Goal: Task Accomplishment & Management: Use online tool/utility

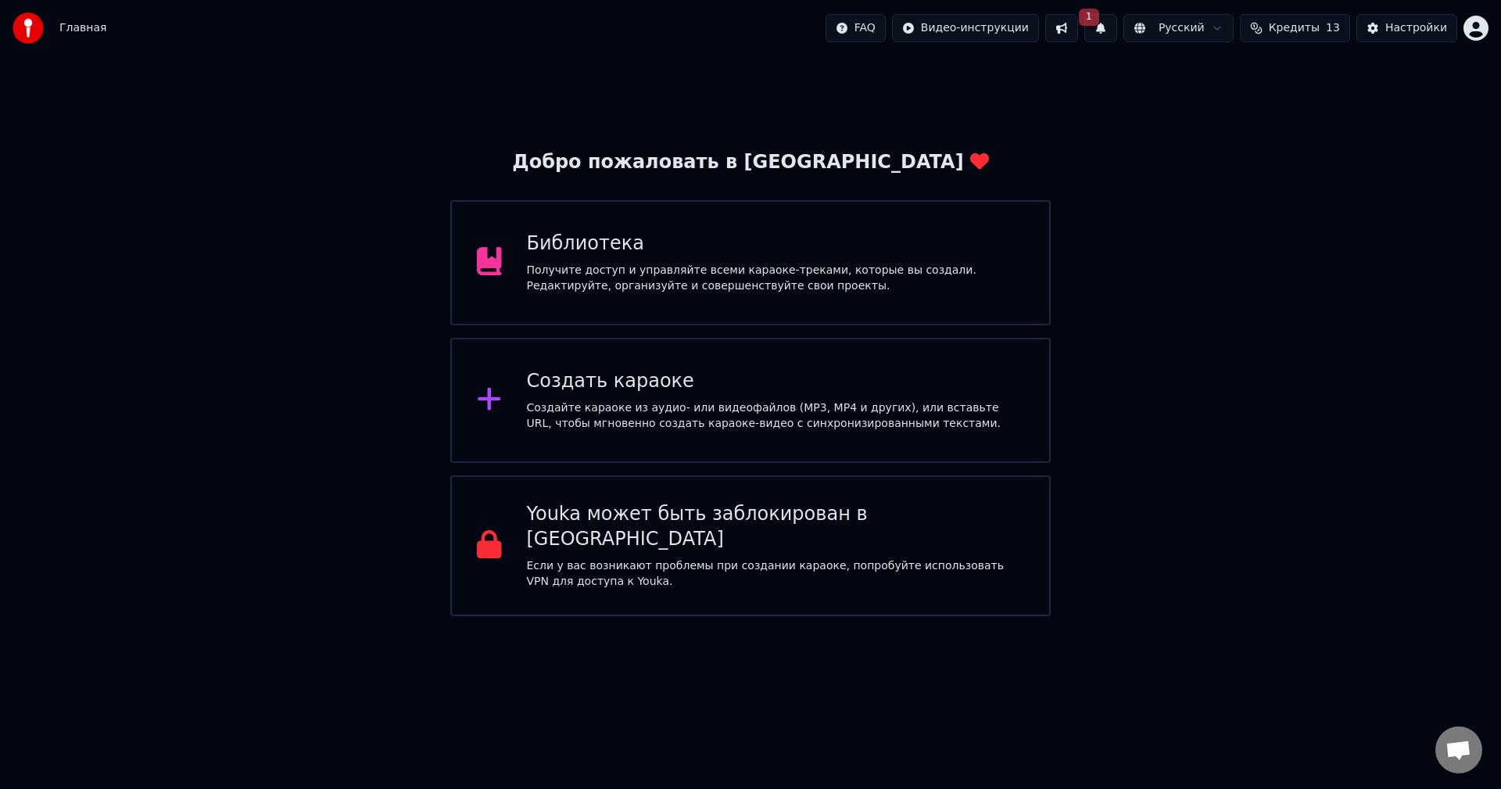
click at [1117, 31] on button "1" at bounding box center [1100, 28] width 33 height 28
click at [1230, 82] on button "Обновить" at bounding box center [1239, 77] width 82 height 28
click at [754, 389] on div "Создать караоке" at bounding box center [776, 381] width 498 height 25
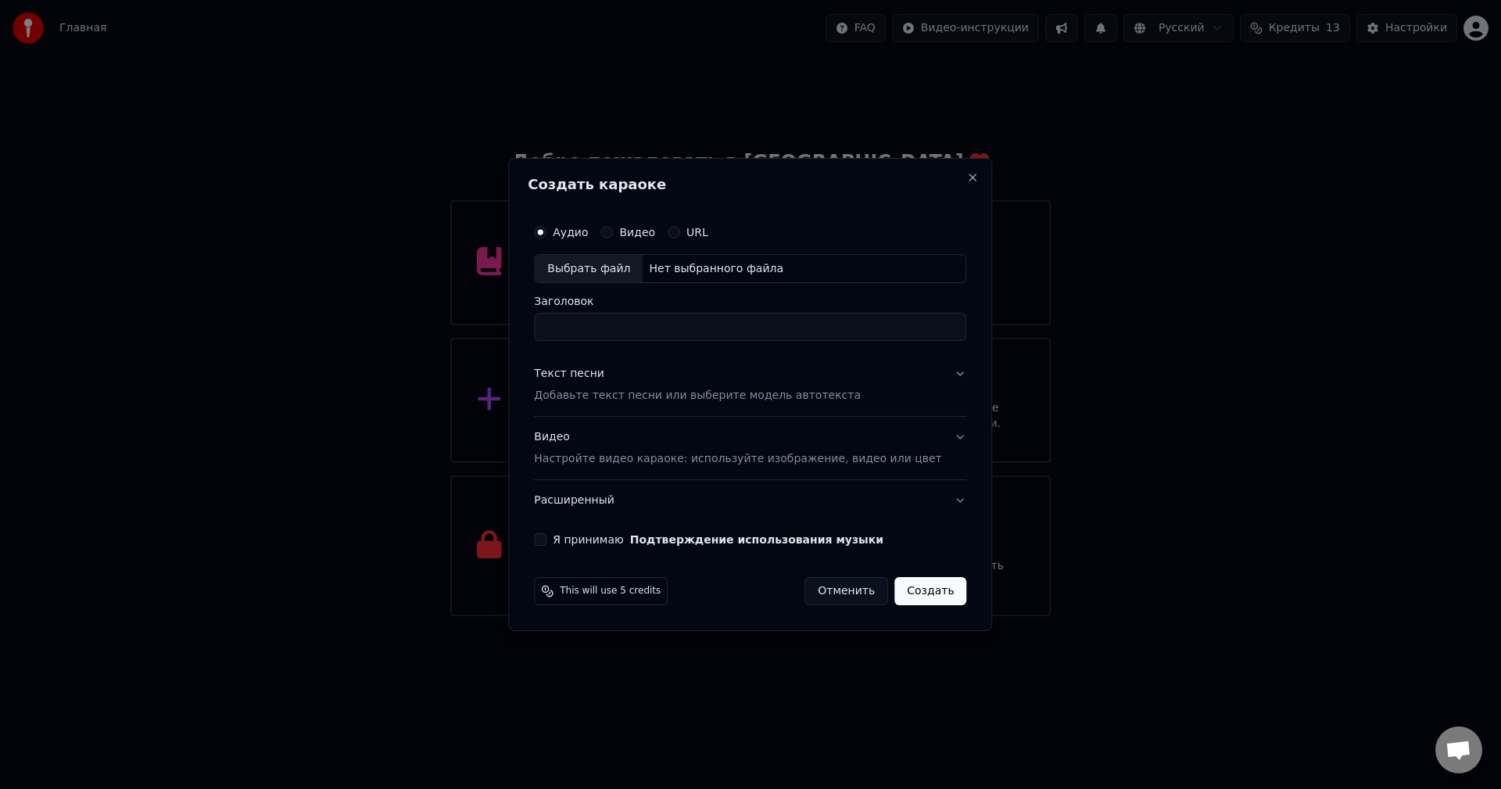
click at [642, 277] on div "Выбрать файл" at bounding box center [589, 269] width 108 height 28
click at [715, 331] on input "**********" at bounding box center [750, 328] width 432 height 28
type input "*"
type input "**********"
click at [936, 377] on button "Текст песни Добавьте текст песни или выберите модель автотекста" at bounding box center [750, 385] width 432 height 63
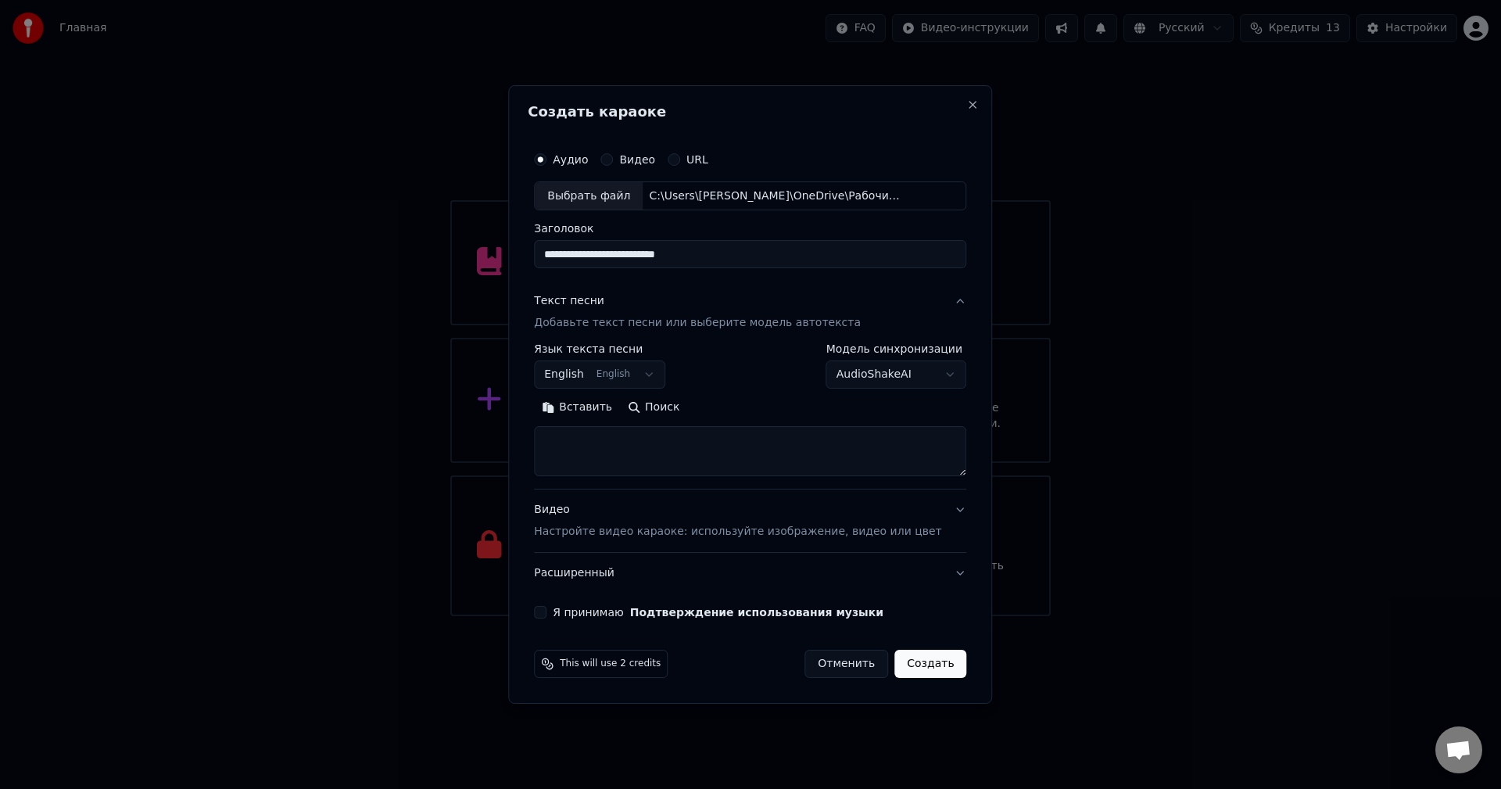
click at [654, 380] on button "English English" at bounding box center [599, 375] width 131 height 28
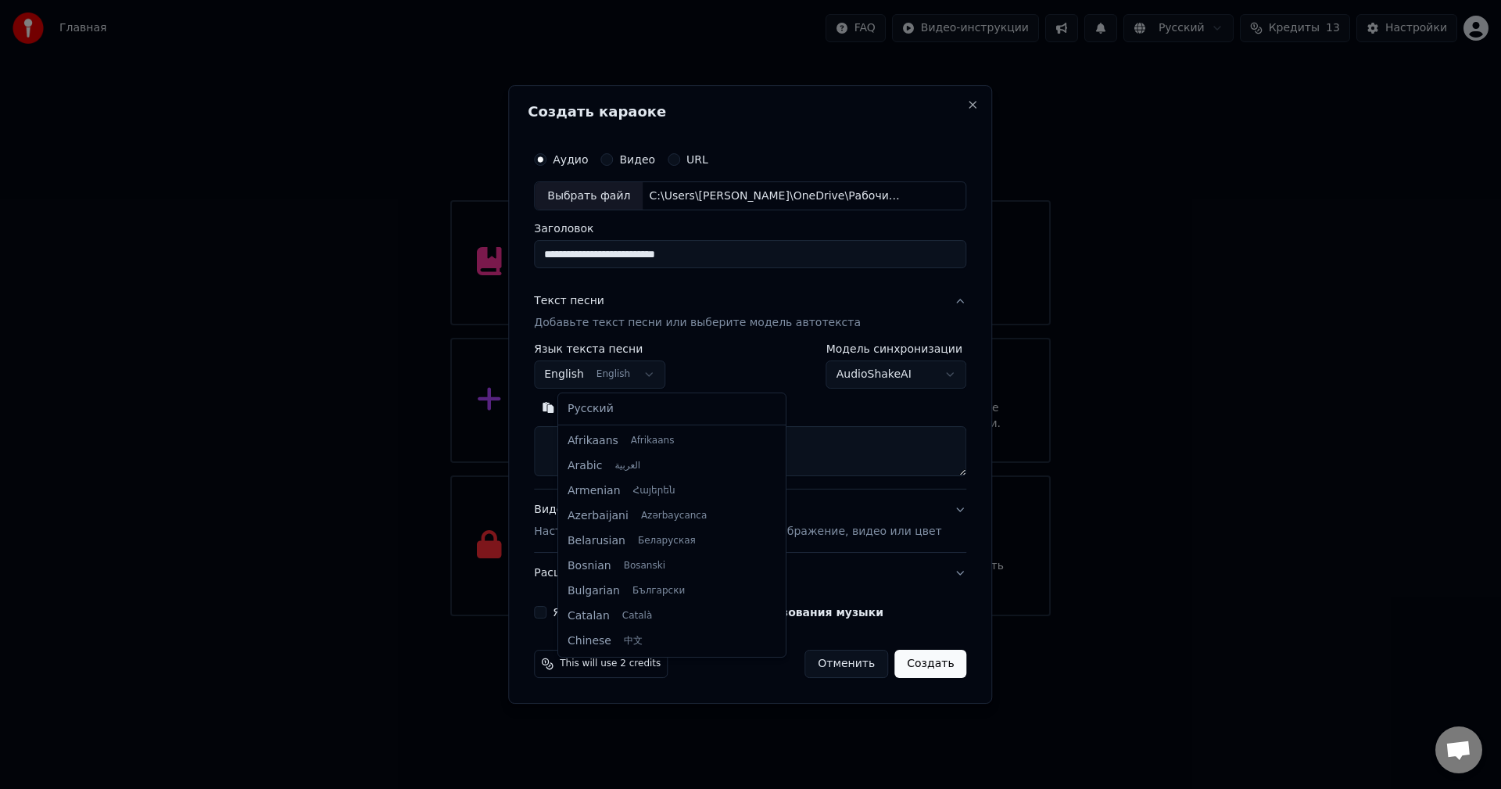
scroll to position [125, 0]
select select "**"
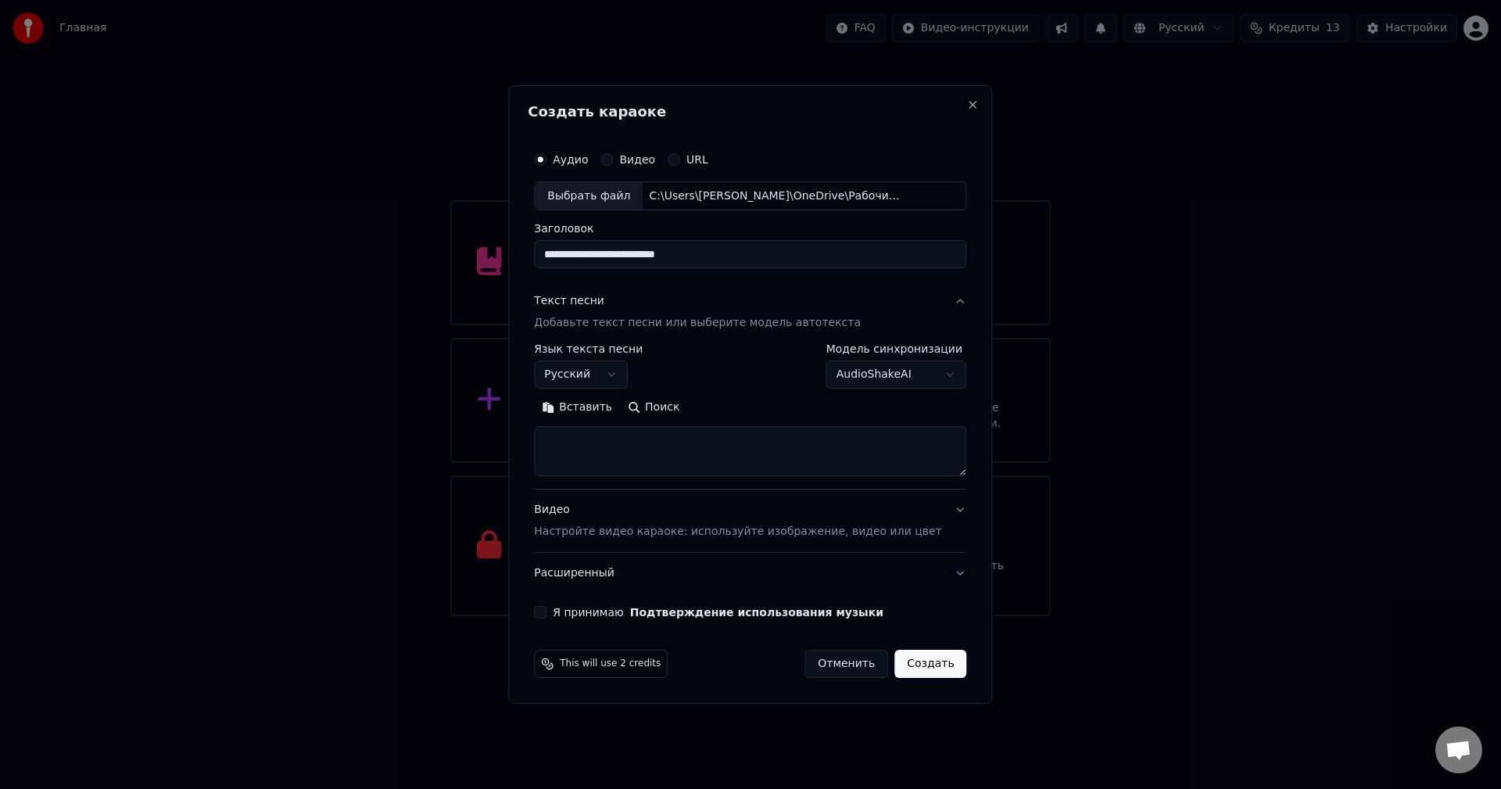
click at [679, 460] on textarea at bounding box center [750, 452] width 432 height 50
paste textarea "**********"
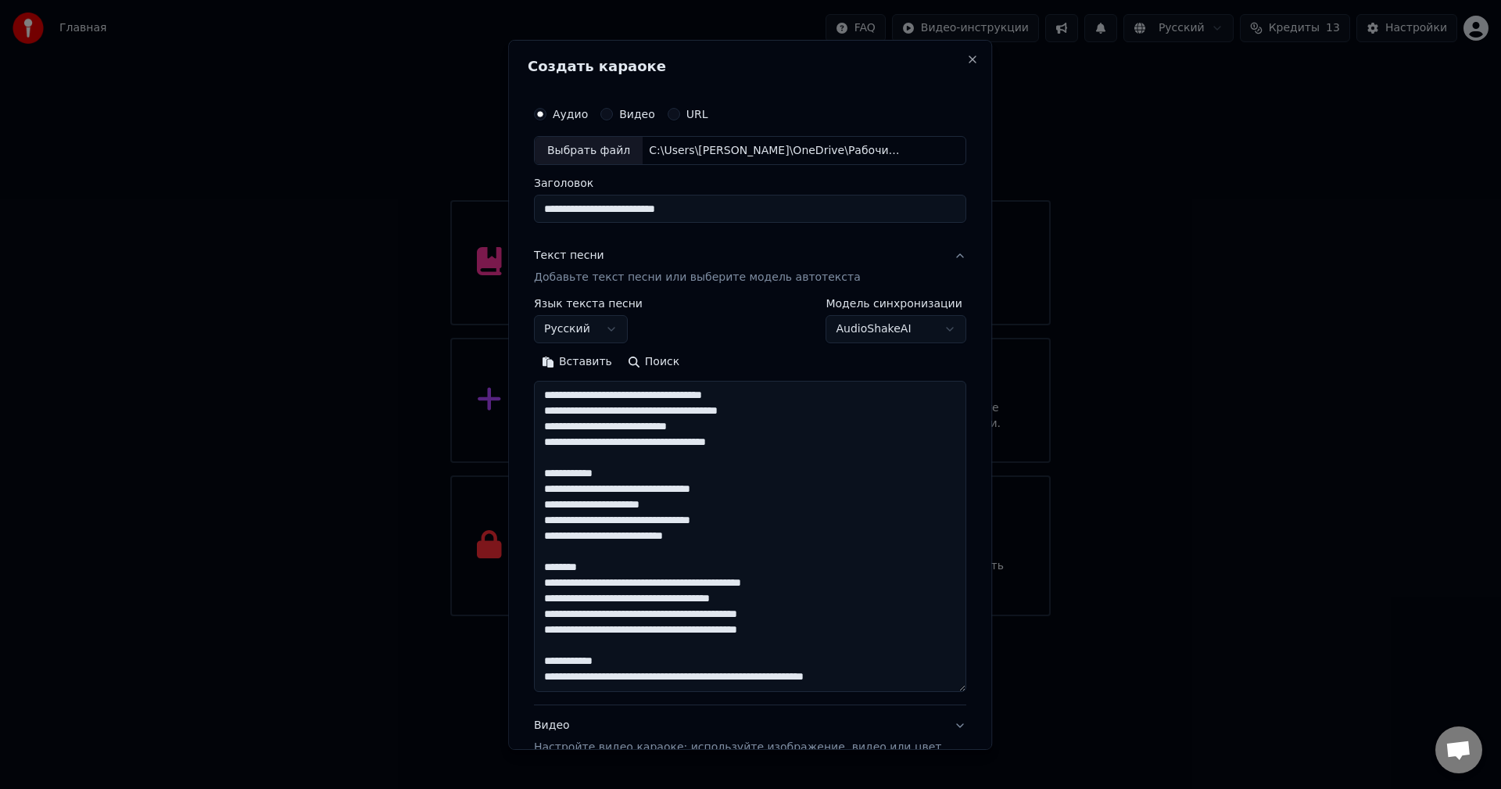
scroll to position [255, 0]
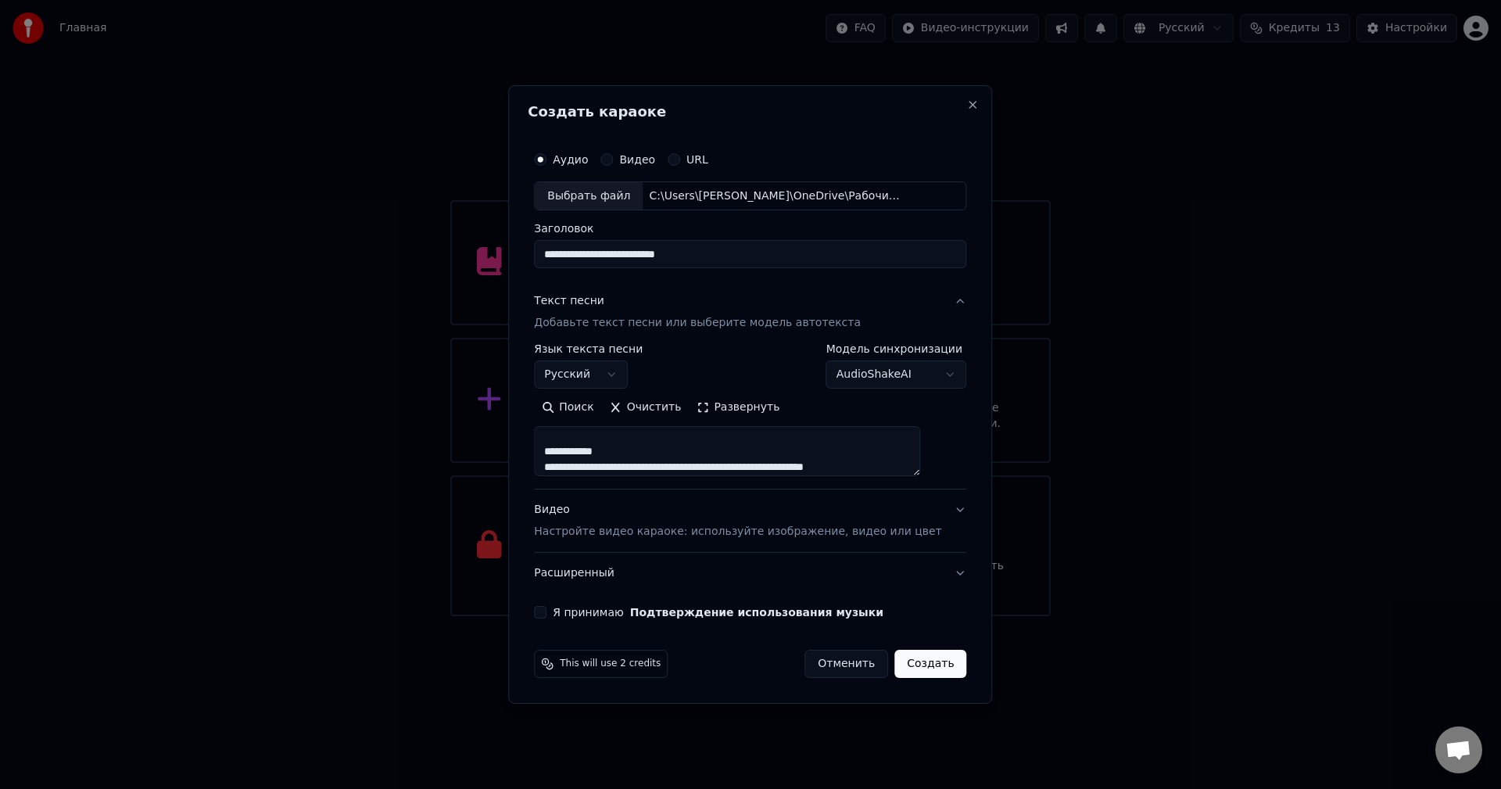
click at [732, 411] on button "Развернуть" at bounding box center [738, 408] width 99 height 25
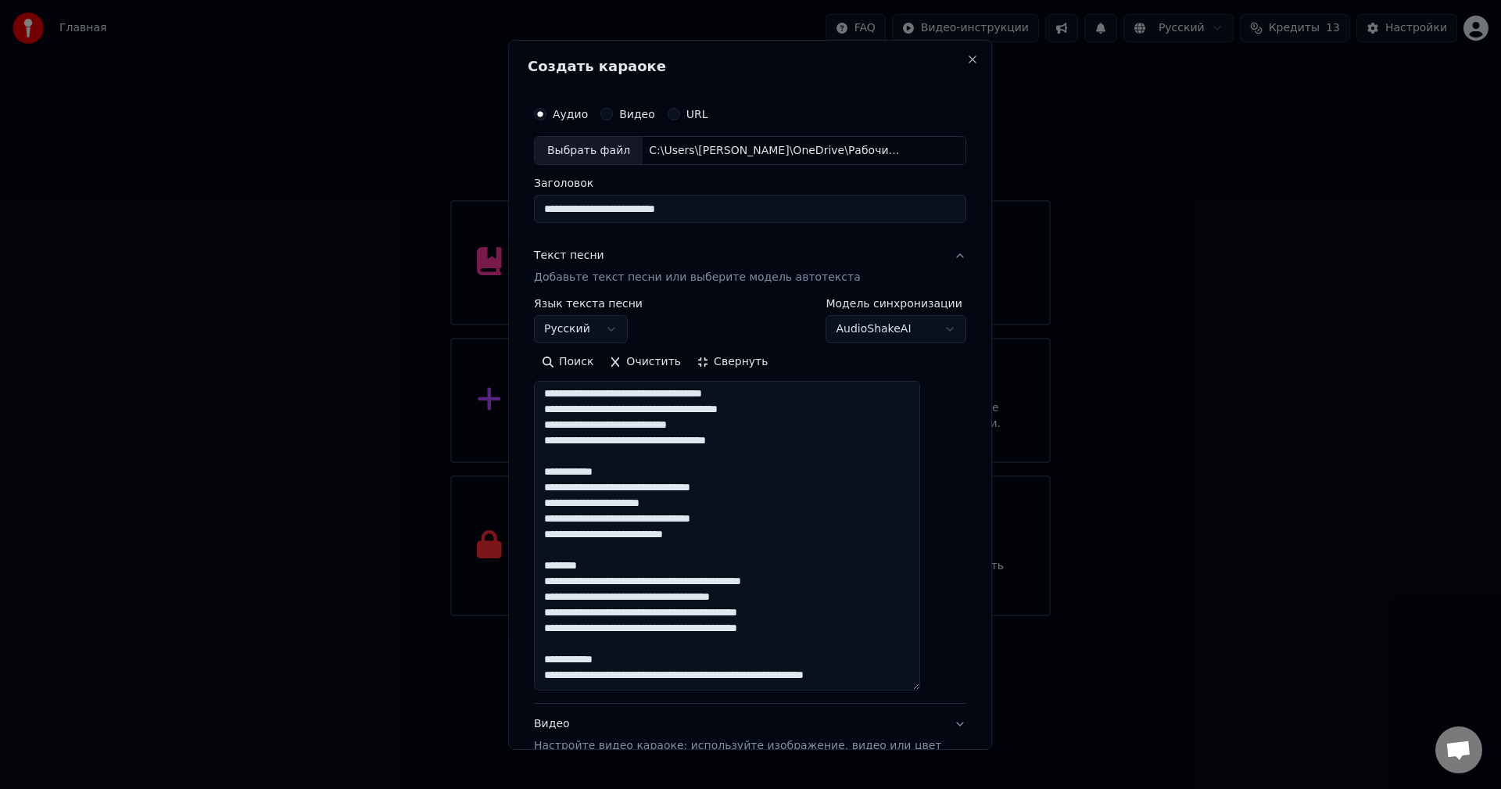
scroll to position [2, 0]
drag, startPoint x: 635, startPoint y: 471, endPoint x: 556, endPoint y: 477, distance: 79.2
click at [556, 477] on textarea "**********" at bounding box center [727, 536] width 386 height 310
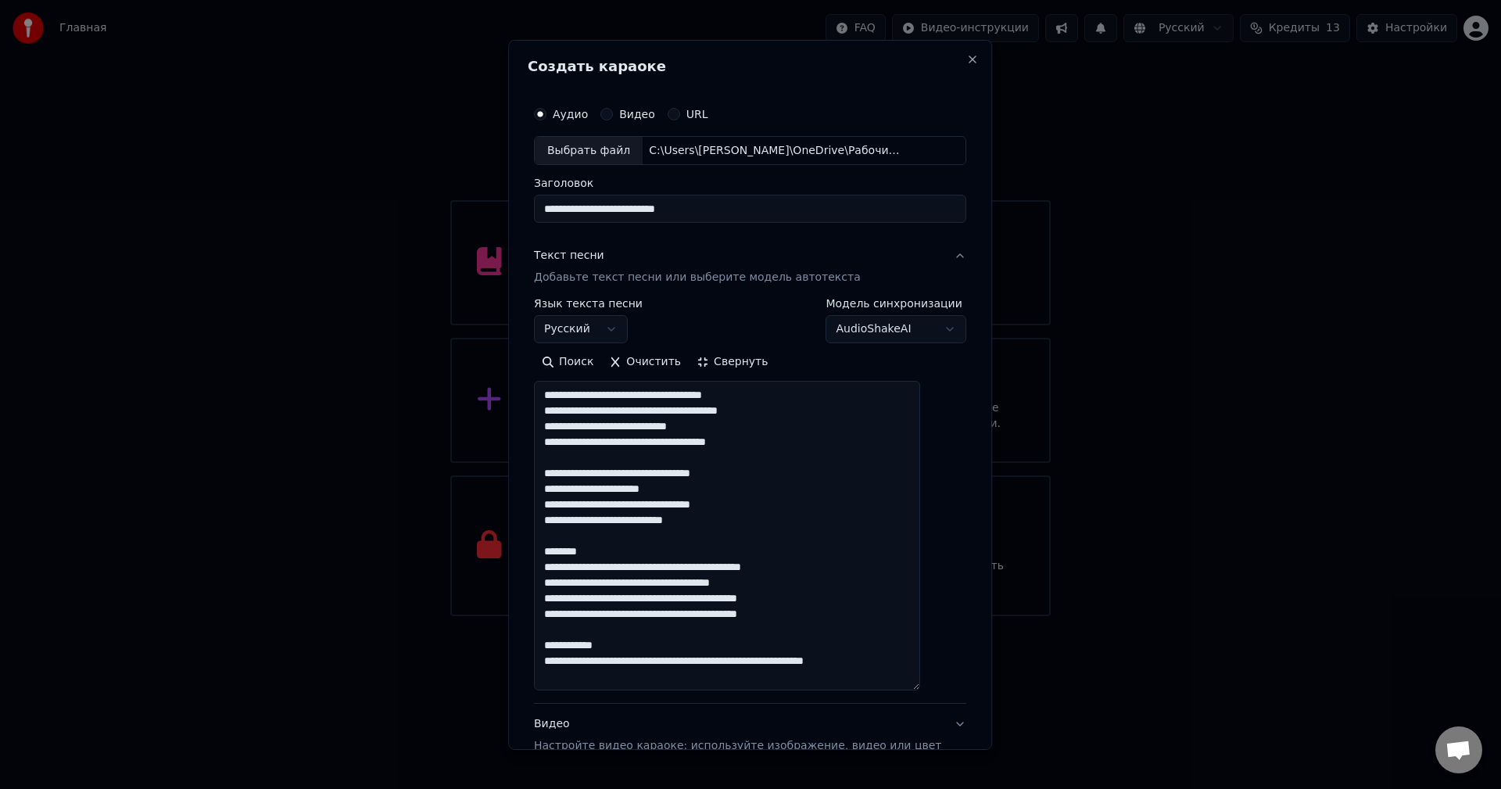
scroll to position [0, 0]
click at [688, 443] on textarea "**********" at bounding box center [727, 536] width 386 height 310
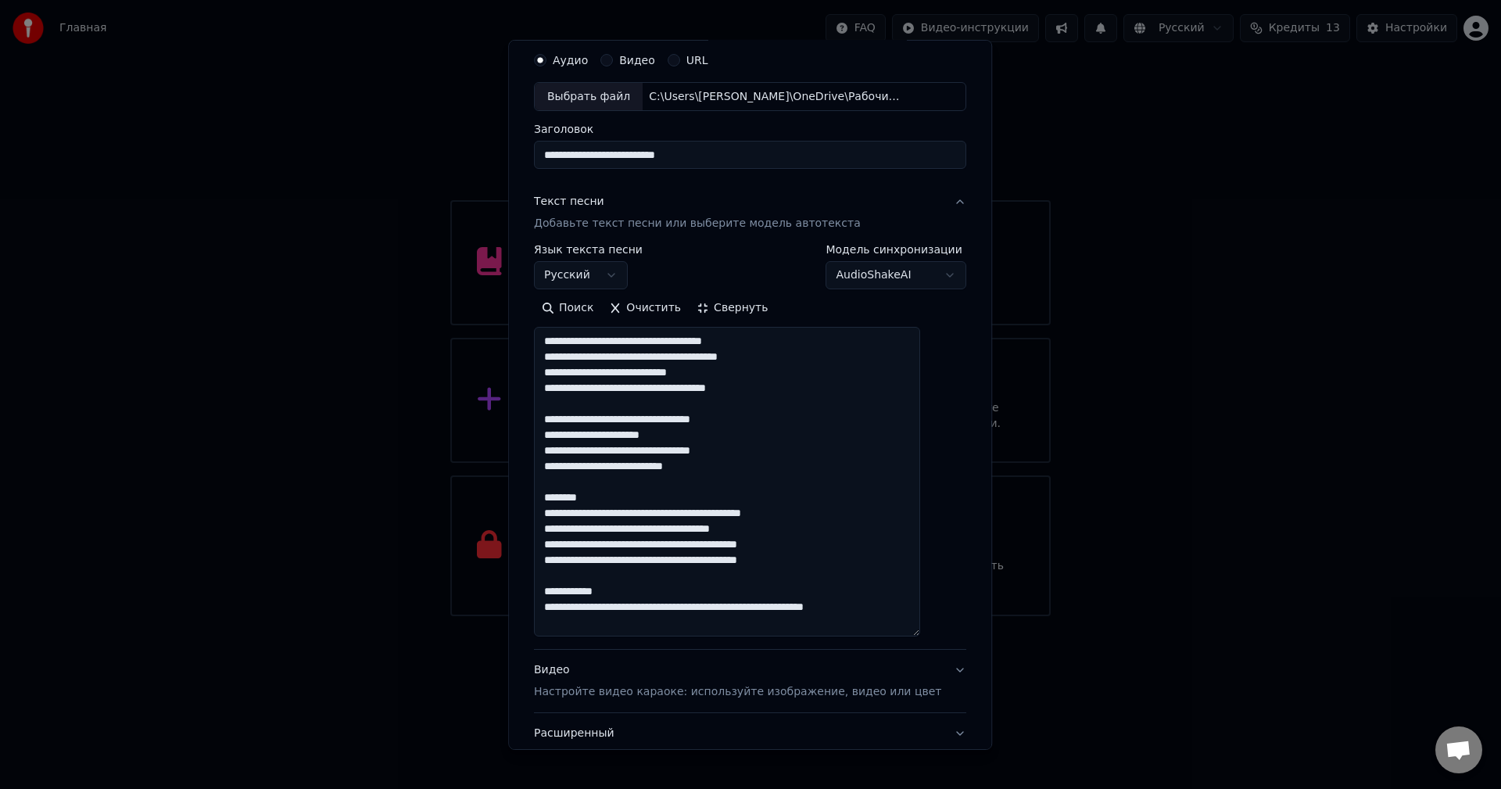
scroll to position [78, 0]
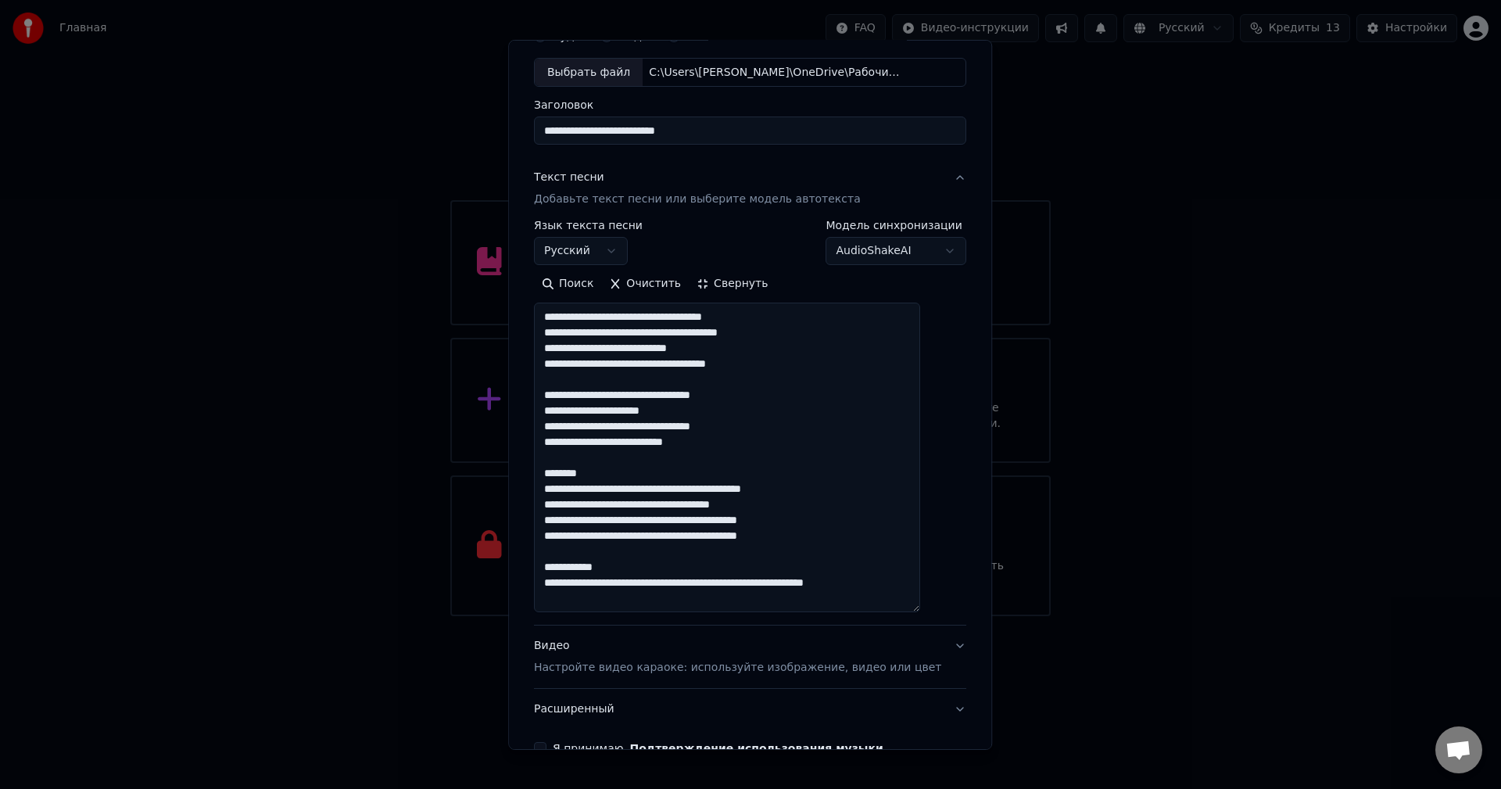
click at [619, 478] on textarea "**********" at bounding box center [727, 458] width 386 height 310
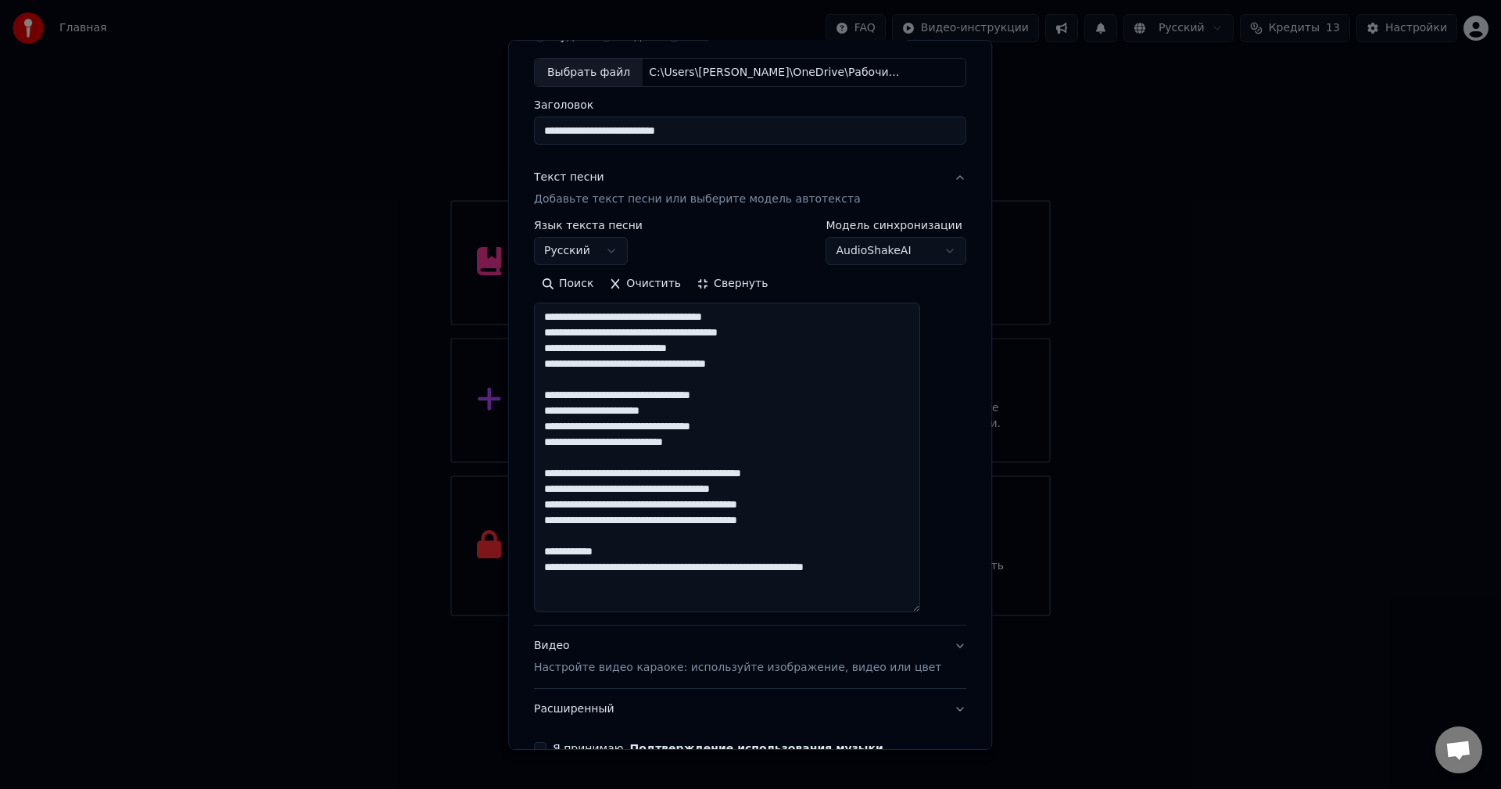
click at [646, 554] on textarea "**********" at bounding box center [727, 458] width 386 height 310
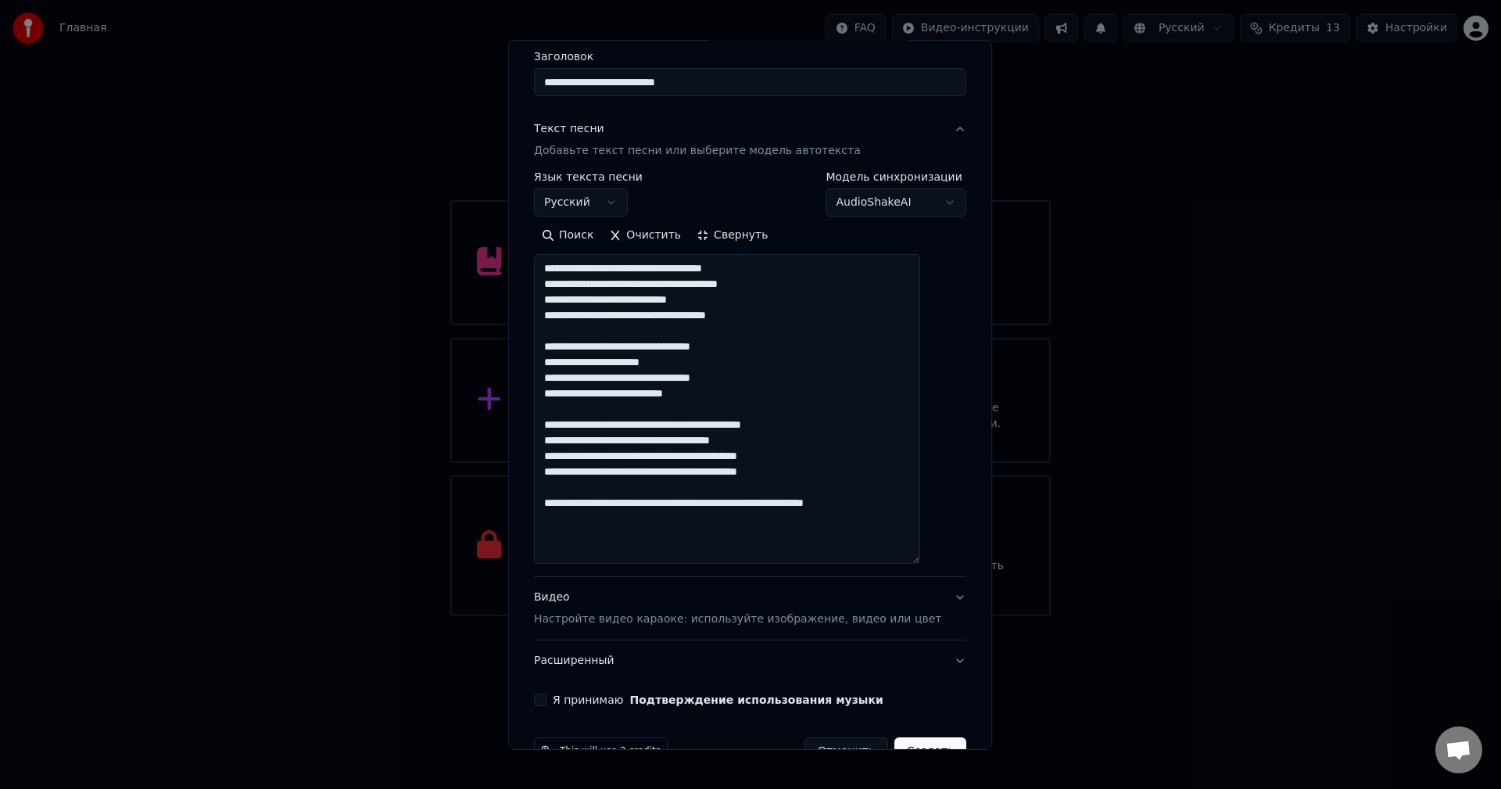
scroll to position [168, 0]
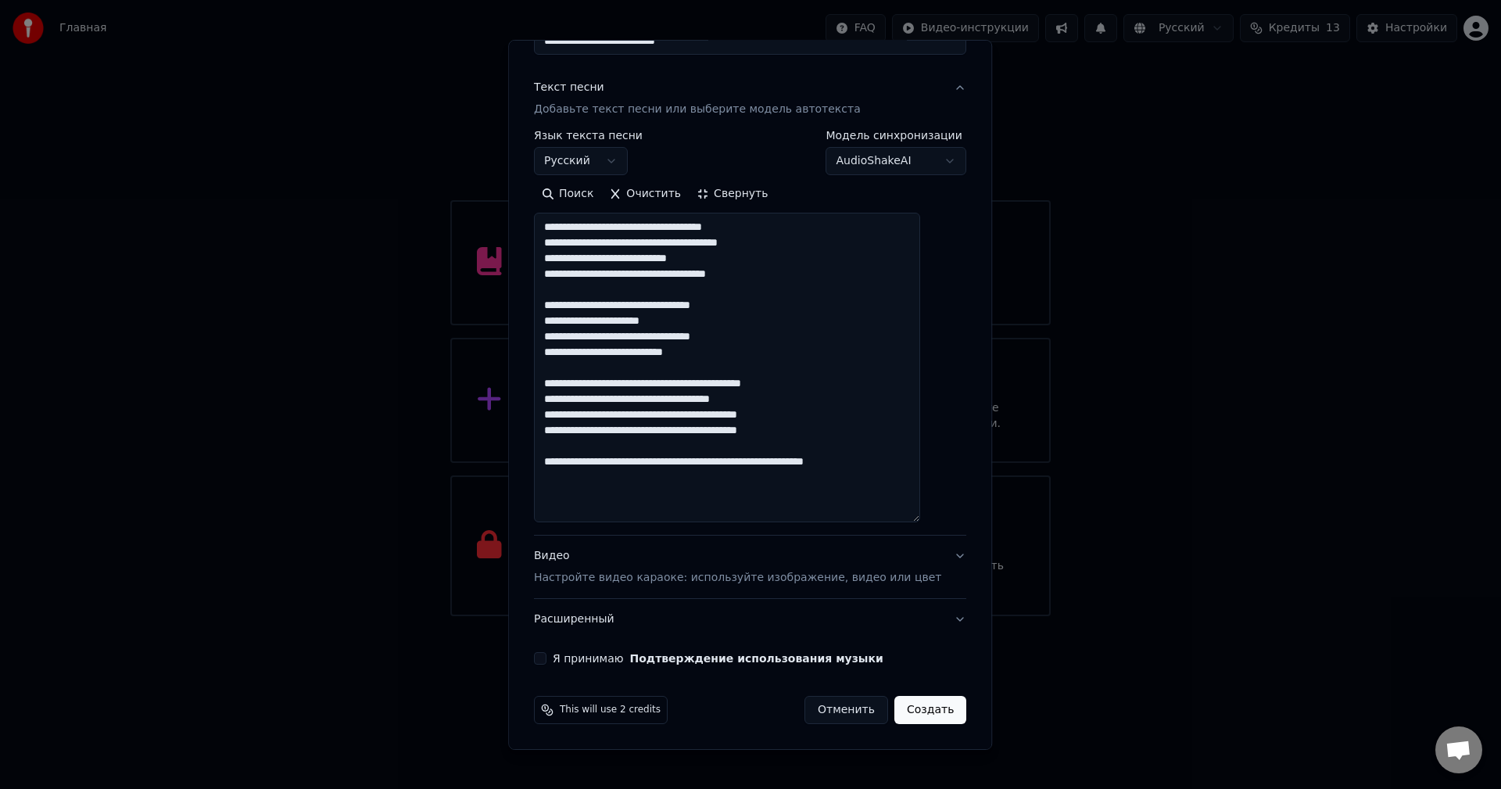
drag, startPoint x: 908, startPoint y: 498, endPoint x: 675, endPoint y: 493, distance: 233.0
click at [675, 493] on textarea "**********" at bounding box center [727, 368] width 386 height 310
click at [677, 493] on textarea "**********" at bounding box center [727, 368] width 386 height 310
click at [697, 498] on textarea "**********" at bounding box center [727, 368] width 386 height 310
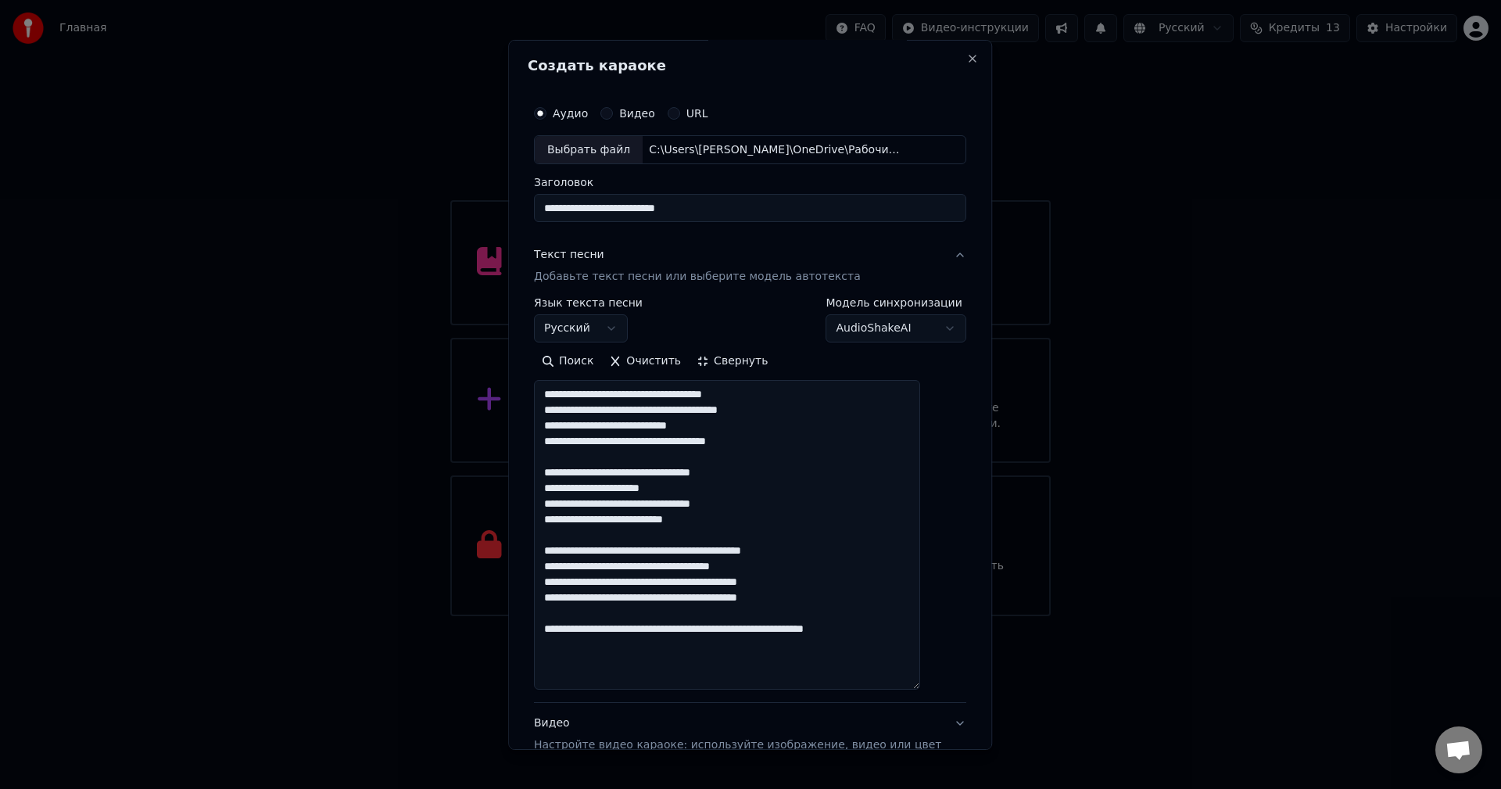
scroll to position [0, 0]
click at [689, 445] on textarea "**********" at bounding box center [727, 536] width 386 height 310
click at [697, 445] on textarea "**********" at bounding box center [727, 536] width 386 height 310
click at [658, 446] on textarea "**********" at bounding box center [727, 536] width 386 height 310
click at [776, 392] on textarea "**********" at bounding box center [727, 536] width 386 height 310
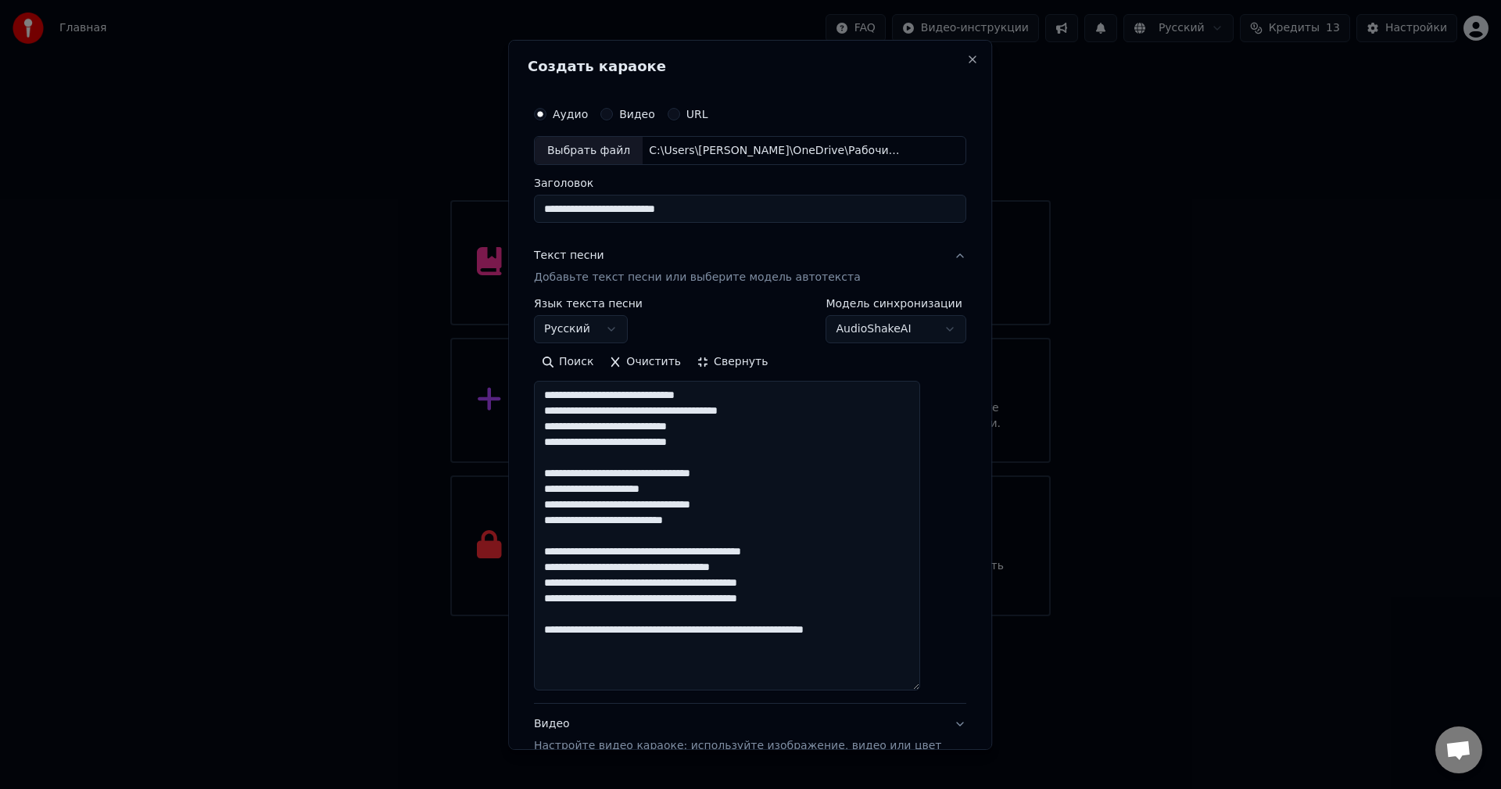
click at [833, 416] on textarea "**********" at bounding box center [727, 536] width 386 height 310
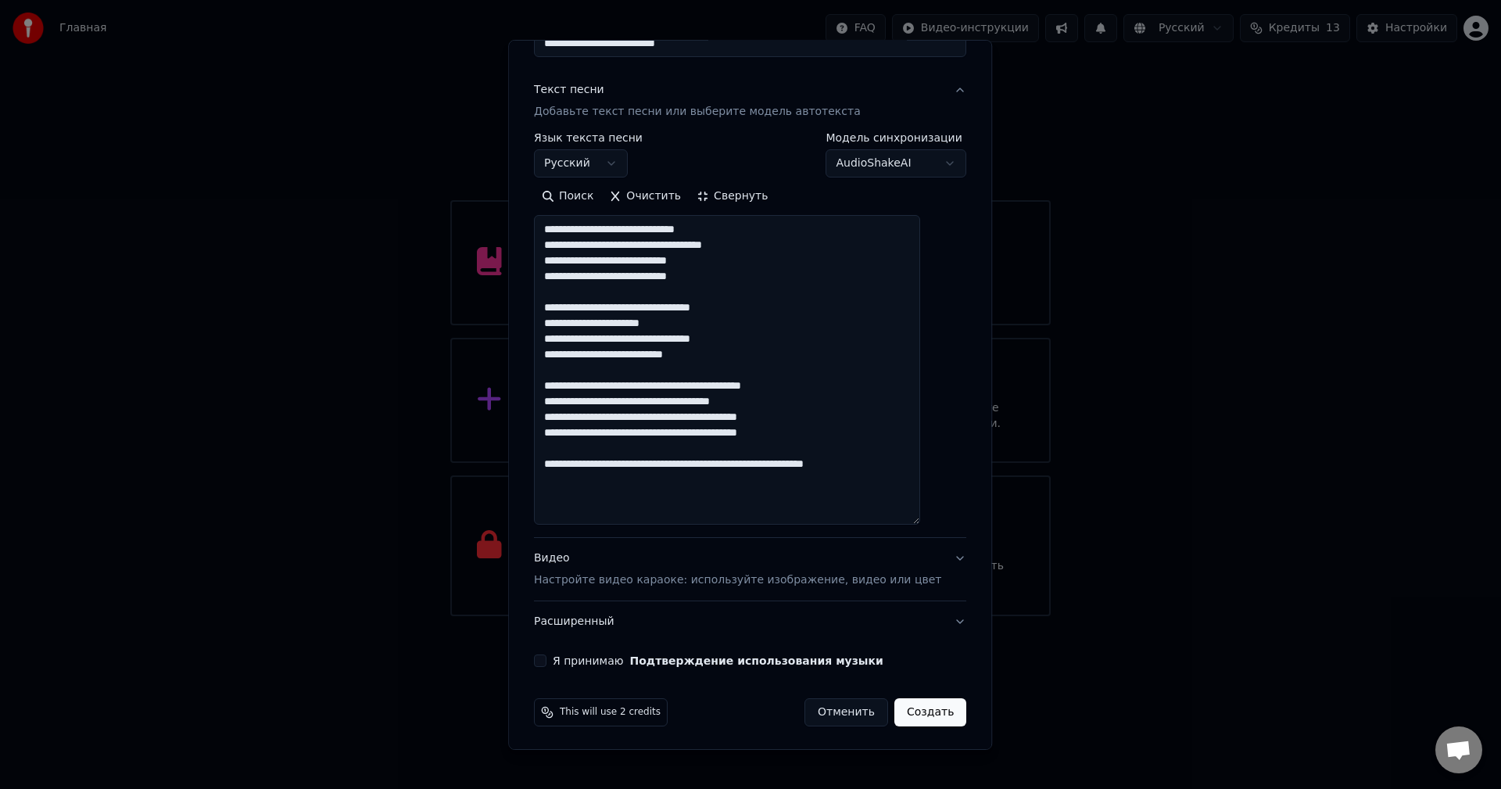
scroll to position [168, 0]
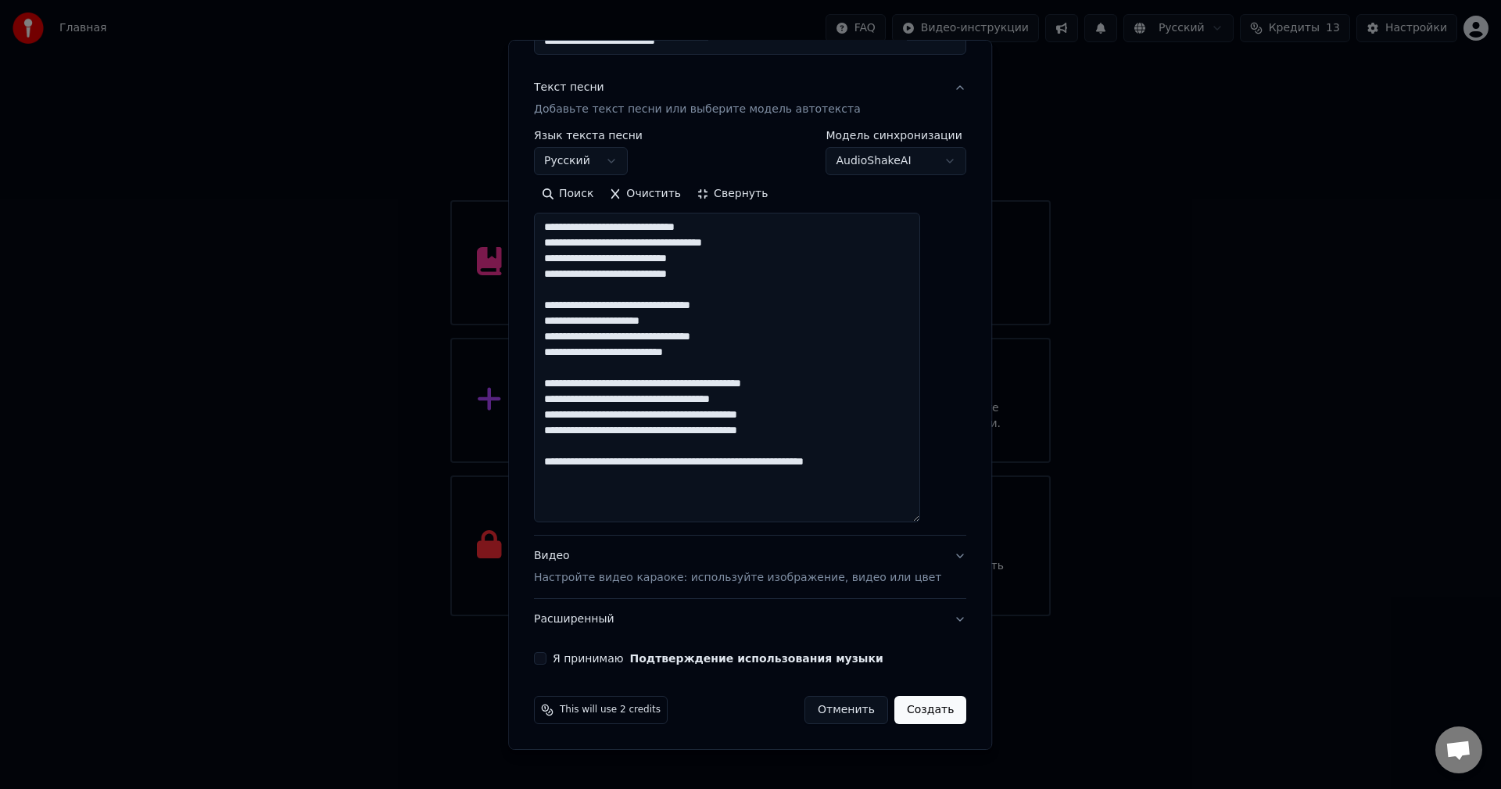
type textarea "**********"
click at [933, 557] on button "Видео Настройте видео караоке: используйте изображение, видео или цвет" at bounding box center [750, 567] width 432 height 63
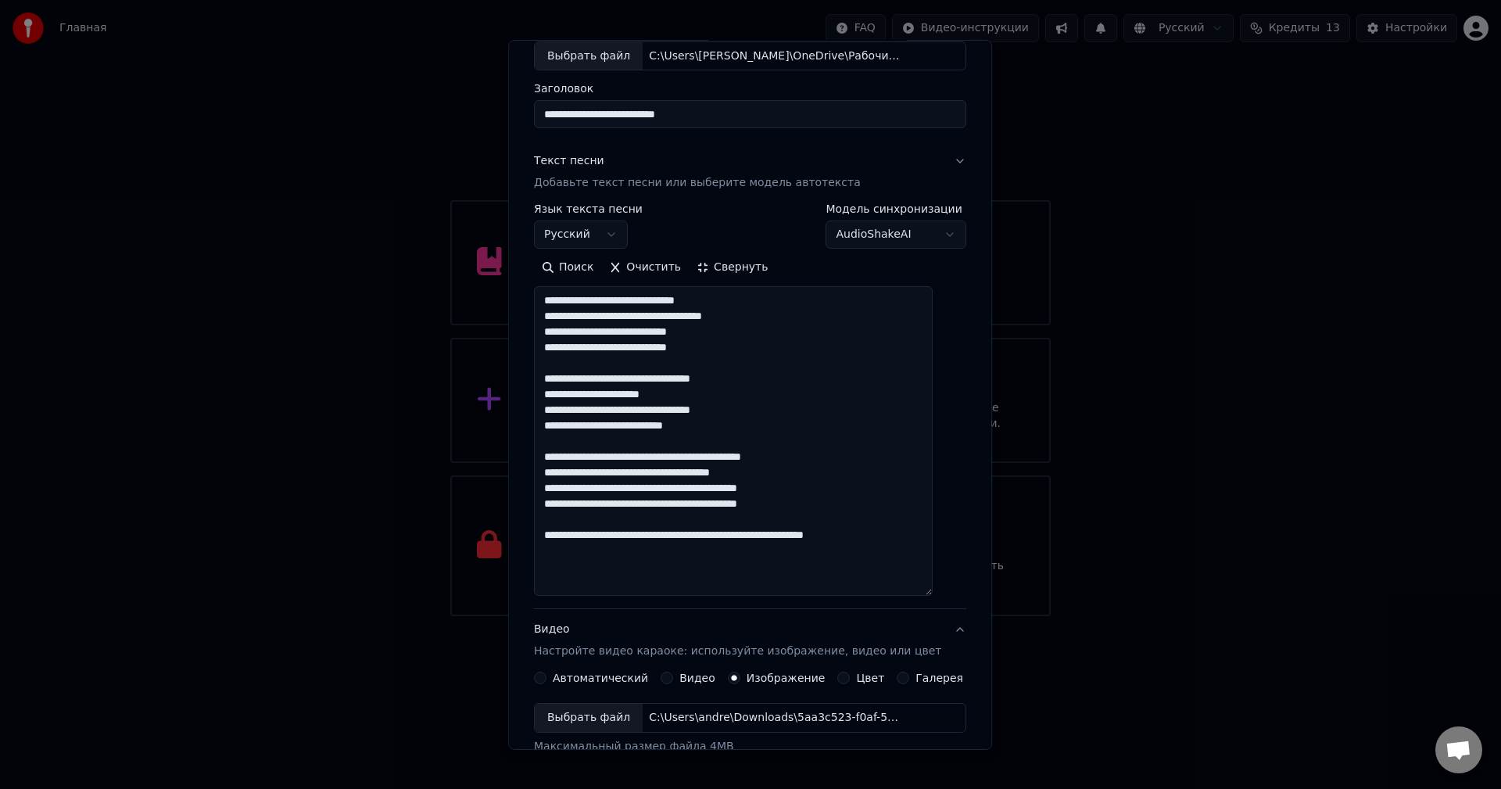
scroll to position [72, 0]
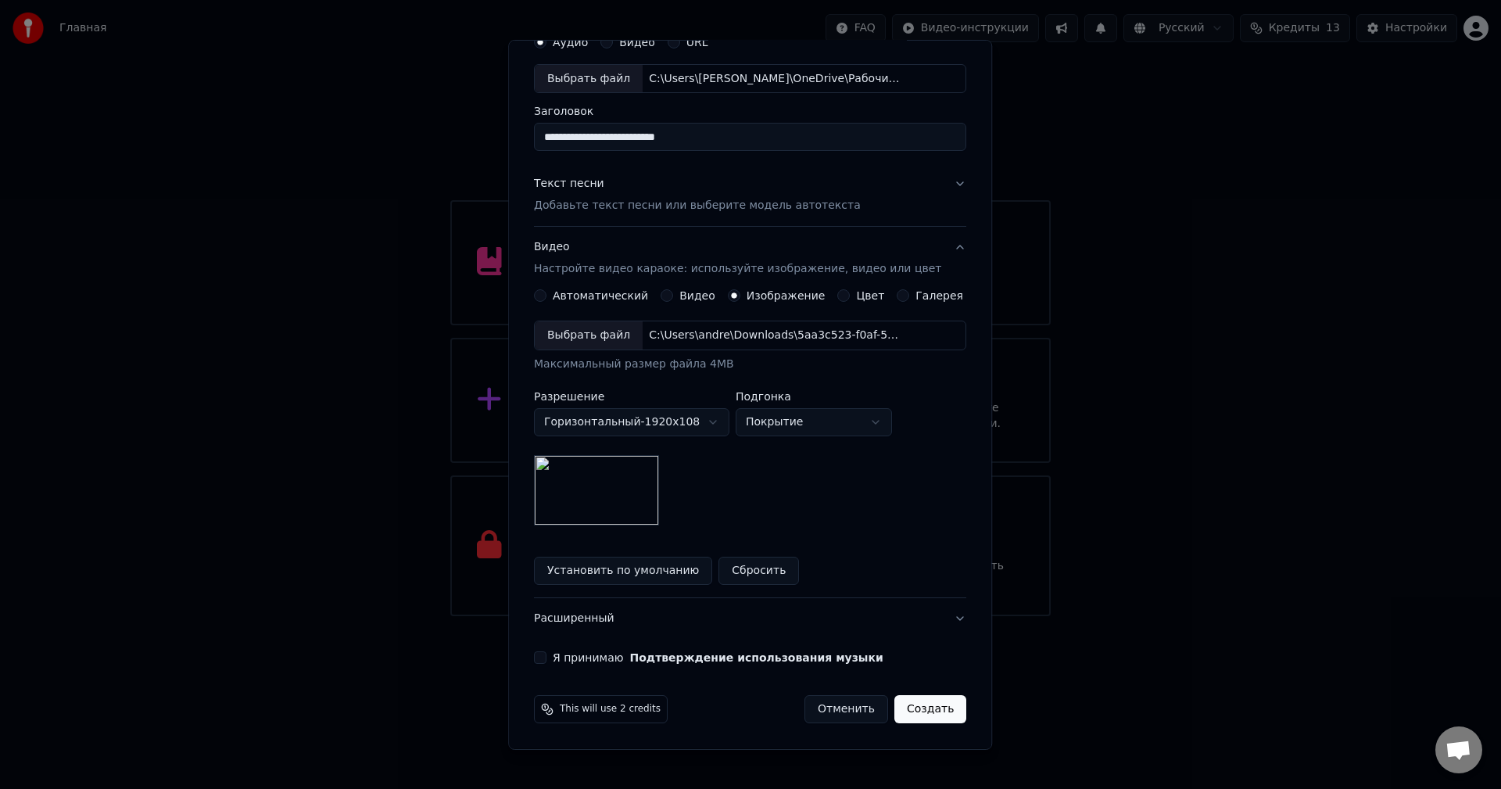
click at [616, 342] on div "Выбрать файл" at bounding box center [589, 335] width 108 height 28
click at [546, 658] on button "Я принимаю Подтверждение использования музыки" at bounding box center [540, 657] width 13 height 13
click at [924, 711] on button "Создать" at bounding box center [930, 709] width 72 height 28
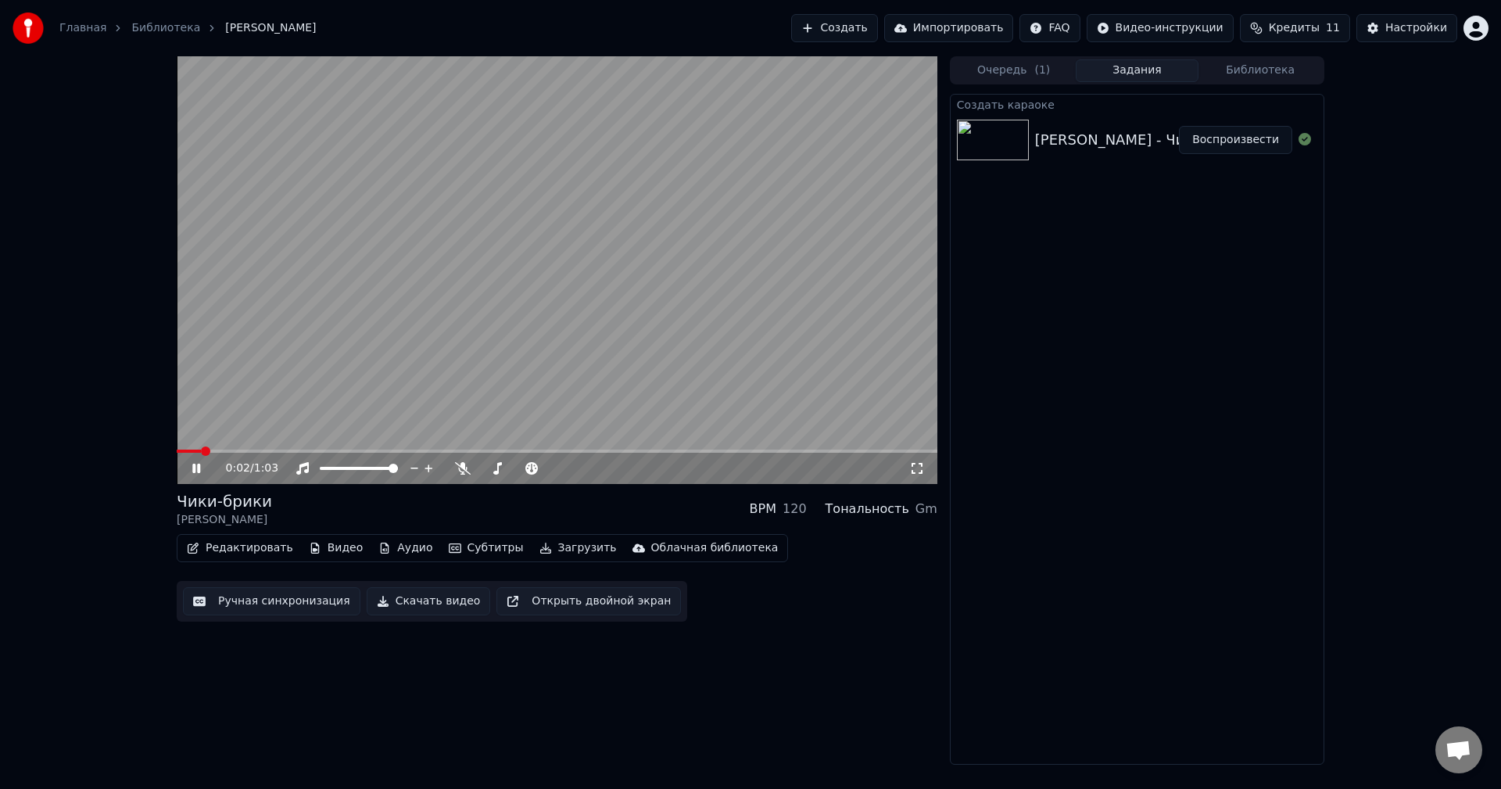
click at [463, 475] on div "0:02 / 1:03" at bounding box center [567, 468] width 683 height 16
click at [519, 472] on span at bounding box center [518, 468] width 9 height 9
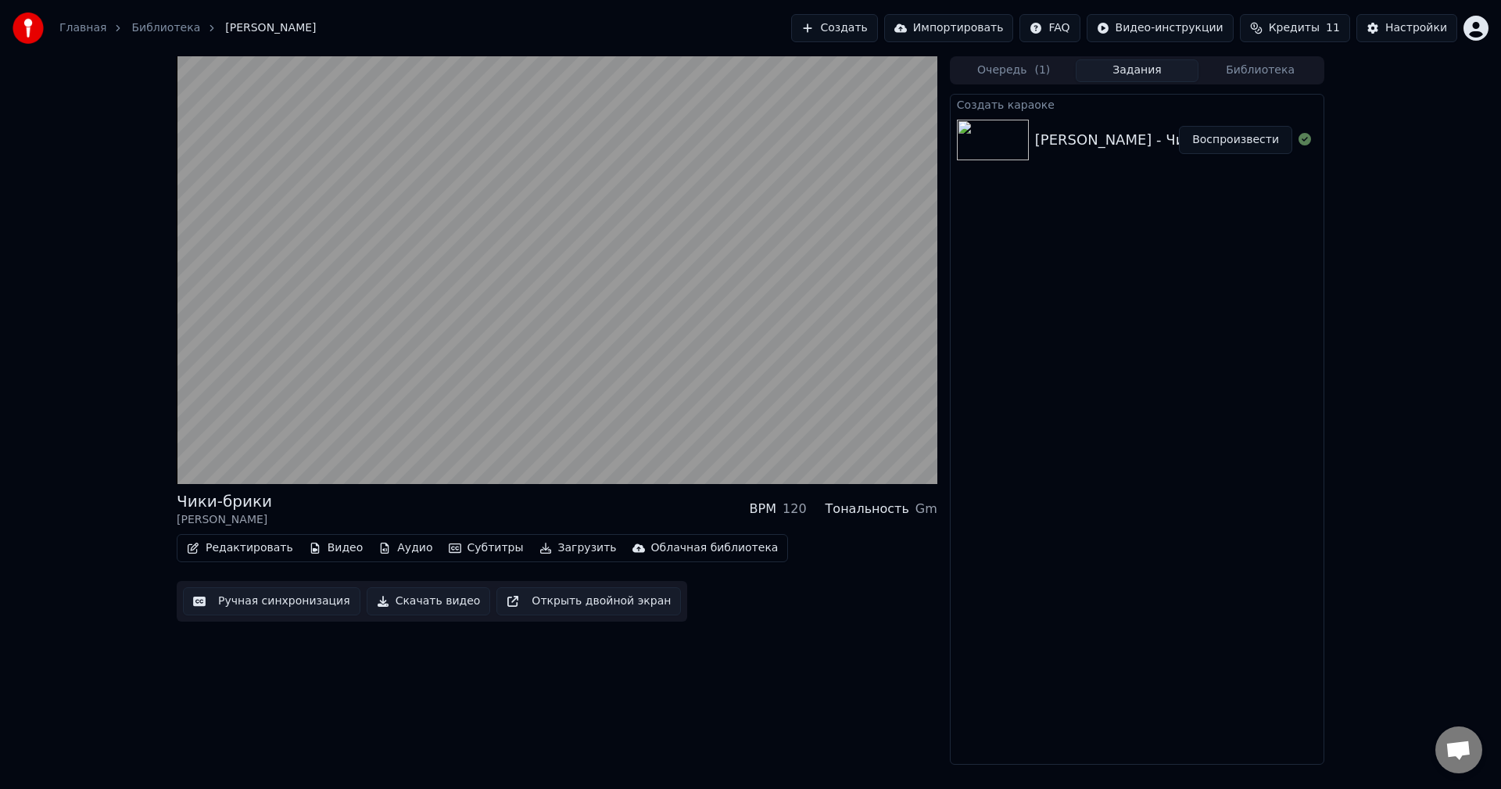
click at [311, 604] on button "Ручная синхронизация" at bounding box center [271, 601] width 177 height 28
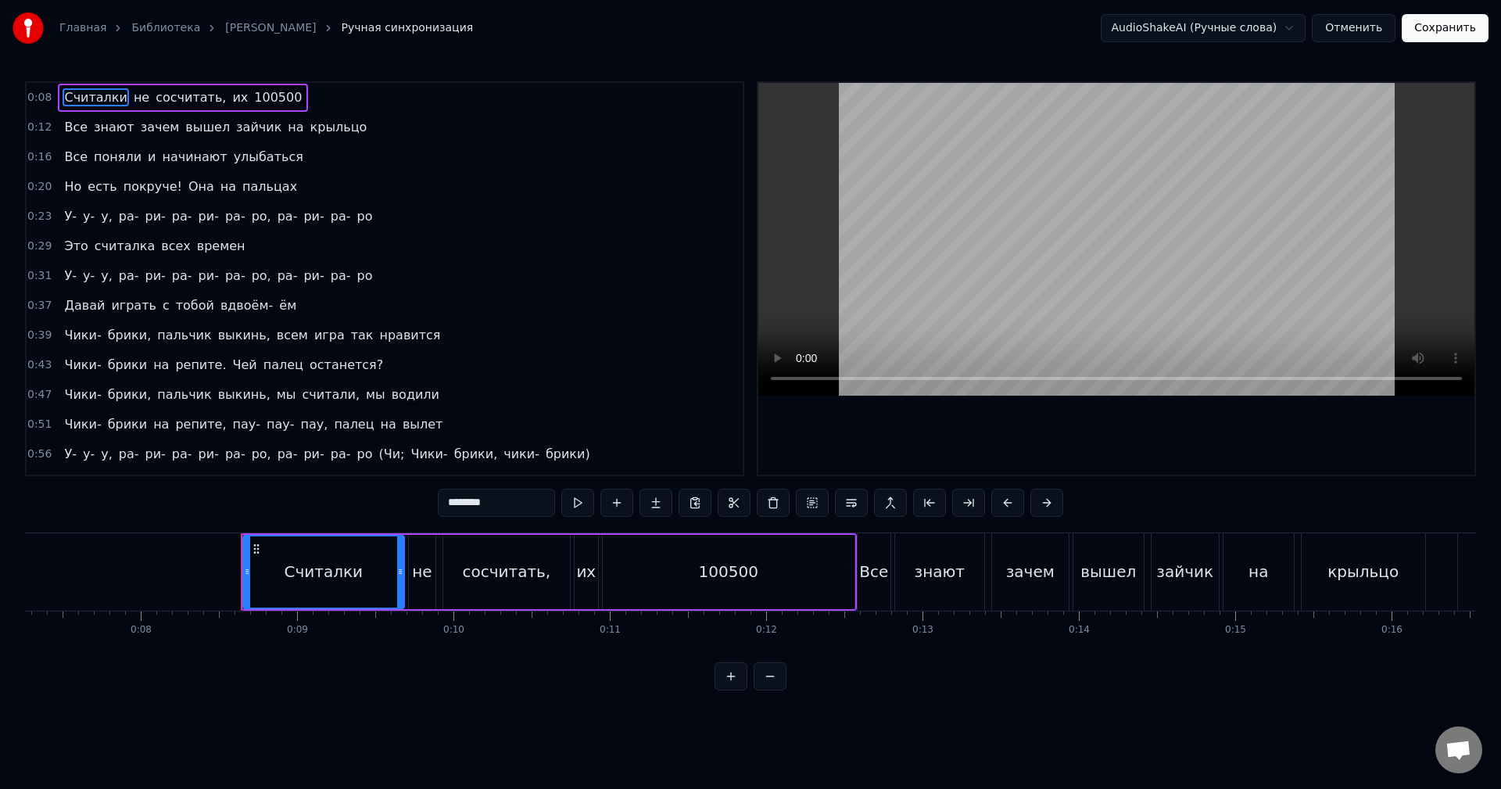
scroll to position [0, 1141]
drag, startPoint x: 213, startPoint y: 512, endPoint x: 310, endPoint y: 571, distance: 113.3
click at [310, 571] on div "0:08 Считалки не сосчитать, их 100500 0:12 Все знают зачем вышел зайчик на крыл…" at bounding box center [750, 385] width 1451 height 609
drag, startPoint x: 239, startPoint y: 575, endPoint x: 289, endPoint y: 582, distance: 50.5
click at [289, 582] on div at bounding box center [291, 571] width 6 height 71
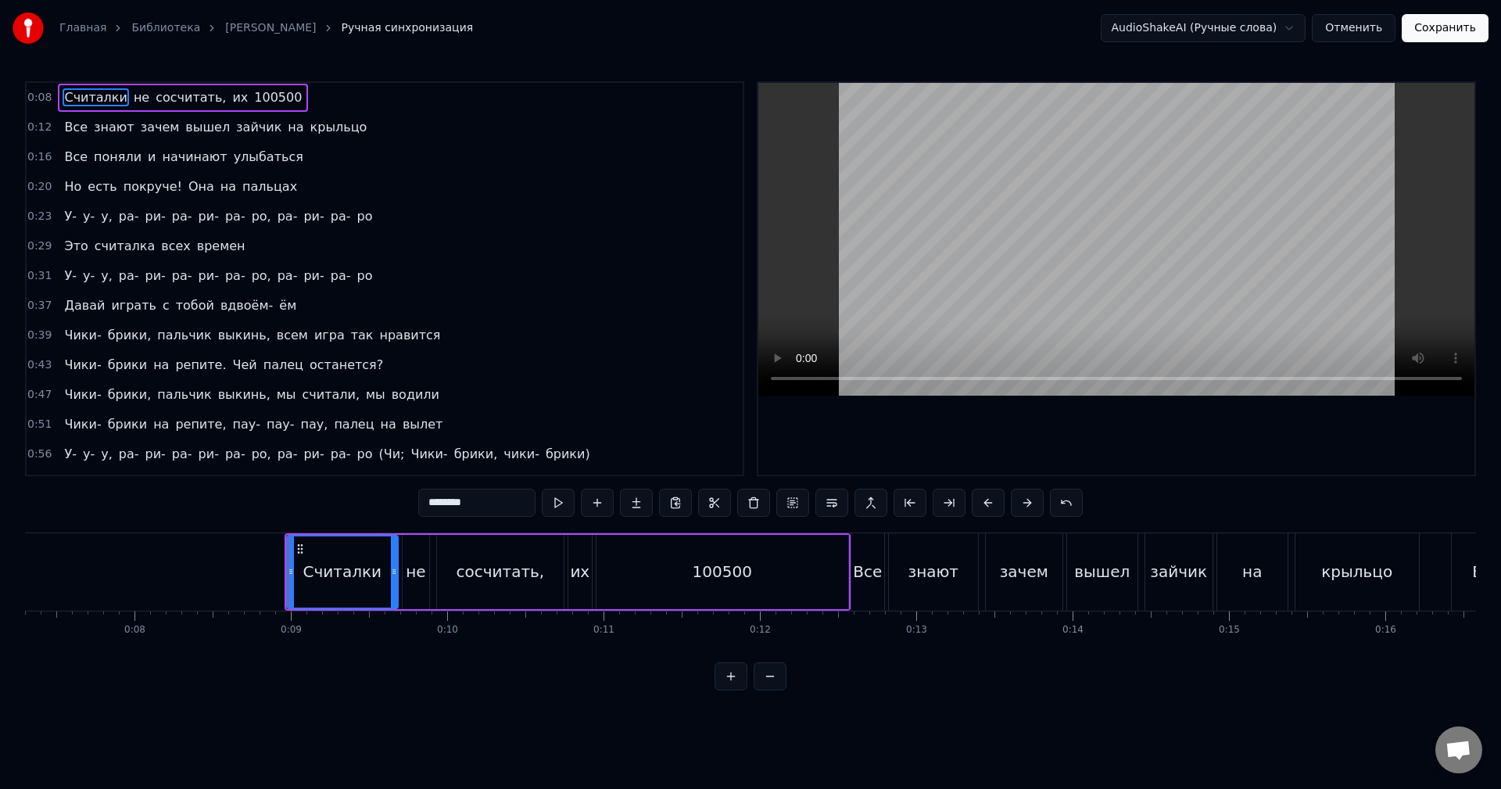
click at [151, 513] on div "0:08 Считалки не сосчитать, их 100500 0:12 Все знают зачем вышел зайчик на крыл…" at bounding box center [750, 385] width 1451 height 609
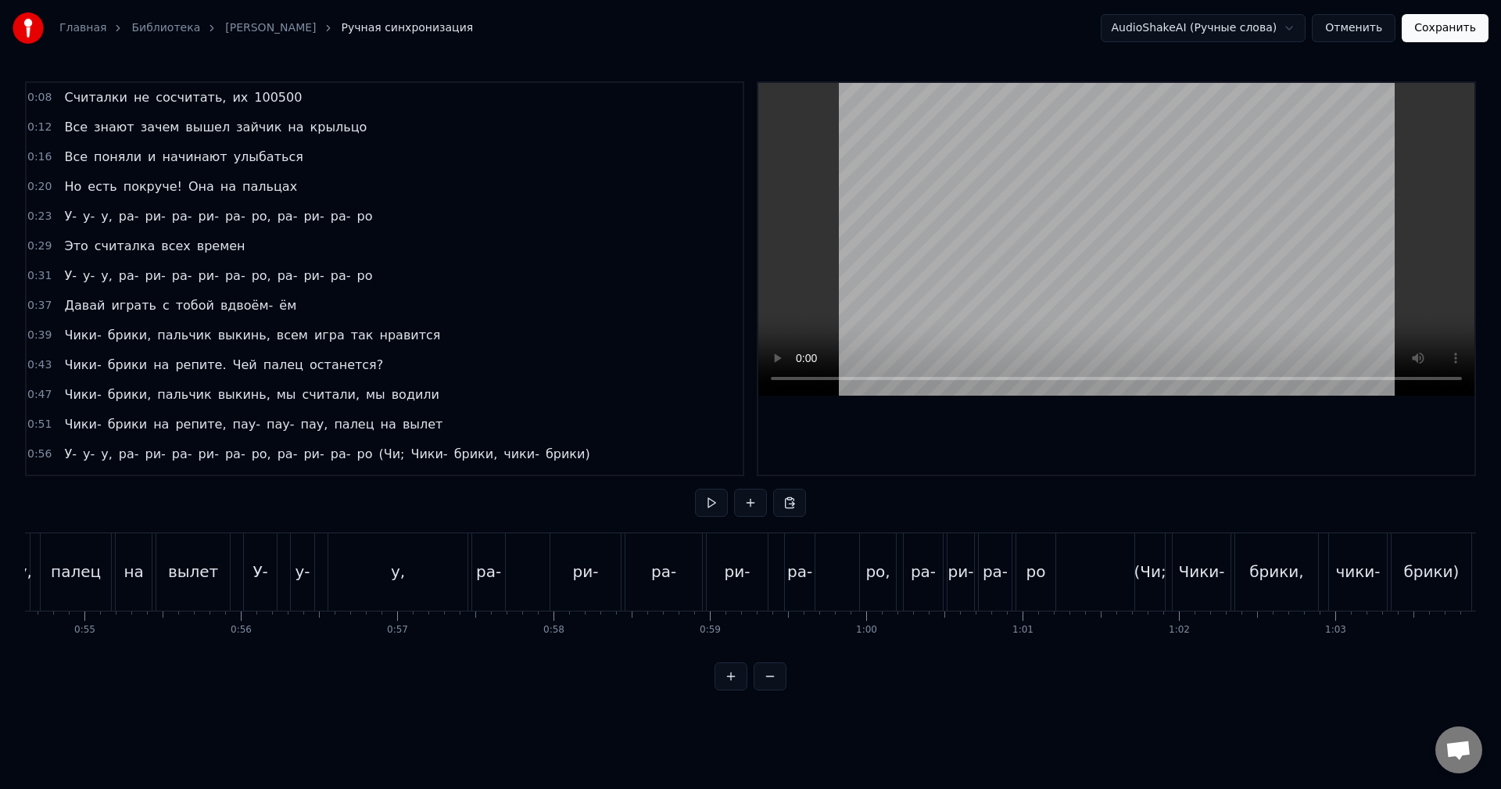
scroll to position [0, 8541]
click at [1439, 37] on button "Сохранить" at bounding box center [1445, 28] width 87 height 28
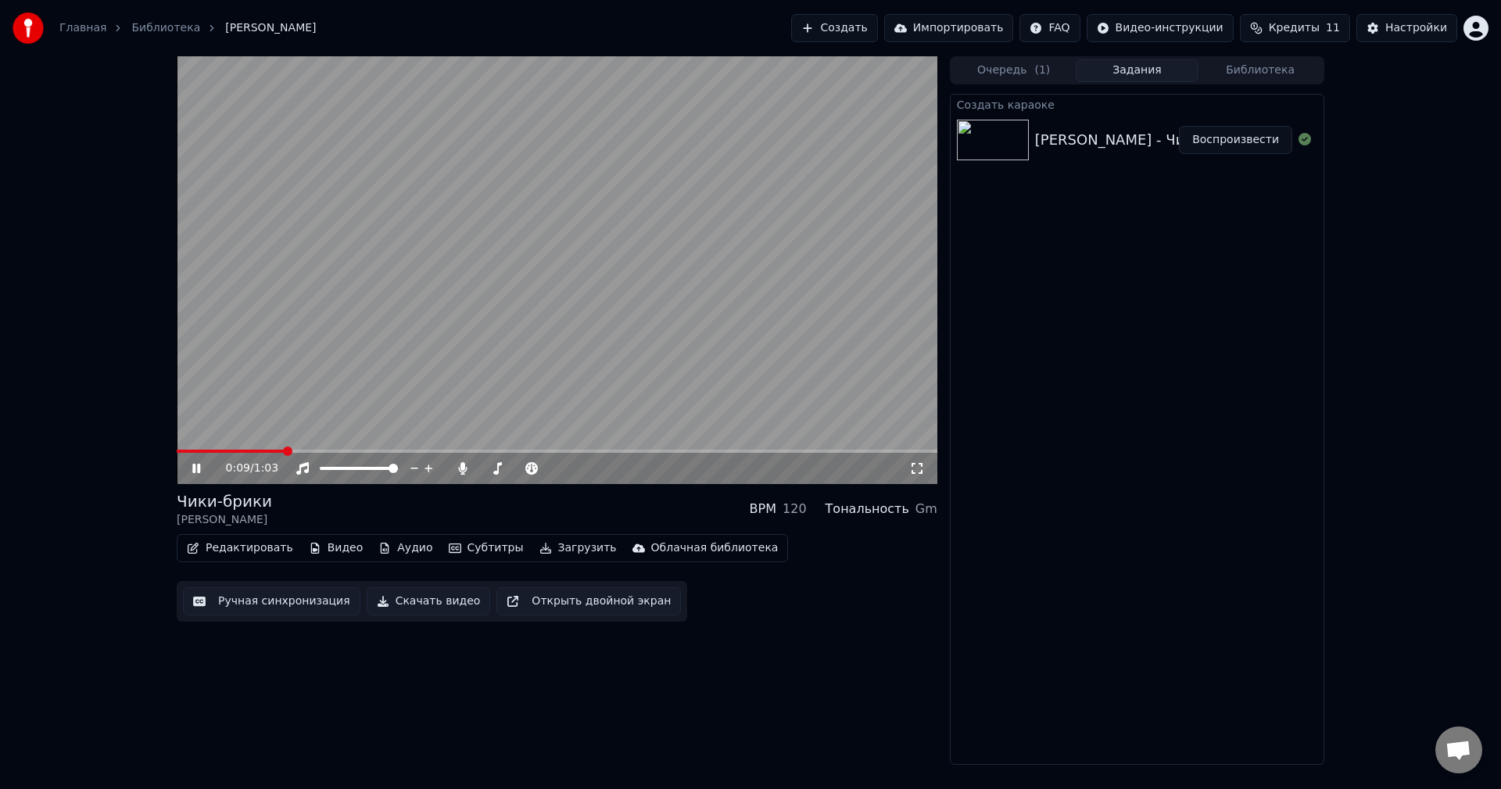
click at [871, 35] on button "Создать" at bounding box center [834, 28] width 86 height 28
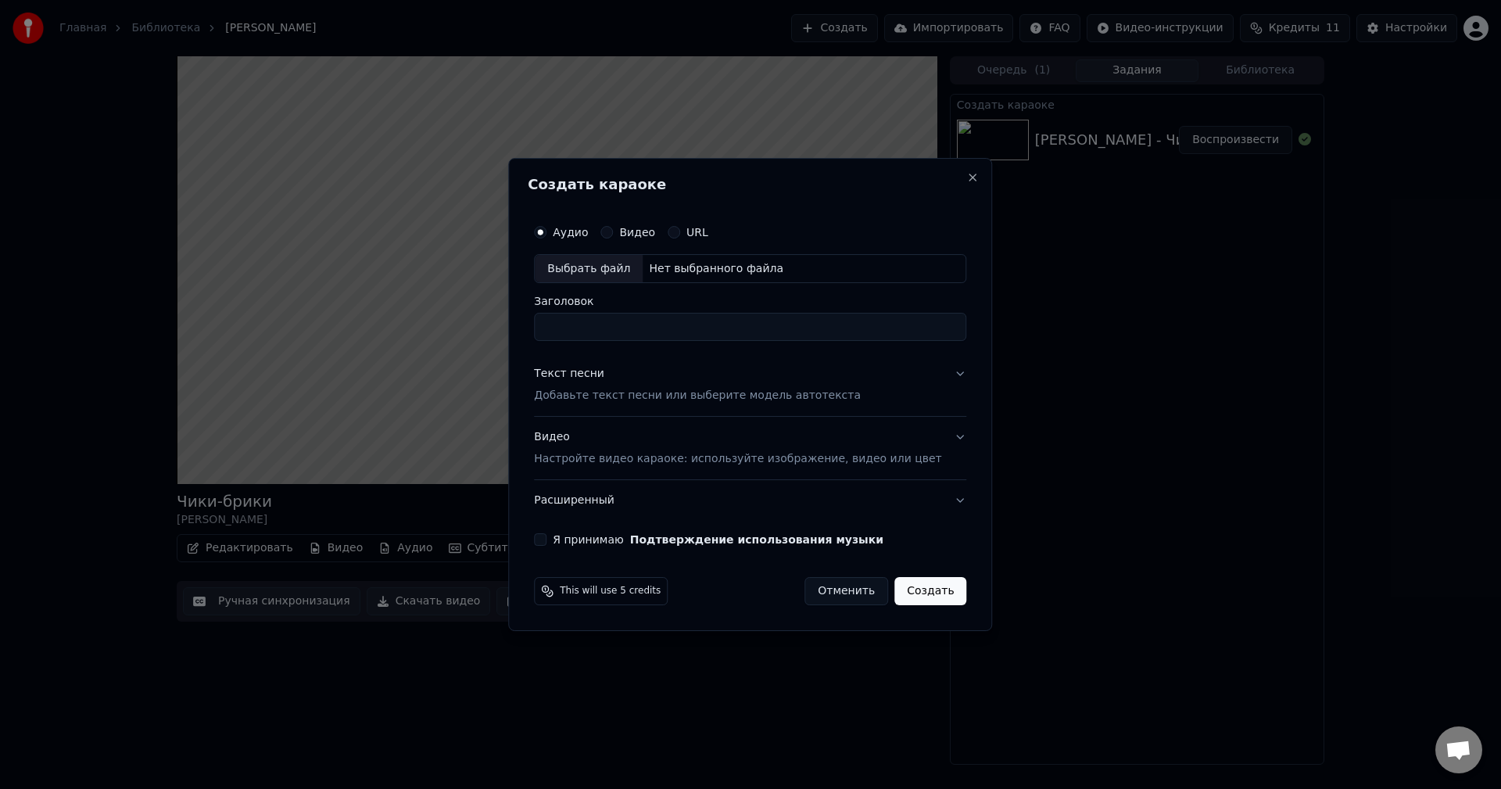
click at [614, 268] on div "Выбрать файл" at bounding box center [589, 269] width 108 height 28
type input "**********"
click at [936, 374] on button "Текст песни Добавьте текст песни или выберите модель автотекста" at bounding box center [750, 385] width 432 height 63
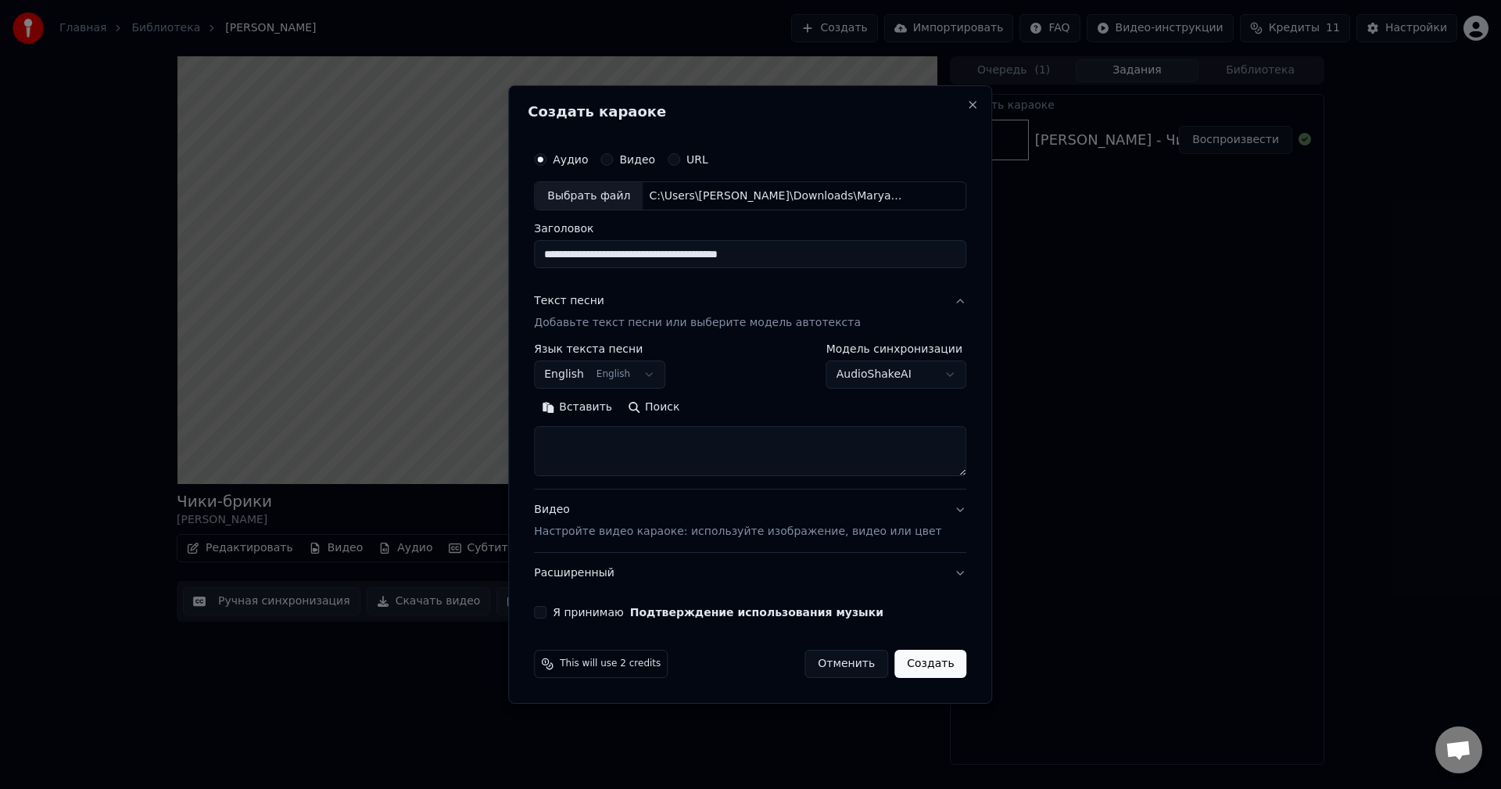
click at [631, 382] on body "**********" at bounding box center [750, 394] width 1501 height 789
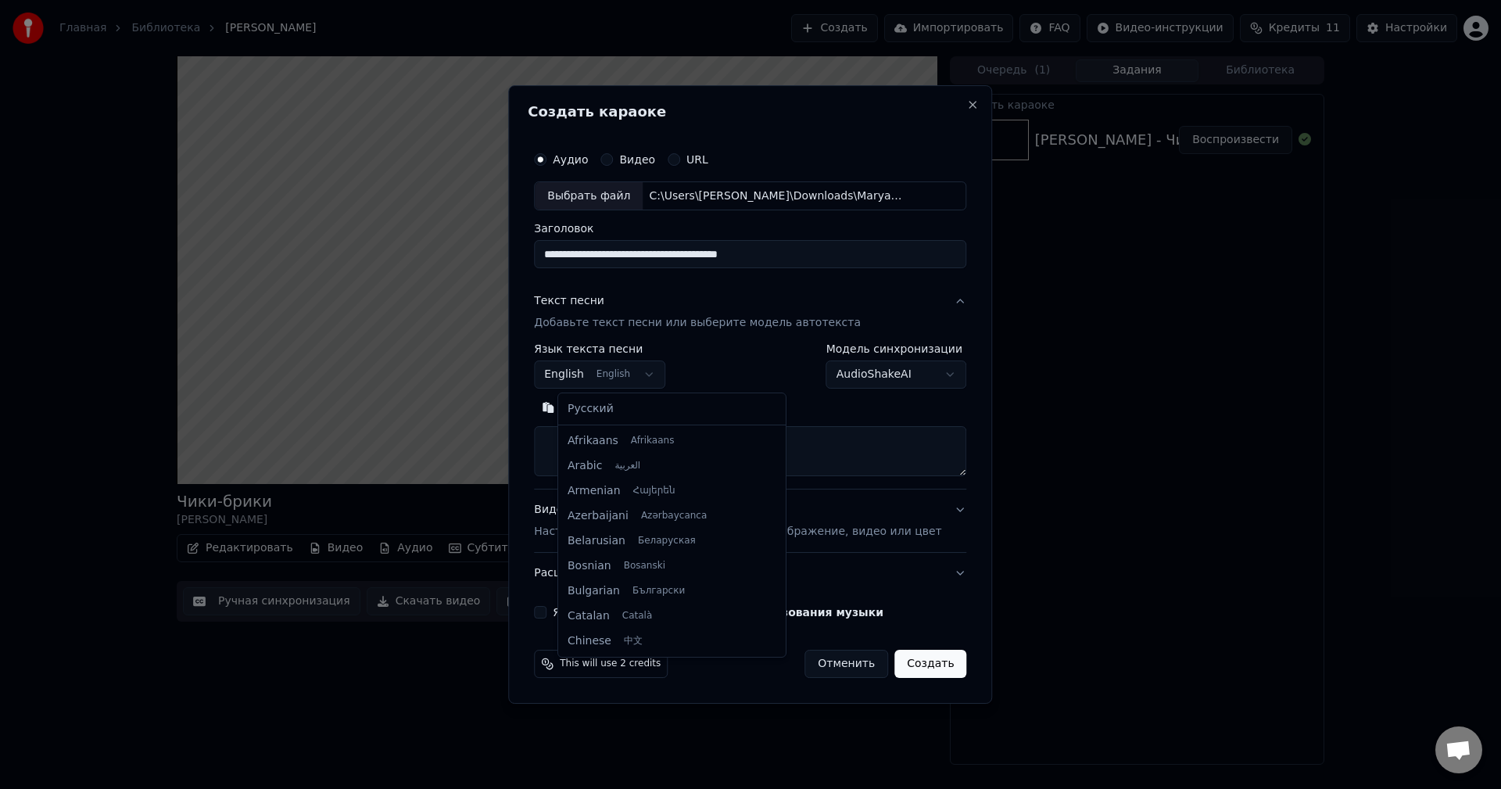
scroll to position [125, 0]
select select "**"
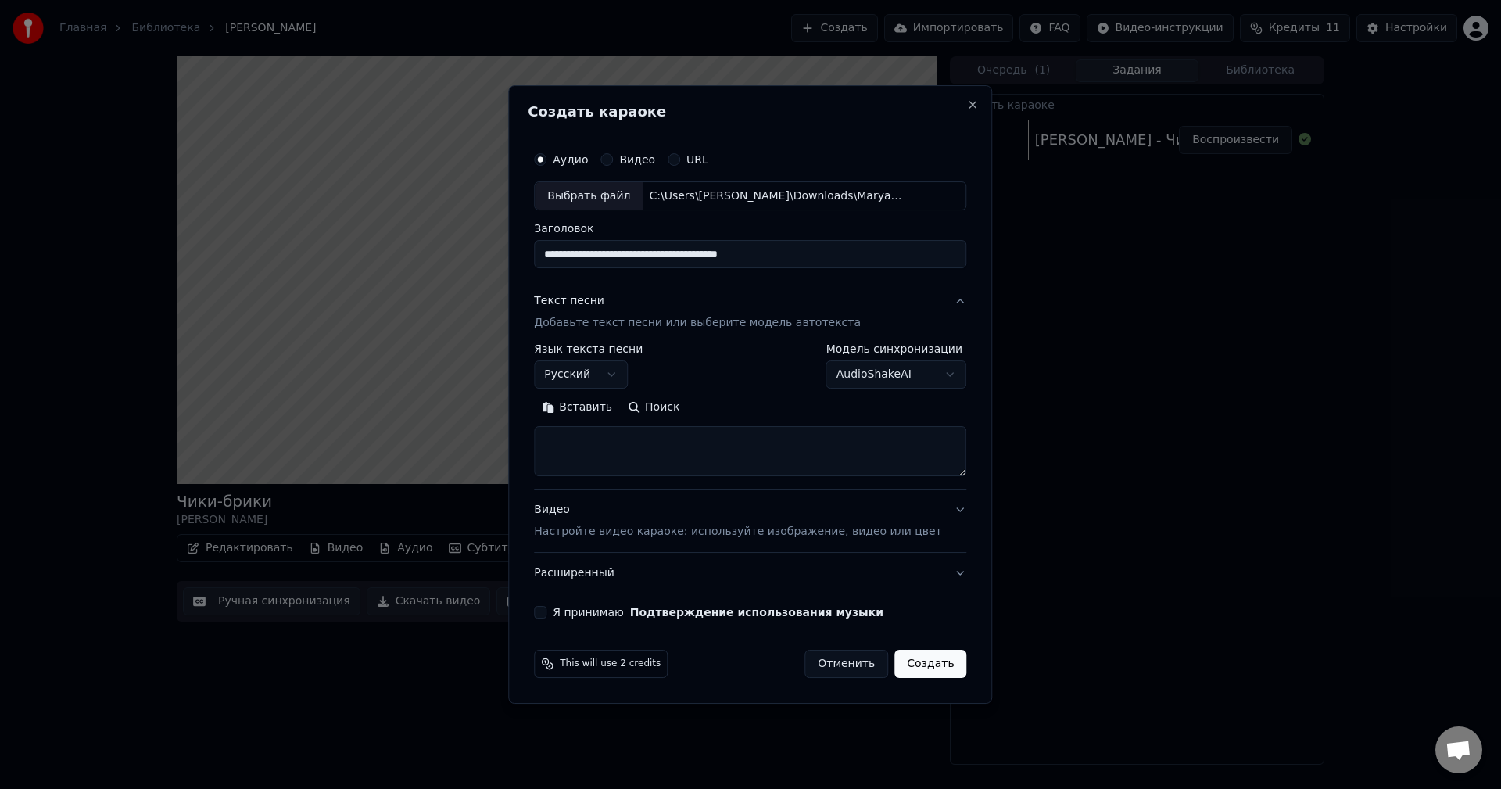
click at [669, 446] on textarea at bounding box center [750, 452] width 432 height 50
paste textarea "**********"
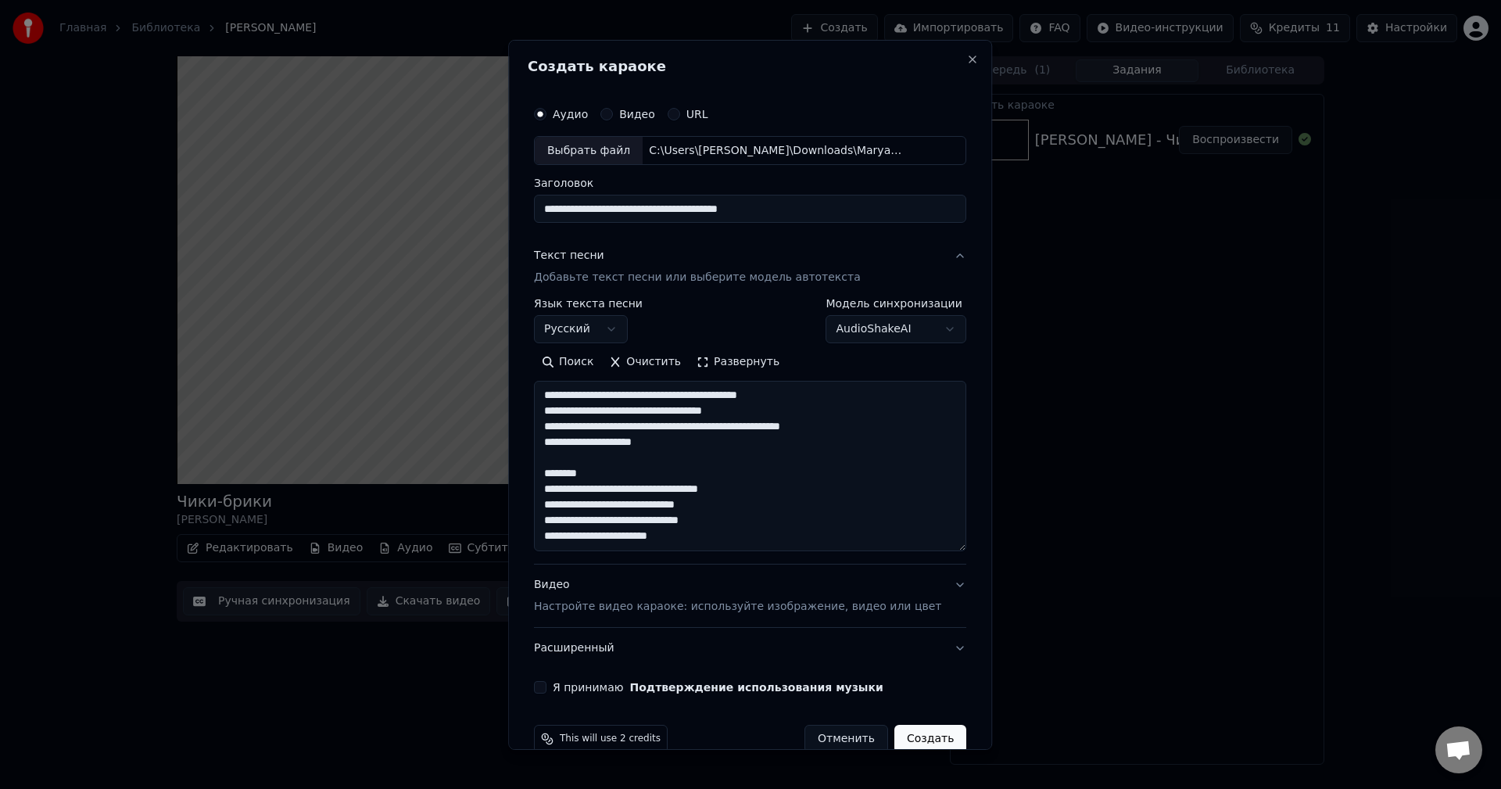
scroll to position [130, 0]
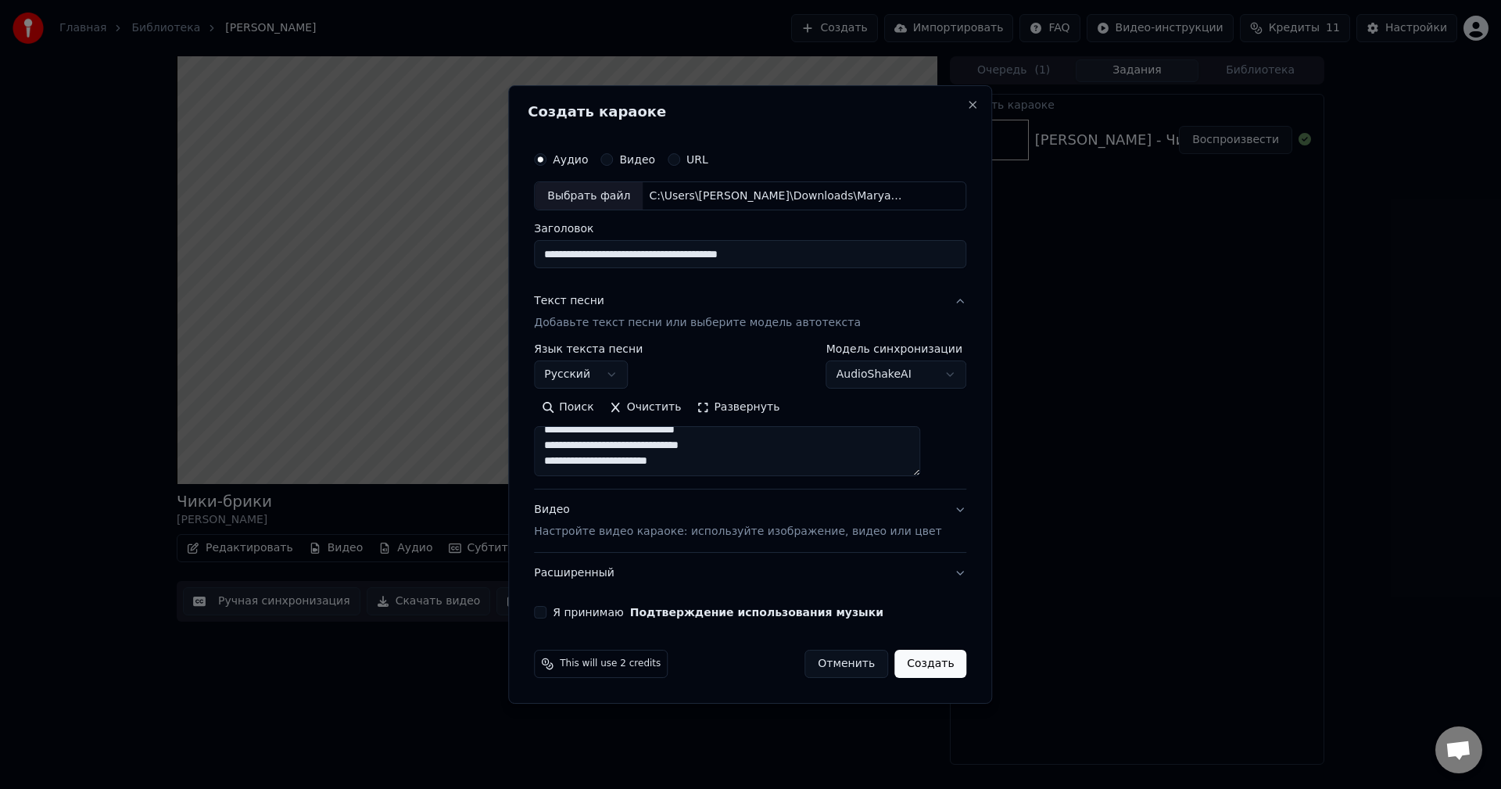
click at [725, 406] on button "Развернуть" at bounding box center [738, 408] width 99 height 25
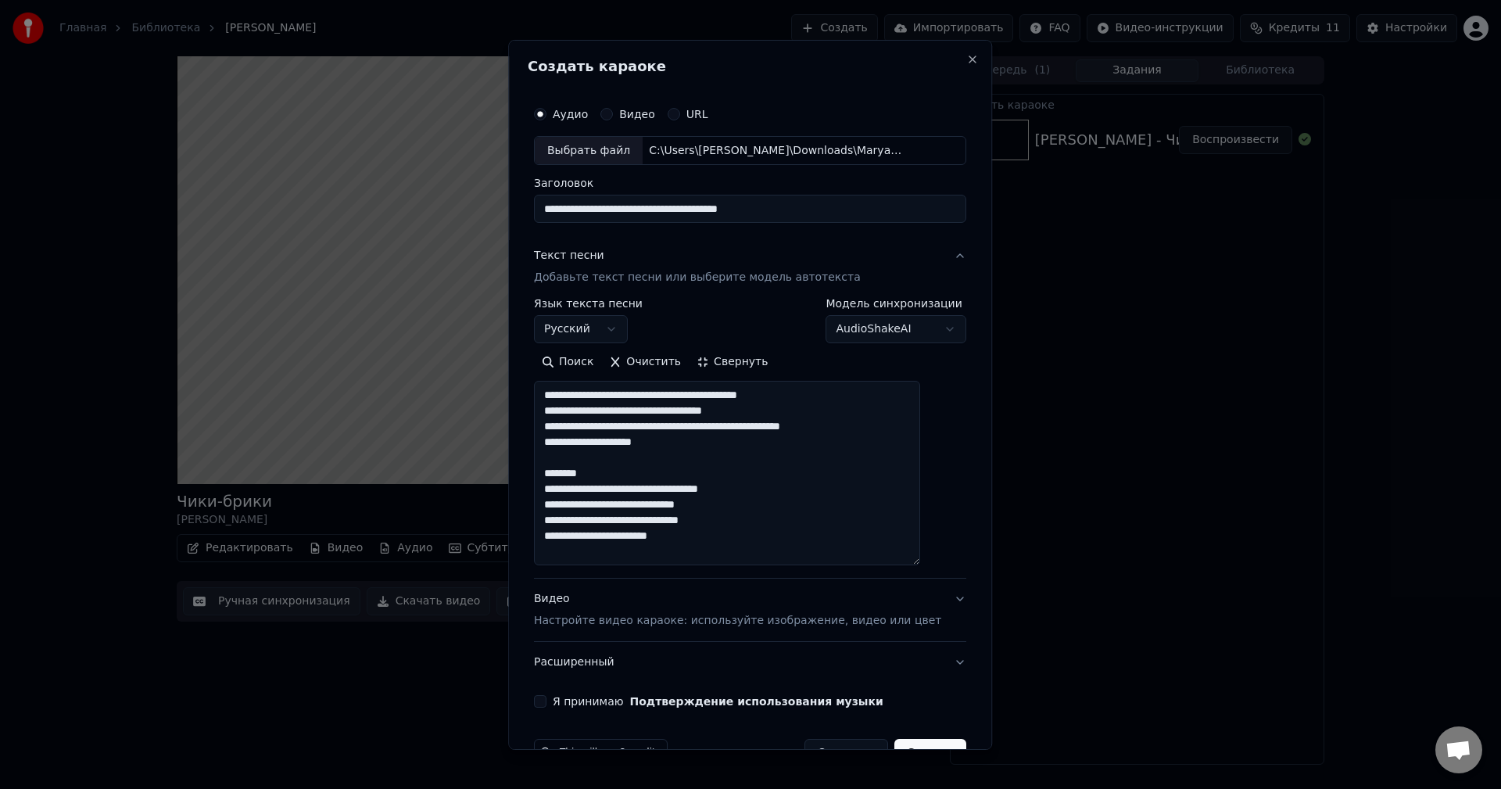
click at [626, 469] on textarea "**********" at bounding box center [727, 473] width 386 height 185
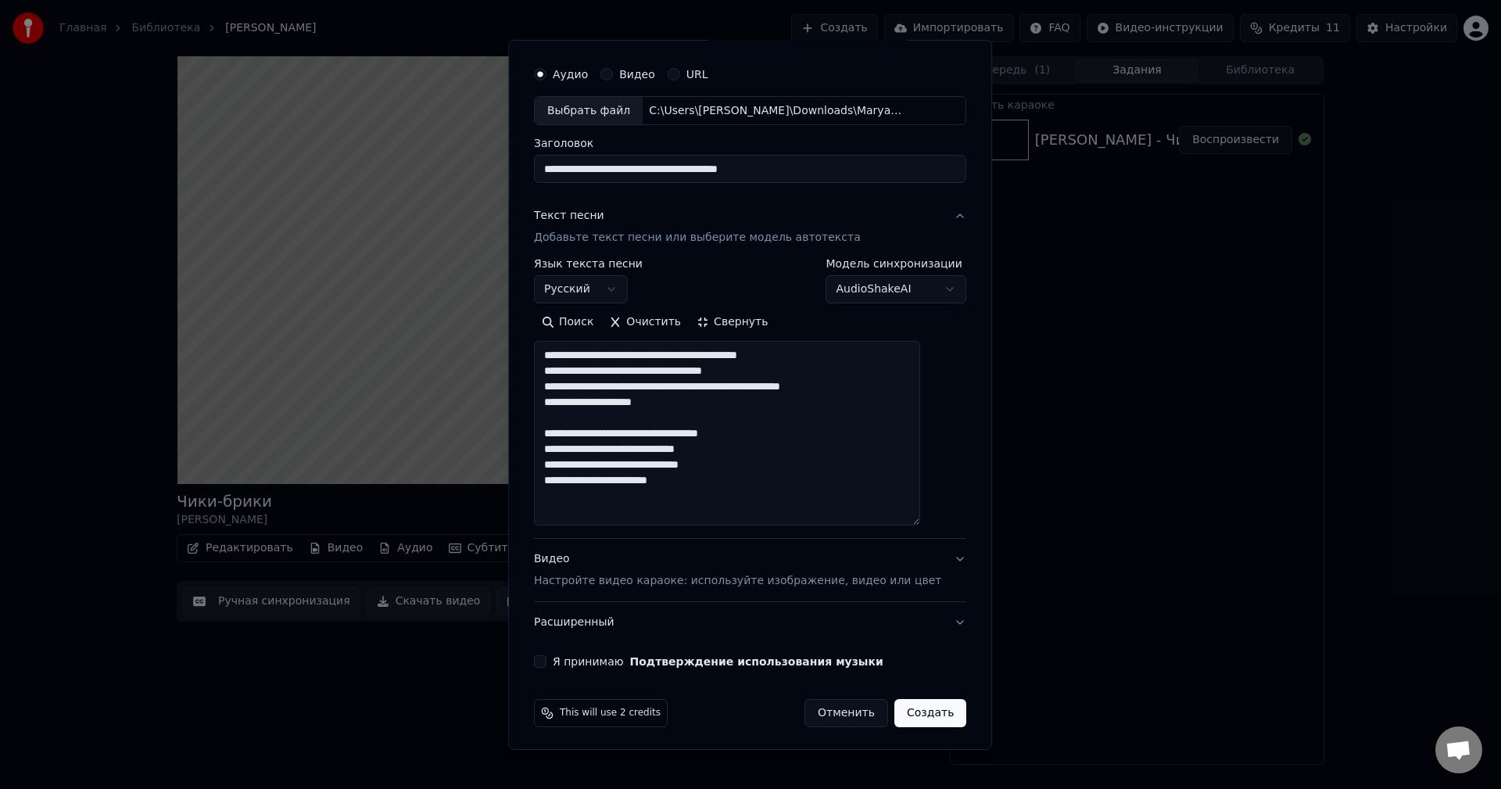
scroll to position [43, 0]
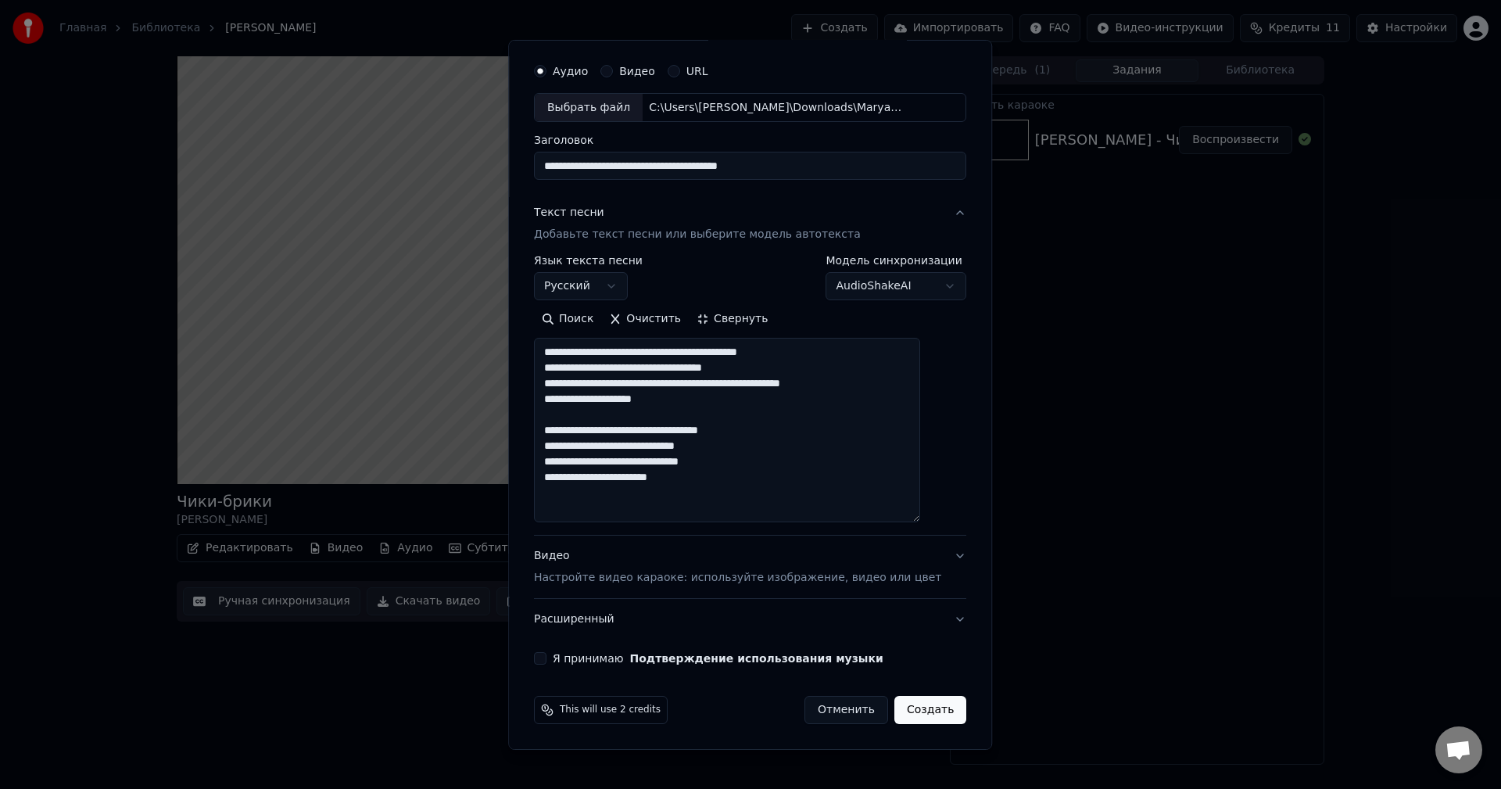
type textarea "**********"
click at [935, 556] on button "Видео Настройте видео караоке: используйте изображение, видео или цвет" at bounding box center [750, 567] width 432 height 63
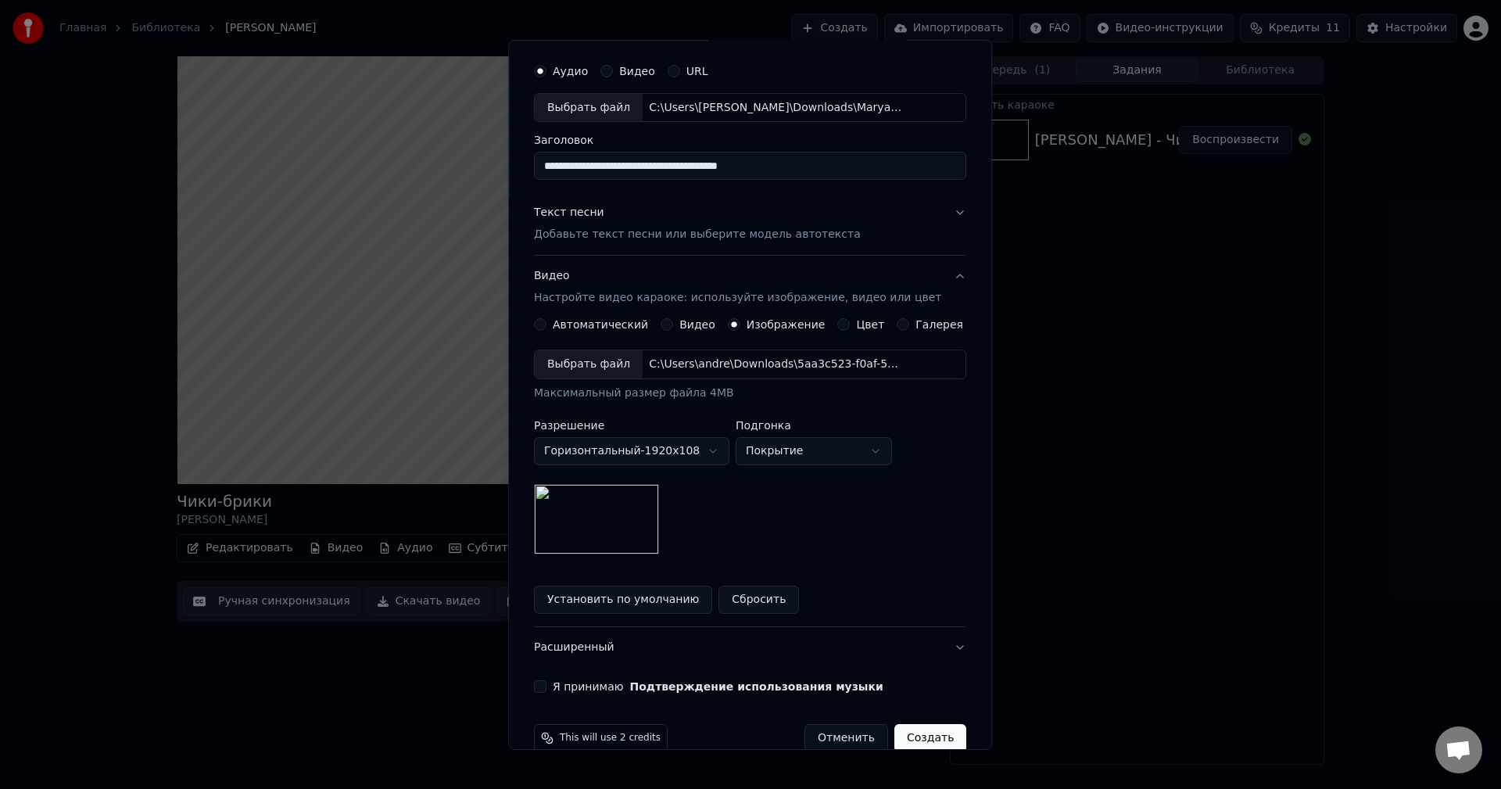
click at [614, 372] on div "Выбрать файл" at bounding box center [589, 364] width 108 height 28
click at [559, 683] on div "Я принимаю Подтверждение использования музыки" at bounding box center [750, 686] width 432 height 13
click at [546, 686] on button "Я принимаю Подтверждение использования музыки" at bounding box center [540, 686] width 13 height 13
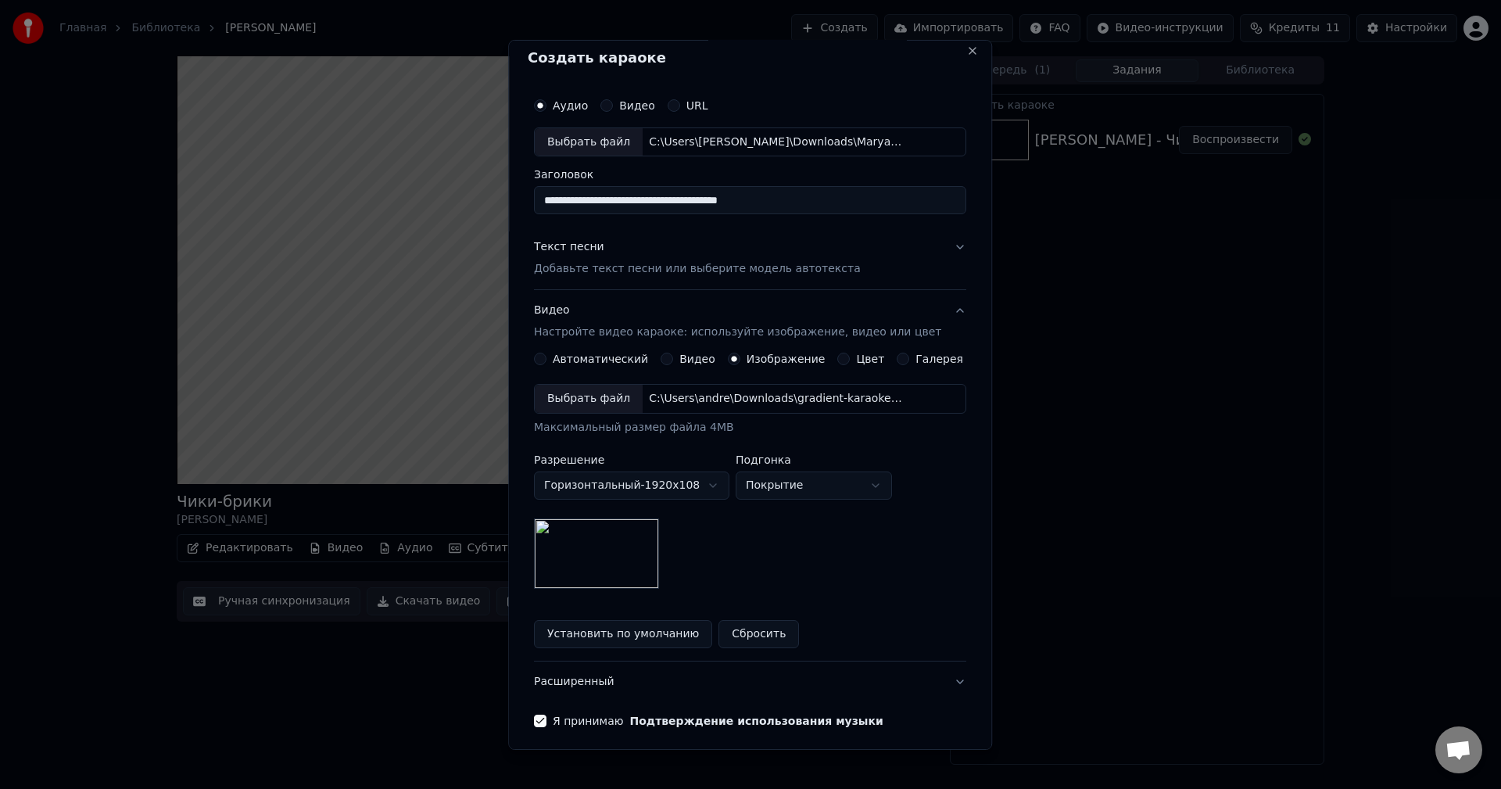
scroll to position [0, 0]
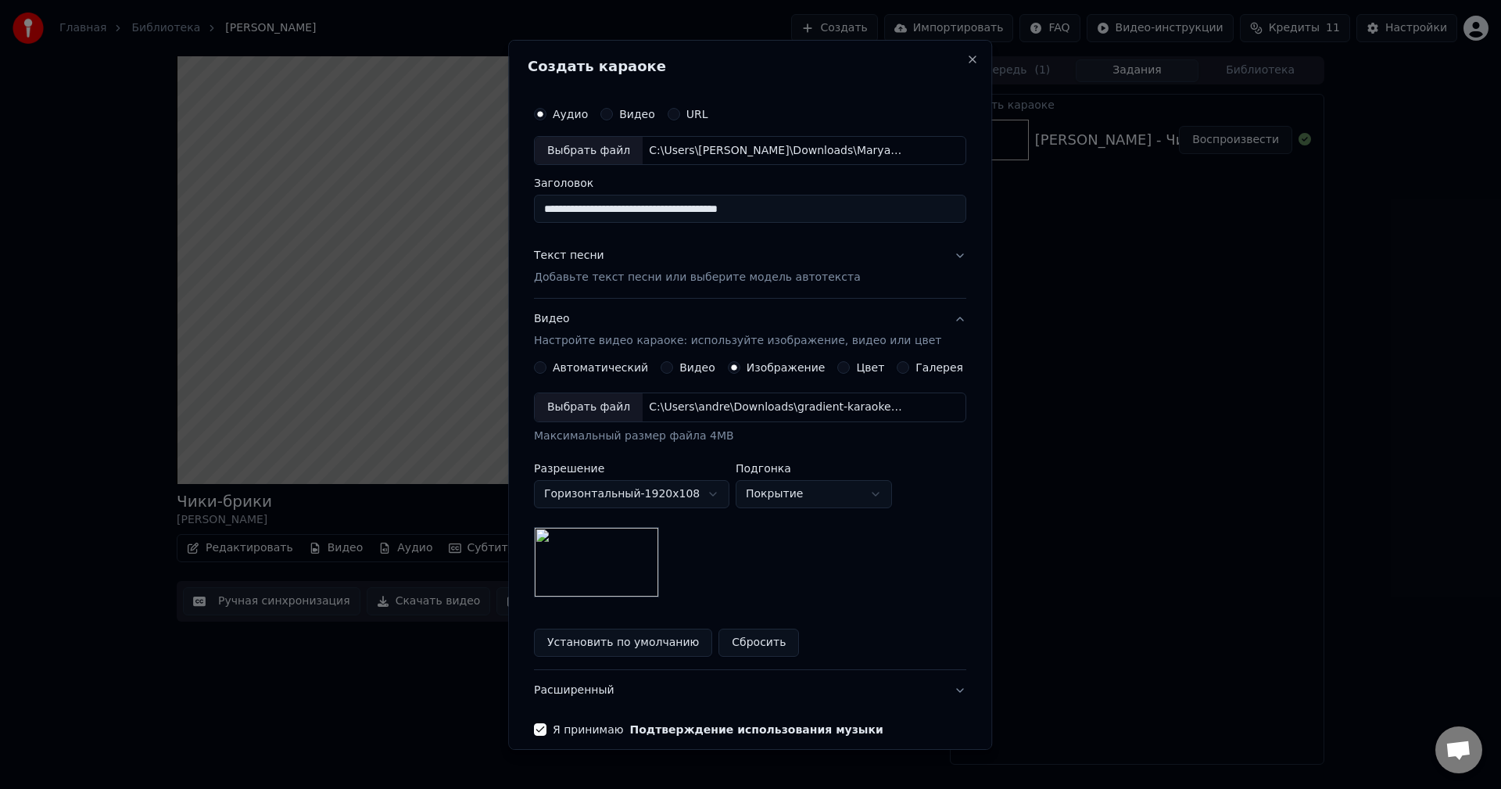
drag, startPoint x: 822, startPoint y: 210, endPoint x: 519, endPoint y: 242, distance: 305.1
click at [481, 214] on body "**********" at bounding box center [750, 394] width 1501 height 789
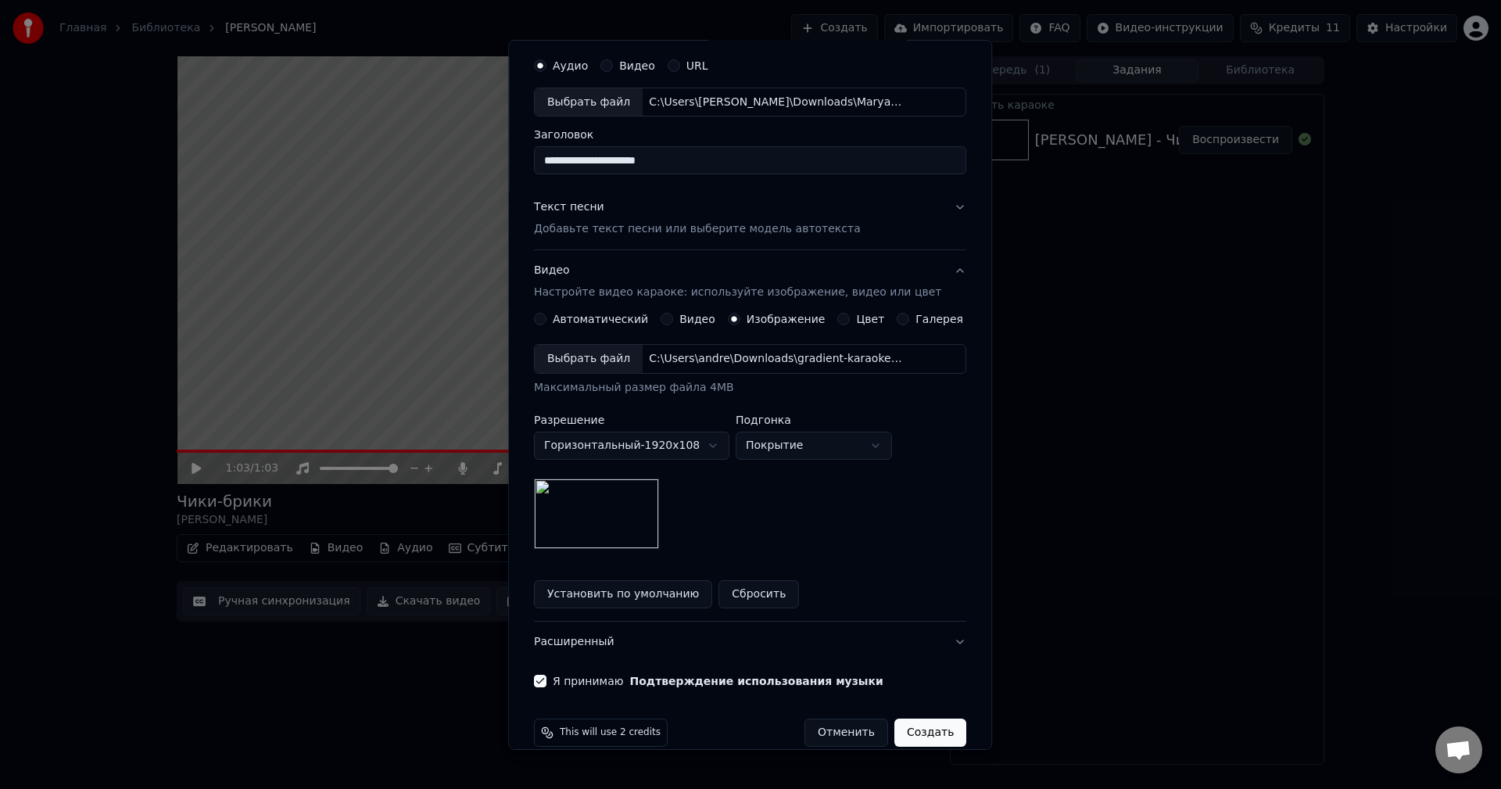
scroll to position [71, 0]
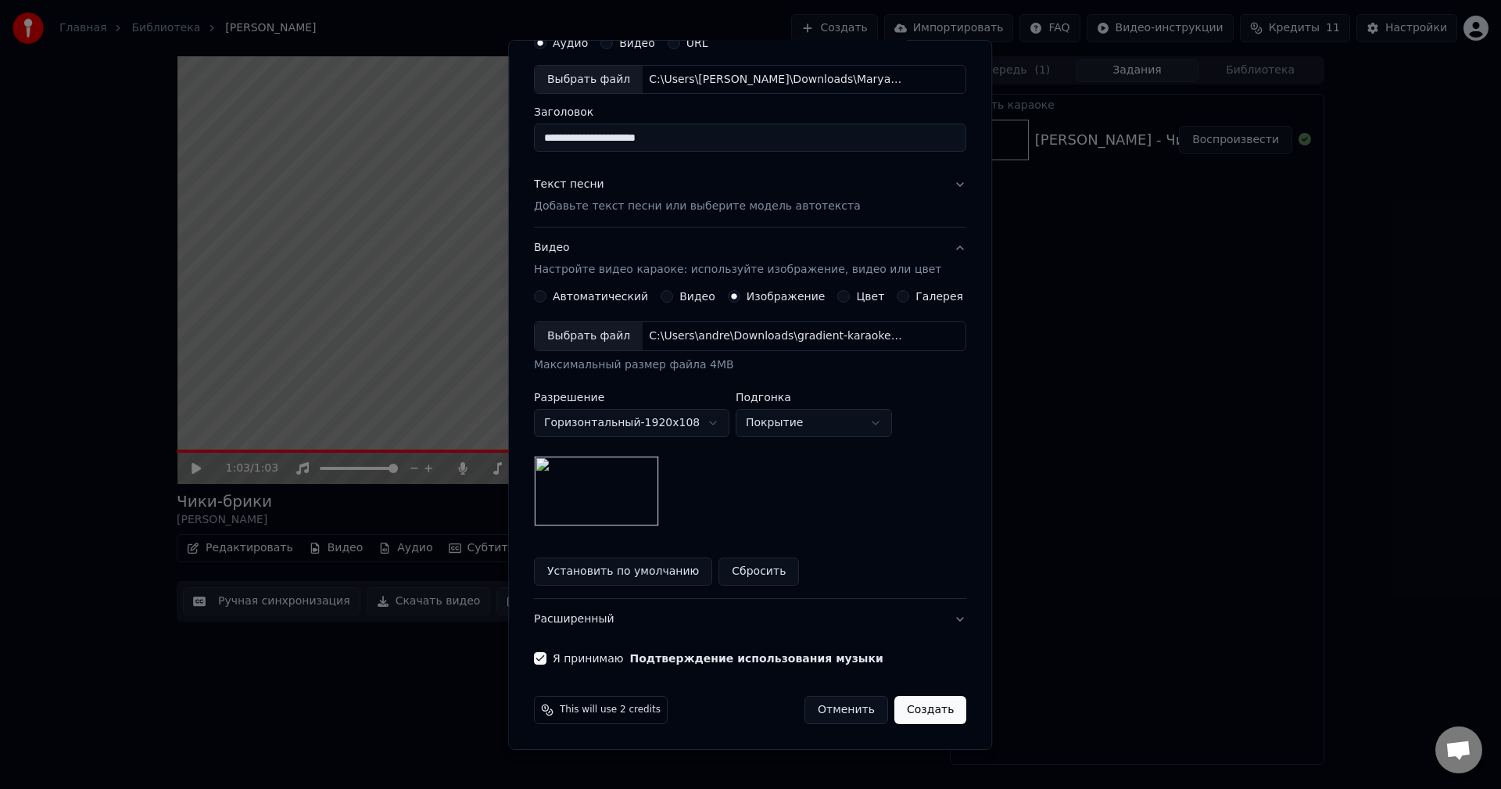
type input "**********"
click at [915, 715] on button "Создать" at bounding box center [930, 710] width 72 height 28
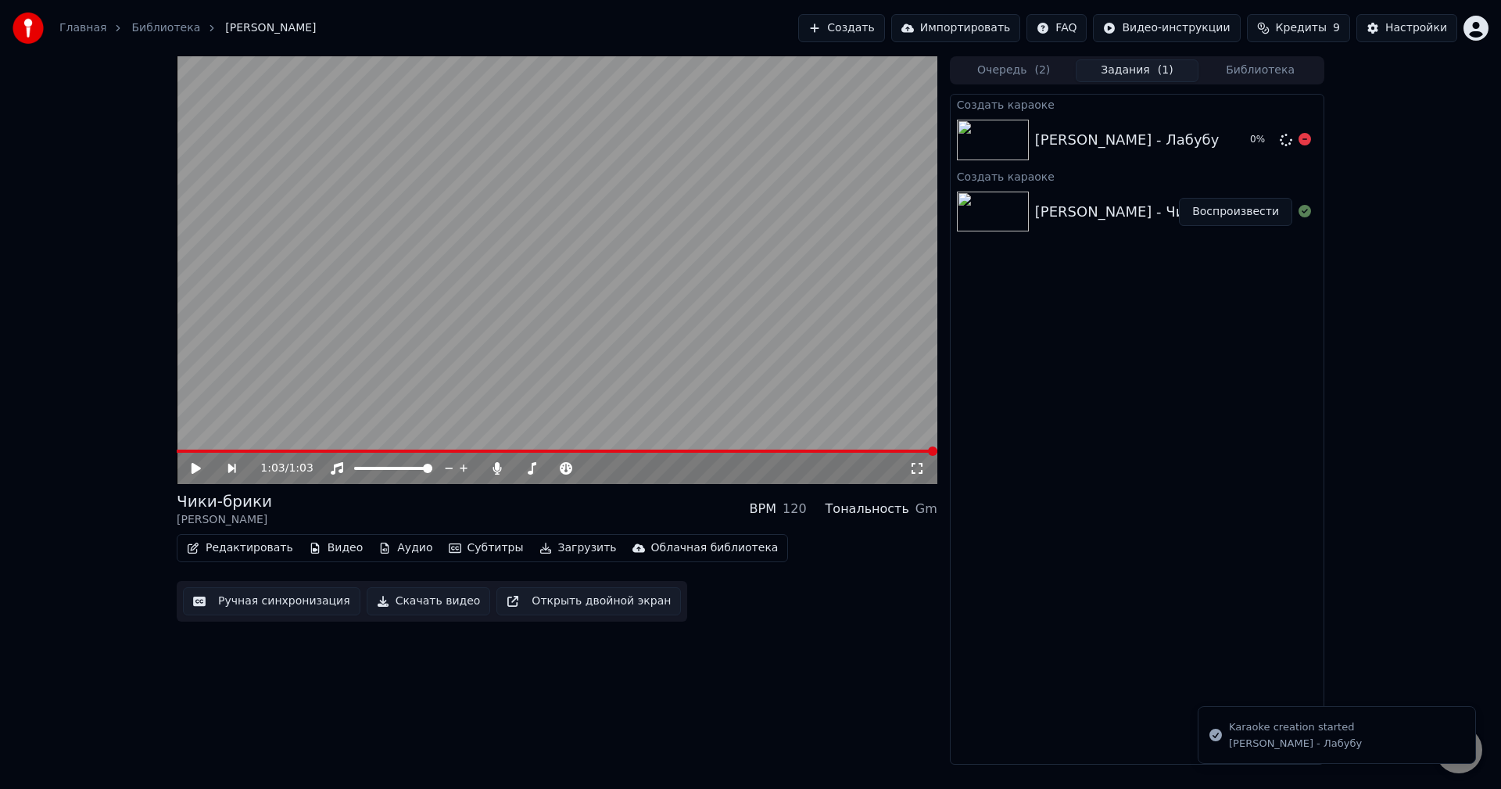
click at [987, 151] on img at bounding box center [993, 140] width 72 height 41
click at [567, 471] on span at bounding box center [570, 468] width 9 height 9
click at [587, 470] on span at bounding box center [587, 468] width 9 height 9
click at [534, 471] on span at bounding box center [536, 468] width 9 height 9
click at [192, 468] on icon at bounding box center [196, 468] width 9 height 11
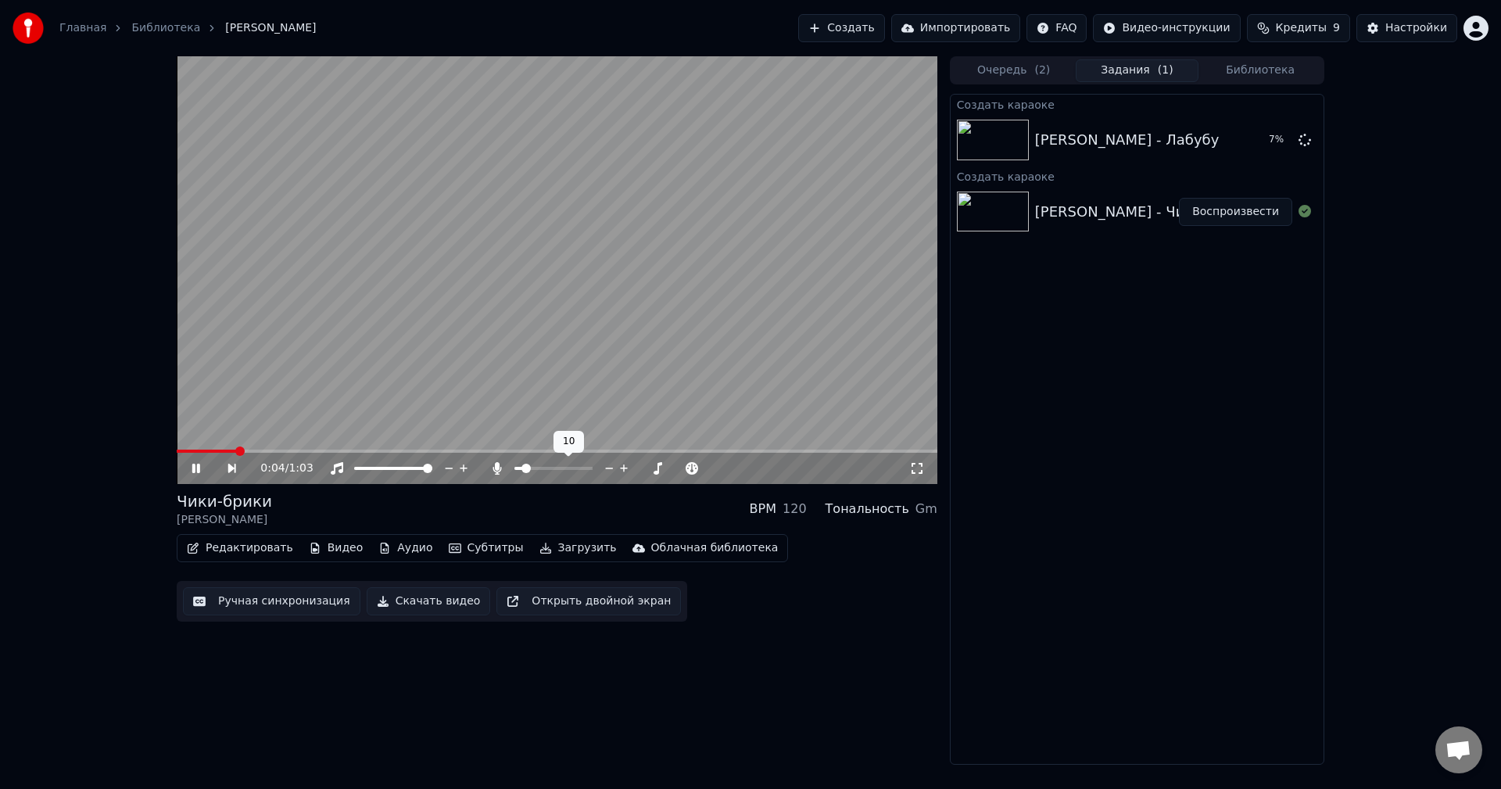
click at [522, 471] on span at bounding box center [525, 468] width 9 height 9
click at [591, 240] on video at bounding box center [557, 270] width 761 height 428
click at [1026, 68] on button "Очередь ( 2 )" at bounding box center [1014, 70] width 124 height 23
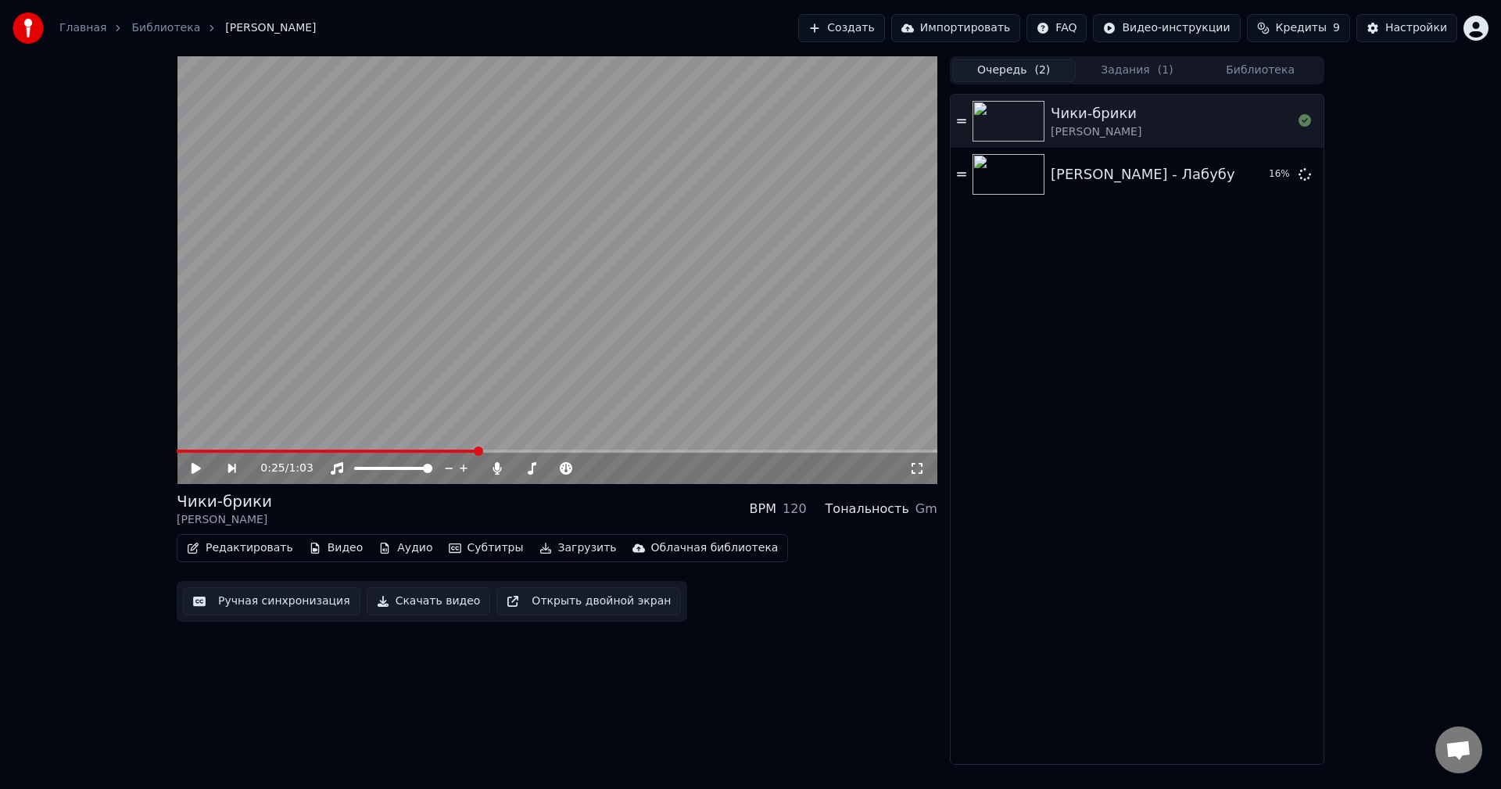
click at [1115, 75] on button "Задания ( 1 )" at bounding box center [1138, 70] width 124 height 23
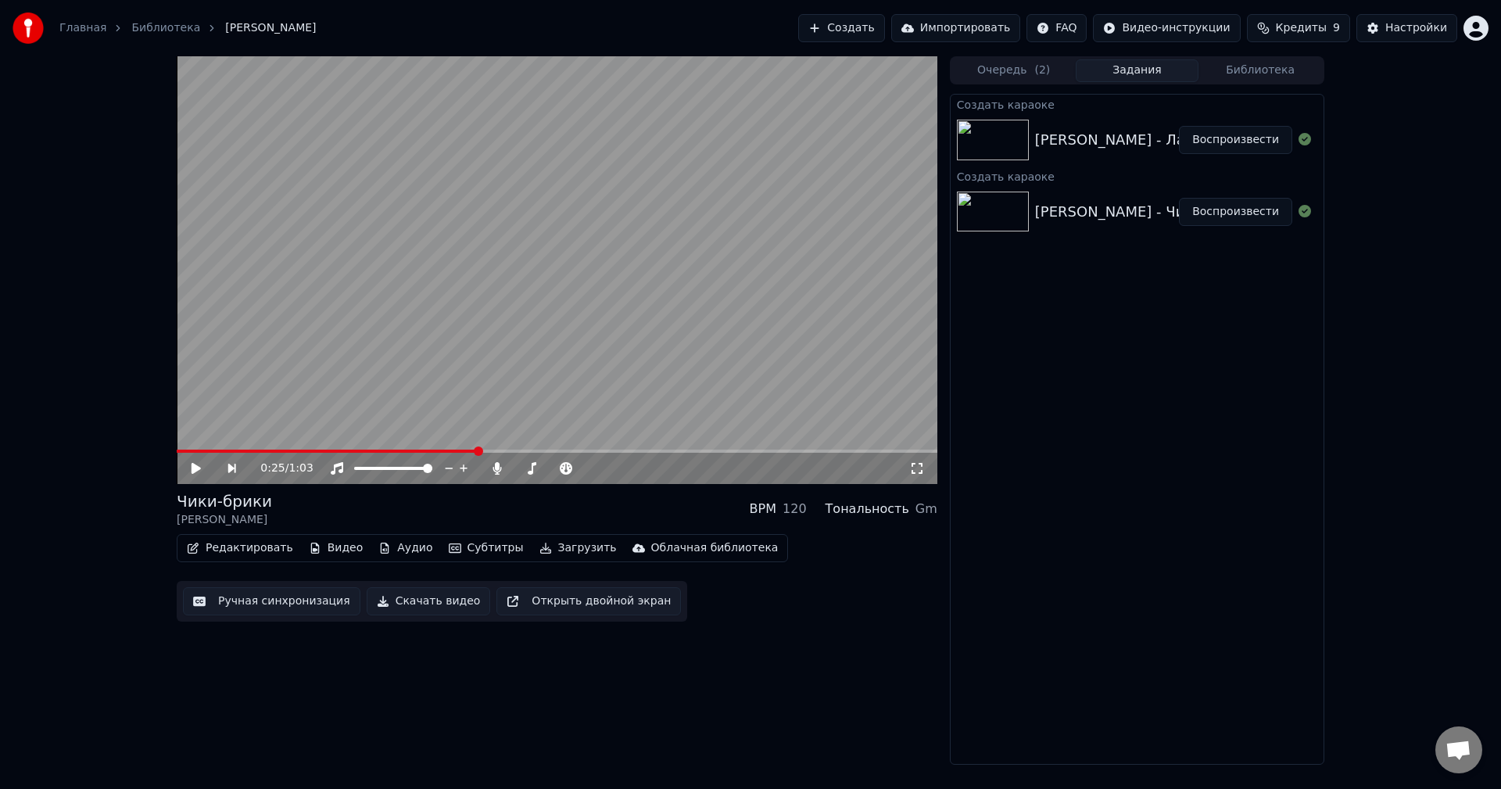
click at [1049, 138] on div "[PERSON_NAME] - Лабубу" at bounding box center [1127, 140] width 185 height 22
click at [1042, 138] on div "[PERSON_NAME] - Лабубу" at bounding box center [1127, 140] width 185 height 22
click at [1236, 142] on button "Воспроизвести" at bounding box center [1235, 140] width 113 height 28
click at [457, 378] on video at bounding box center [557, 270] width 761 height 428
click at [249, 544] on button "Редактировать" at bounding box center [240, 548] width 119 height 22
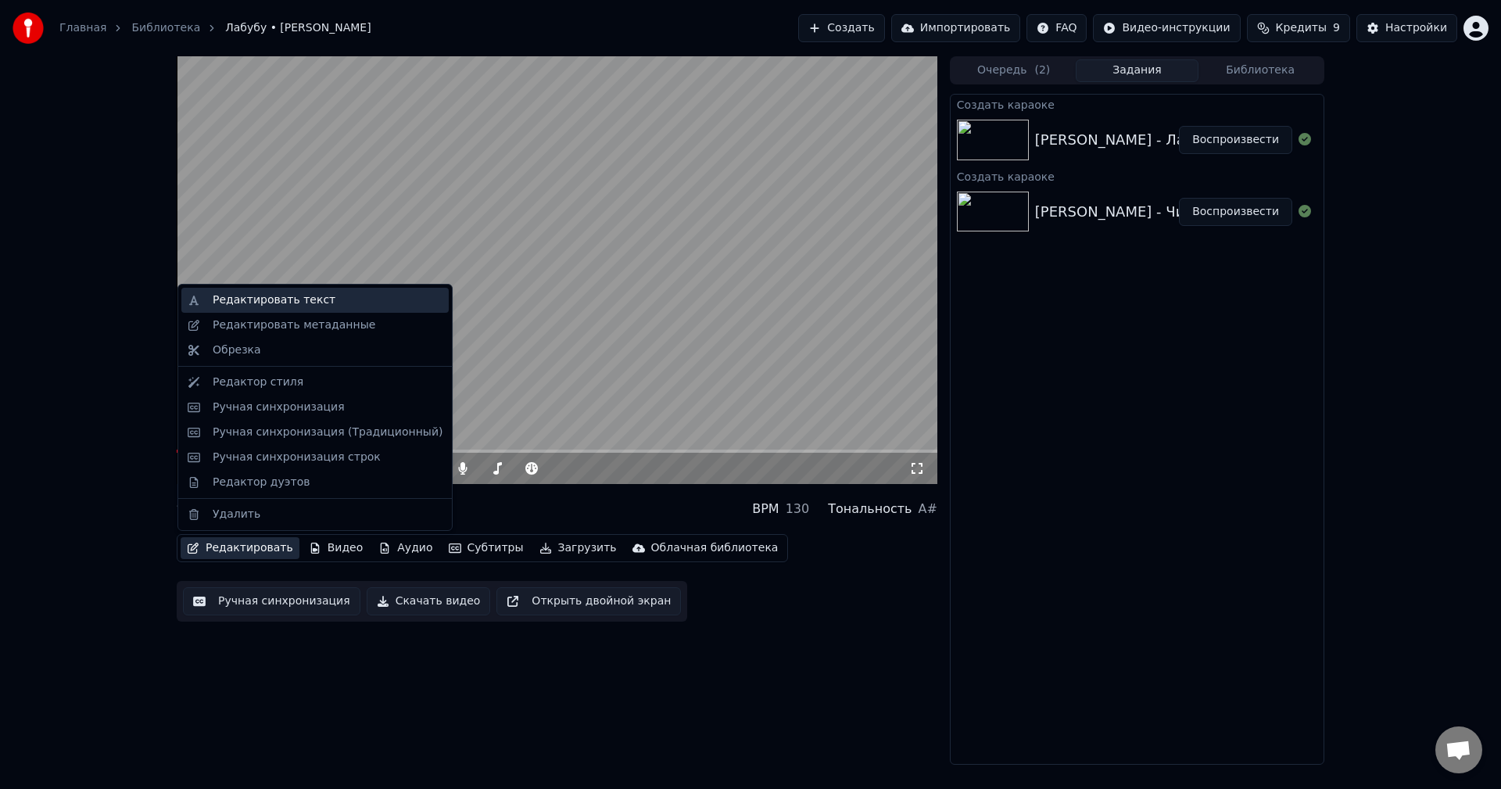
click at [313, 308] on div "Редактировать текст" at bounding box center [314, 300] width 267 height 25
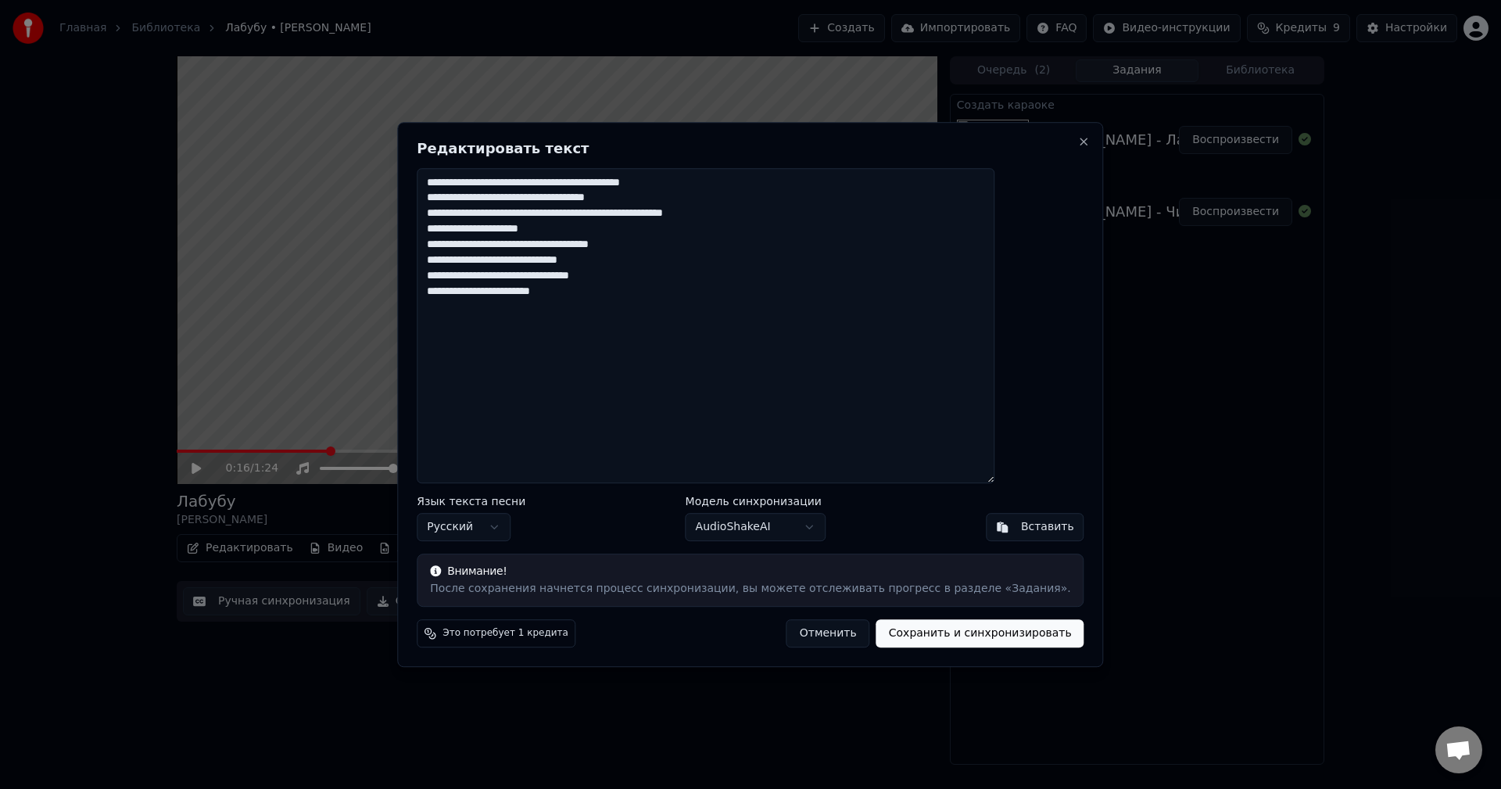
click at [806, 217] on textarea "**********" at bounding box center [706, 326] width 578 height 316
click at [726, 213] on textarea "**********" at bounding box center [706, 326] width 578 height 316
click at [723, 213] on textarea "**********" at bounding box center [706, 326] width 578 height 316
type textarea "**********"
click at [915, 631] on button "Сохранить и синхронизировать" at bounding box center [980, 633] width 208 height 28
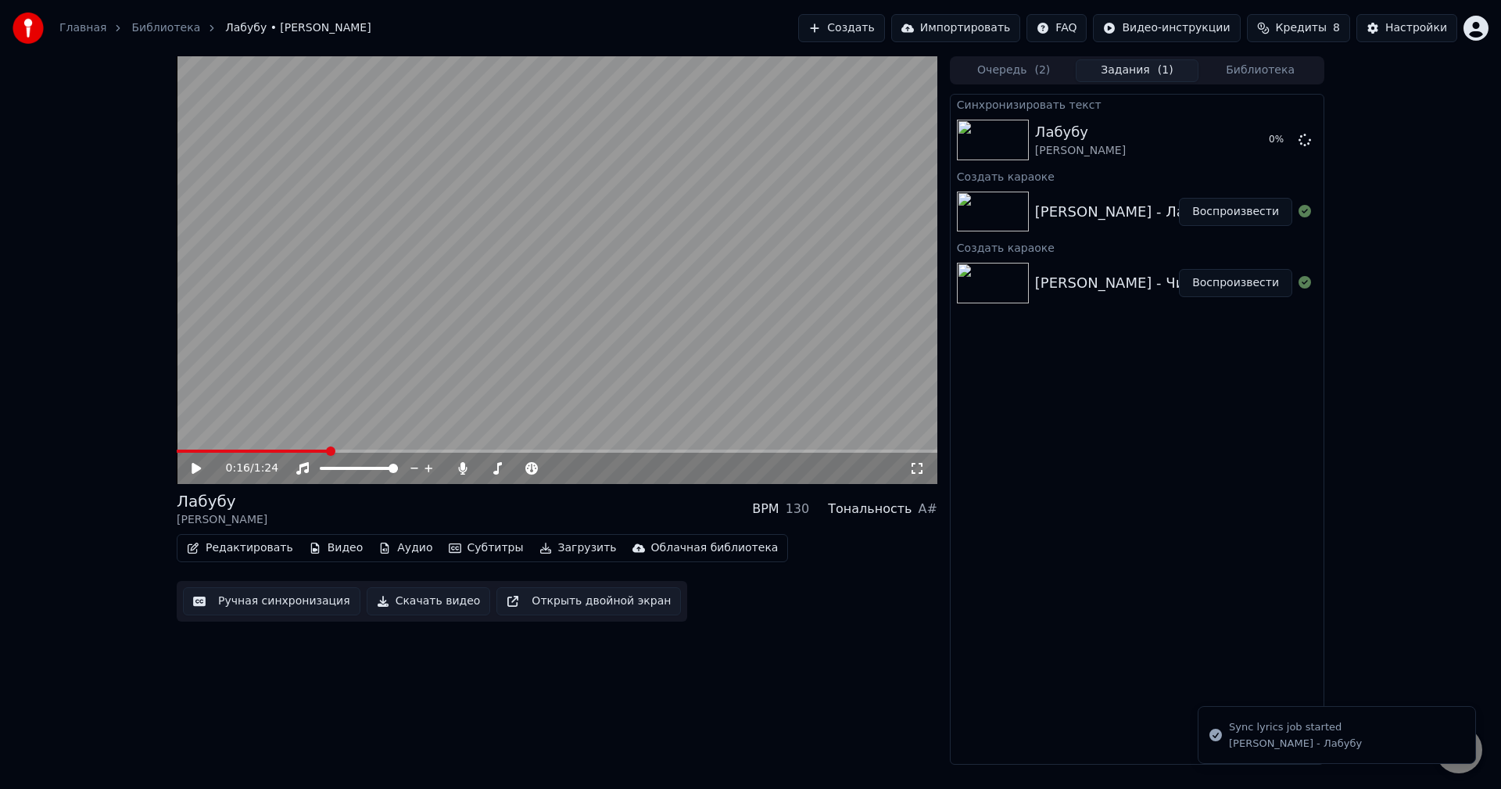
click at [201, 466] on icon at bounding box center [207, 468] width 37 height 13
click at [249, 450] on span at bounding box center [266, 451] width 178 height 3
click at [290, 604] on button "Ручная синхронизация" at bounding box center [271, 601] width 177 height 28
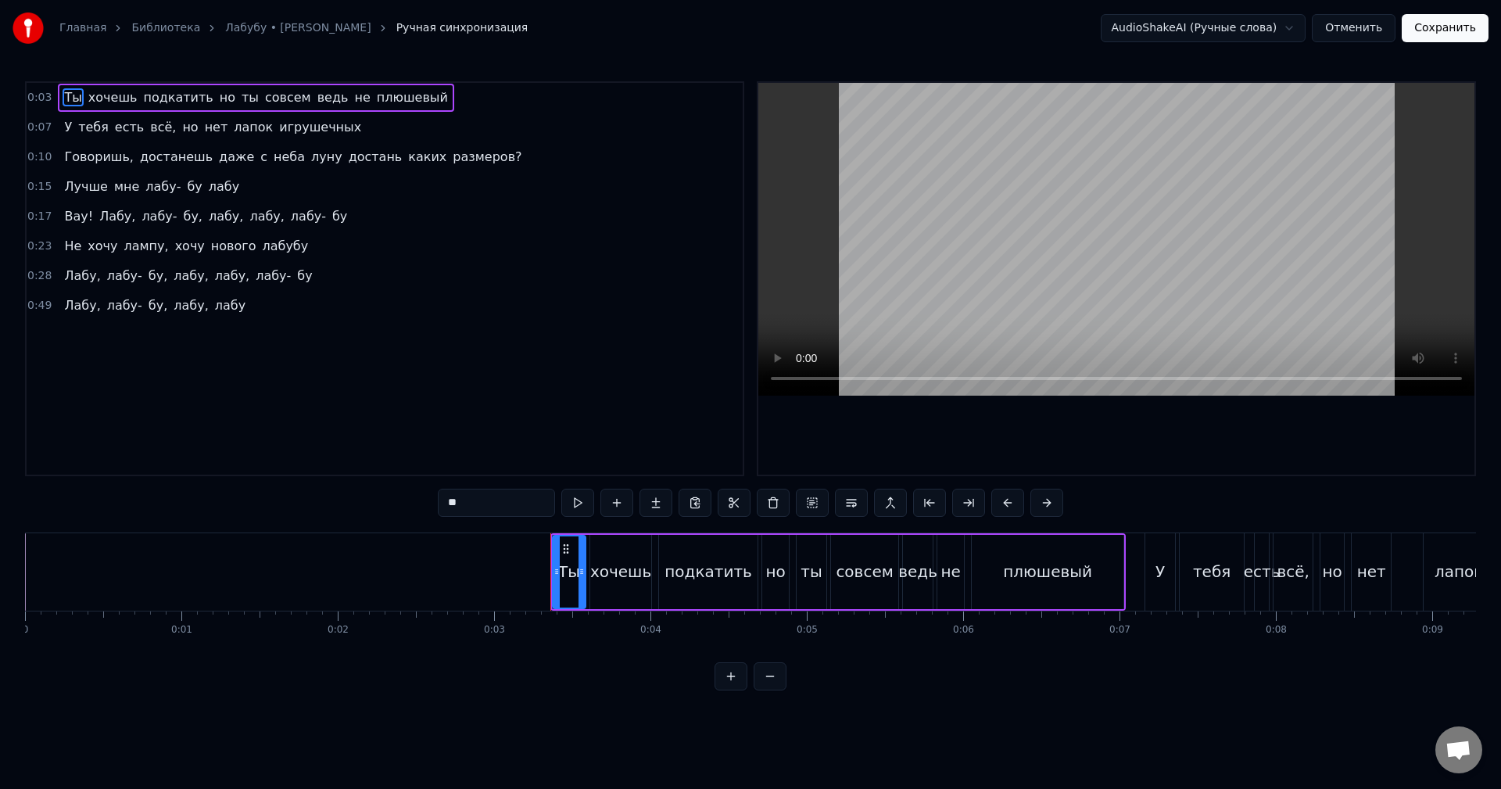
click at [1370, 31] on button "Отменить" at bounding box center [1354, 28] width 84 height 28
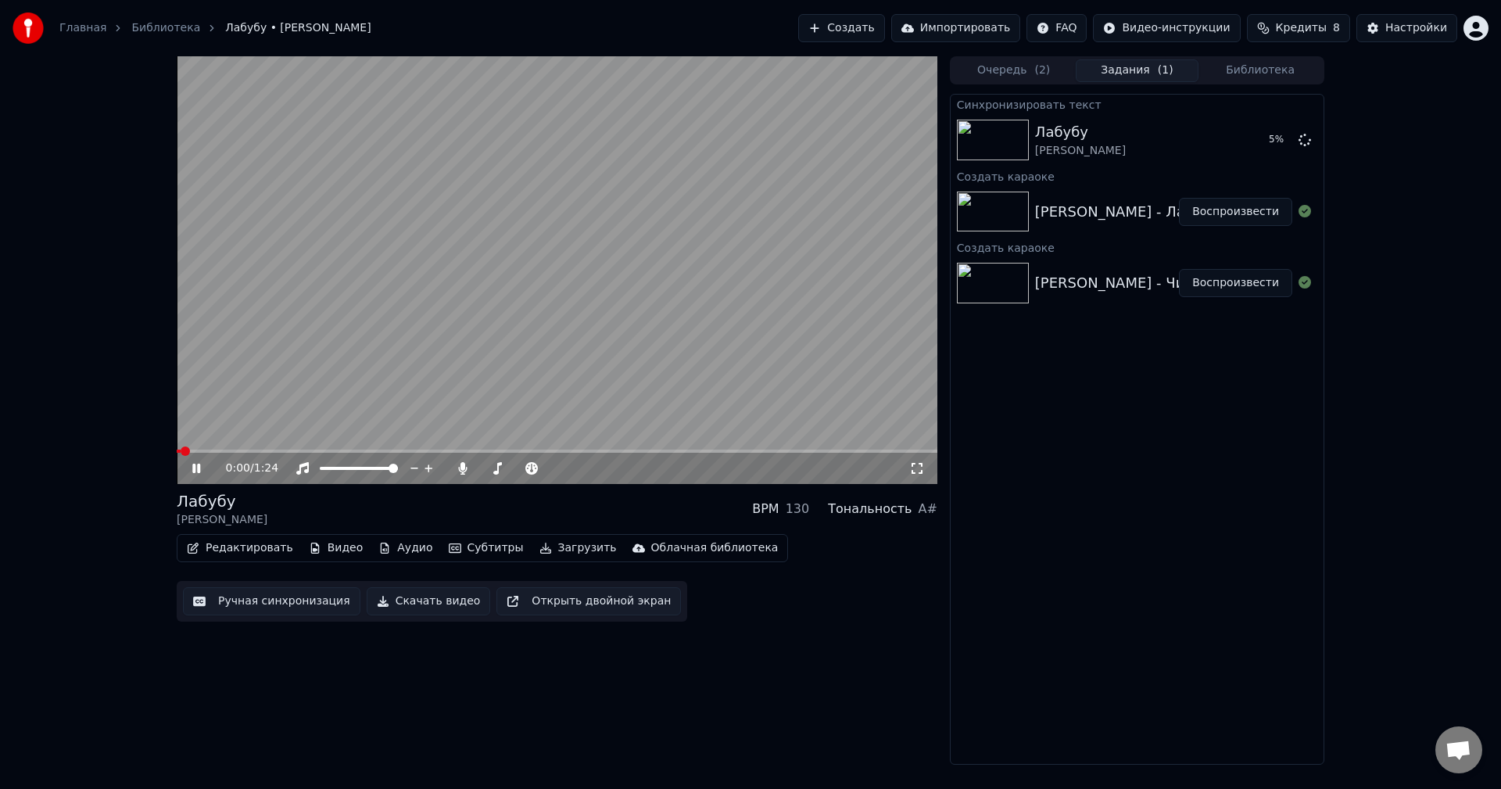
click at [247, 549] on button "Редактировать" at bounding box center [240, 548] width 119 height 22
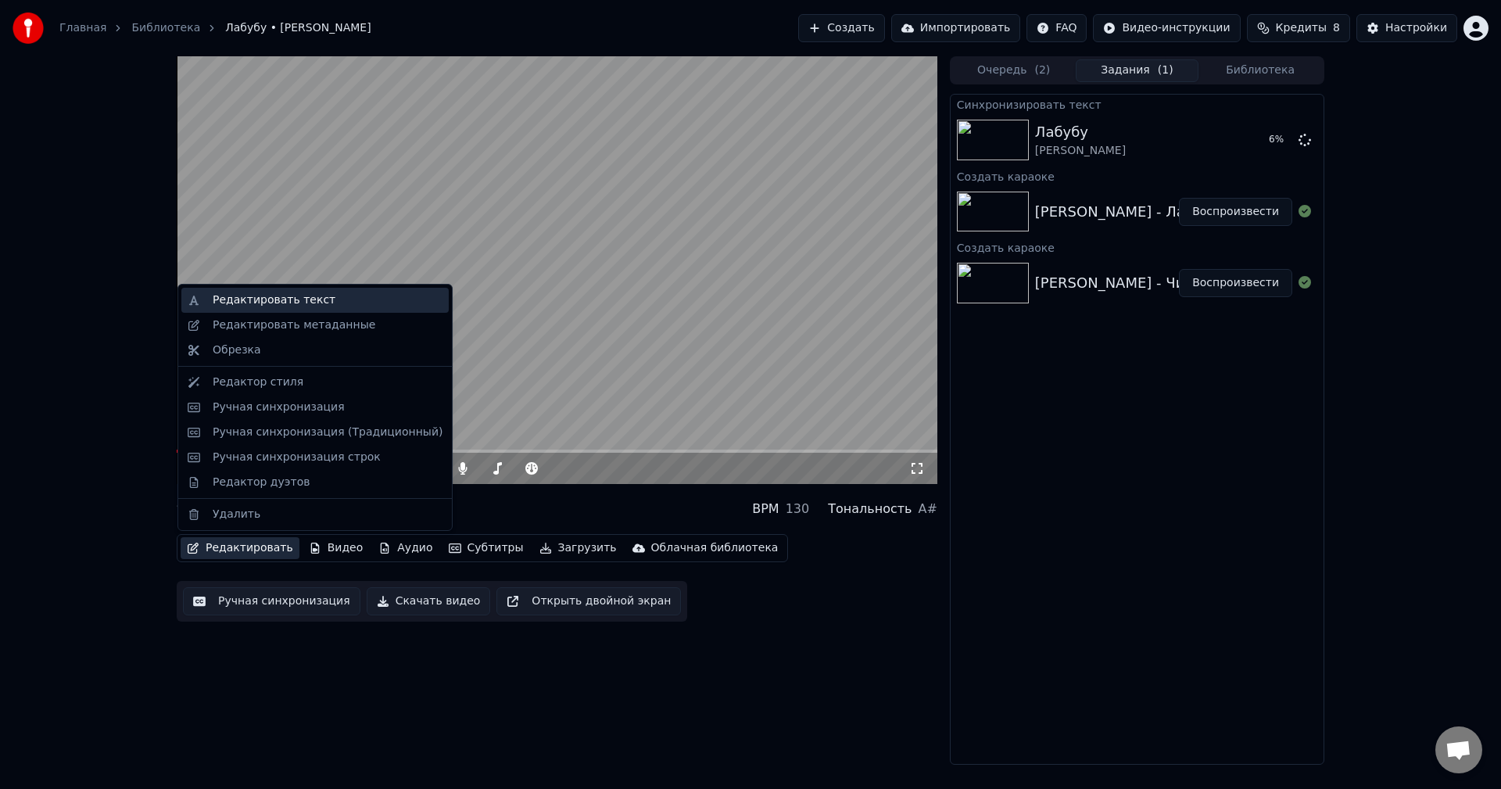
click at [288, 304] on div "Редактировать текст" at bounding box center [274, 300] width 123 height 16
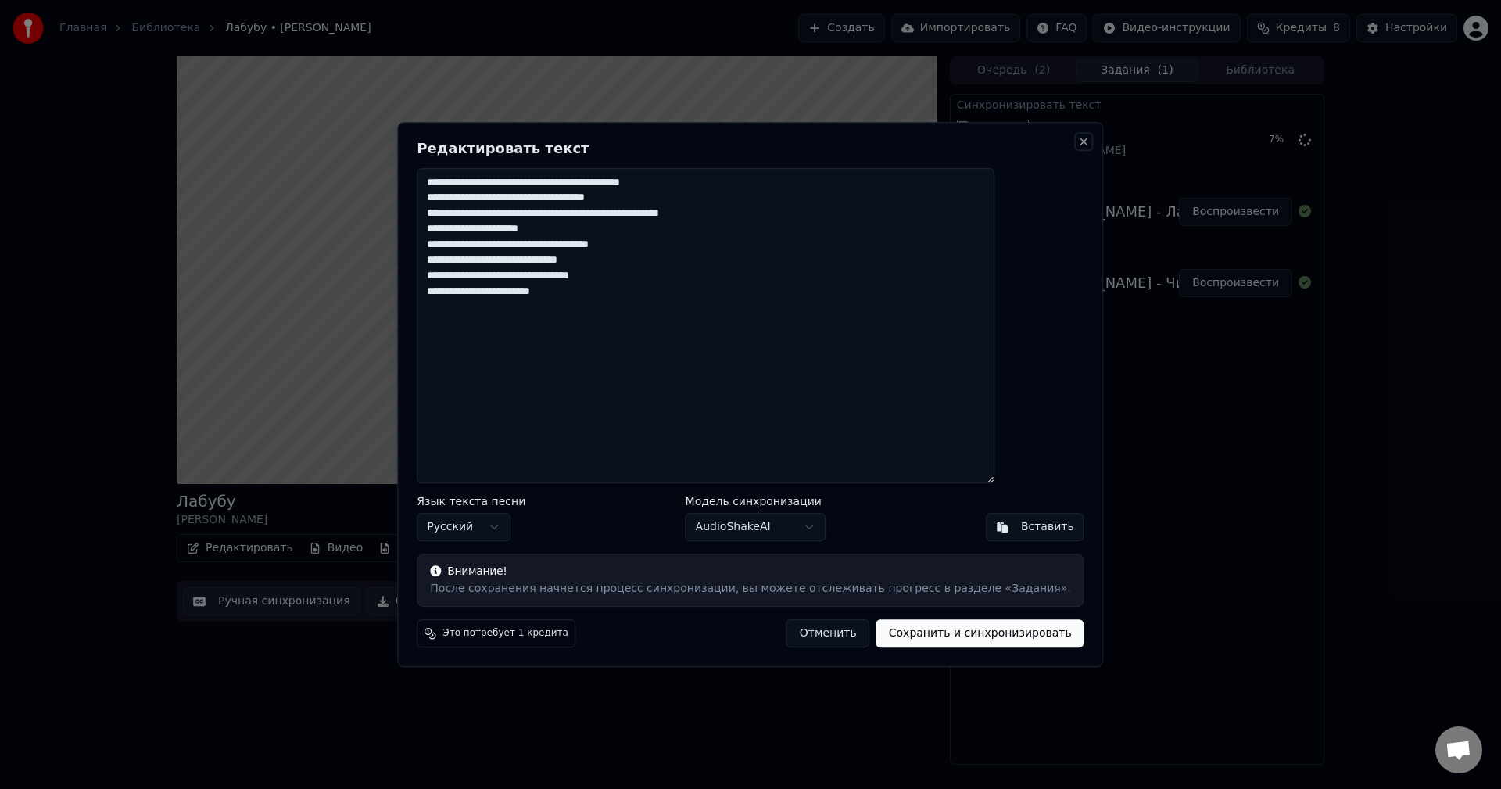
click at [1078, 146] on button "Close" at bounding box center [1084, 141] width 13 height 13
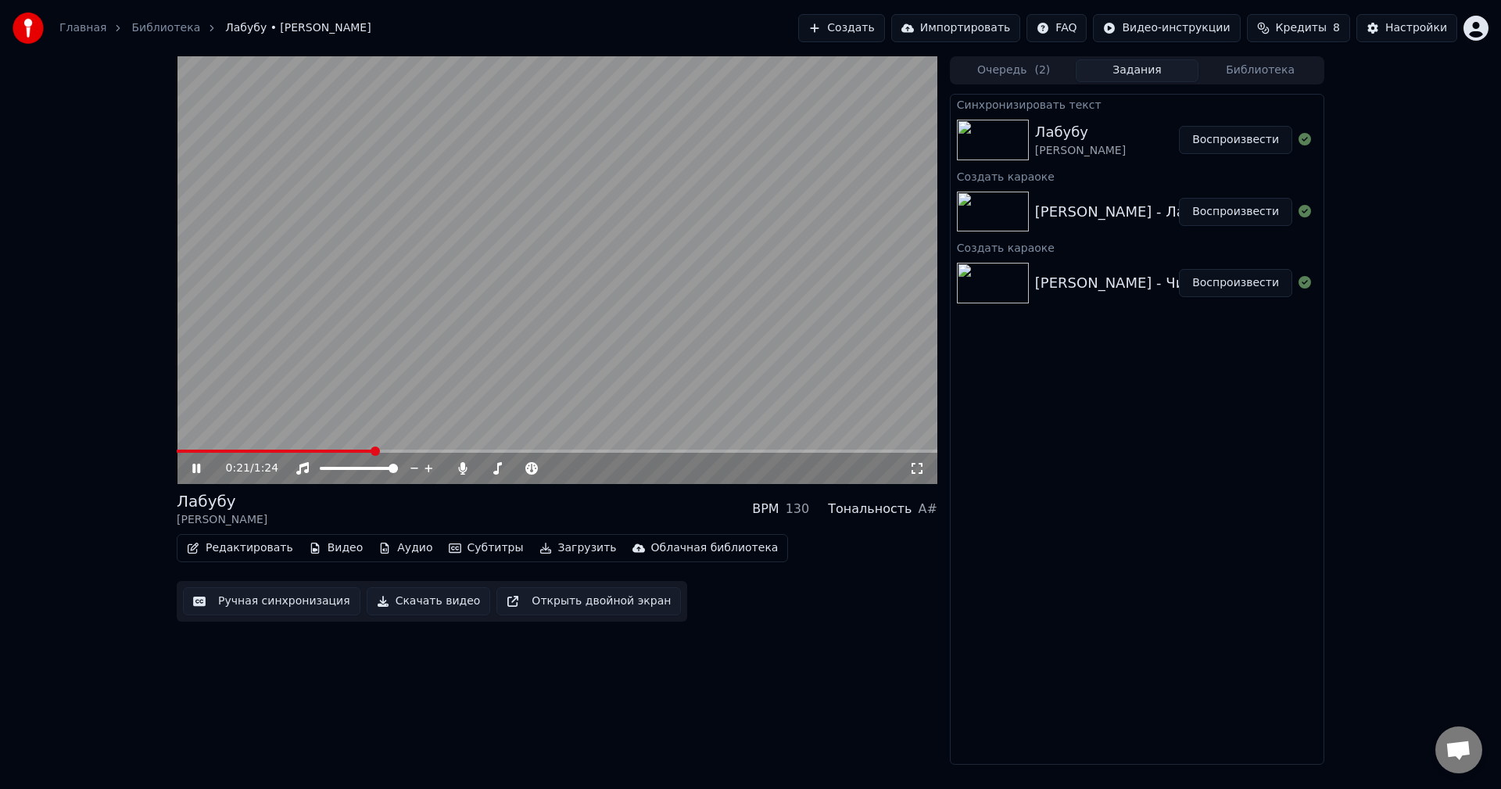
click at [1101, 143] on div "[PERSON_NAME]" at bounding box center [1080, 151] width 91 height 16
click at [1227, 141] on button "Воспроизвести" at bounding box center [1235, 140] width 113 height 28
click at [618, 452] on span at bounding box center [557, 451] width 761 height 3
click at [774, 453] on div "0:56 / 1:24" at bounding box center [557, 468] width 761 height 31
click at [776, 451] on span at bounding box center [557, 451] width 761 height 3
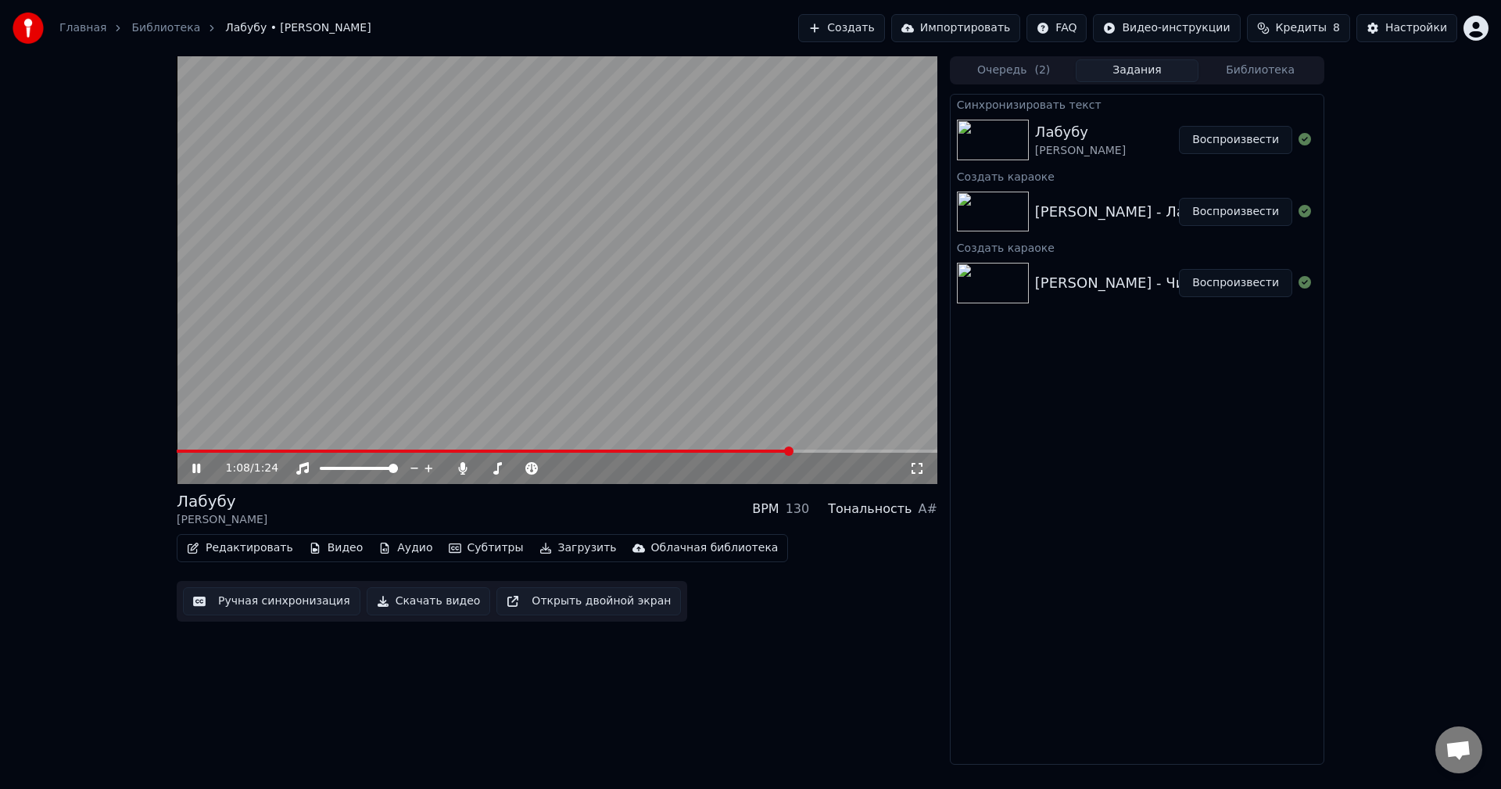
click at [866, 450] on span at bounding box center [557, 451] width 761 height 3
click at [587, 450] on span at bounding box center [384, 451] width 414 height 3
click at [193, 471] on icon at bounding box center [196, 468] width 8 height 9
click at [546, 383] on video at bounding box center [557, 270] width 761 height 428
click at [538, 450] on span at bounding box center [410, 451] width 467 height 3
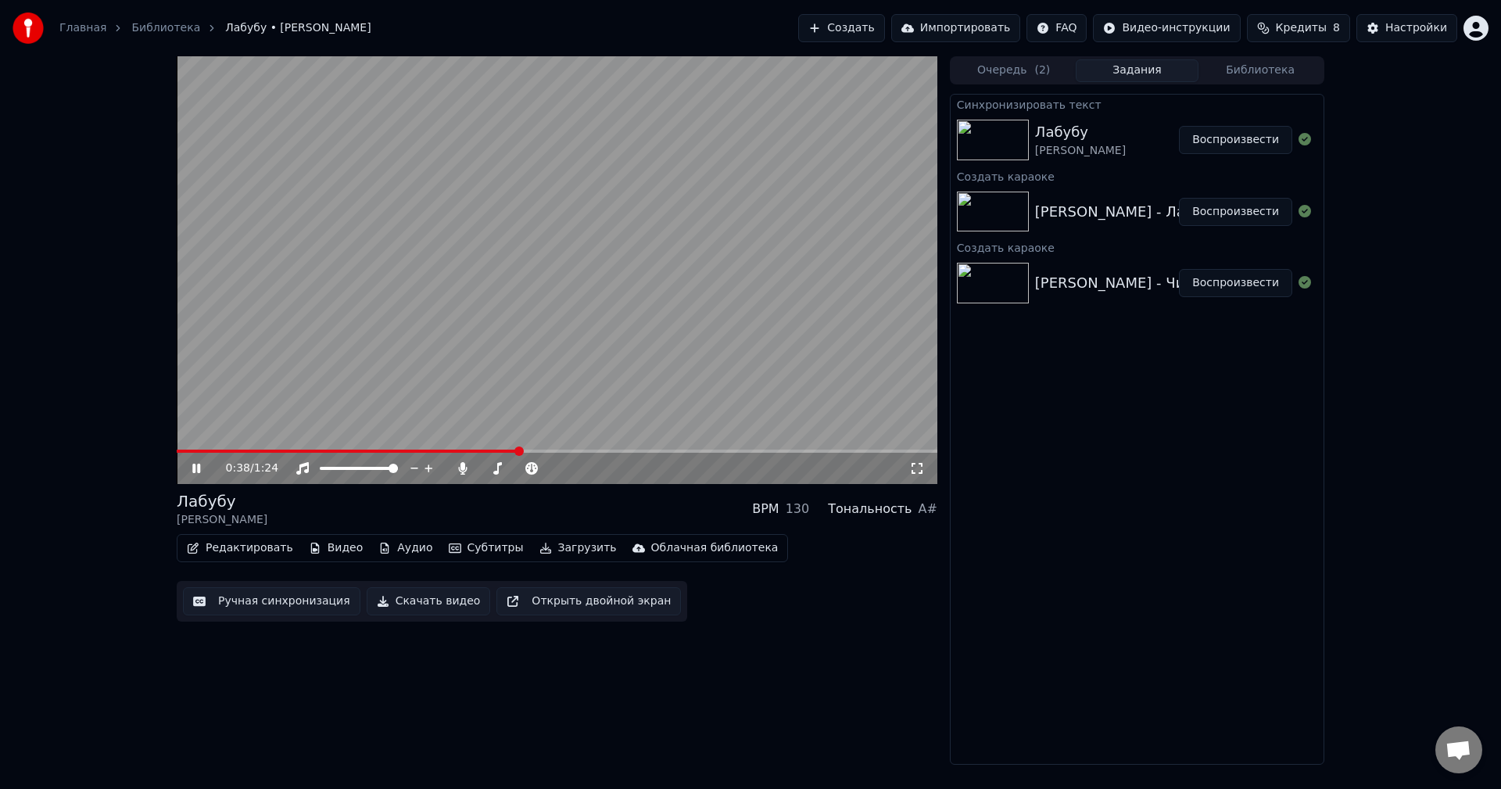
click at [514, 451] on span at bounding box center [348, 451] width 342 height 3
click at [260, 602] on button "Ручная синхронизация" at bounding box center [271, 601] width 177 height 28
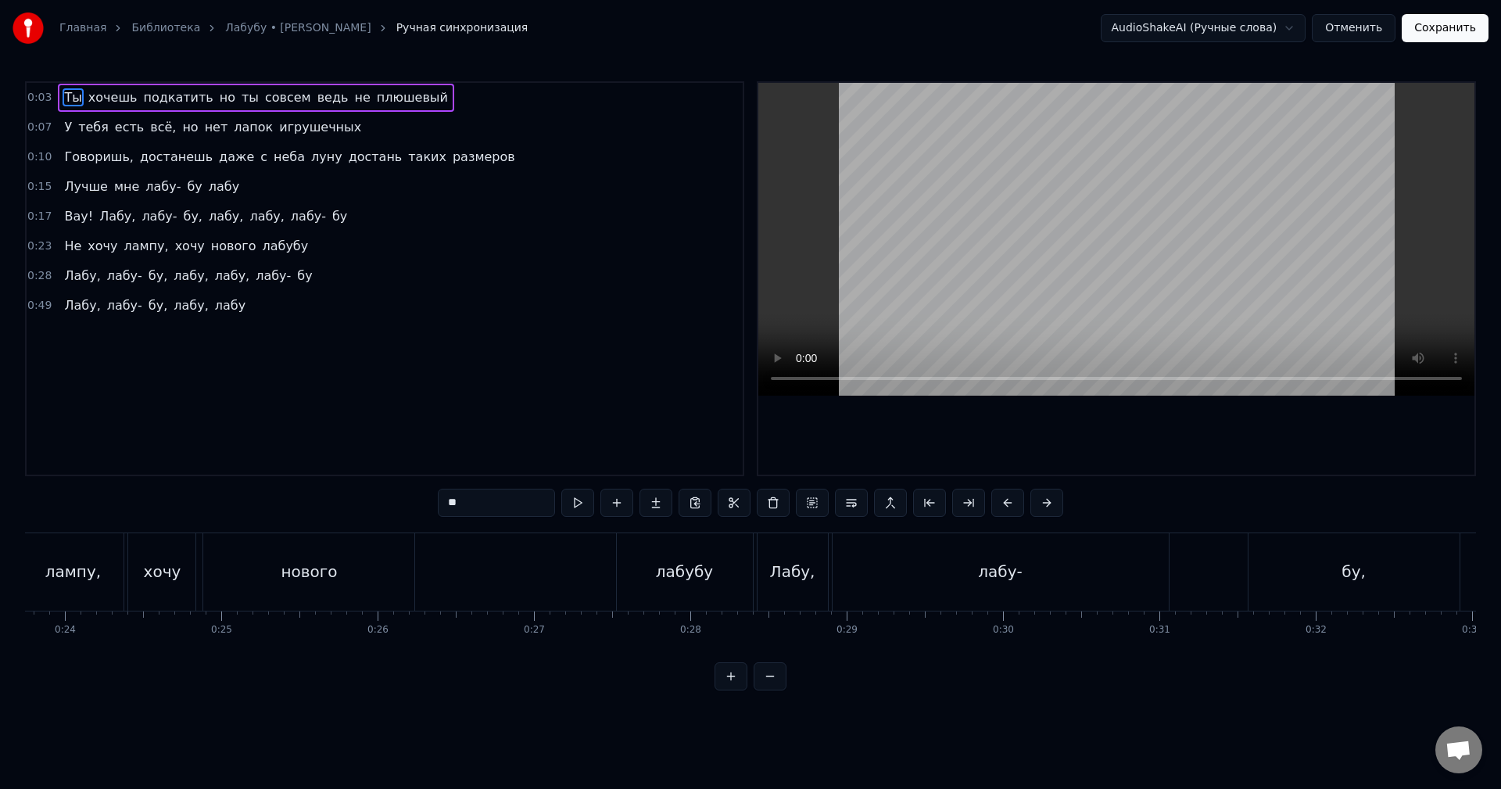
scroll to position [0, 3786]
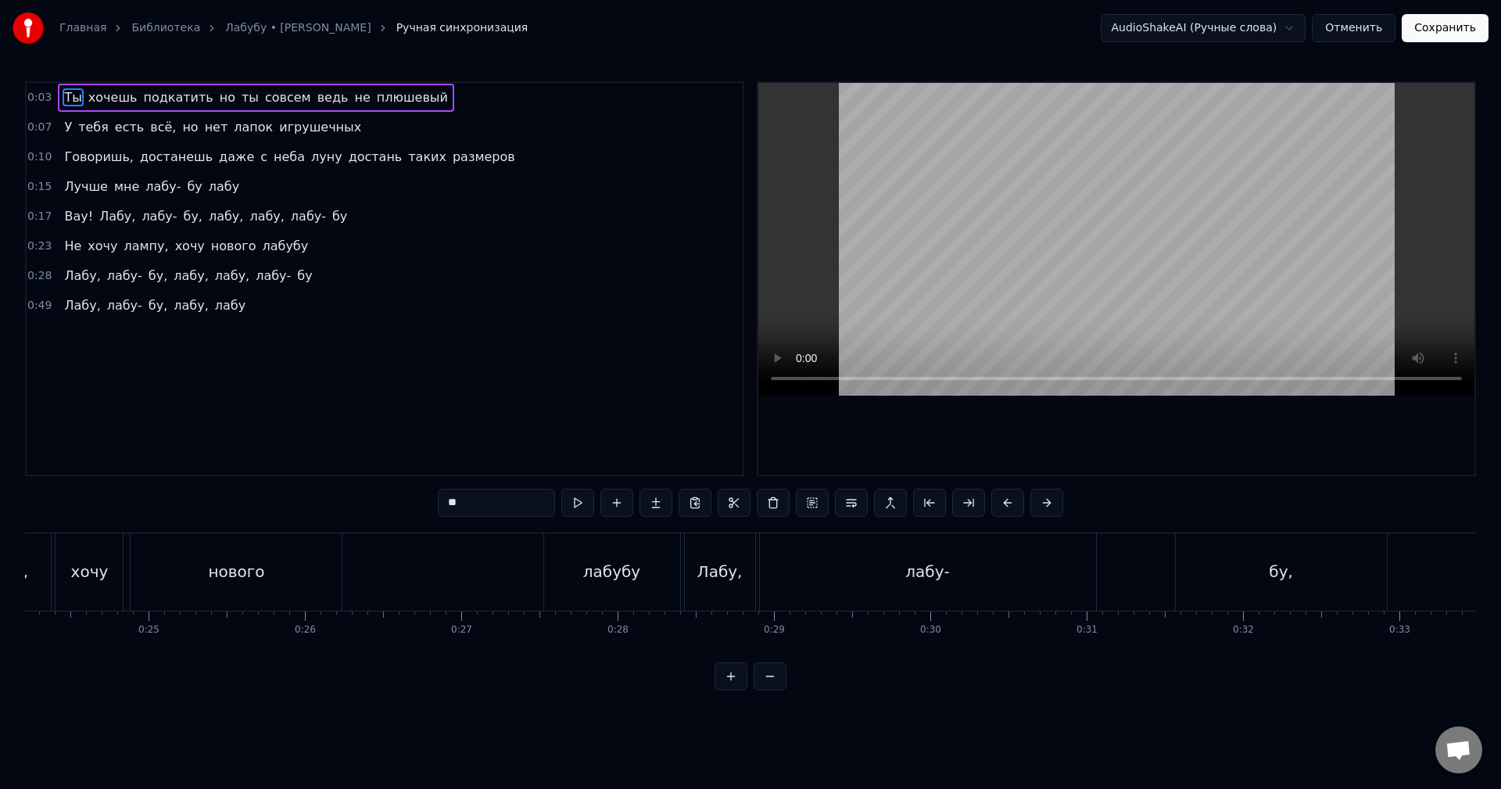
click at [77, 188] on span "Лучше" at bounding box center [86, 186] width 46 height 18
type input "*****"
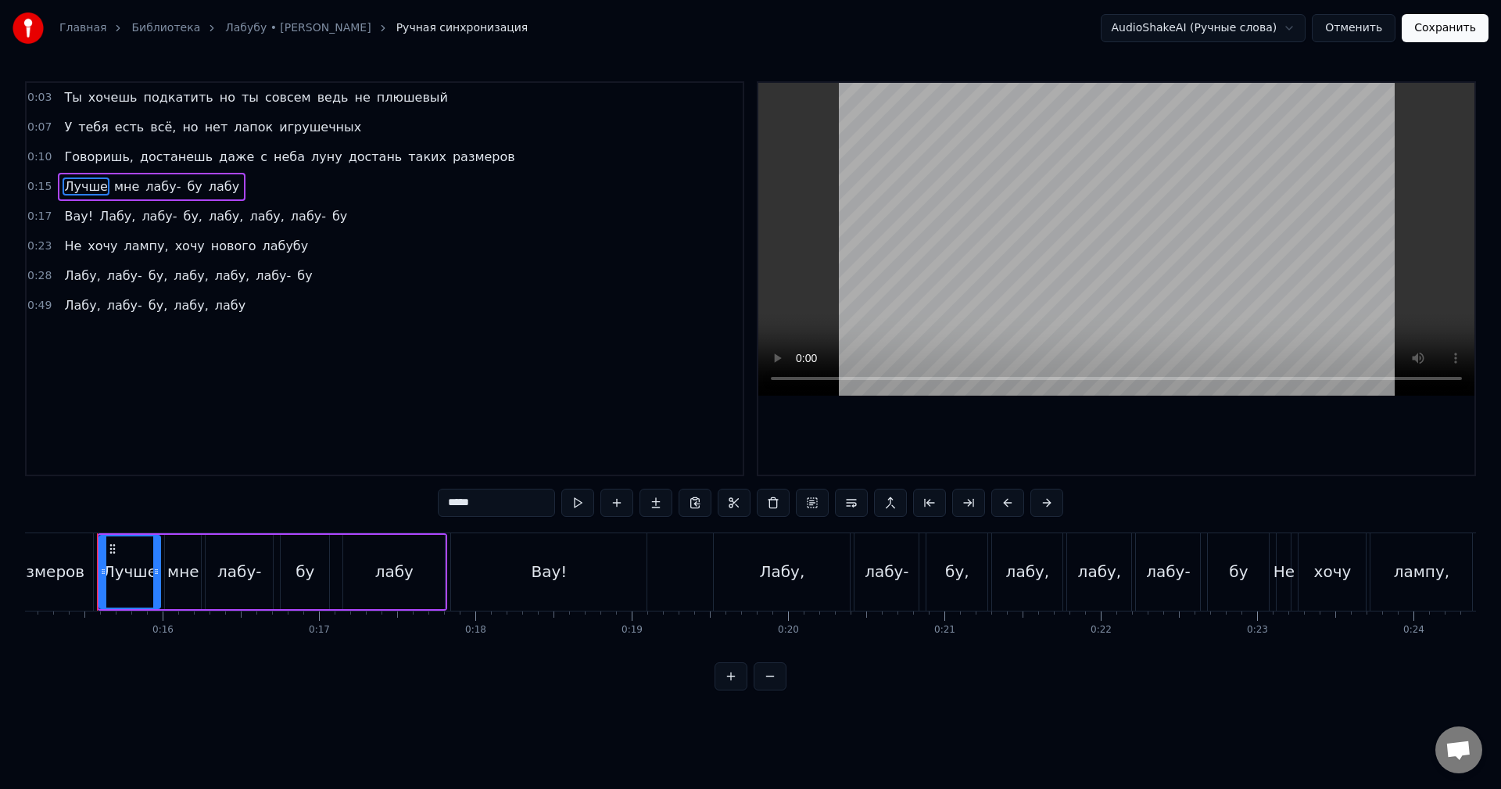
scroll to position [0, 2358]
click at [103, 524] on div "0:03 Ты хочешь подкатить но ты совсем ведь не плюшевый 0:07 У тебя есть всё, но…" at bounding box center [750, 385] width 1451 height 609
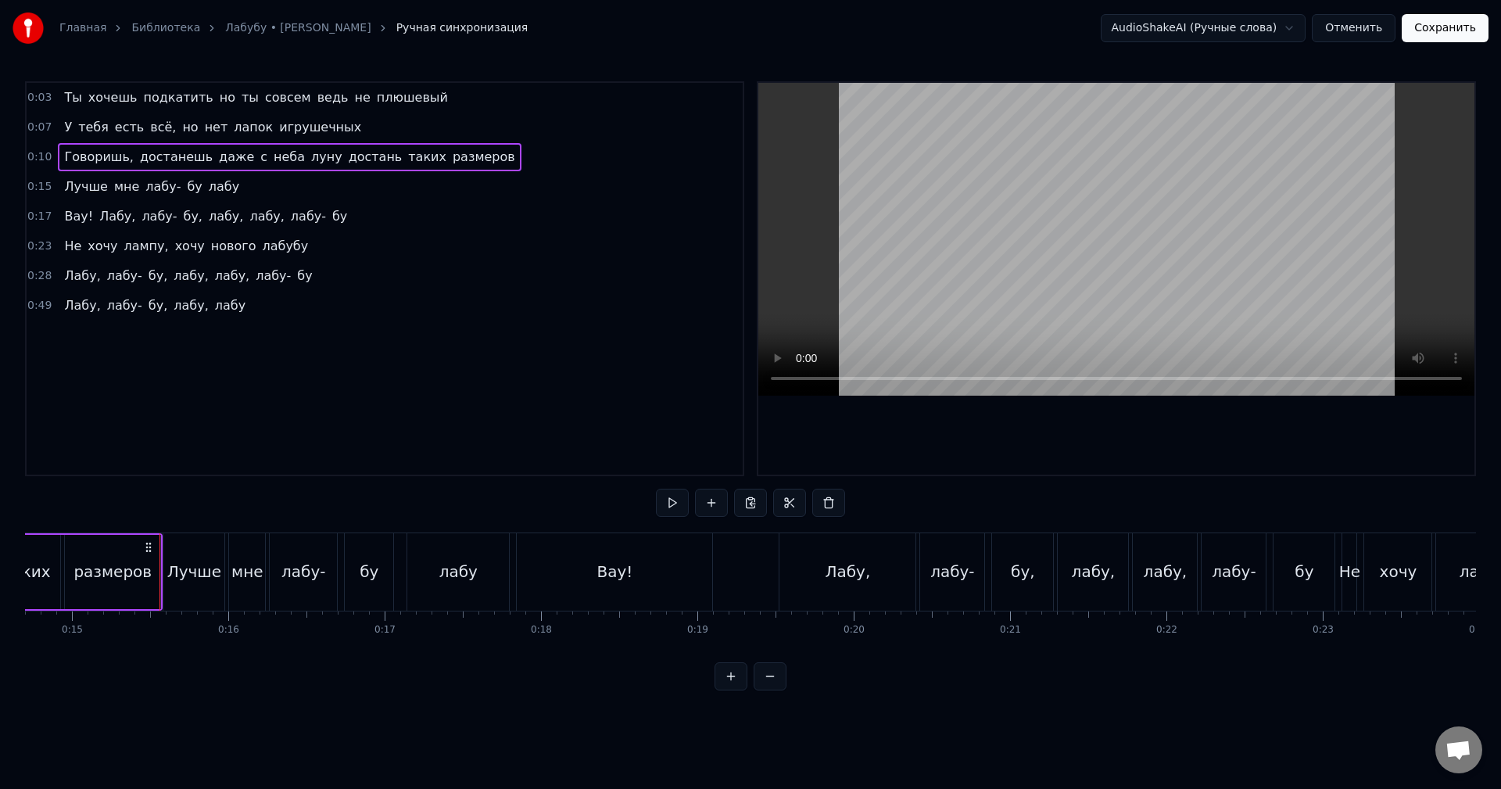
scroll to position [0, 2415]
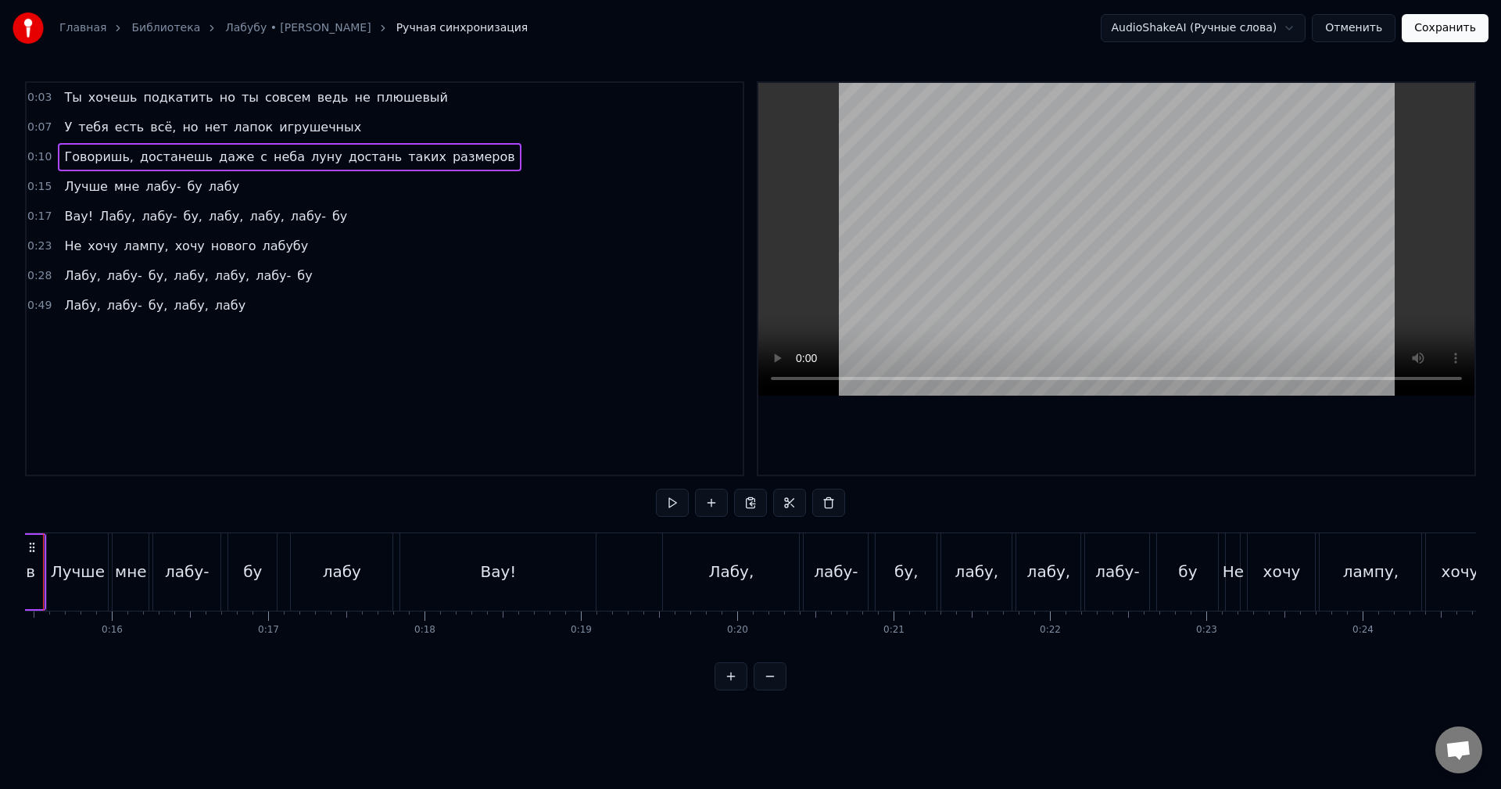
click at [285, 591] on div "Лучше мне лабу- бу лабу" at bounding box center [221, 571] width 350 height 77
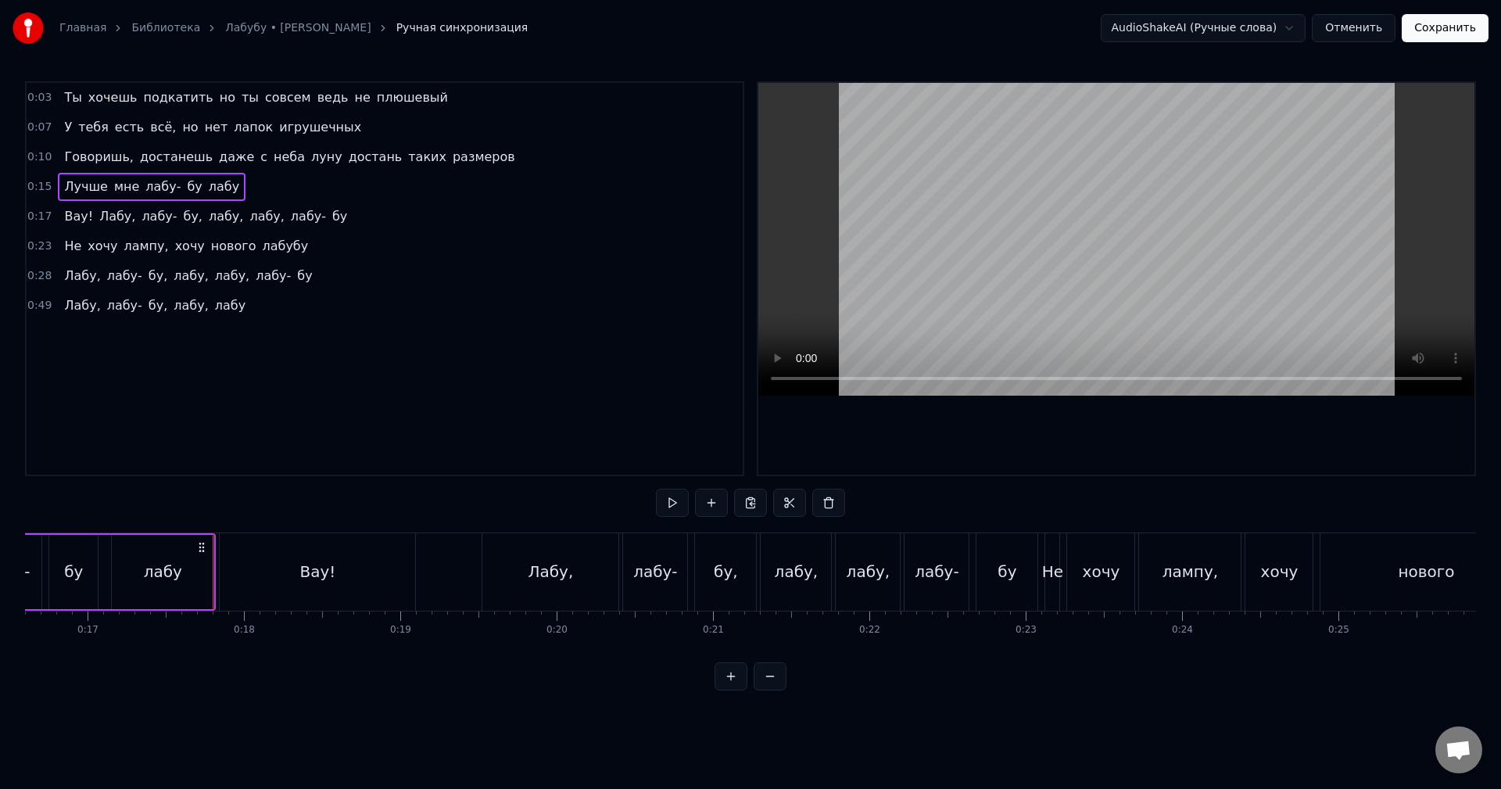
scroll to position [0, 2603]
click at [249, 565] on div "Вау!" at bounding box center [309, 571] width 195 height 77
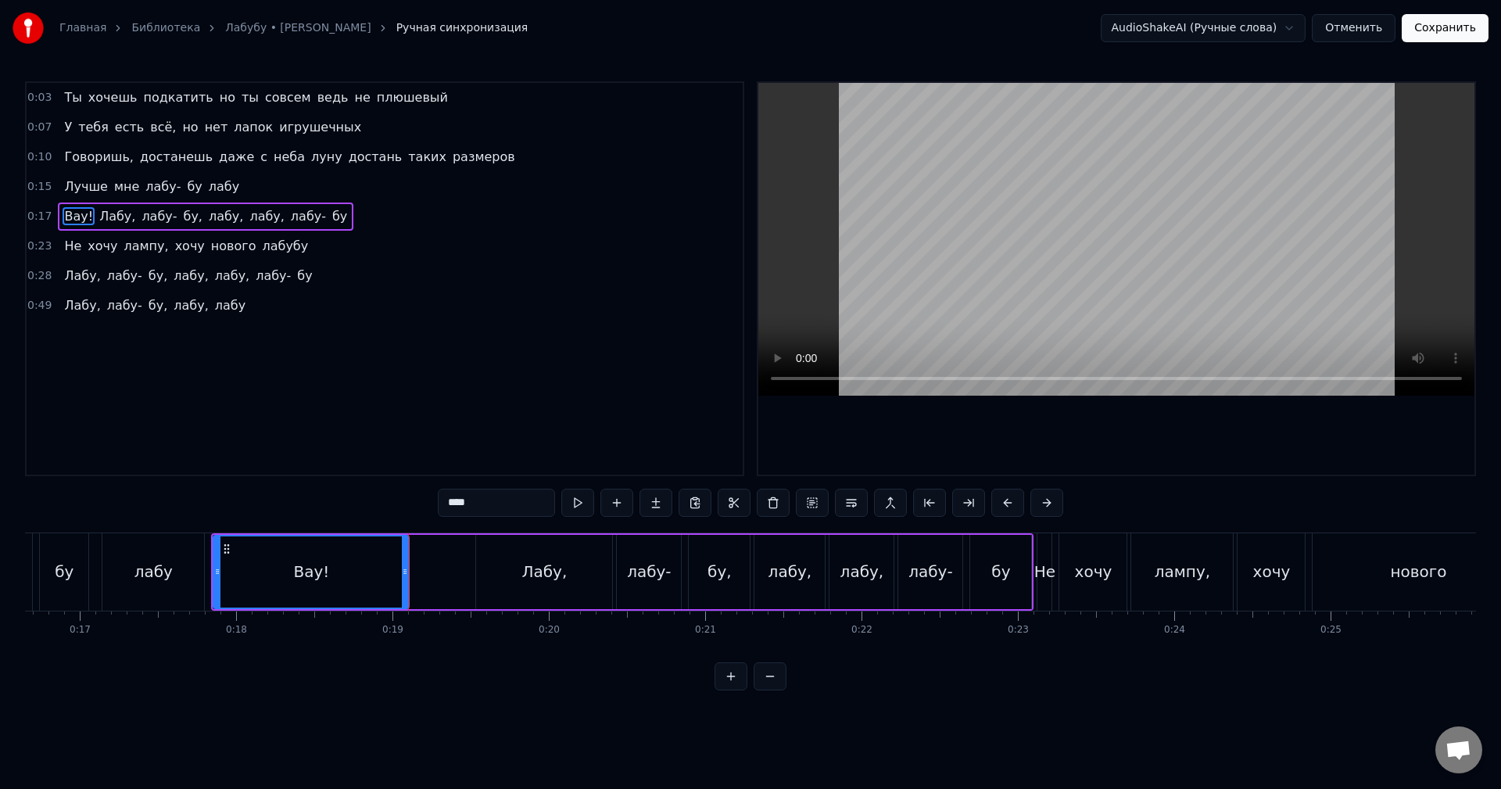
click at [446, 573] on div "Вау! [GEOGRAPHIC_DATA], [GEOGRAPHIC_DATA], [GEOGRAPHIC_DATA], лабу, [GEOGRAPHIC…" at bounding box center [622, 571] width 822 height 77
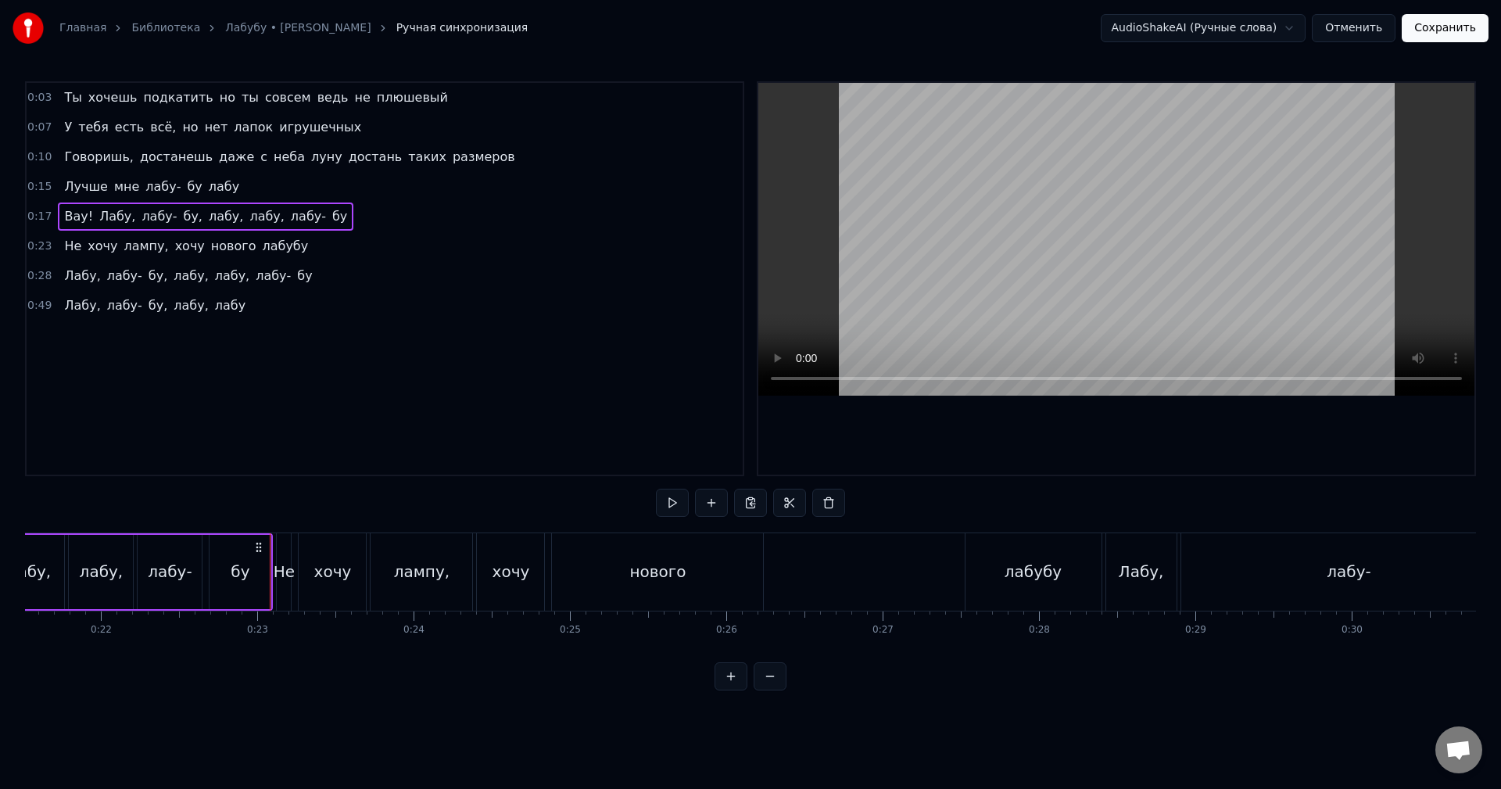
scroll to position [0, 3365]
click at [794, 587] on div "Не хочу лампу, хочу нового лабубу" at bounding box center [689, 571] width 829 height 77
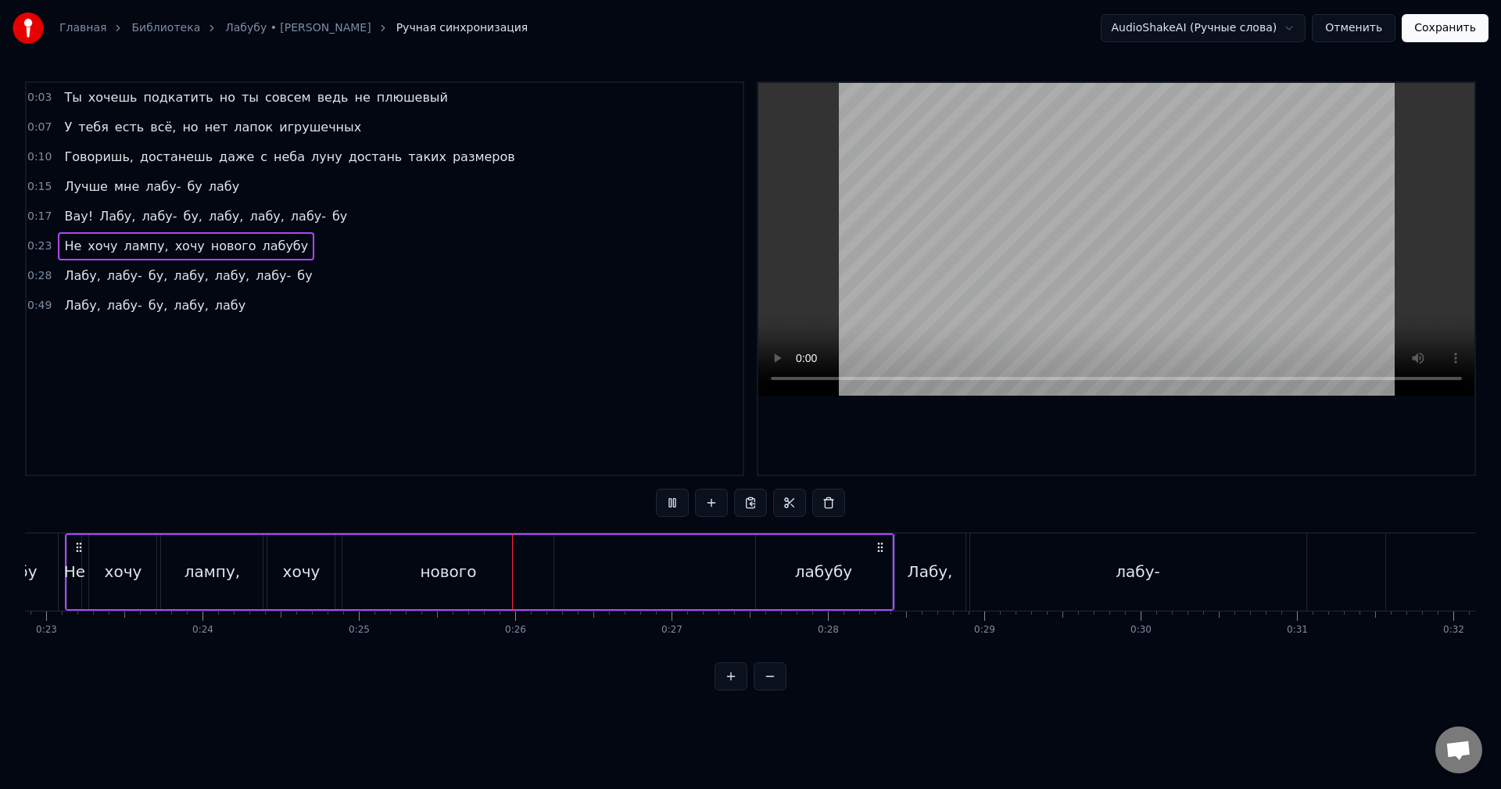
scroll to position [0, 3582]
click at [496, 582] on div "нового" at bounding box center [440, 572] width 211 height 74
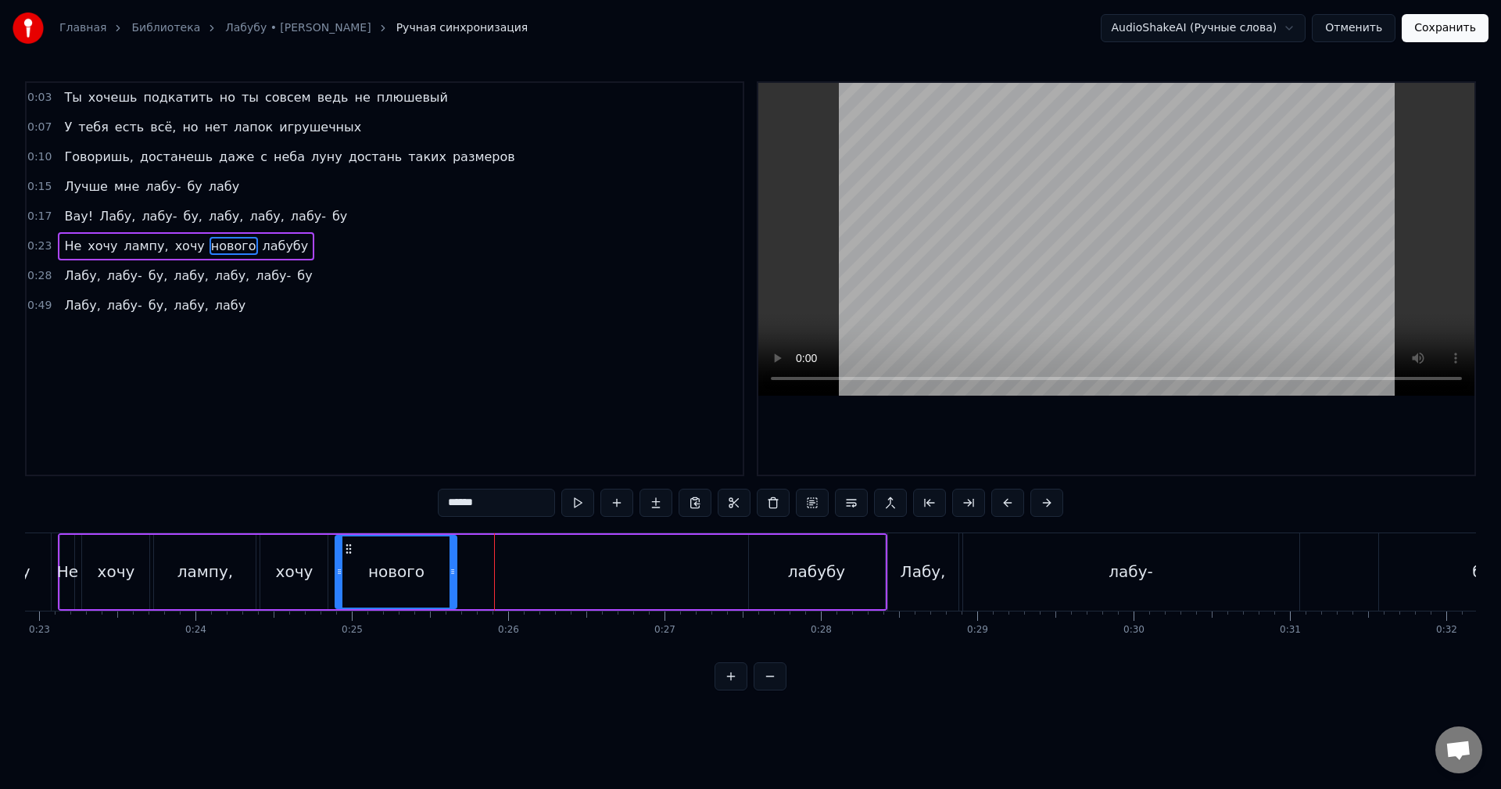
drag, startPoint x: 544, startPoint y: 575, endPoint x: 450, endPoint y: 577, distance: 93.8
click at [450, 577] on icon at bounding box center [453, 571] width 6 height 13
click at [831, 570] on div "лабубу" at bounding box center [816, 571] width 57 height 23
type input "******"
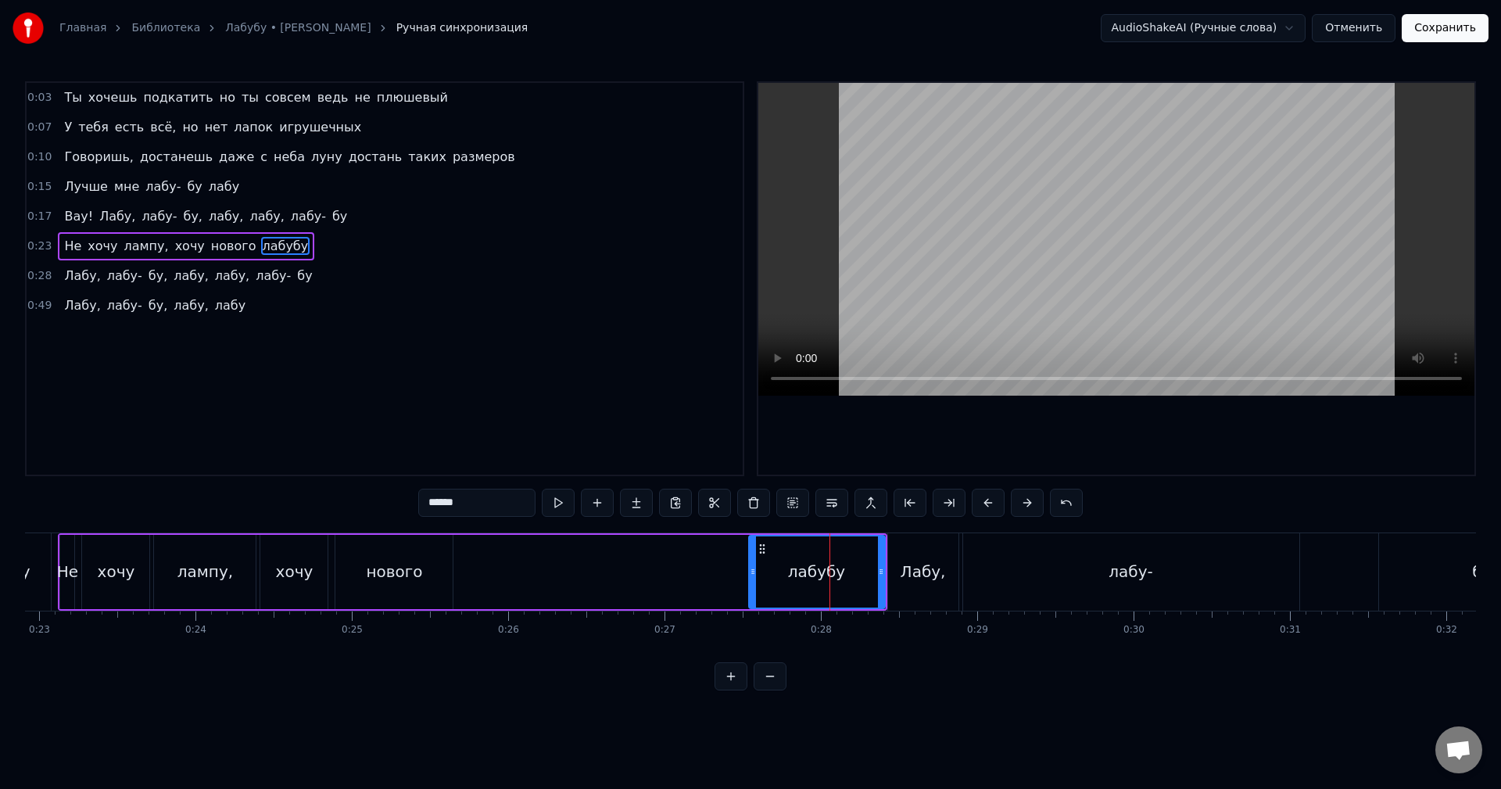
drag, startPoint x: 795, startPoint y: 572, endPoint x: 653, endPoint y: 573, distance: 142.3
click at [653, 573] on div "Не хочу лампу, хочу нового лабубу" at bounding box center [472, 571] width 829 height 77
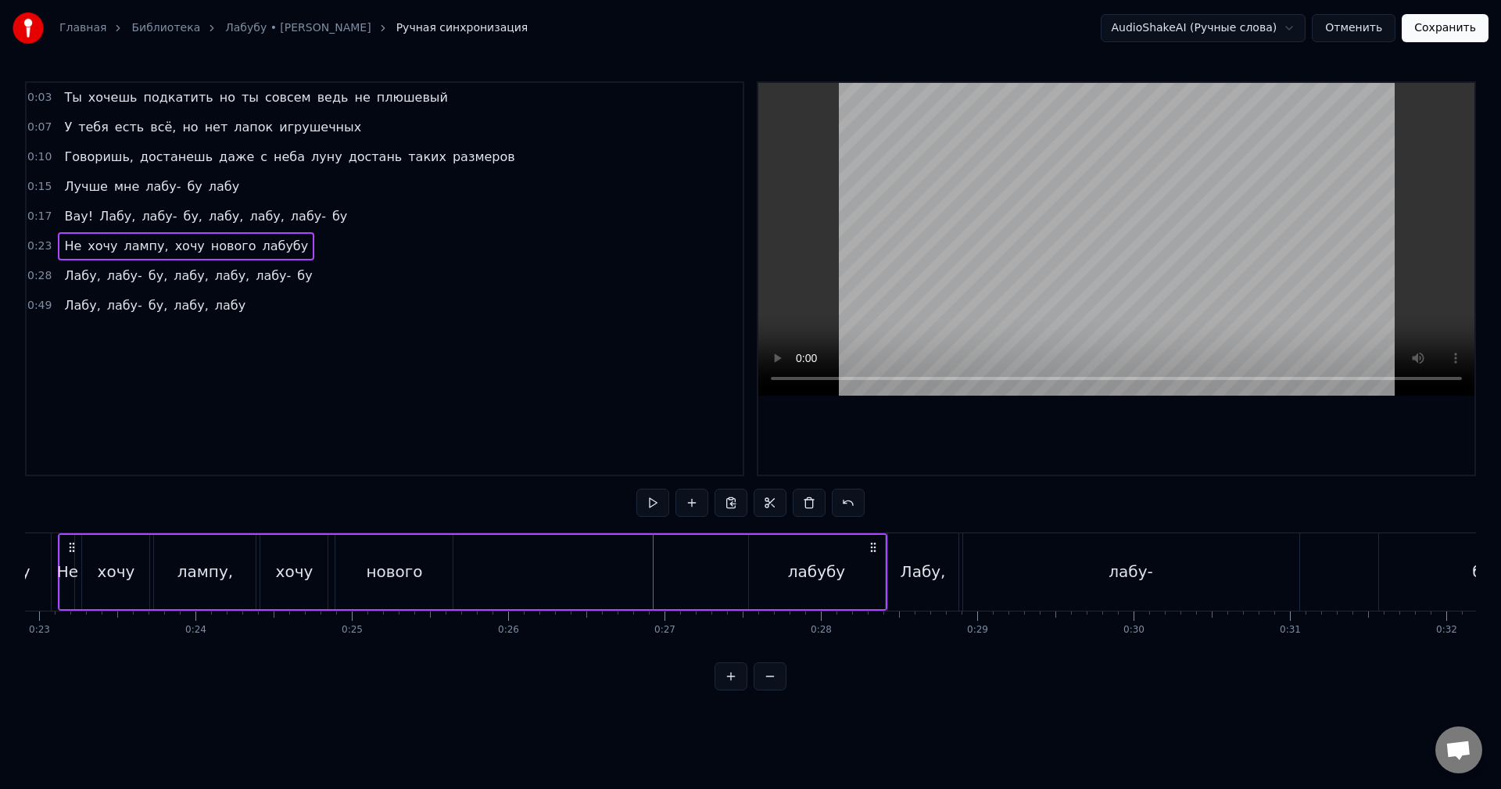
click at [793, 552] on div "лабубу" at bounding box center [817, 572] width 136 height 74
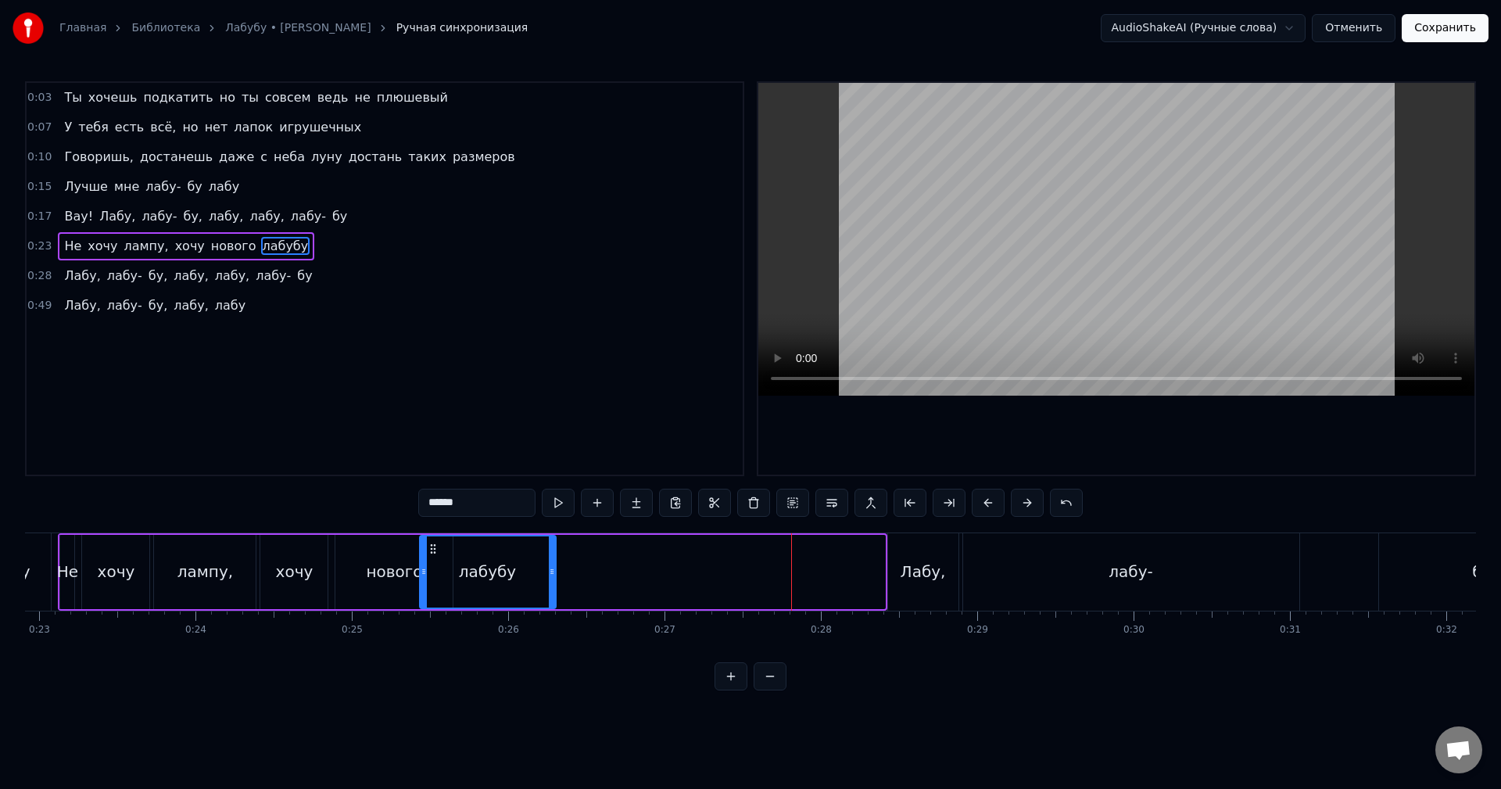
drag, startPoint x: 764, startPoint y: 550, endPoint x: 435, endPoint y: 549, distance: 329.1
click at [435, 549] on icon at bounding box center [433, 549] width 13 height 13
click at [306, 564] on div "хочу" at bounding box center [295, 571] width 38 height 23
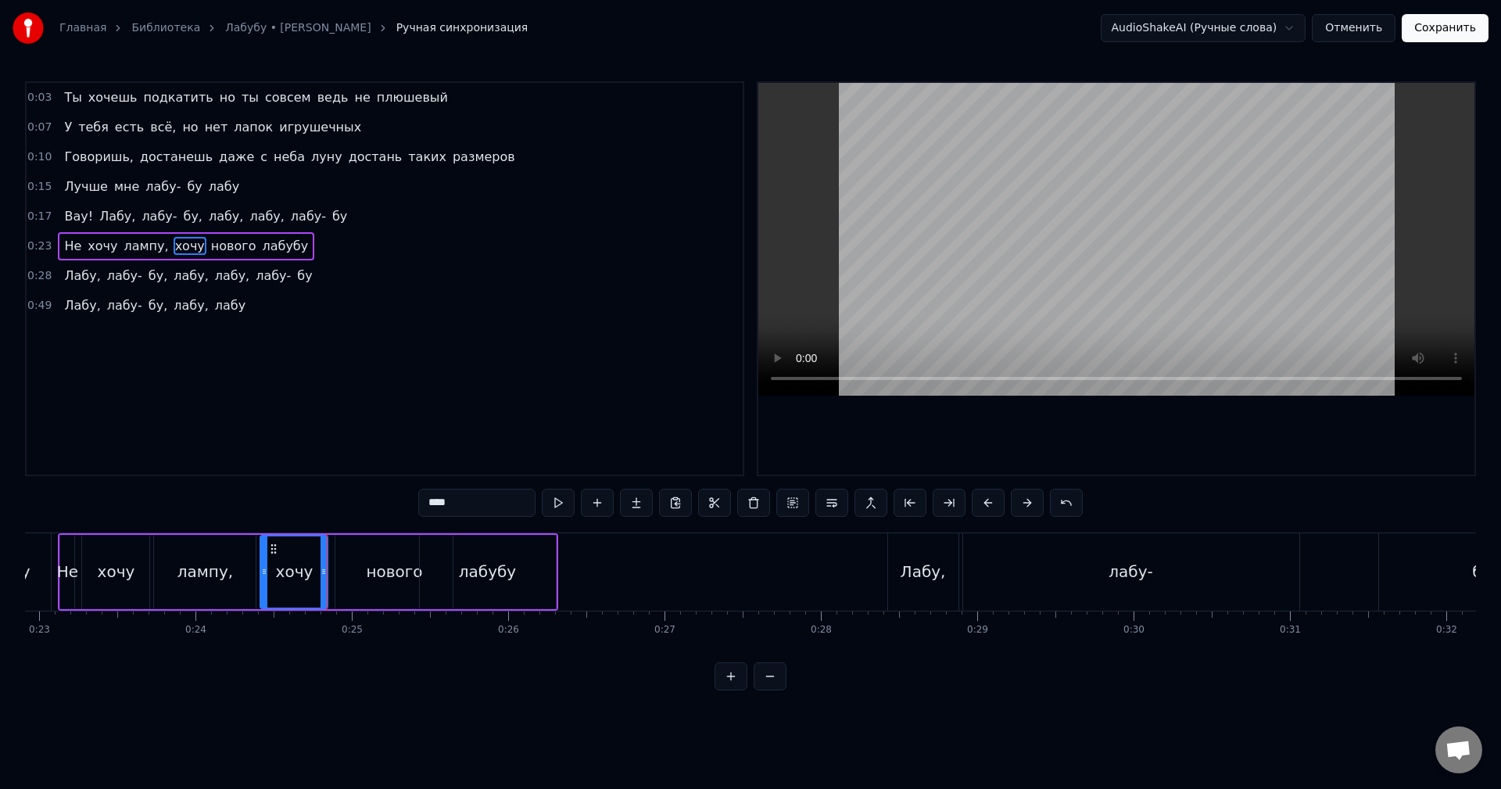
click at [353, 580] on div "нового" at bounding box center [393, 572] width 117 height 74
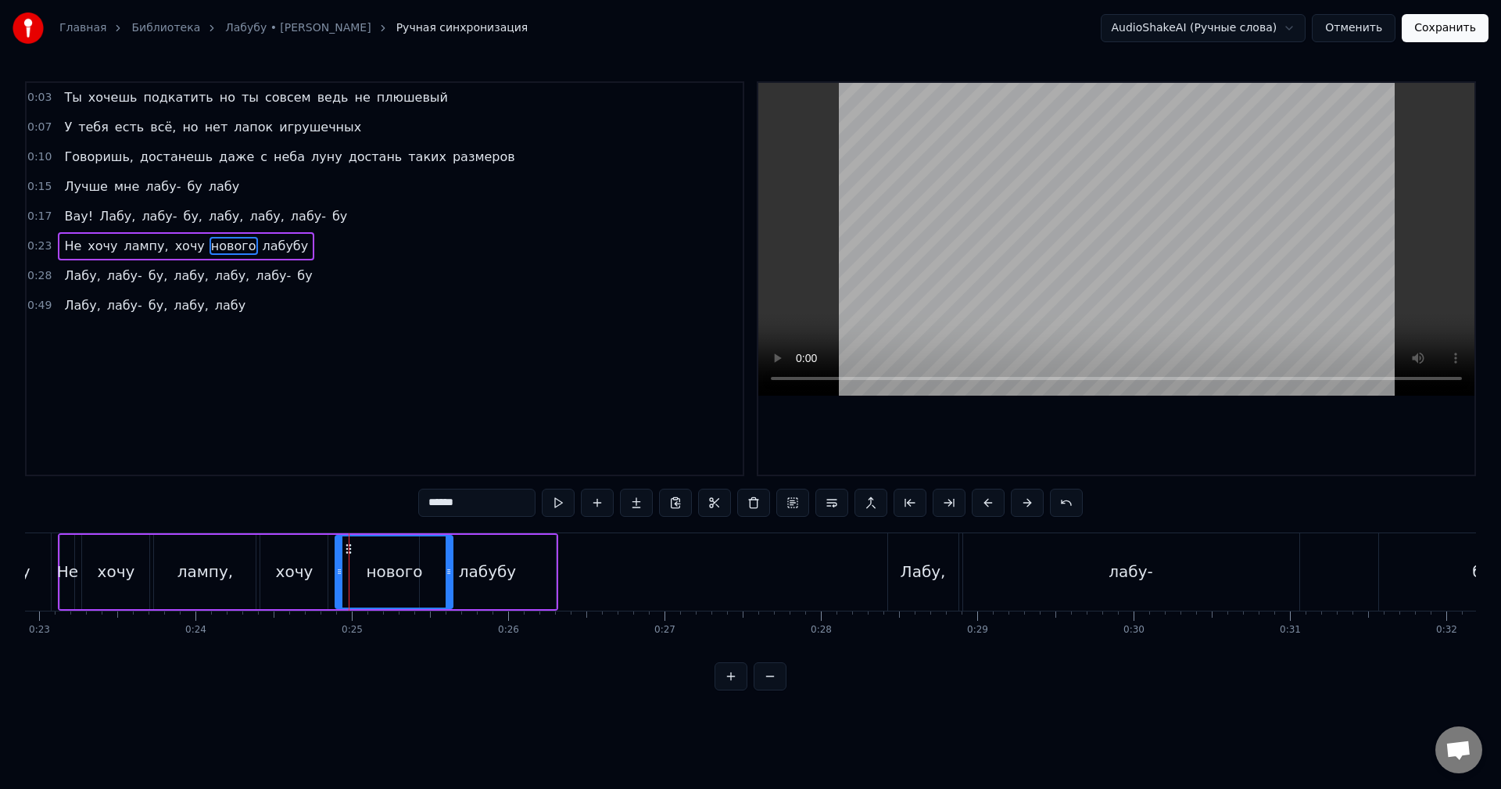
click at [500, 579] on div "лабубу" at bounding box center [487, 571] width 57 height 23
type input "******"
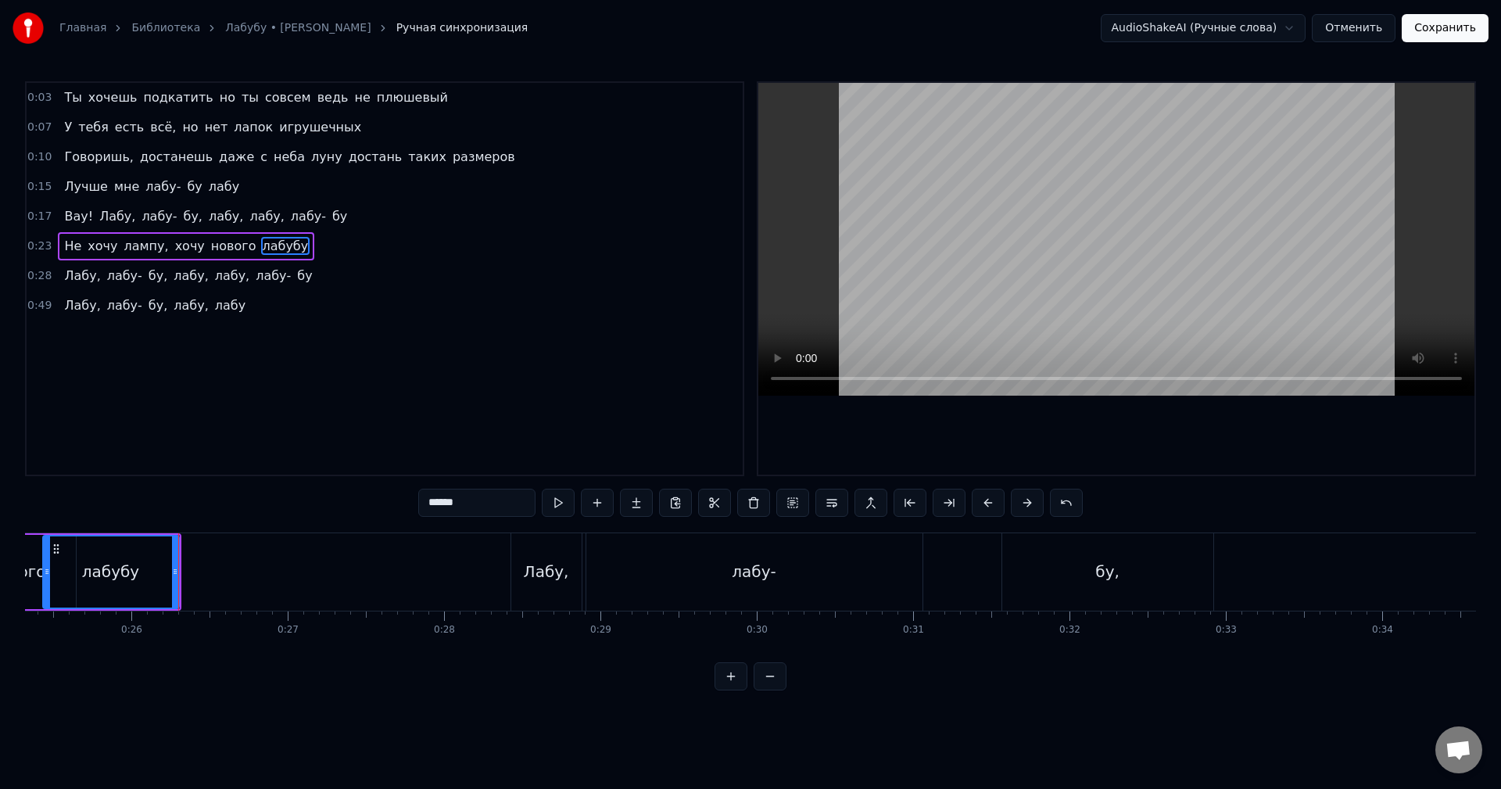
scroll to position [0, 3850]
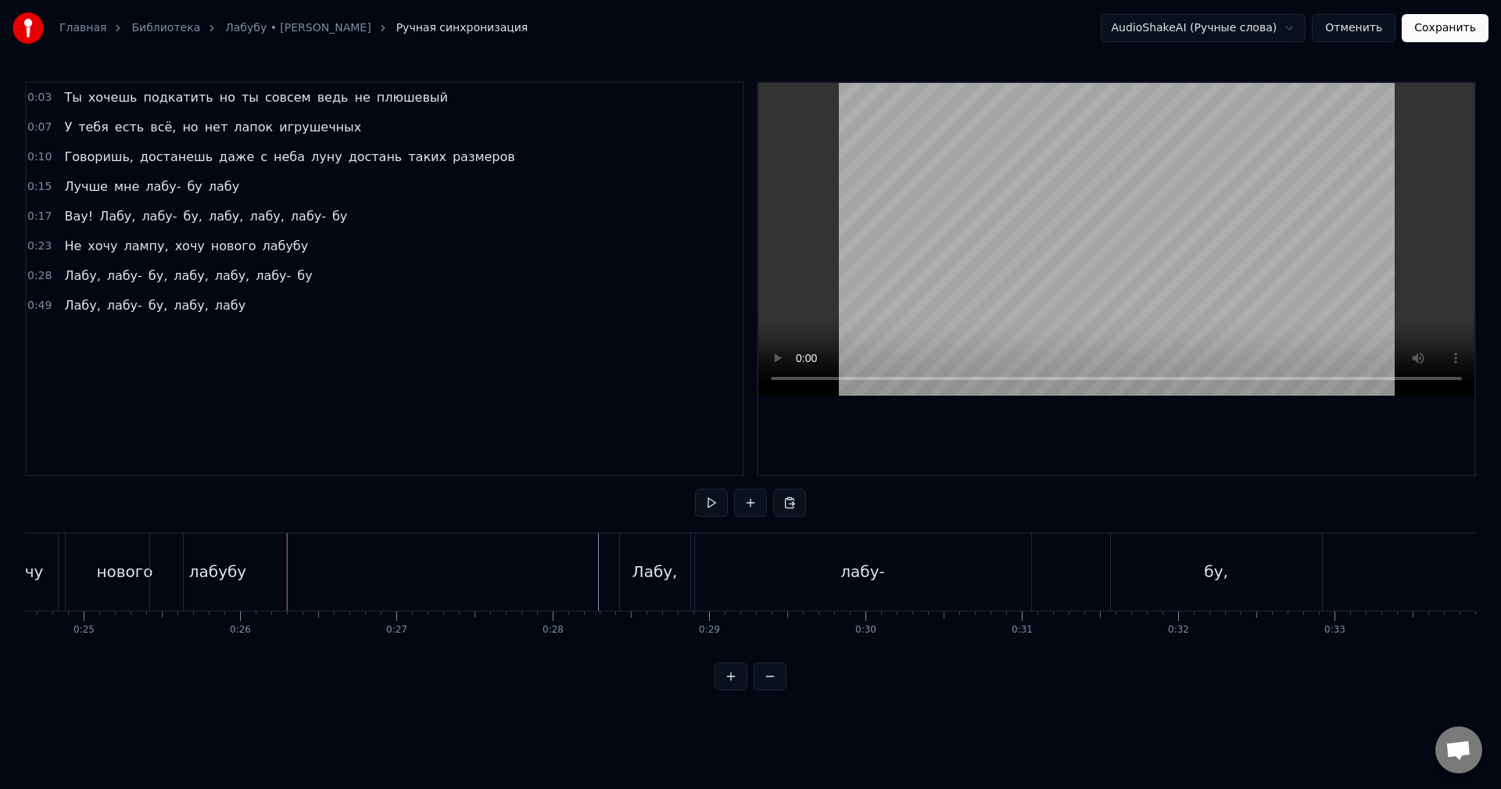
click at [639, 589] on div "Лабу," at bounding box center [655, 571] width 70 height 77
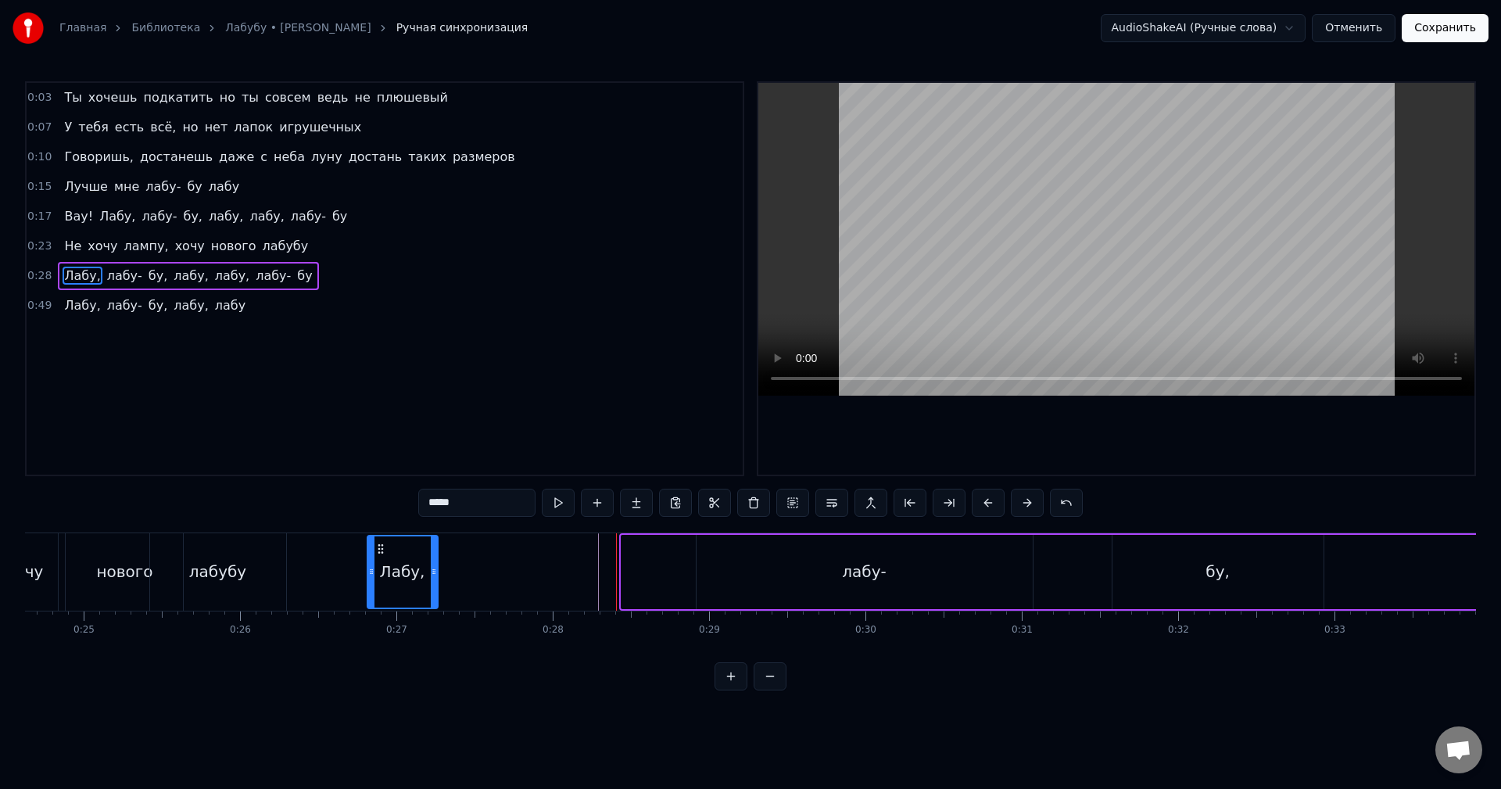
drag, startPoint x: 636, startPoint y: 548, endPoint x: 382, endPoint y: 554, distance: 254.2
click at [382, 554] on icon at bounding box center [380, 549] width 13 height 13
click at [763, 559] on div "лабу-" at bounding box center [865, 572] width 336 height 74
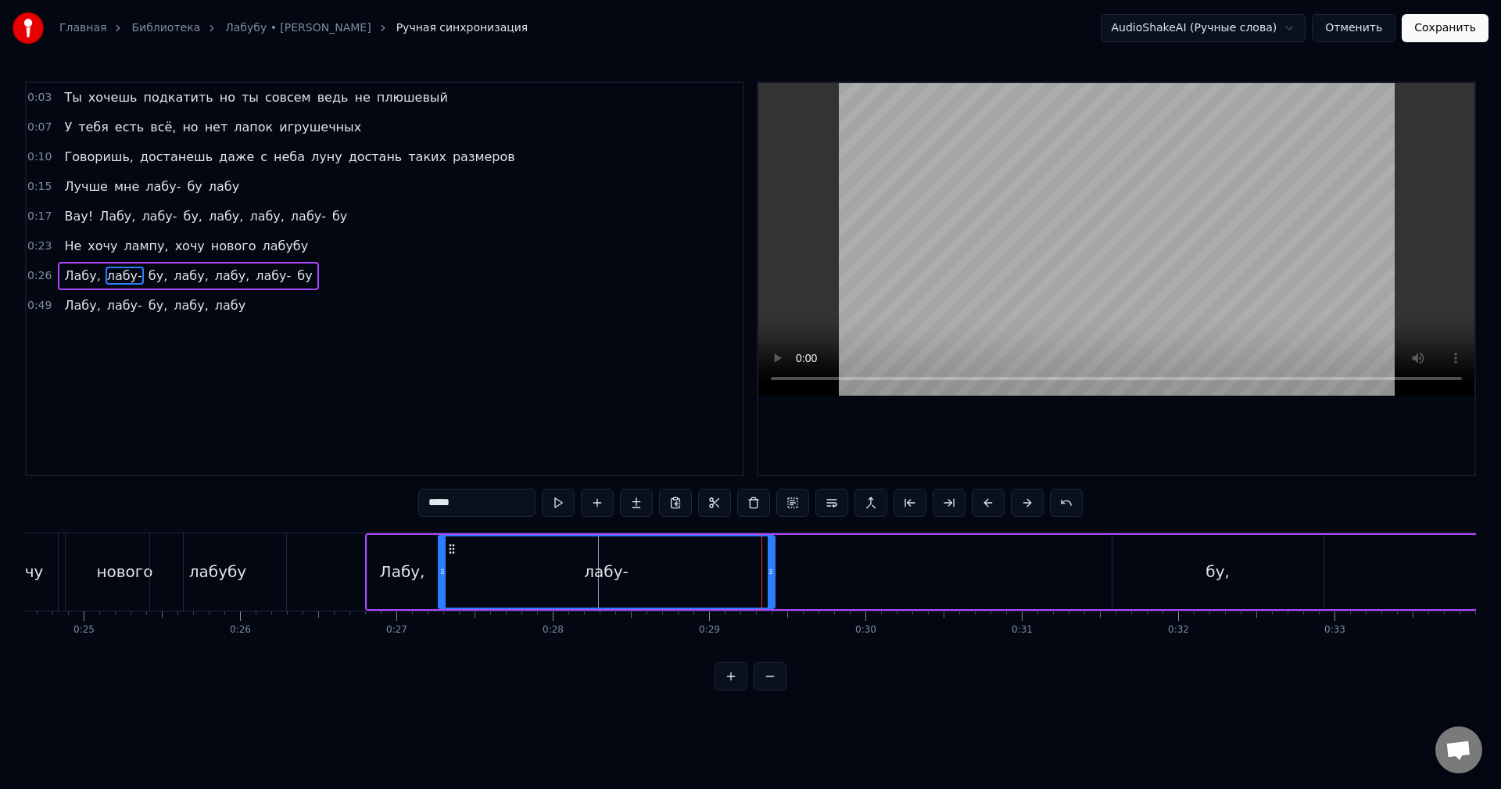
drag, startPoint x: 711, startPoint y: 547, endPoint x: 535, endPoint y: 552, distance: 176.0
click at [452, 547] on icon at bounding box center [452, 549] width 13 height 13
click at [1241, 566] on div "бу," at bounding box center [1218, 572] width 211 height 74
type input "***"
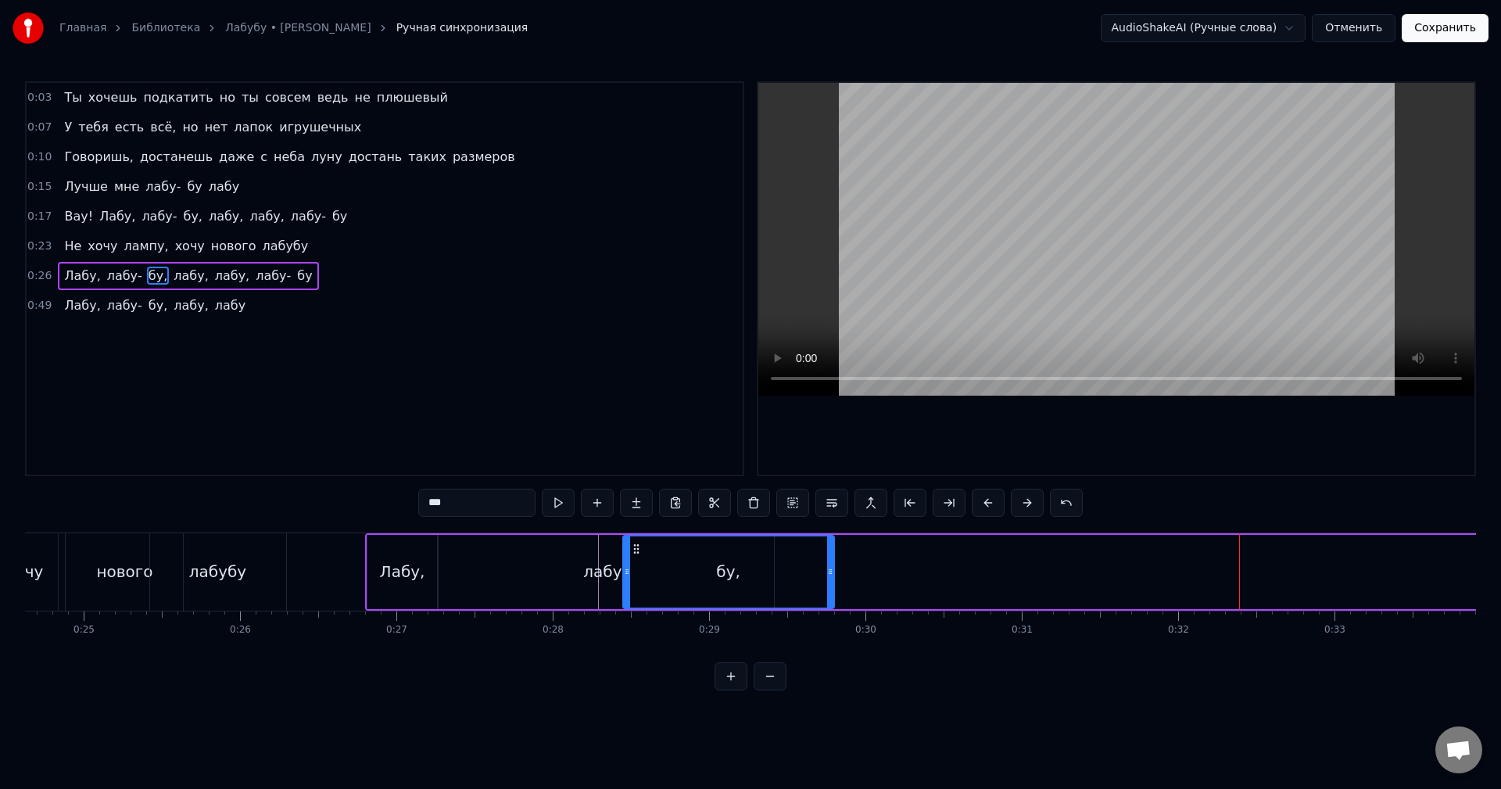
drag, startPoint x: 1127, startPoint y: 548, endPoint x: 638, endPoint y: 553, distance: 489.4
click at [638, 553] on icon at bounding box center [636, 549] width 13 height 13
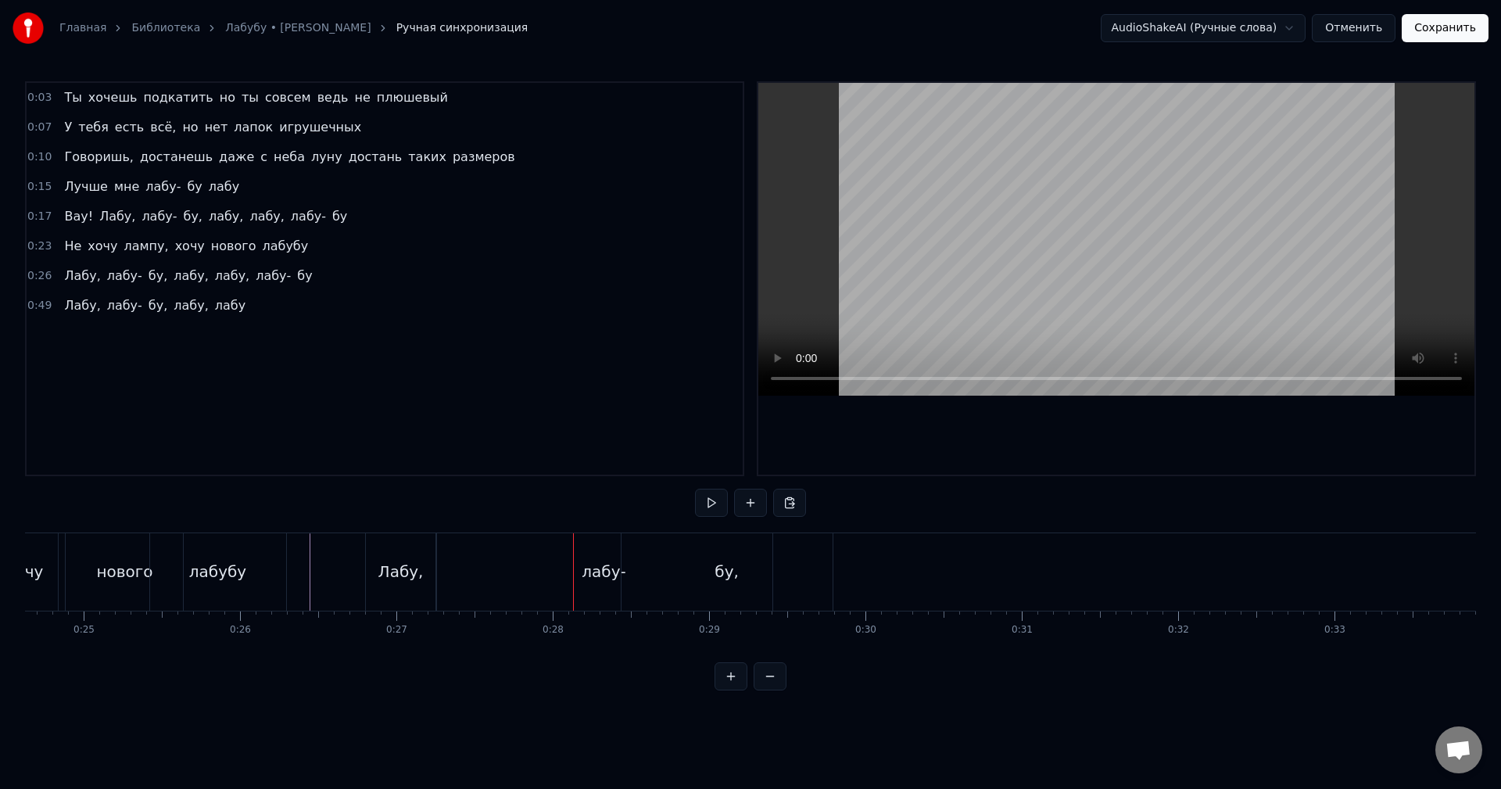
click at [607, 562] on div "лабу-" at bounding box center [604, 571] width 44 height 23
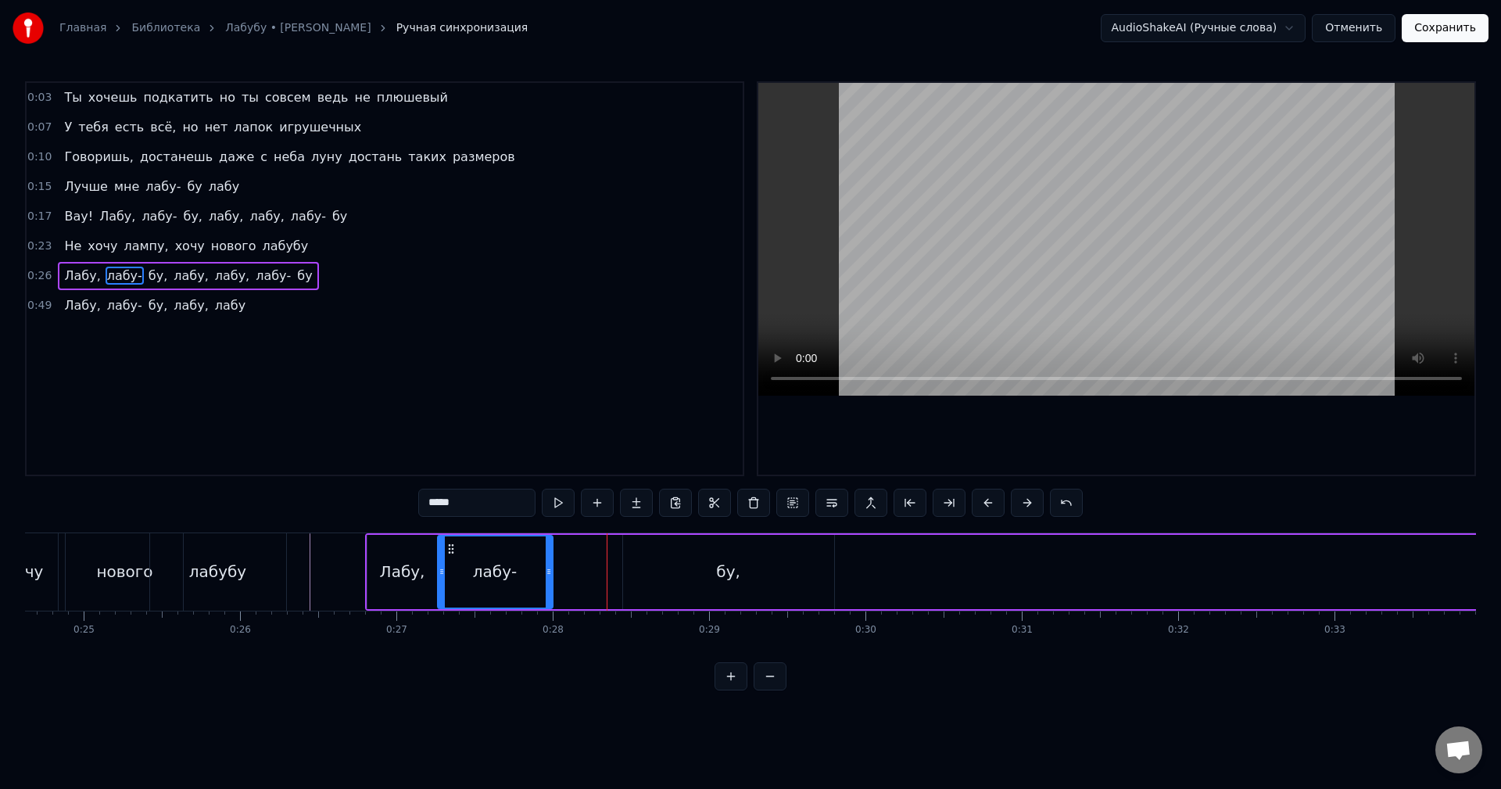
drag, startPoint x: 768, startPoint y: 562, endPoint x: 546, endPoint y: 567, distance: 221.3
click at [546, 567] on div at bounding box center [549, 571] width 6 height 71
click at [729, 564] on div "бу," at bounding box center [728, 571] width 24 height 23
type input "***"
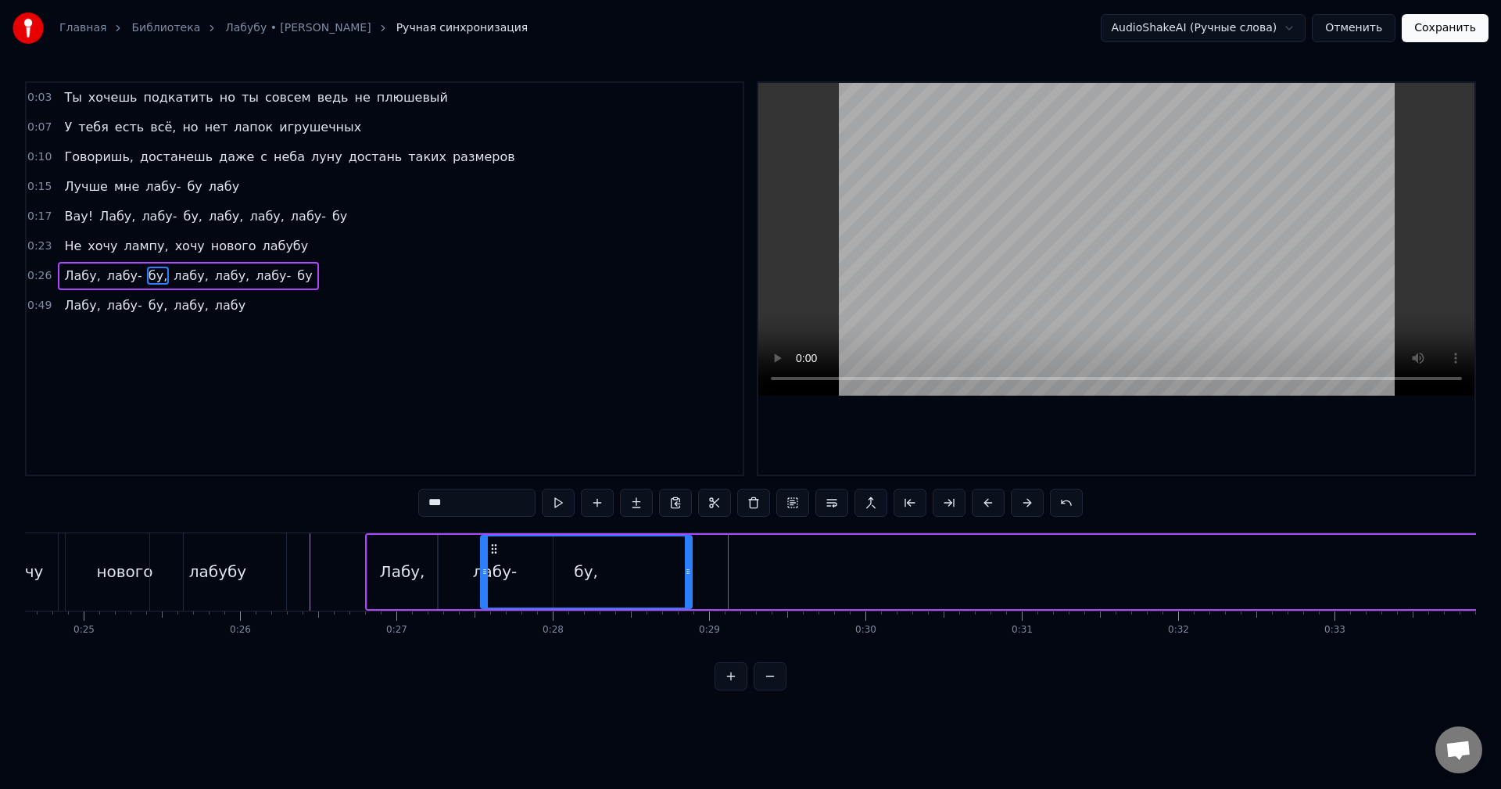
drag, startPoint x: 636, startPoint y: 549, endPoint x: 496, endPoint y: 549, distance: 140.7
click at [496, 549] on circle at bounding box center [495, 548] width 1 height 1
drag, startPoint x: 687, startPoint y: 563, endPoint x: 418, endPoint y: 576, distance: 269.3
click at [671, 563] on div at bounding box center [674, 571] width 6 height 71
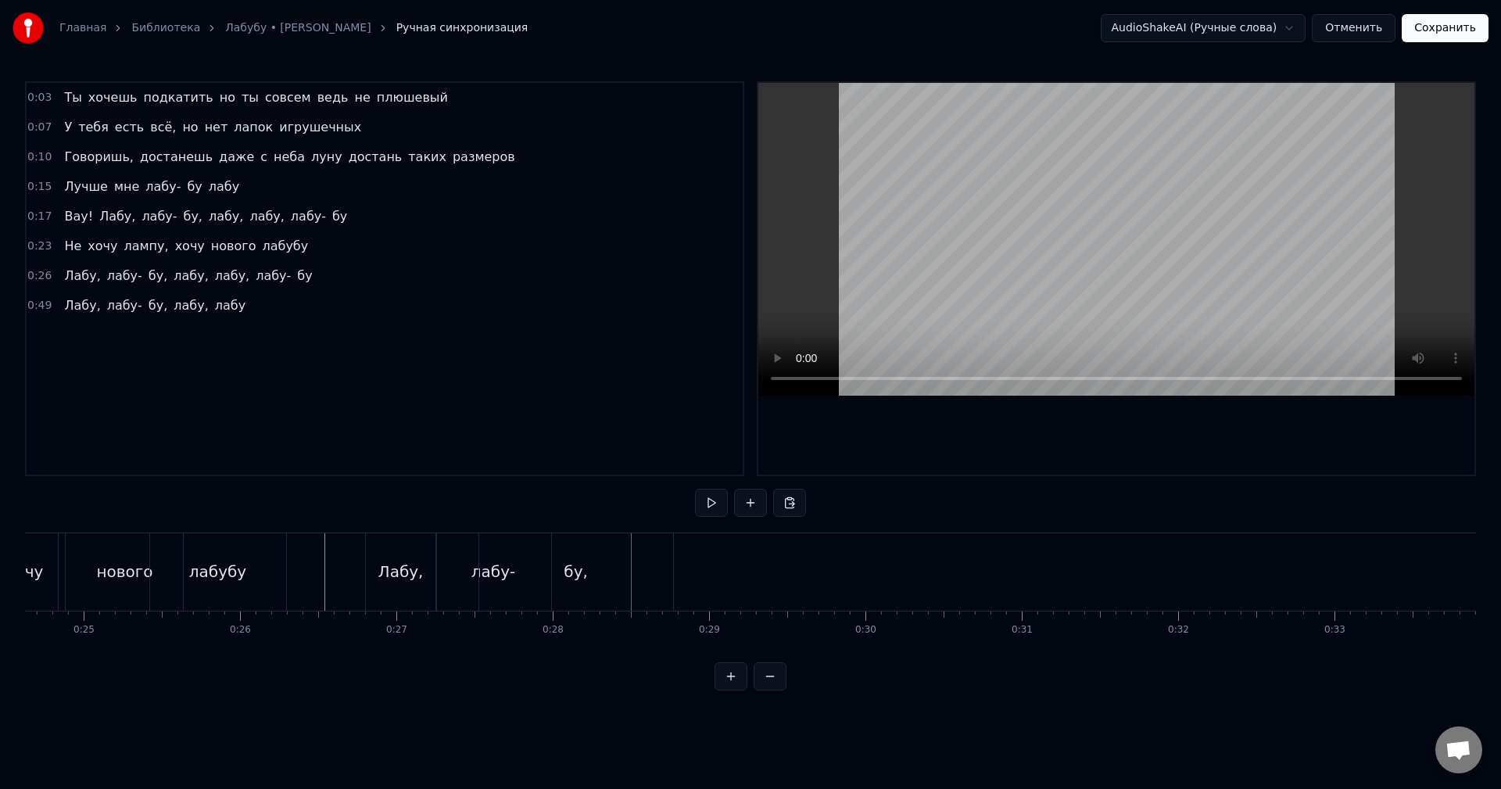
click at [172, 281] on span "лабу," at bounding box center [191, 276] width 38 height 18
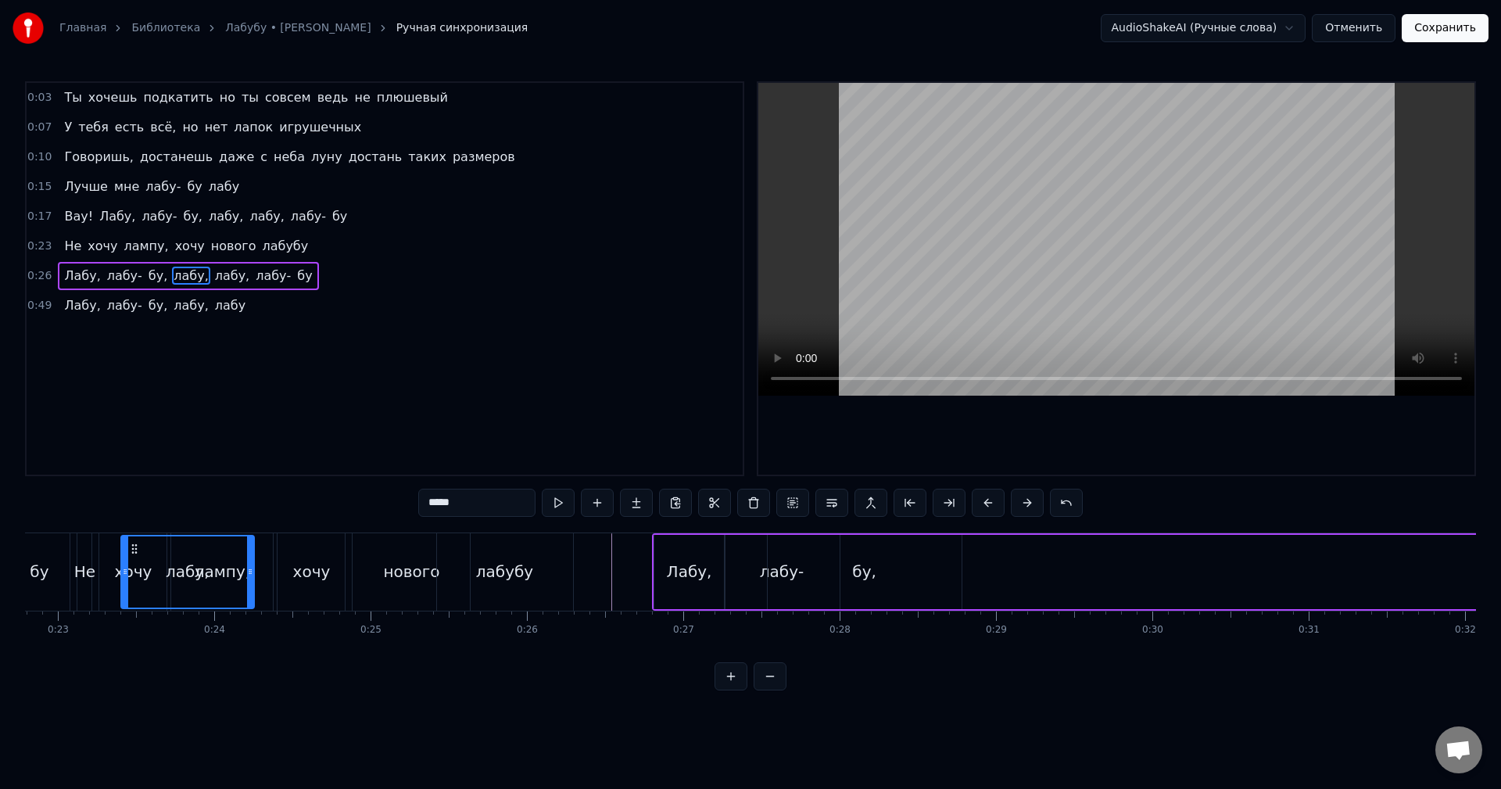
scroll to position [0, 3559]
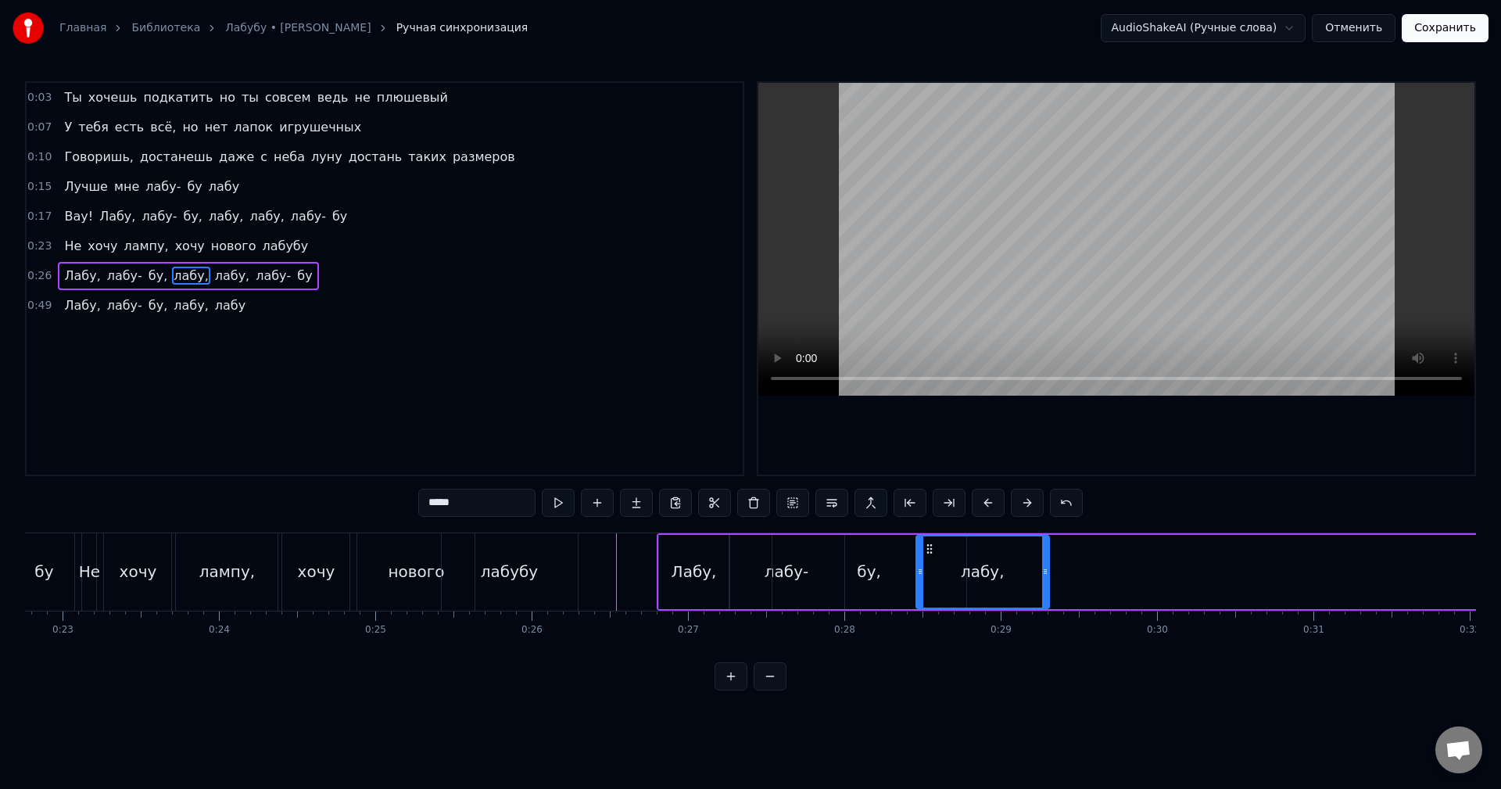
drag, startPoint x: 120, startPoint y: 553, endPoint x: 930, endPoint y: 575, distance: 809.5
click at [930, 575] on div "лабу," at bounding box center [982, 571] width 131 height 71
click at [213, 277] on span "лабу," at bounding box center [232, 276] width 38 height 18
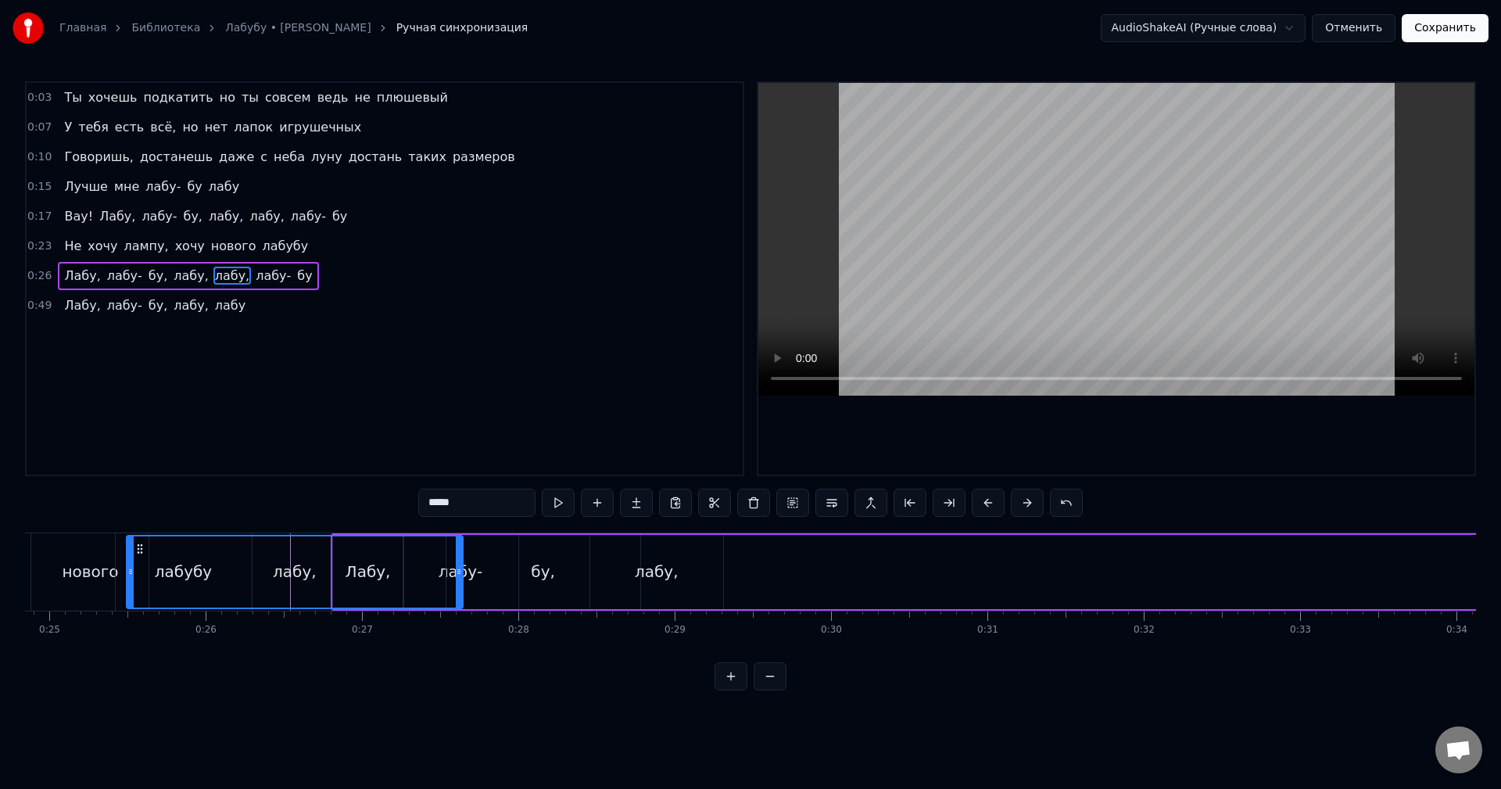
scroll to position [0, 3866]
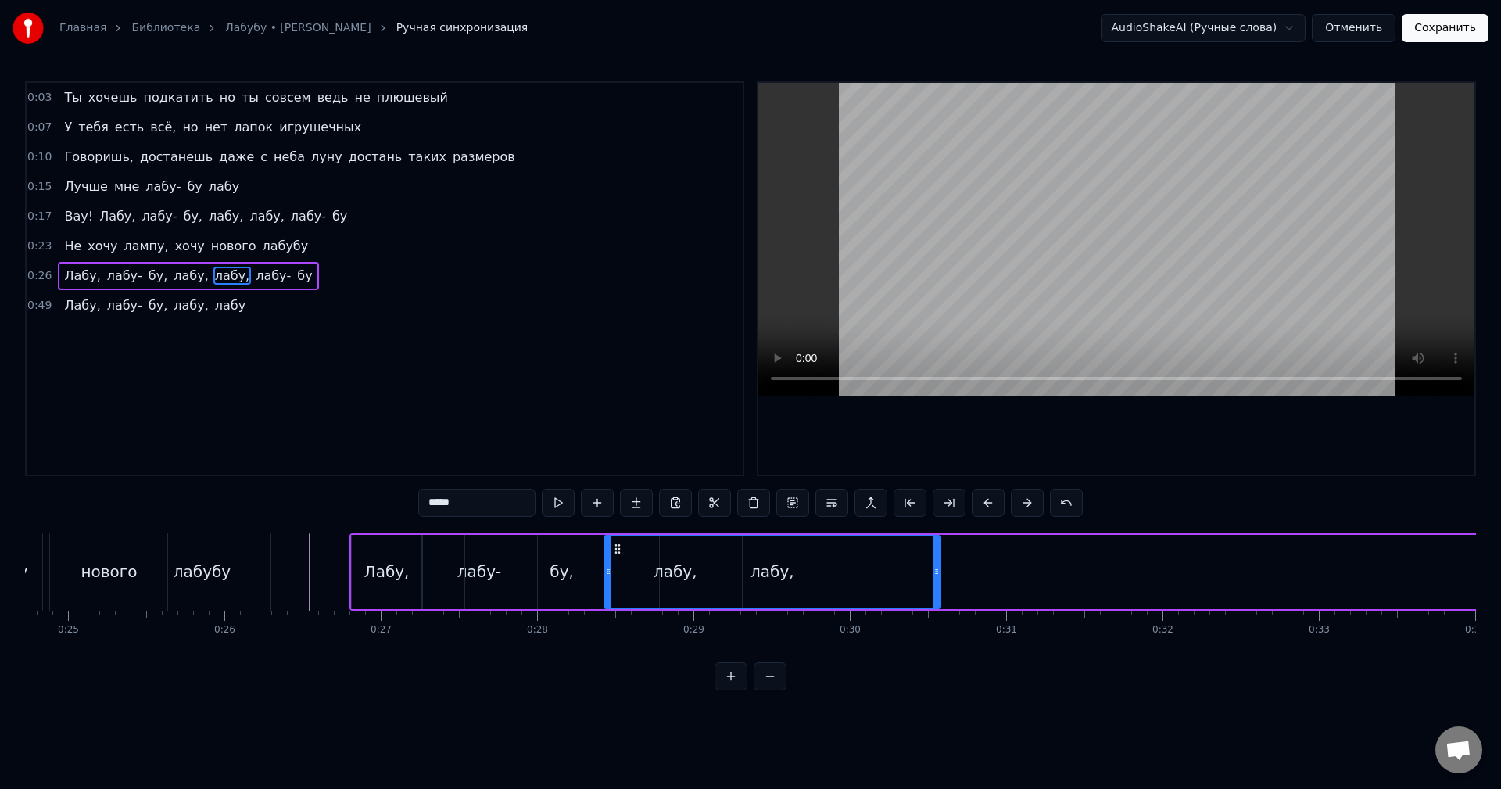
drag, startPoint x: 120, startPoint y: 543, endPoint x: 611, endPoint y: 532, distance: 491.1
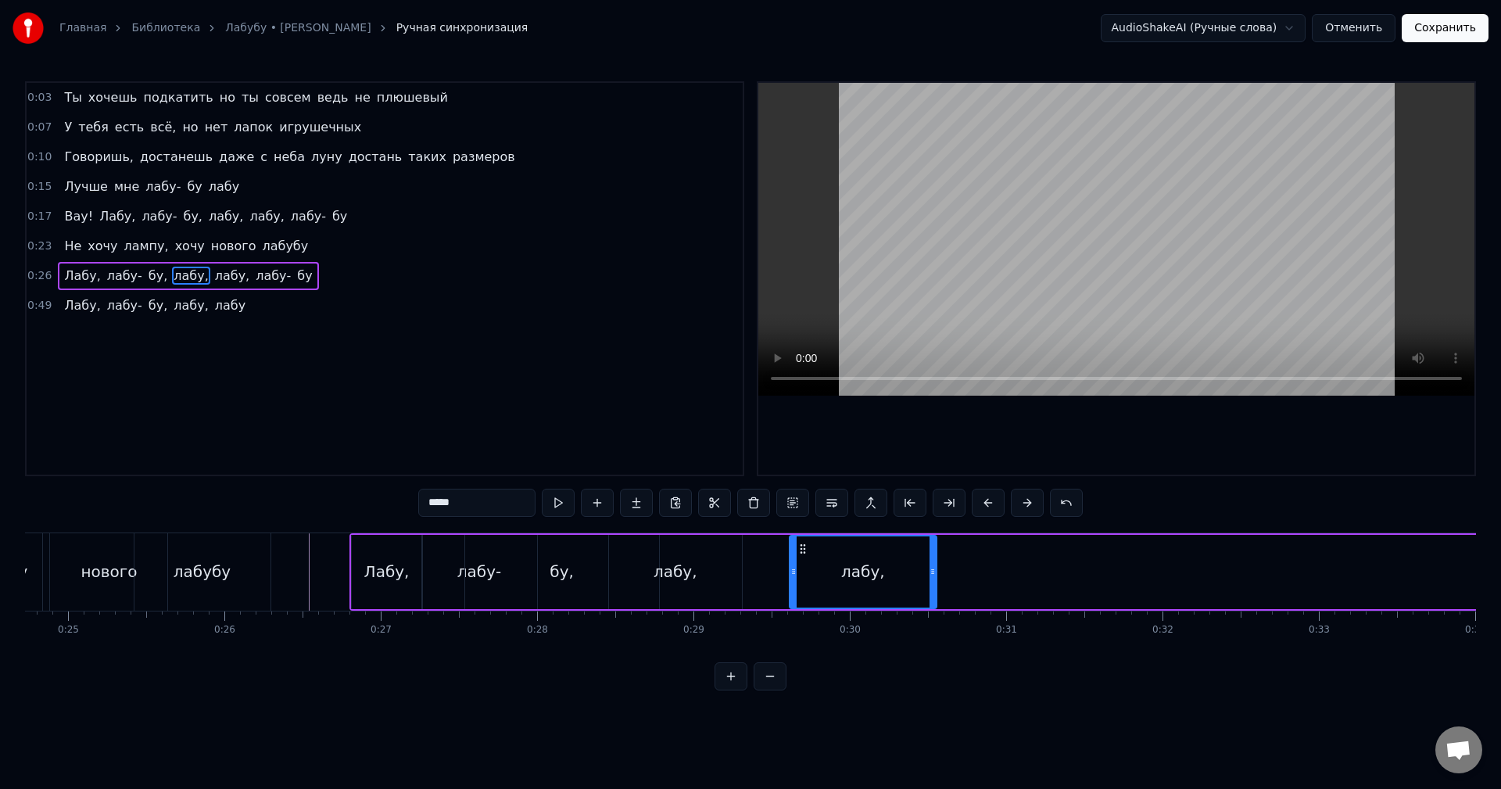
drag, startPoint x: 606, startPoint y: 571, endPoint x: 799, endPoint y: 568, distance: 193.1
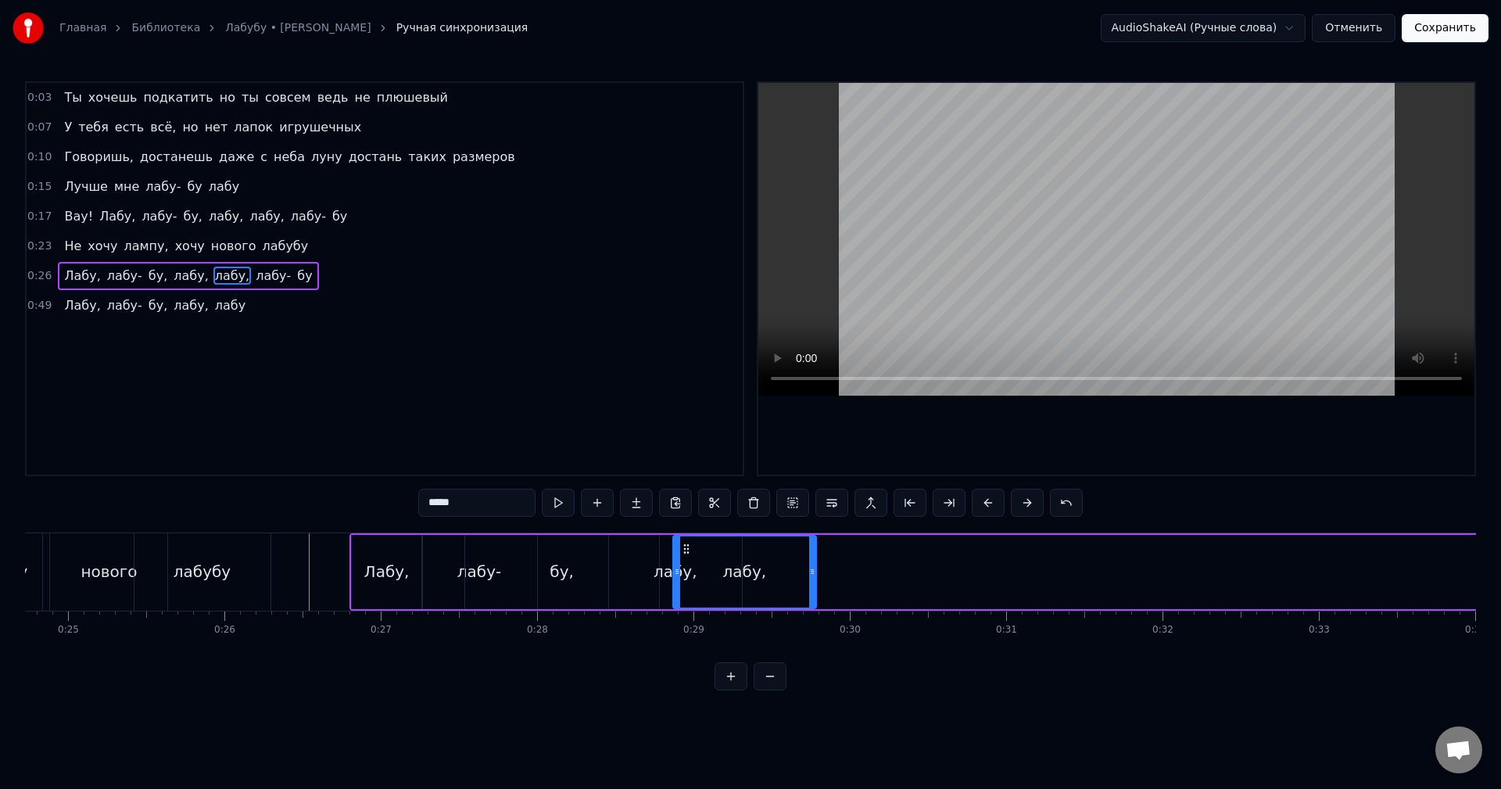
drag, startPoint x: 812, startPoint y: 549, endPoint x: 692, endPoint y: 550, distance: 120.4
click at [692, 550] on icon at bounding box center [686, 549] width 13 height 13
click at [654, 574] on div "лабу," at bounding box center [675, 572] width 133 height 74
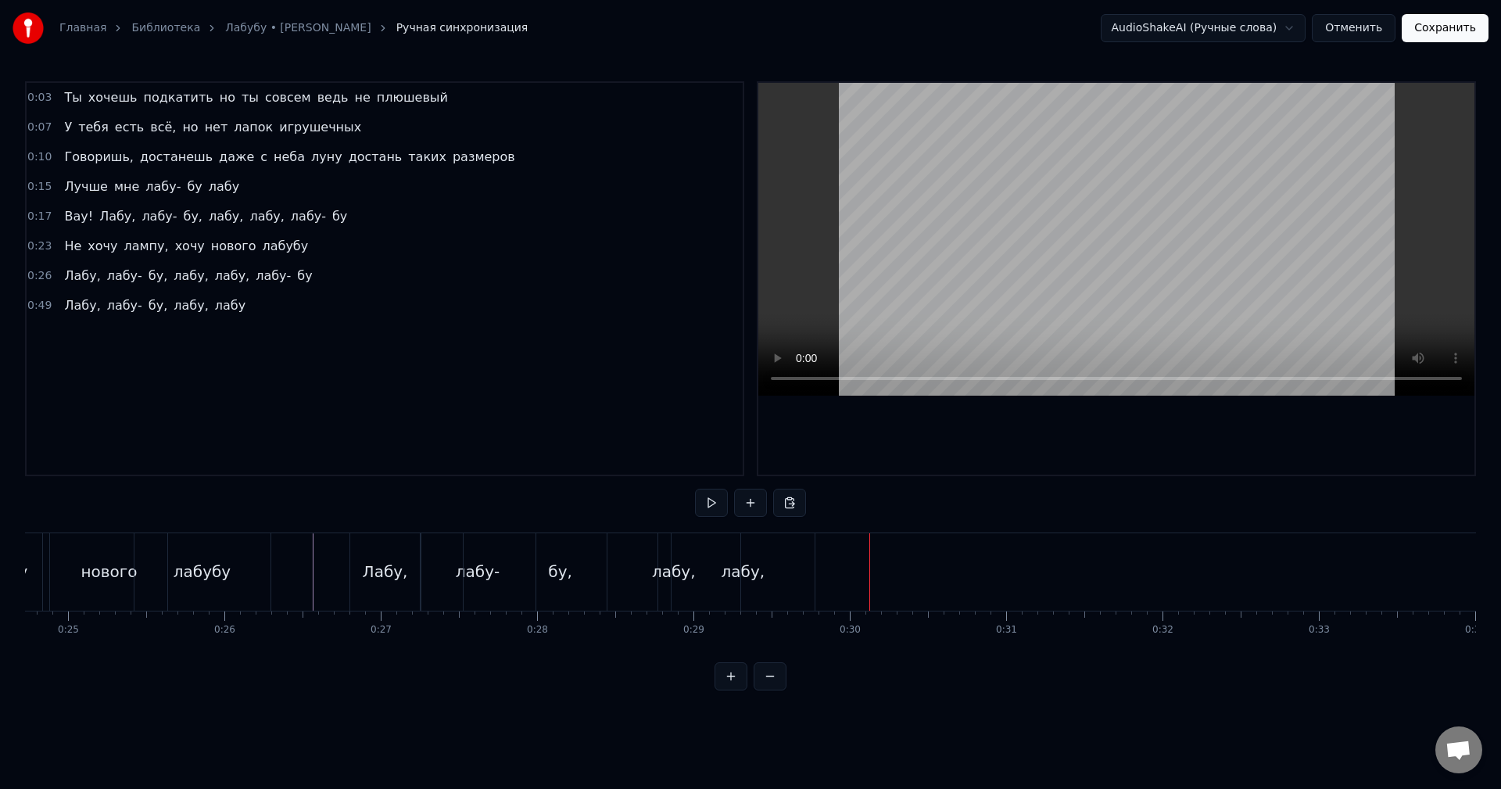
click at [556, 564] on div "бу," at bounding box center [560, 571] width 24 height 23
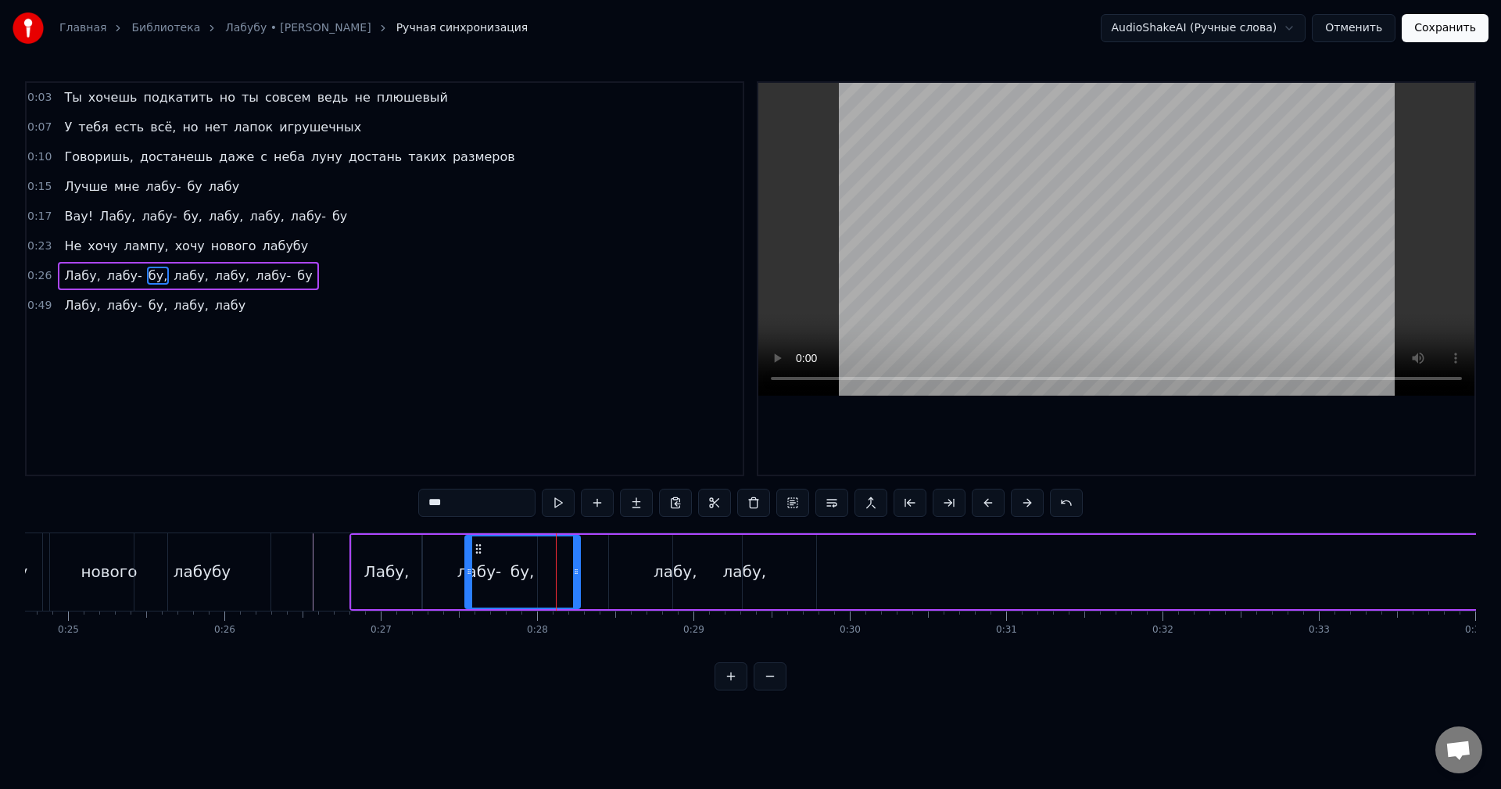
drag, startPoint x: 654, startPoint y: 563, endPoint x: 548, endPoint y: 566, distance: 106.4
click at [574, 565] on div at bounding box center [576, 571] width 6 height 71
click at [442, 565] on div "лабу-" at bounding box center [479, 572] width 115 height 74
type input "*****"
drag, startPoint x: 536, startPoint y: 565, endPoint x: 489, endPoint y: 565, distance: 46.1
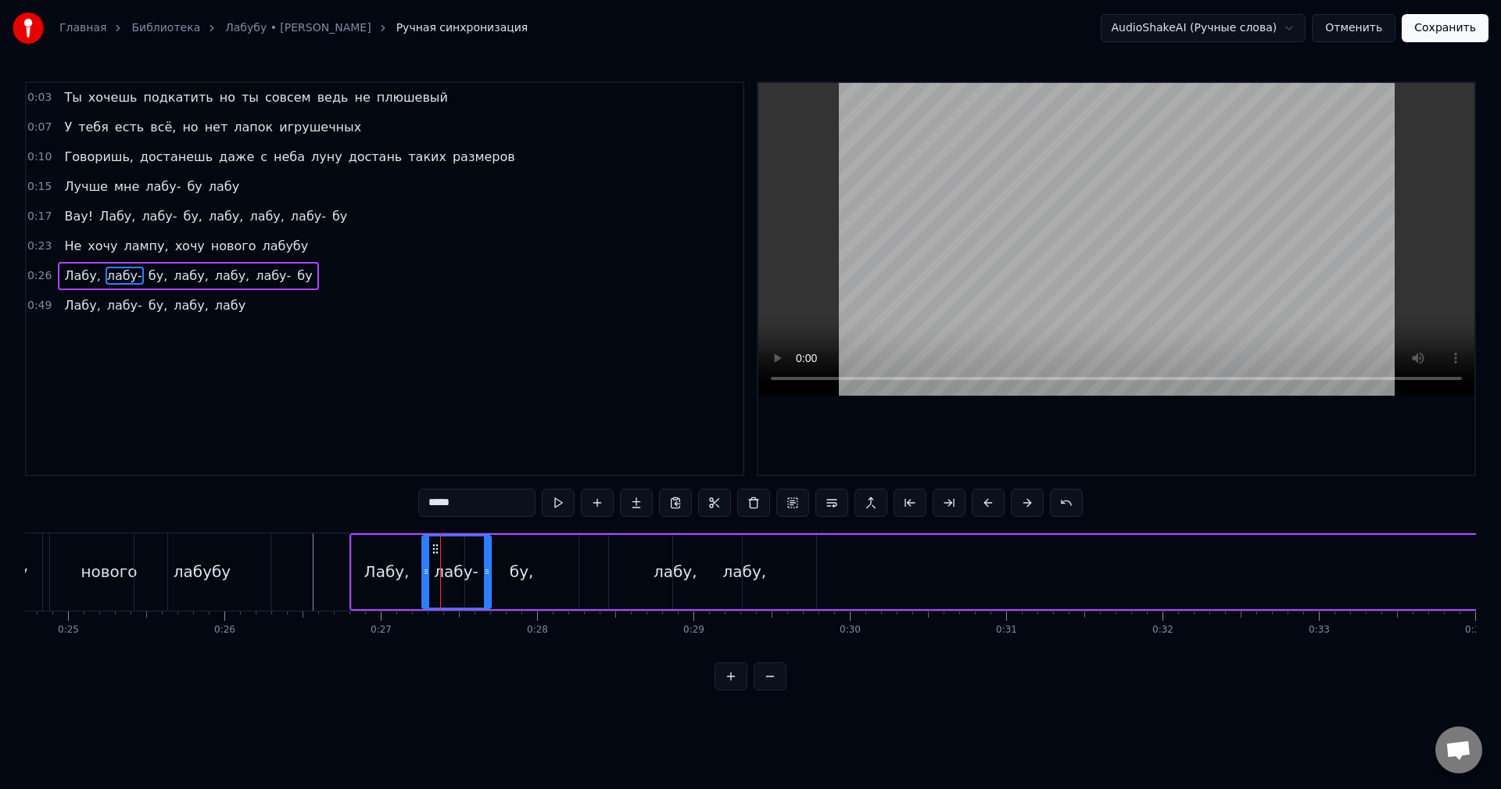
click at [489, 565] on icon at bounding box center [487, 571] width 6 height 13
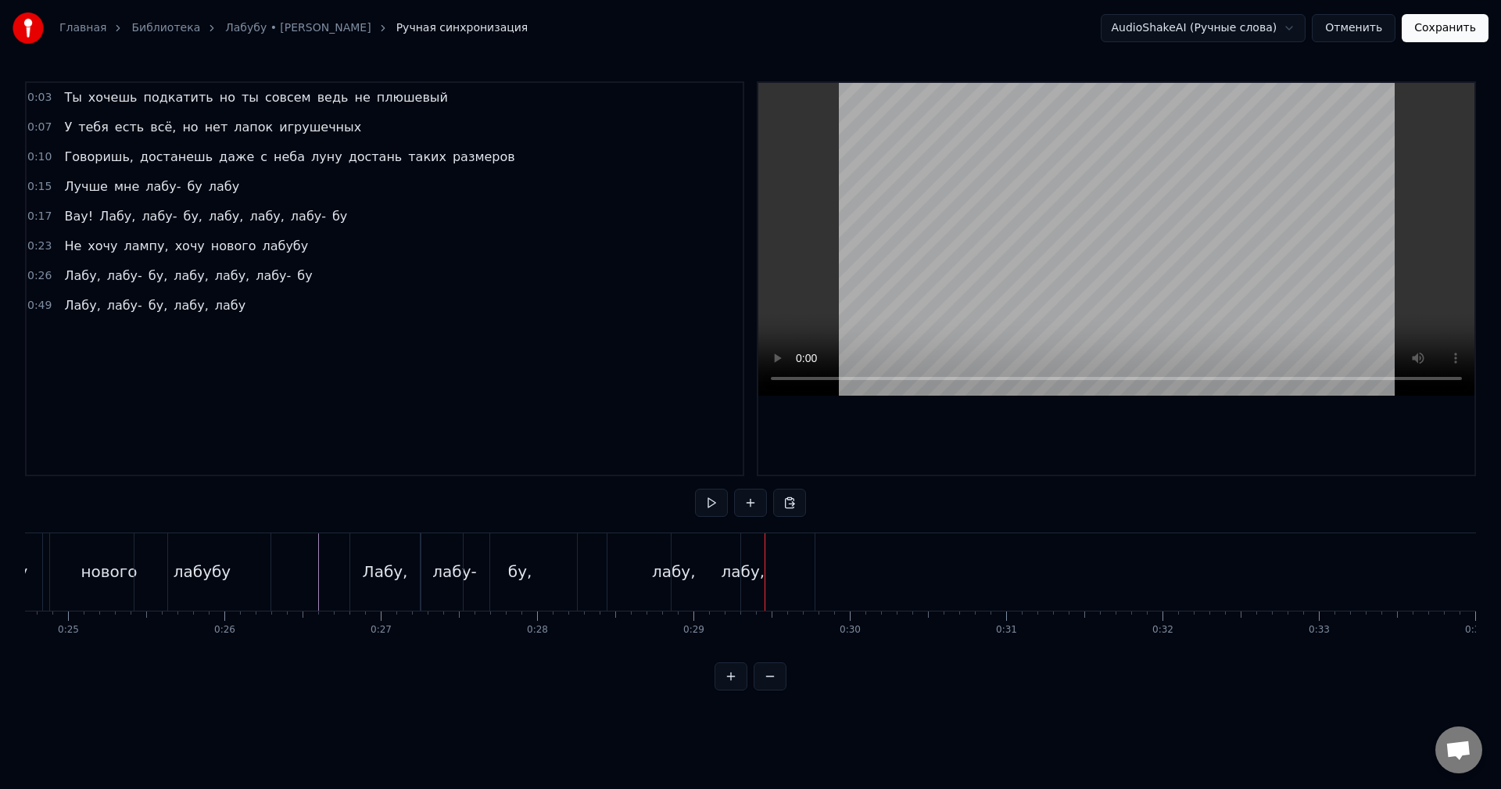
click at [666, 581] on div "лабу," at bounding box center [674, 571] width 44 height 23
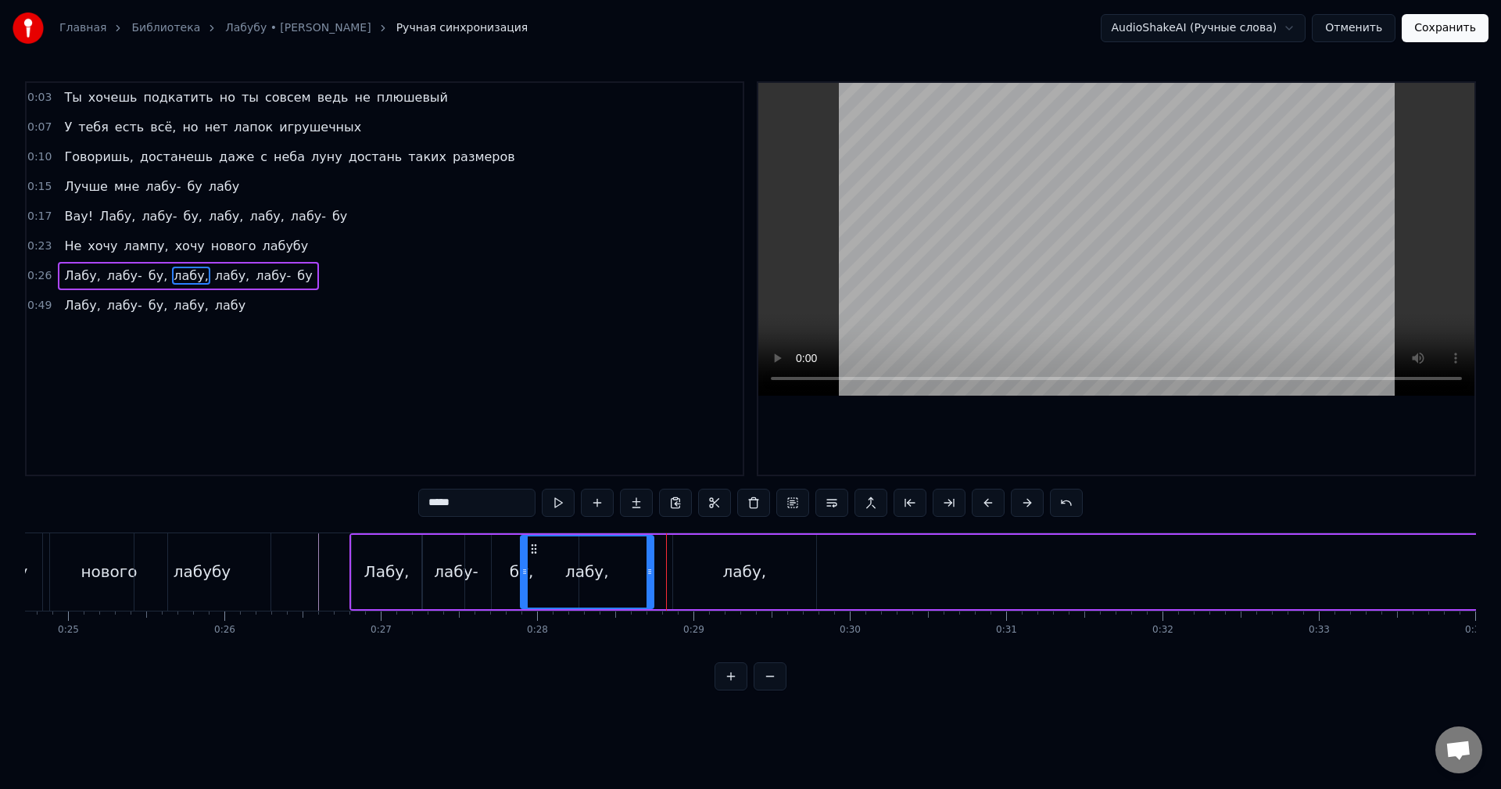
drag, startPoint x: 625, startPoint y: 547, endPoint x: 531, endPoint y: 546, distance: 94.6
click at [531, 546] on icon at bounding box center [534, 549] width 13 height 13
drag, startPoint x: 643, startPoint y: 561, endPoint x: 575, endPoint y: 565, distance: 67.4
click at [575, 565] on div at bounding box center [578, 571] width 6 height 71
drag, startPoint x: 530, startPoint y: 547, endPoint x: 572, endPoint y: 548, distance: 42.2
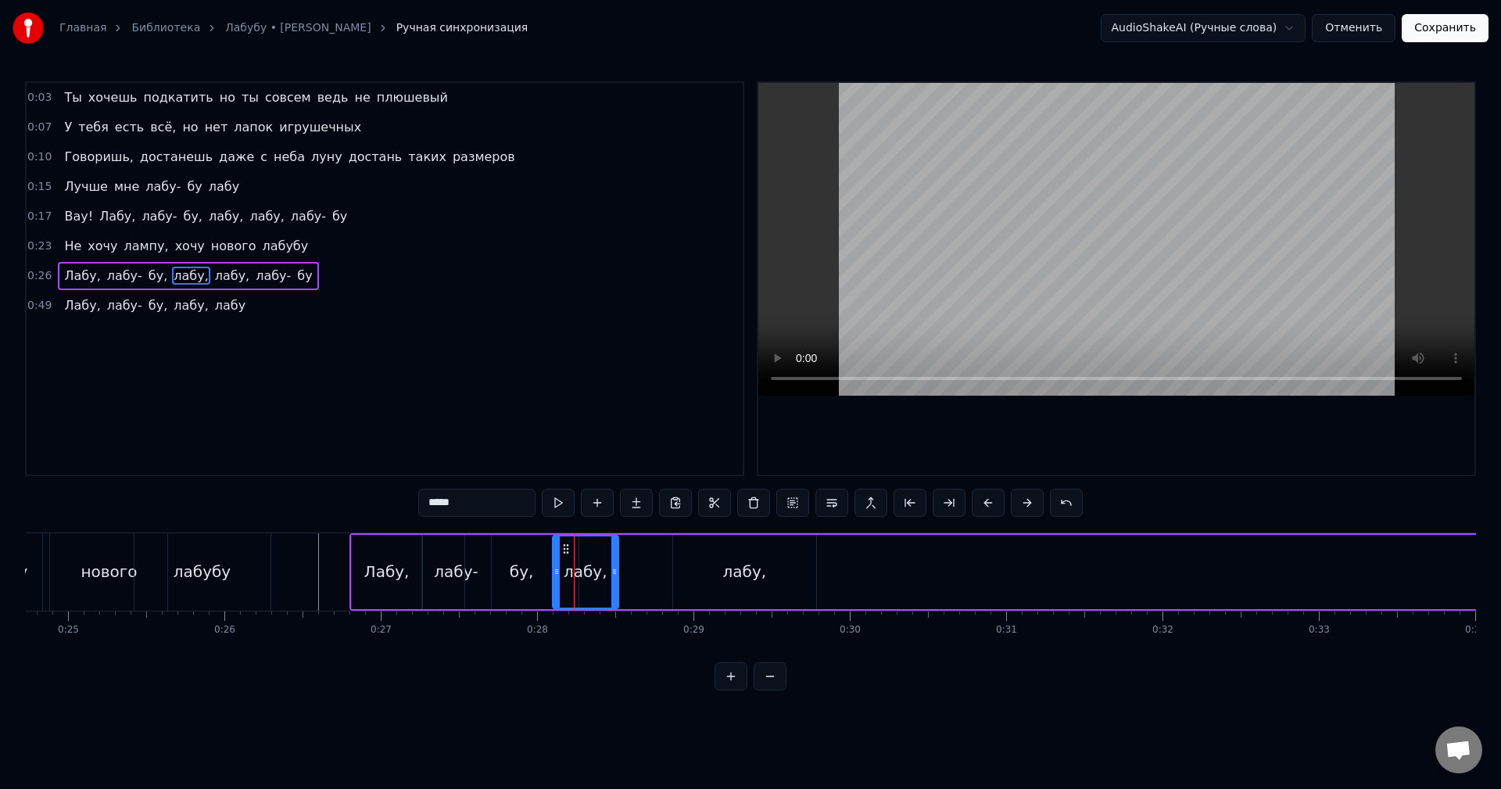
click at [572, 548] on icon at bounding box center [566, 549] width 13 height 13
click at [725, 558] on div "лабу," at bounding box center [744, 572] width 143 height 74
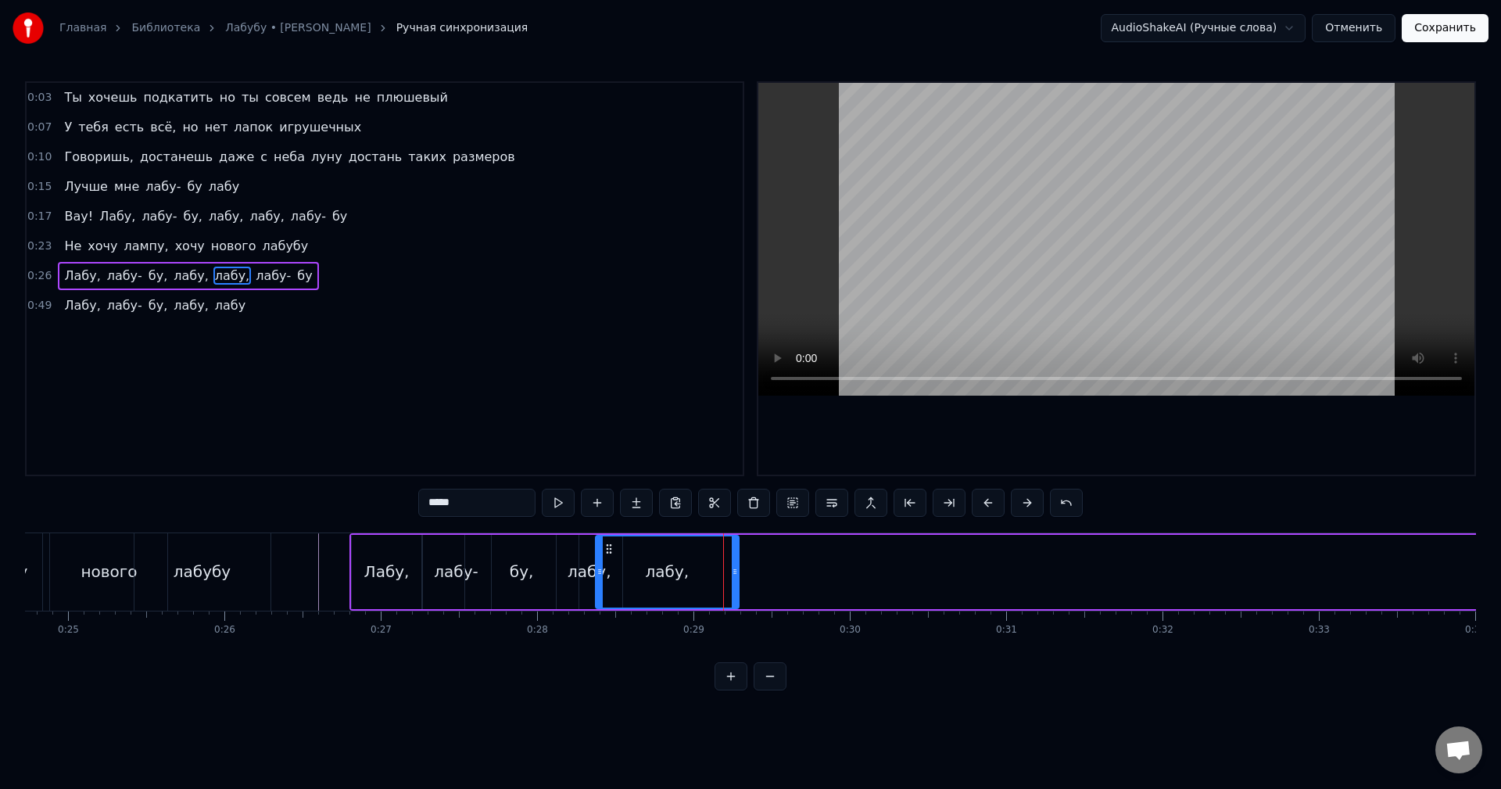
drag, startPoint x: 686, startPoint y: 550, endPoint x: 608, endPoint y: 550, distance: 77.4
click at [608, 550] on icon at bounding box center [609, 549] width 13 height 13
drag, startPoint x: 736, startPoint y: 562, endPoint x: 647, endPoint y: 558, distance: 88.4
click at [679, 561] on div at bounding box center [682, 571] width 6 height 71
drag, startPoint x: 611, startPoint y: 549, endPoint x: 643, endPoint y: 549, distance: 32.1
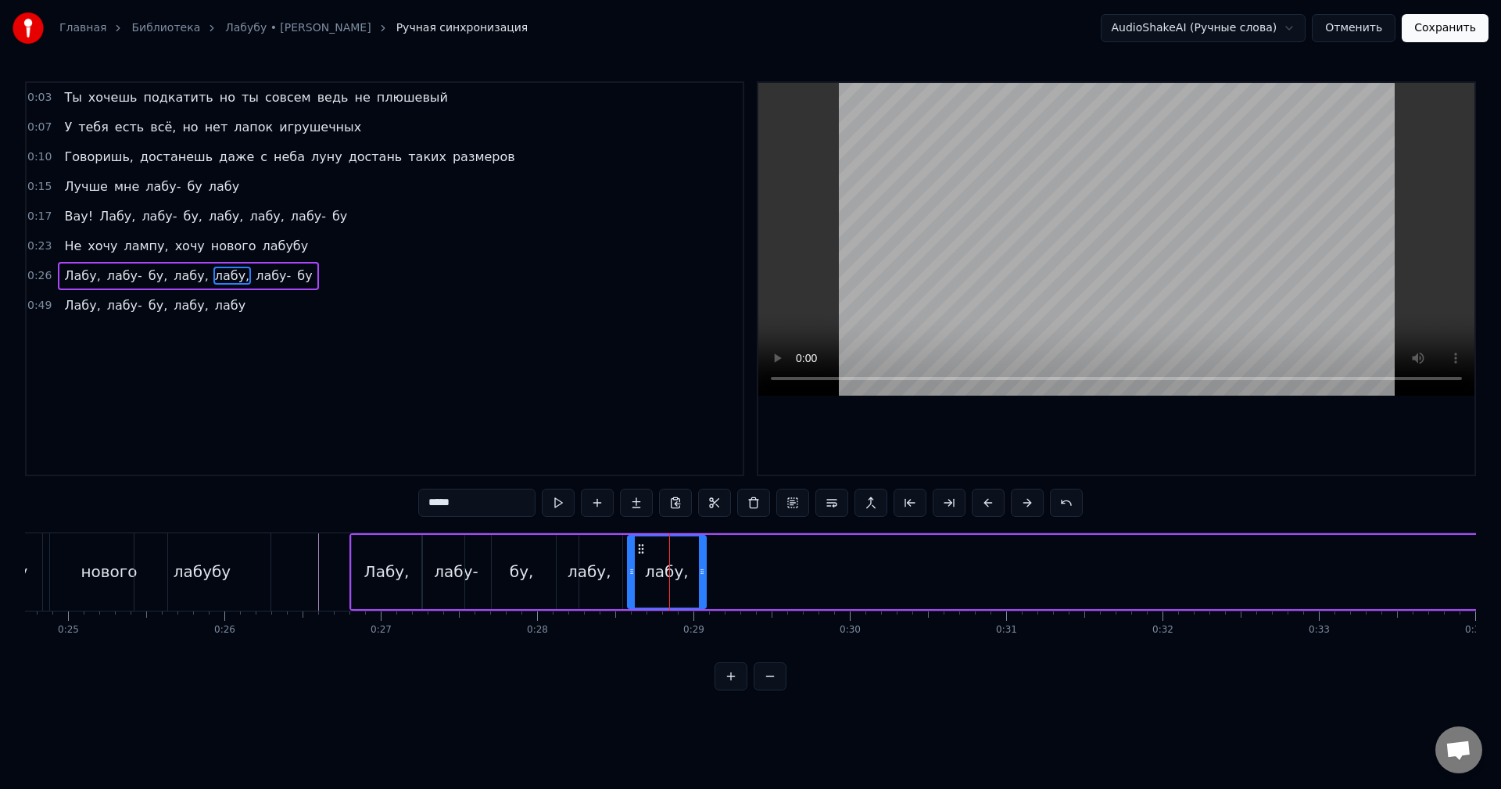
click at [643, 549] on circle at bounding box center [642, 548] width 1 height 1
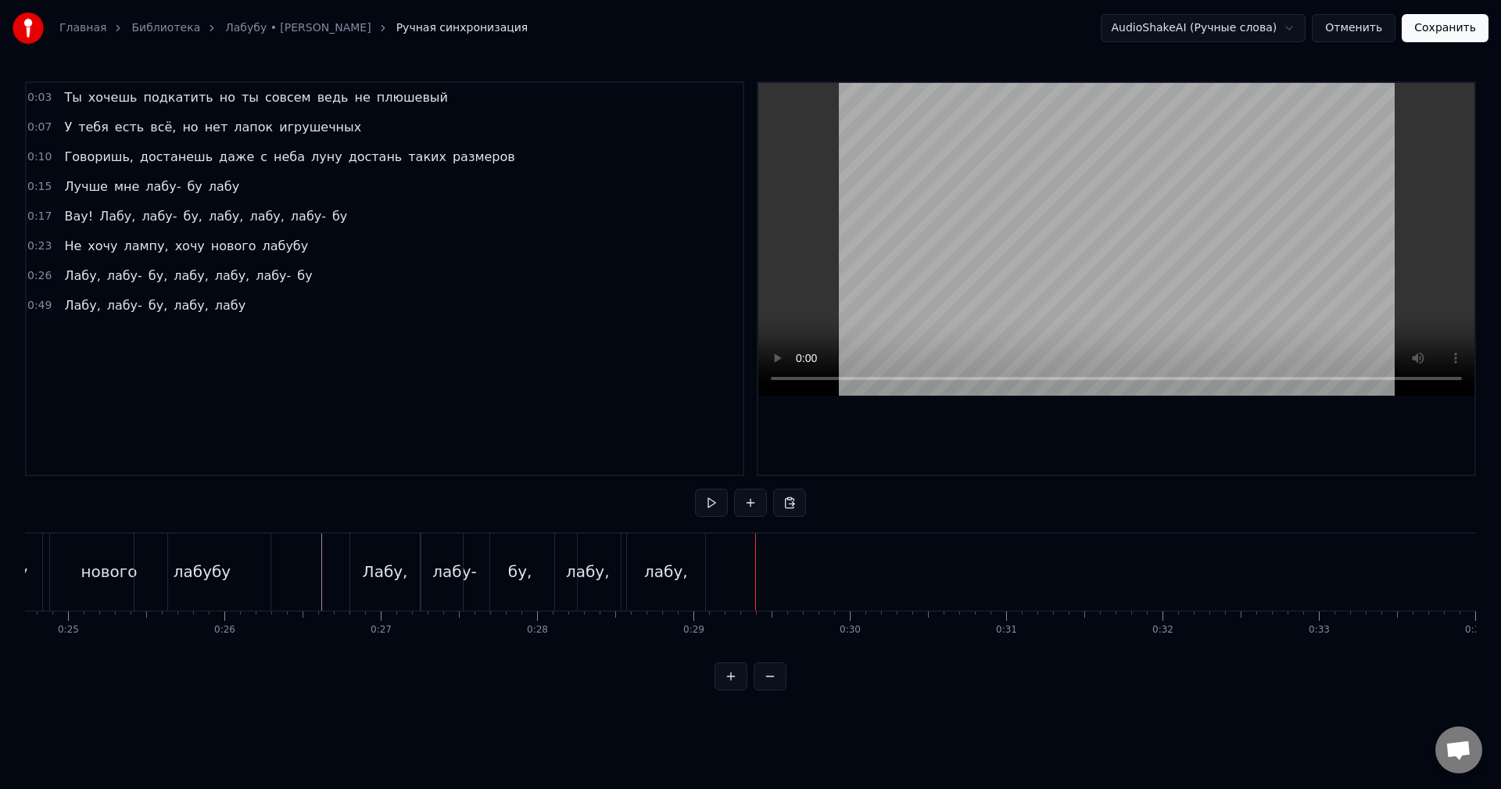
click at [254, 281] on span "лабу-" at bounding box center [273, 276] width 38 height 18
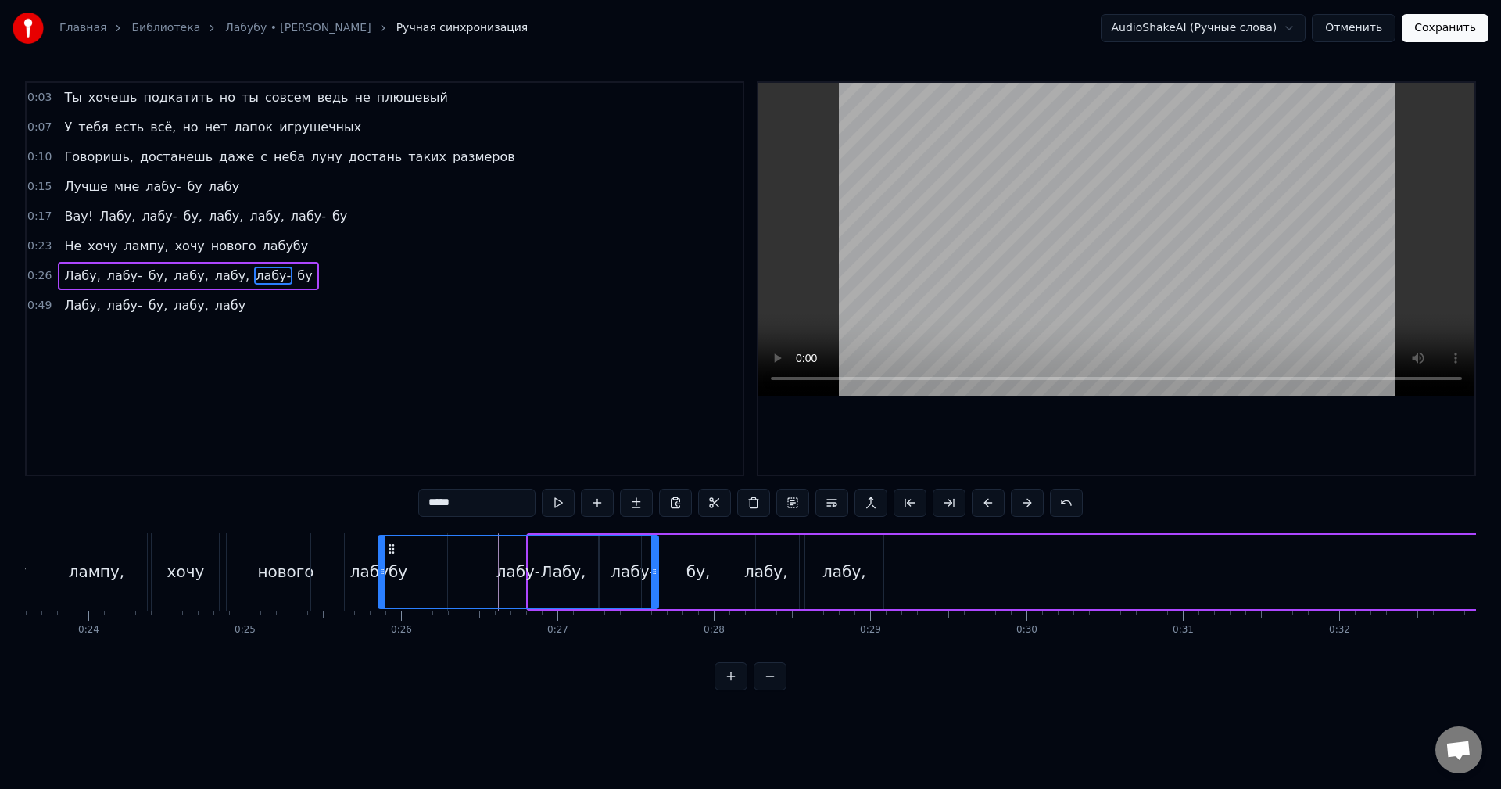
scroll to position [0, 3686]
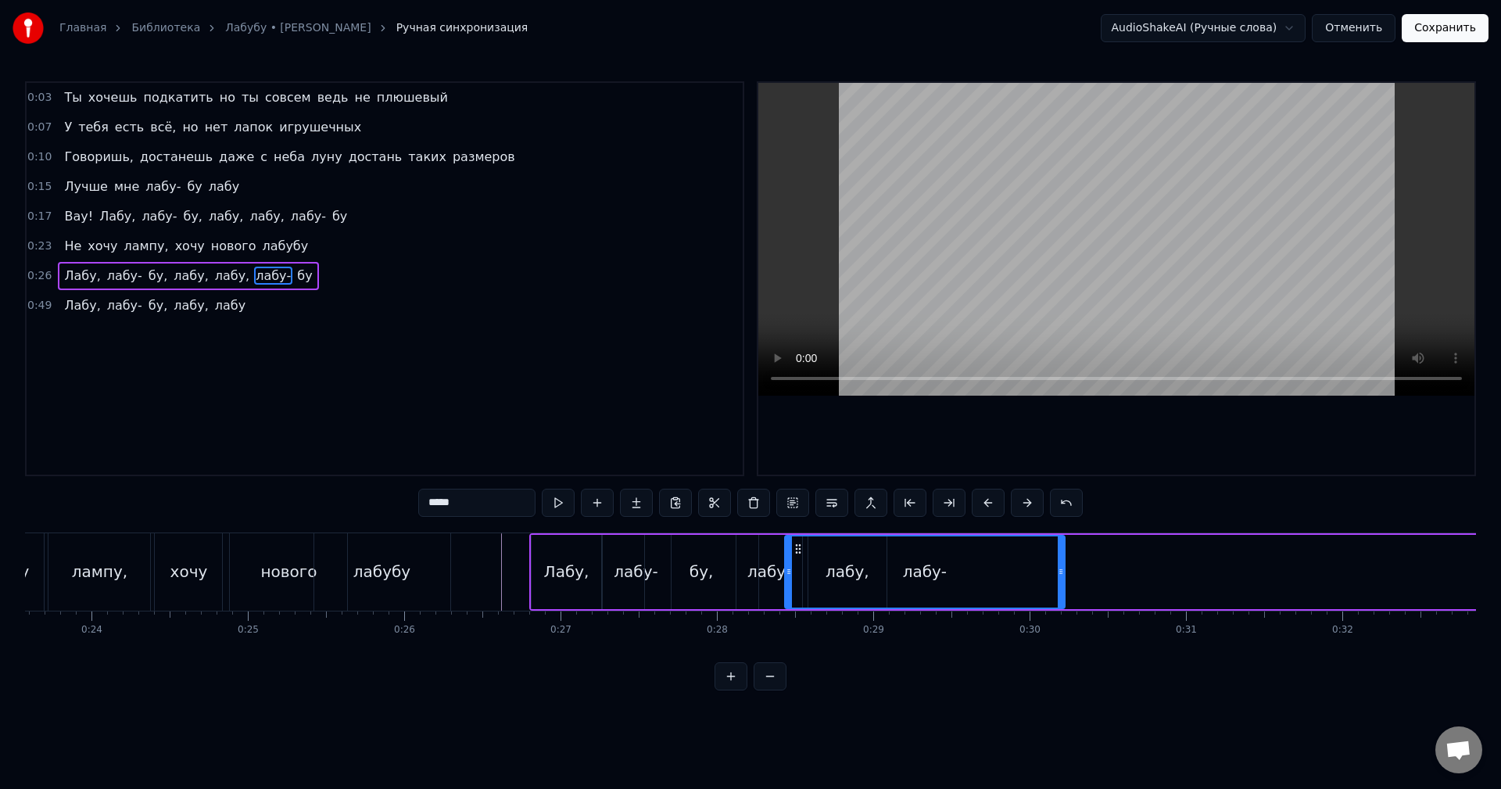
drag, startPoint x: 124, startPoint y: 550, endPoint x: 801, endPoint y: 544, distance: 677.9
click at [801, 544] on icon at bounding box center [798, 549] width 13 height 13
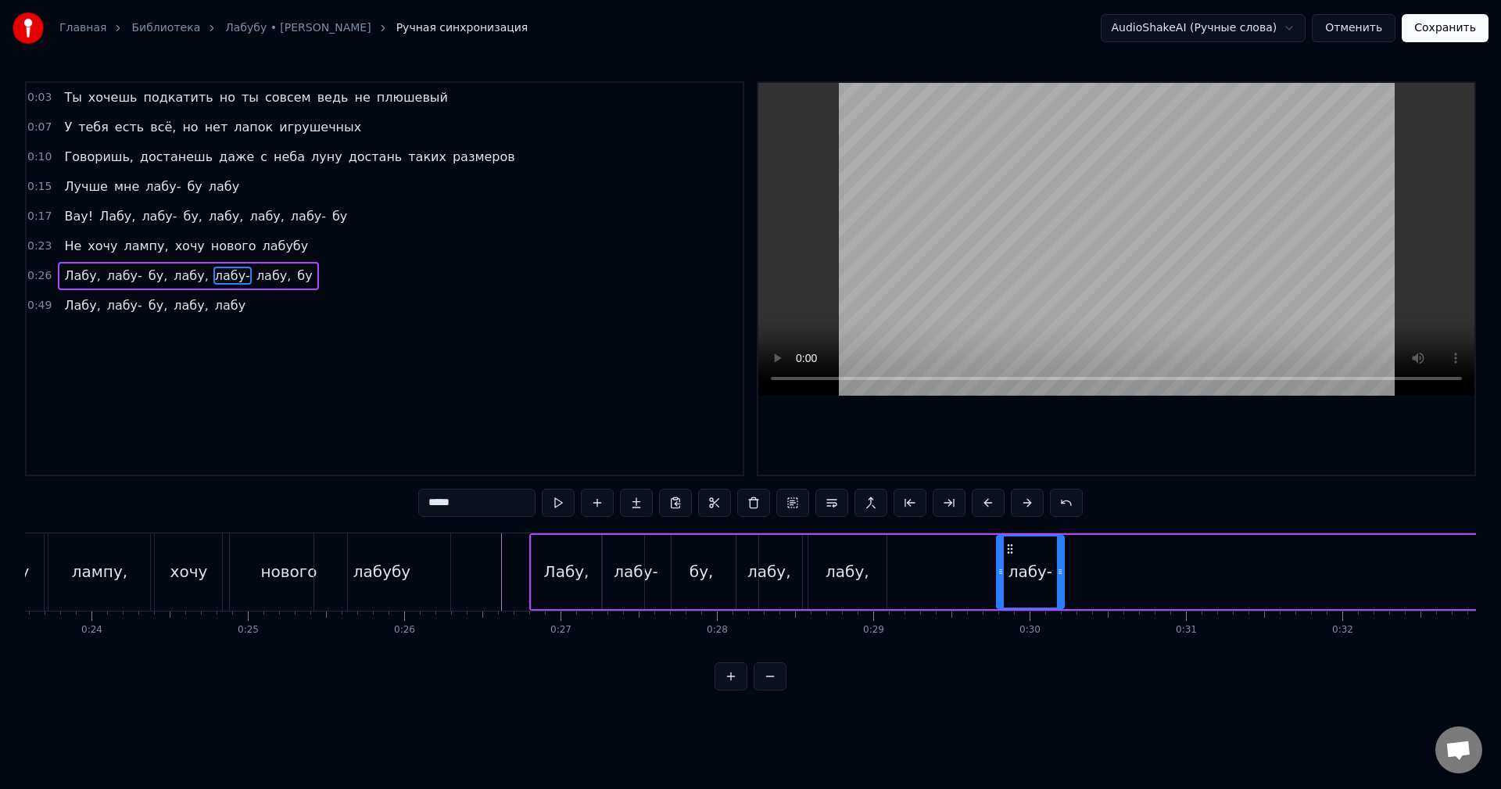
drag, startPoint x: 788, startPoint y: 563, endPoint x: 1005, endPoint y: 558, distance: 216.6
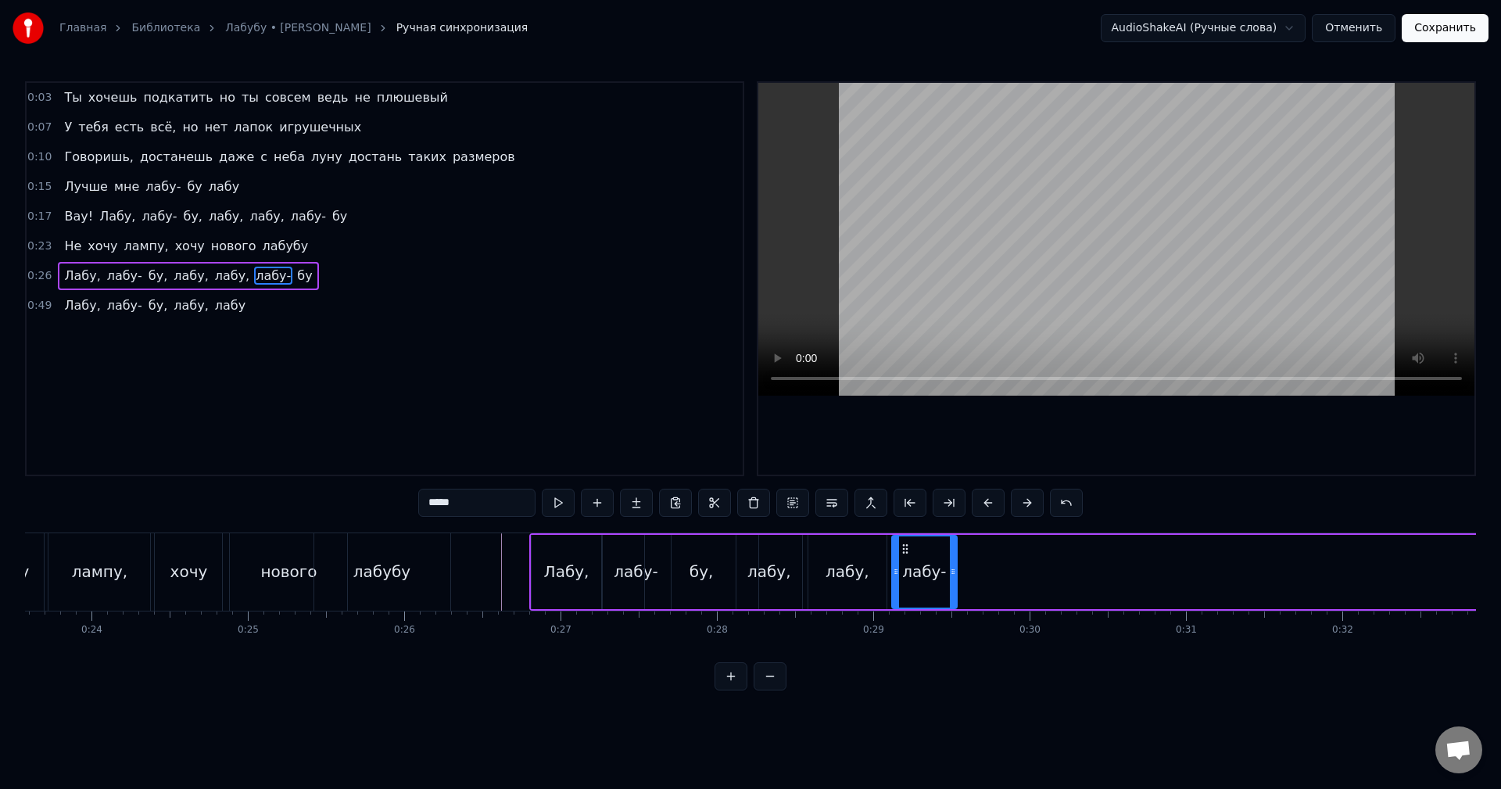
drag, startPoint x: 1008, startPoint y: 550, endPoint x: 901, endPoint y: 551, distance: 107.1
click at [901, 551] on icon at bounding box center [905, 549] width 13 height 13
click at [296, 278] on span "бу" at bounding box center [305, 276] width 18 height 18
type input "**"
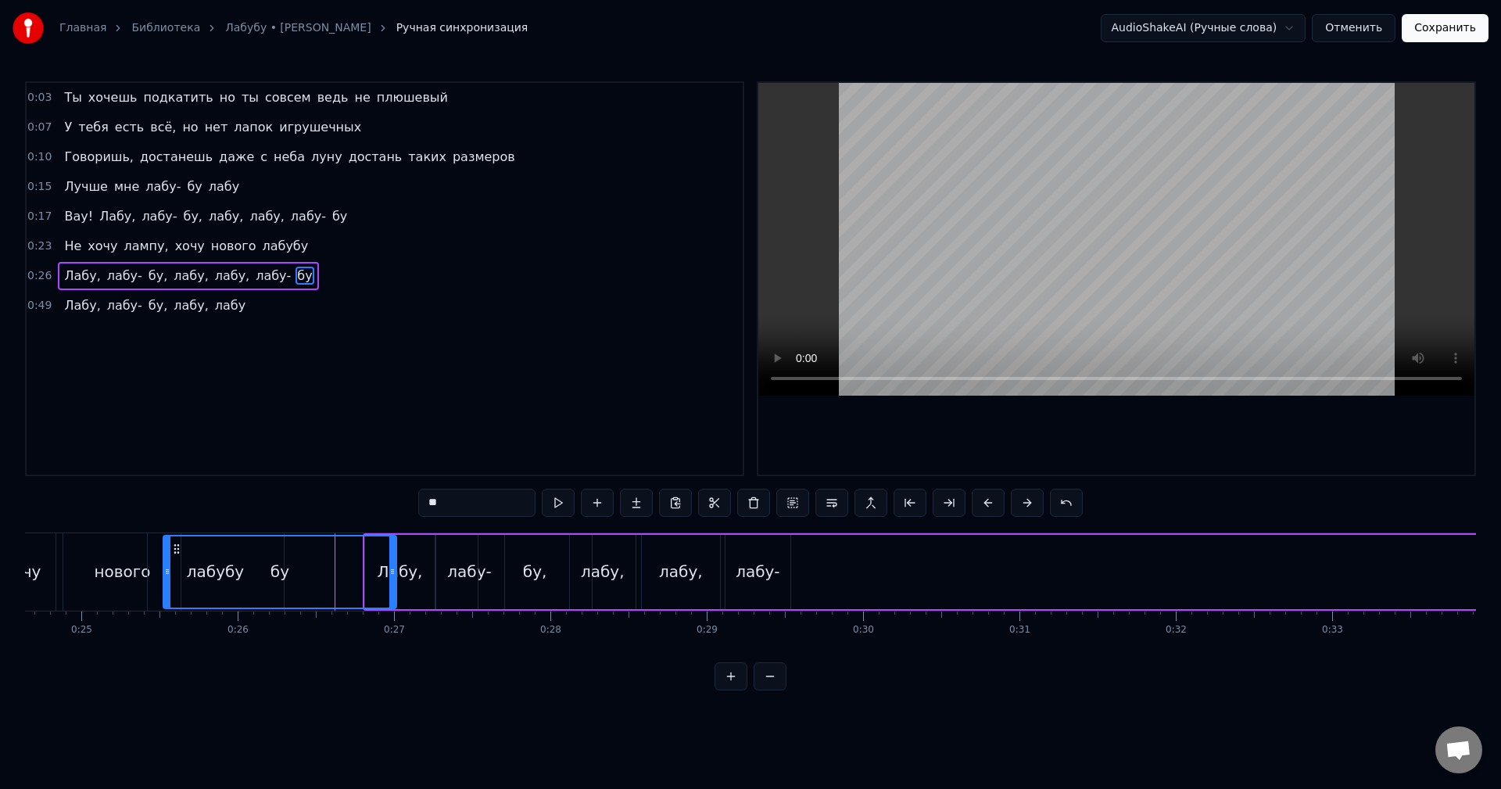
scroll to position [0, 3847]
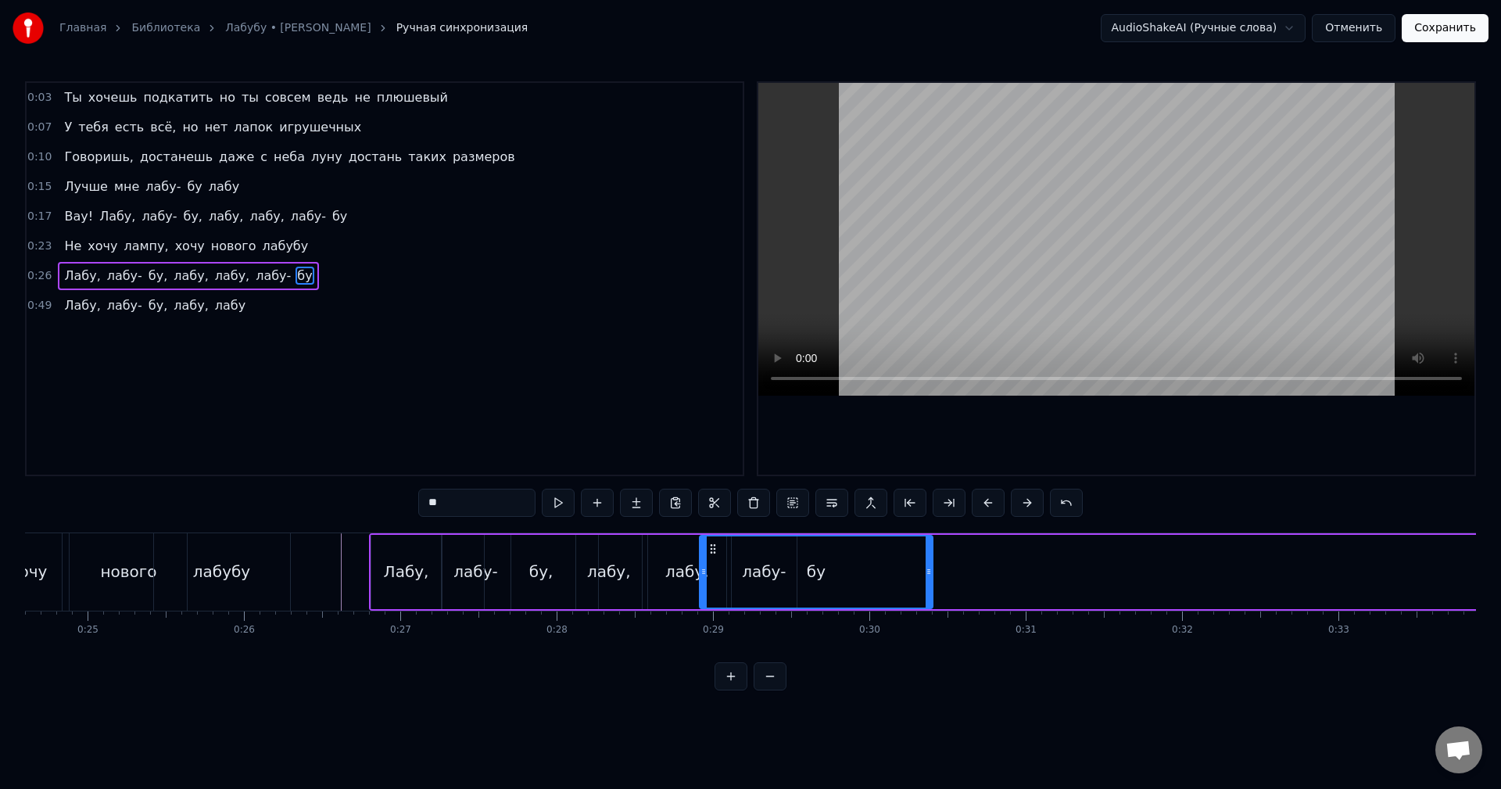
drag, startPoint x: 120, startPoint y: 545, endPoint x: 713, endPoint y: 557, distance: 593.5
click at [713, 557] on div "бу" at bounding box center [816, 571] width 231 height 71
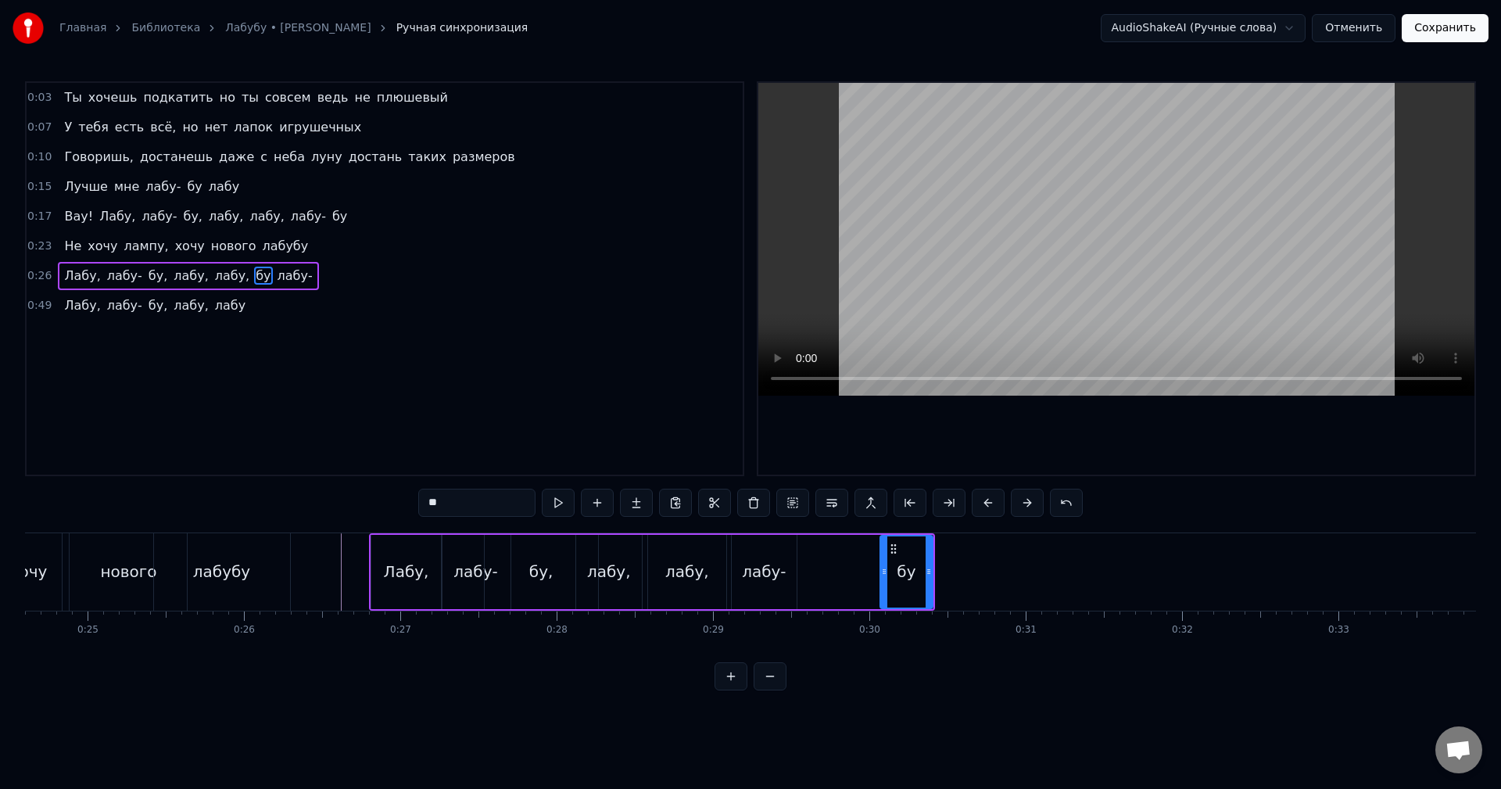
drag, startPoint x: 702, startPoint y: 574, endPoint x: 887, endPoint y: 576, distance: 185.3
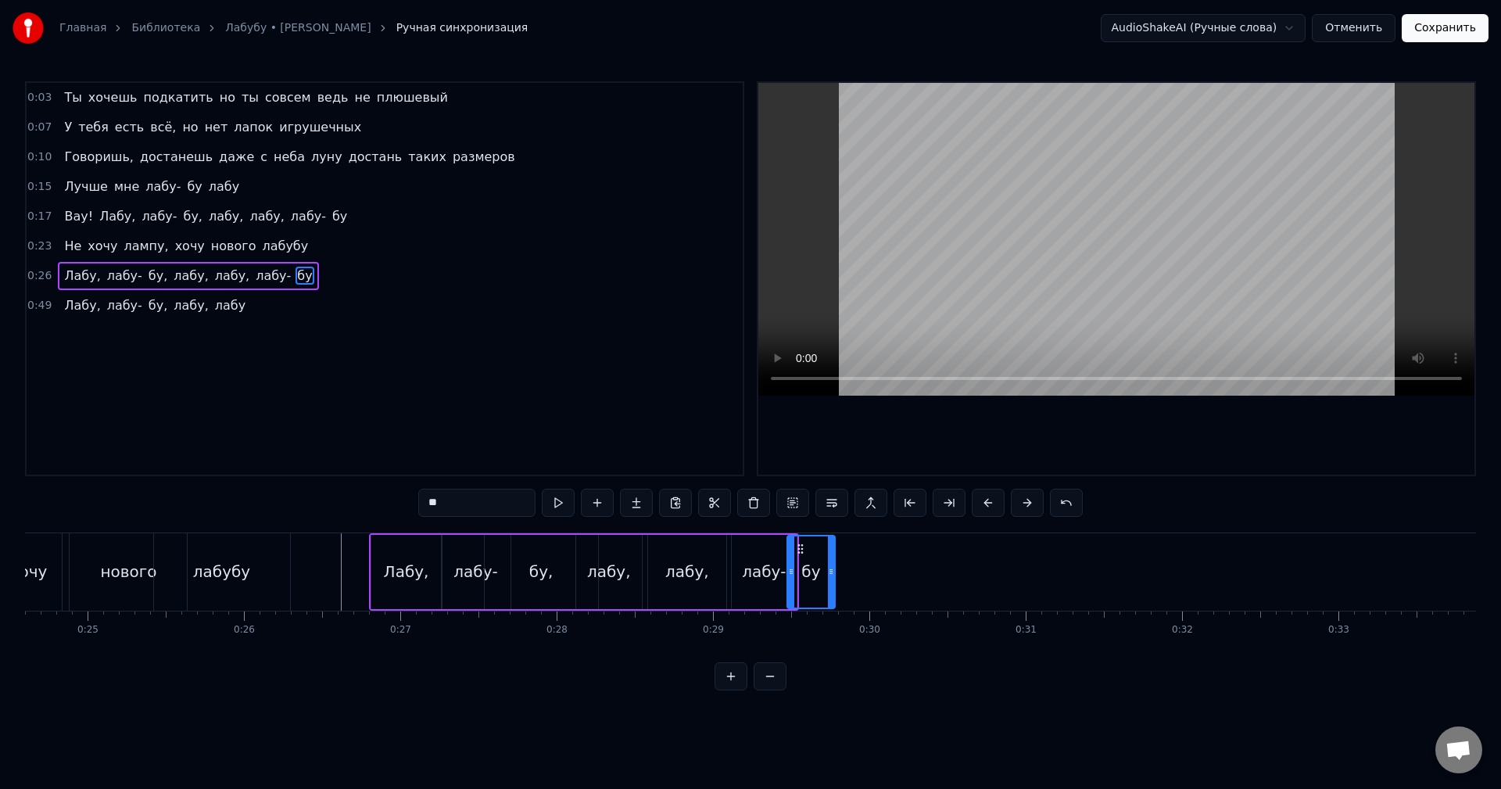
drag, startPoint x: 899, startPoint y: 548, endPoint x: 801, endPoint y: 549, distance: 97.7
click at [801, 549] on circle at bounding box center [801, 548] width 1 height 1
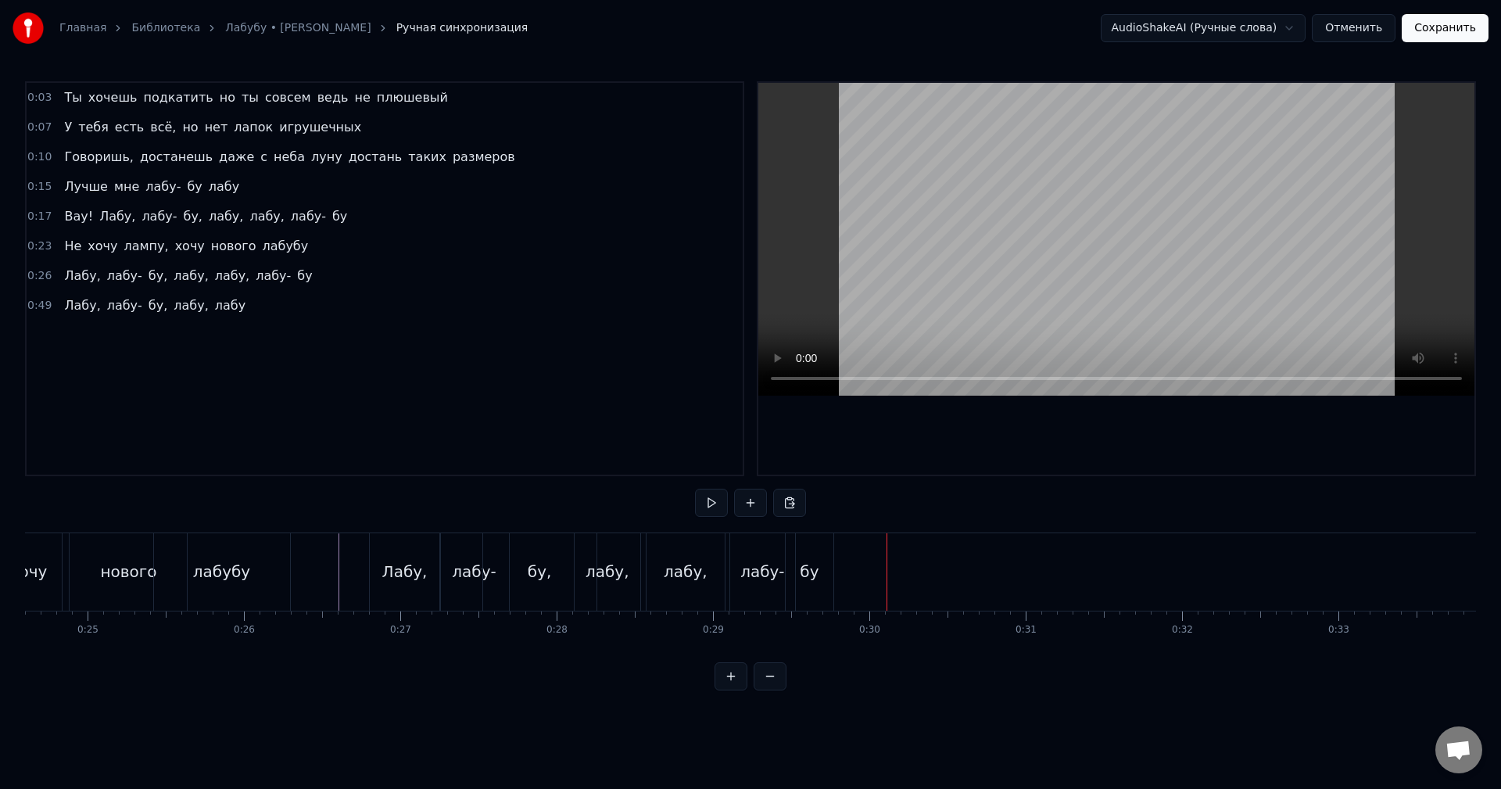
click at [67, 309] on span "Лабу," at bounding box center [82, 305] width 39 height 18
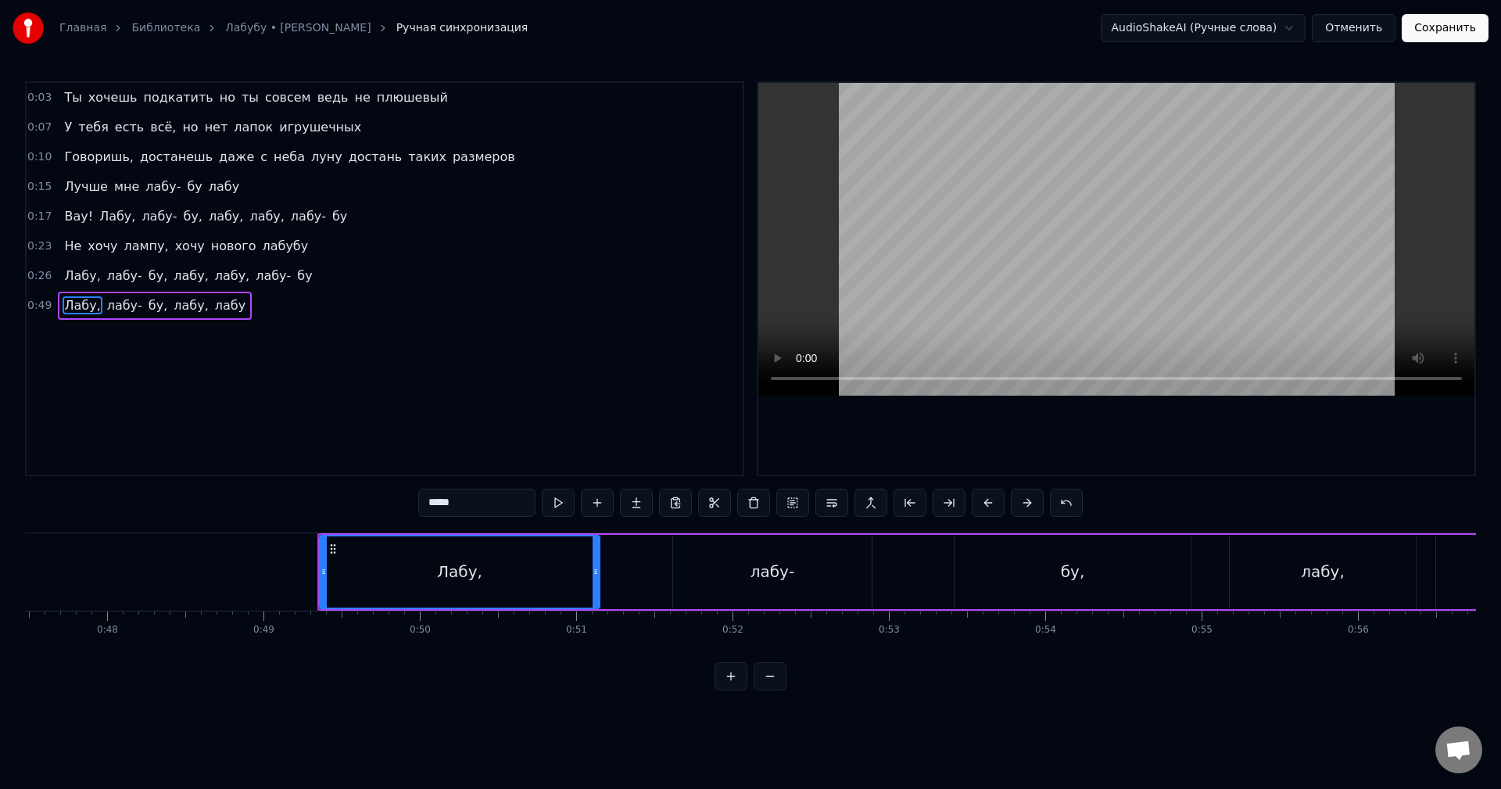
scroll to position [0, 7637]
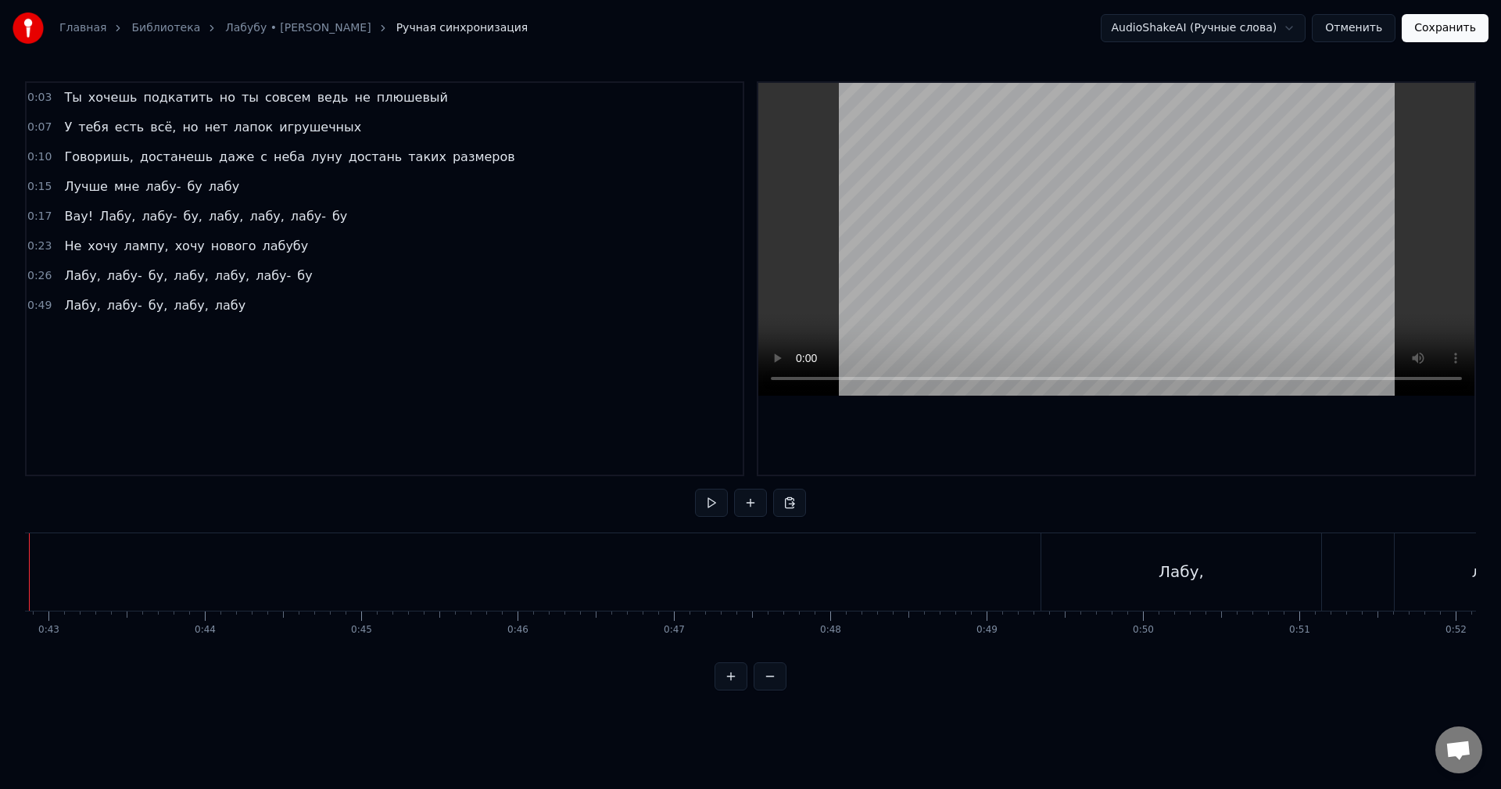
scroll to position [0, 6626]
click at [1214, 552] on div "Лабу," at bounding box center [1256, 571] width 280 height 77
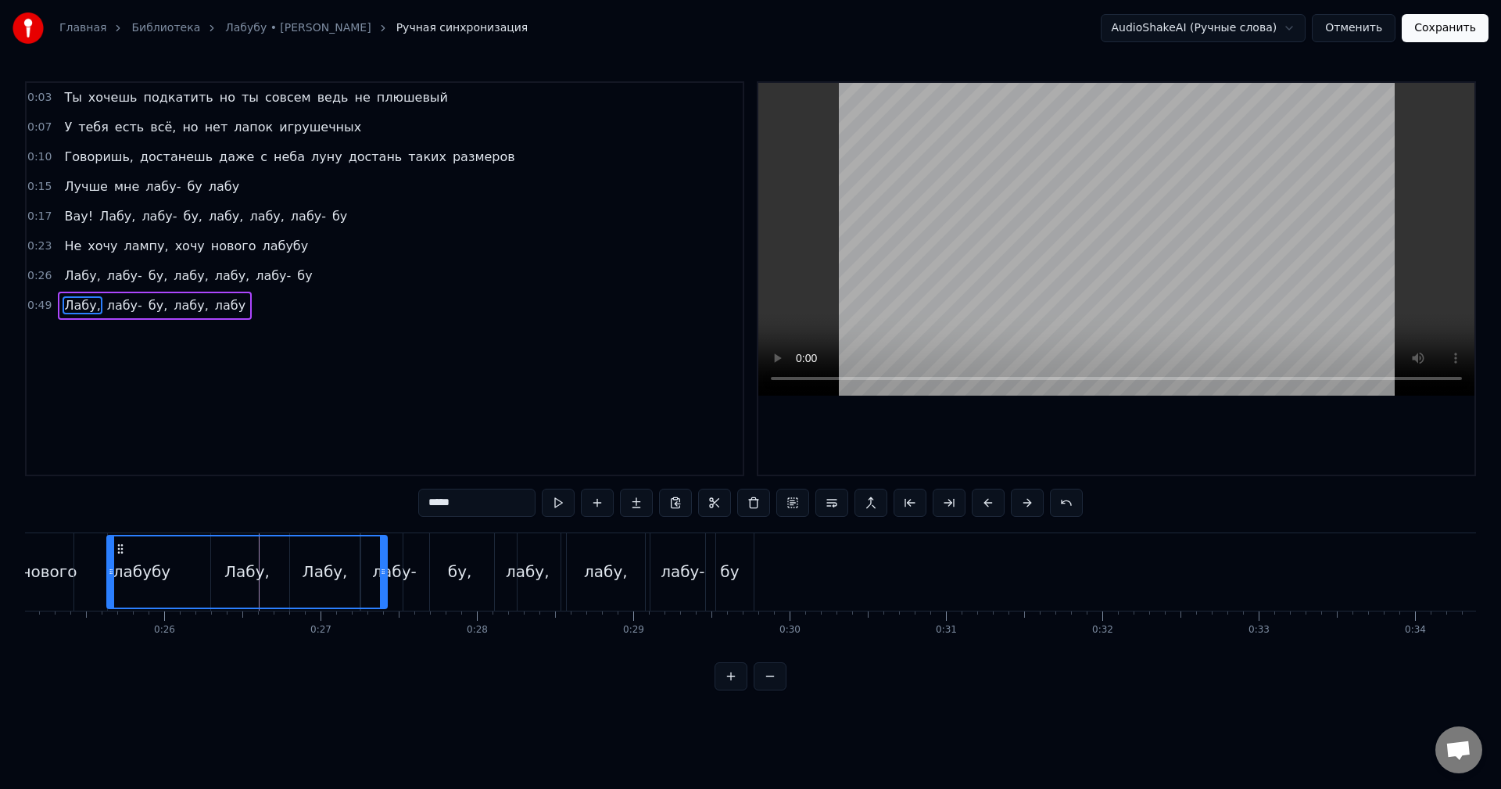
scroll to position [0, 3918]
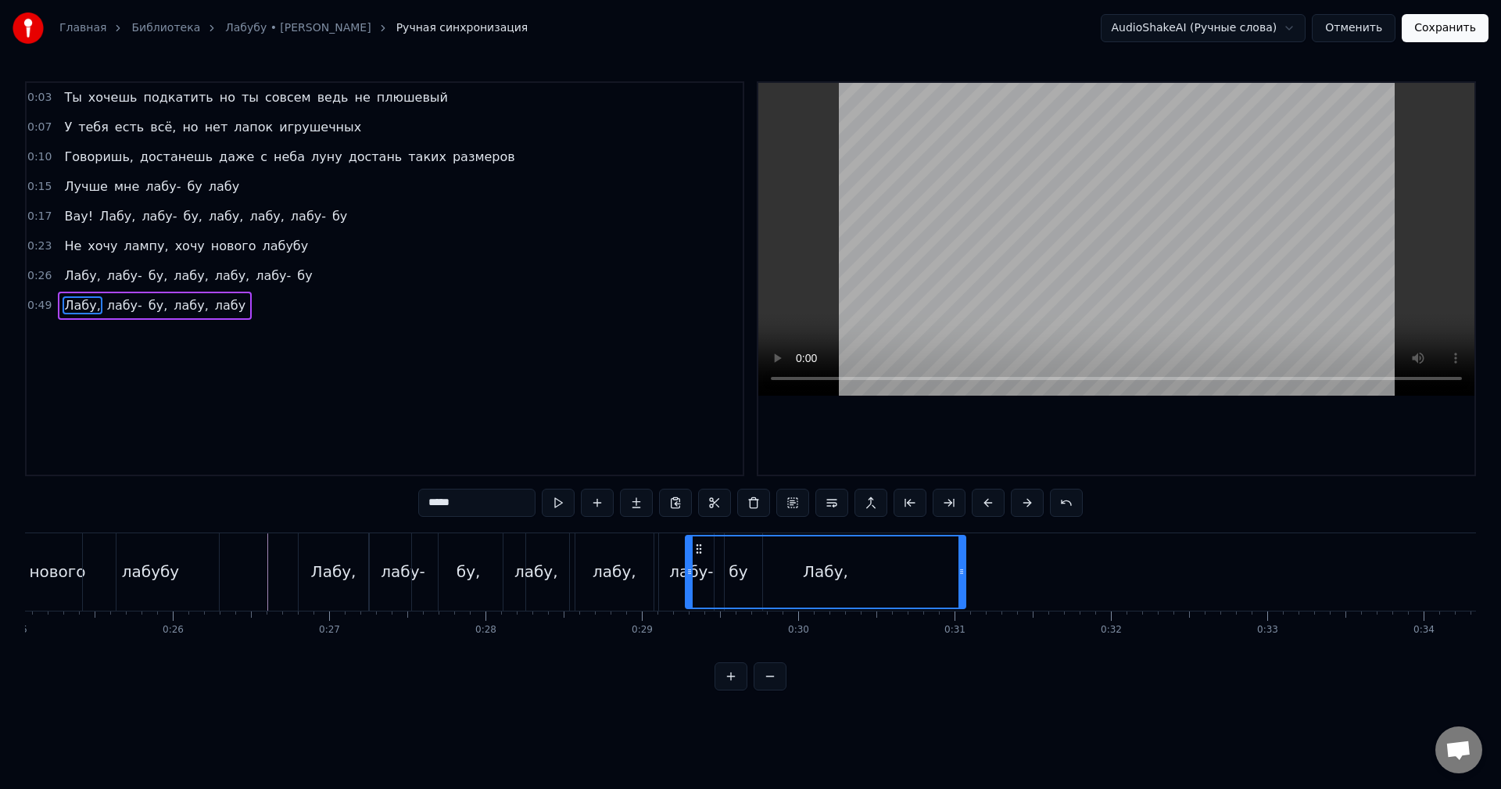
drag, startPoint x: 1132, startPoint y: 547, endPoint x: 701, endPoint y: 557, distance: 431.7
click at [701, 557] on div "Лабу," at bounding box center [825, 571] width 278 height 71
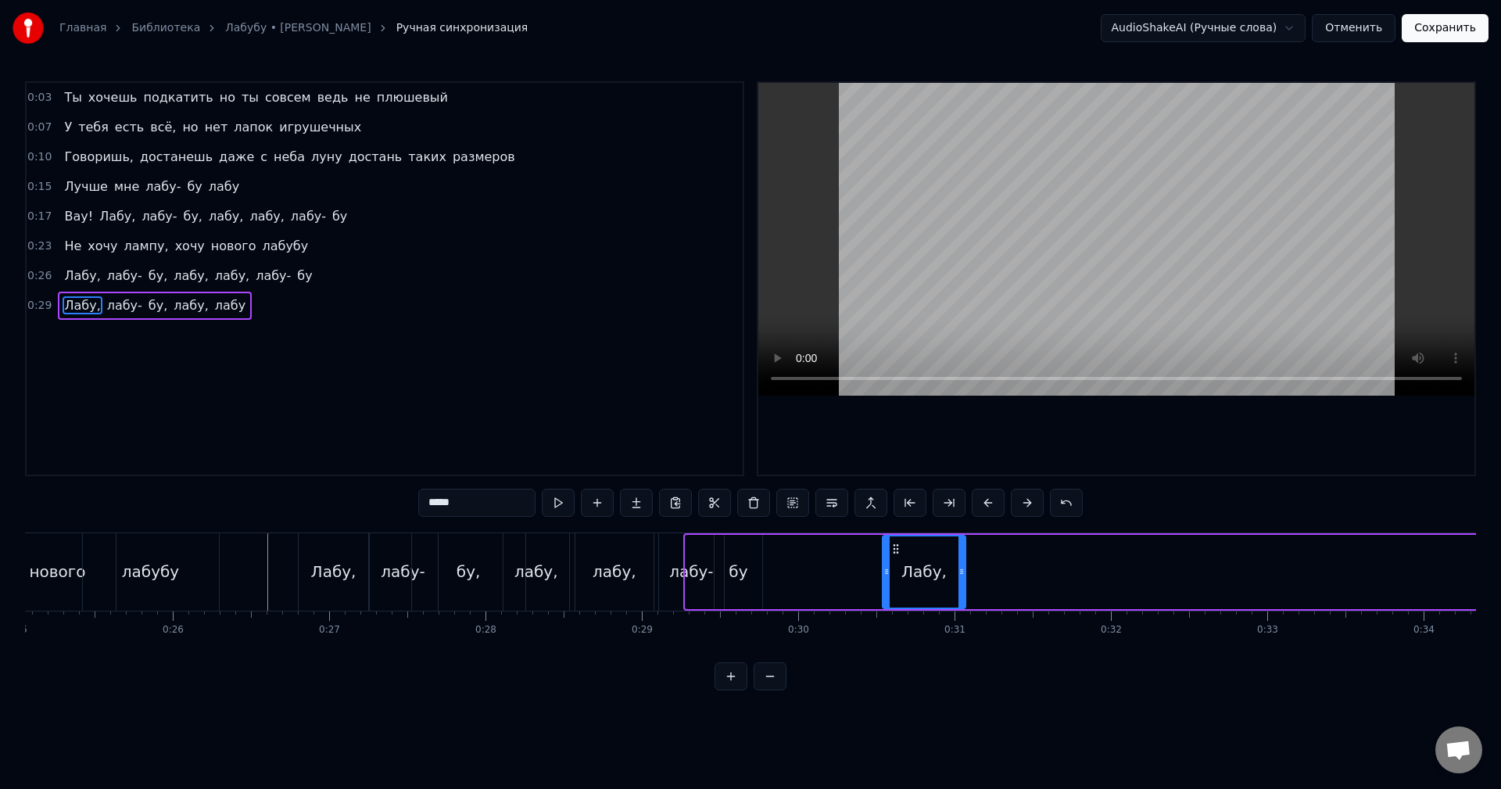
drag, startPoint x: 689, startPoint y: 579, endPoint x: 886, endPoint y: 579, distance: 197.0
click at [886, 579] on div at bounding box center [886, 571] width 6 height 71
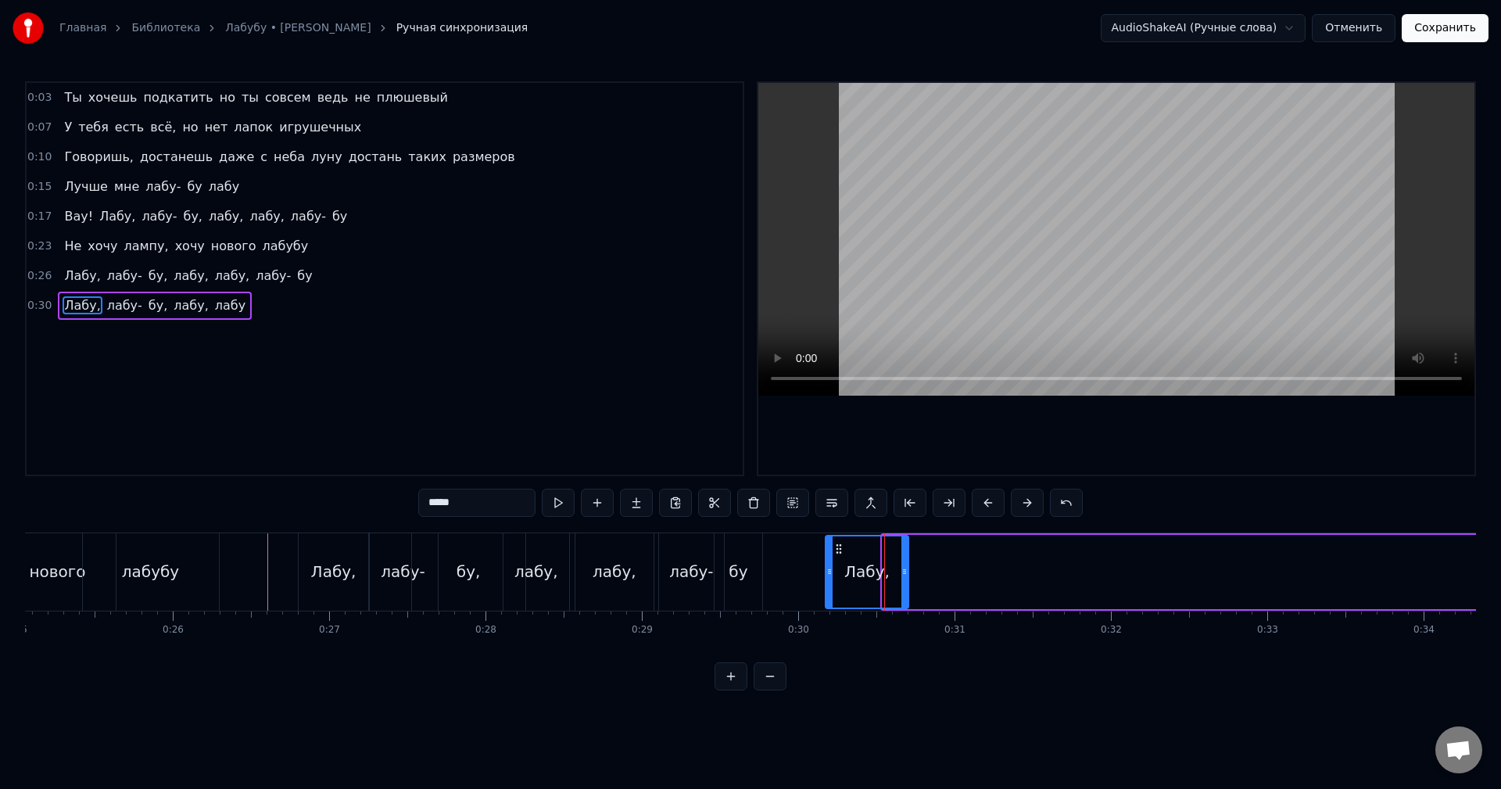
drag, startPoint x: 894, startPoint y: 546, endPoint x: 837, endPoint y: 546, distance: 57.1
click at [837, 545] on circle at bounding box center [837, 544] width 1 height 1
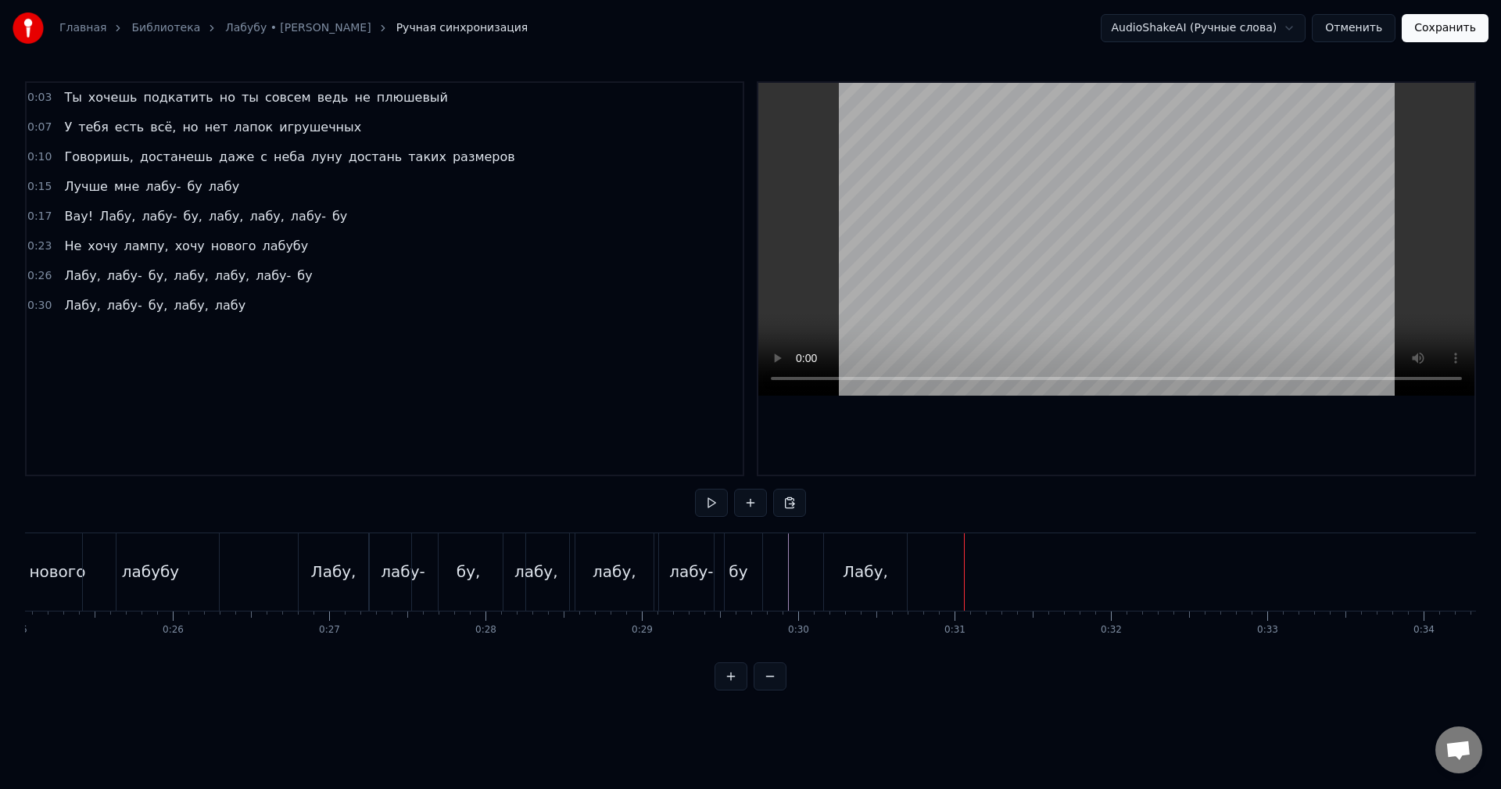
click at [106, 306] on span "лабу-" at bounding box center [125, 305] width 38 height 18
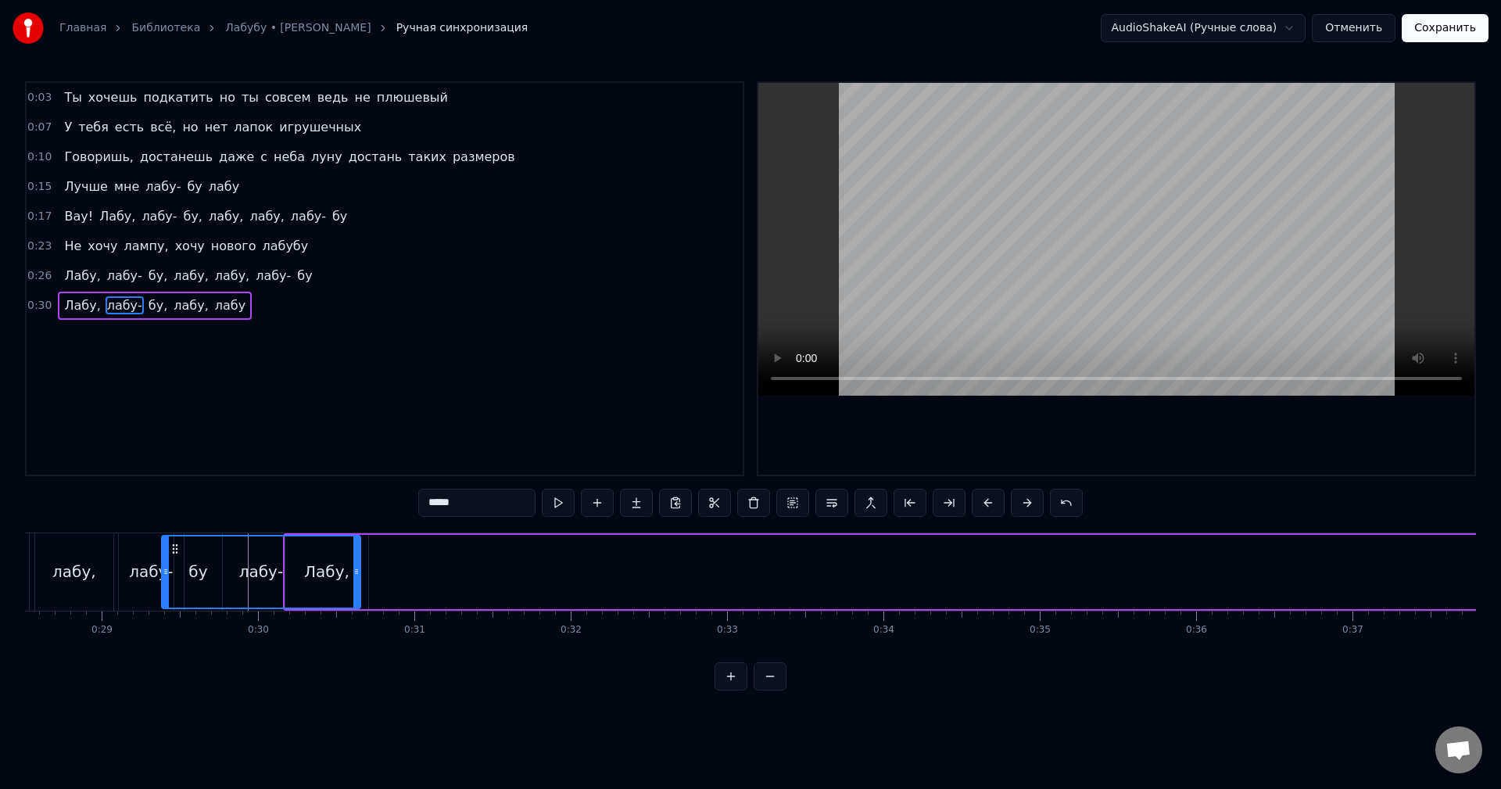
scroll to position [0, 4417]
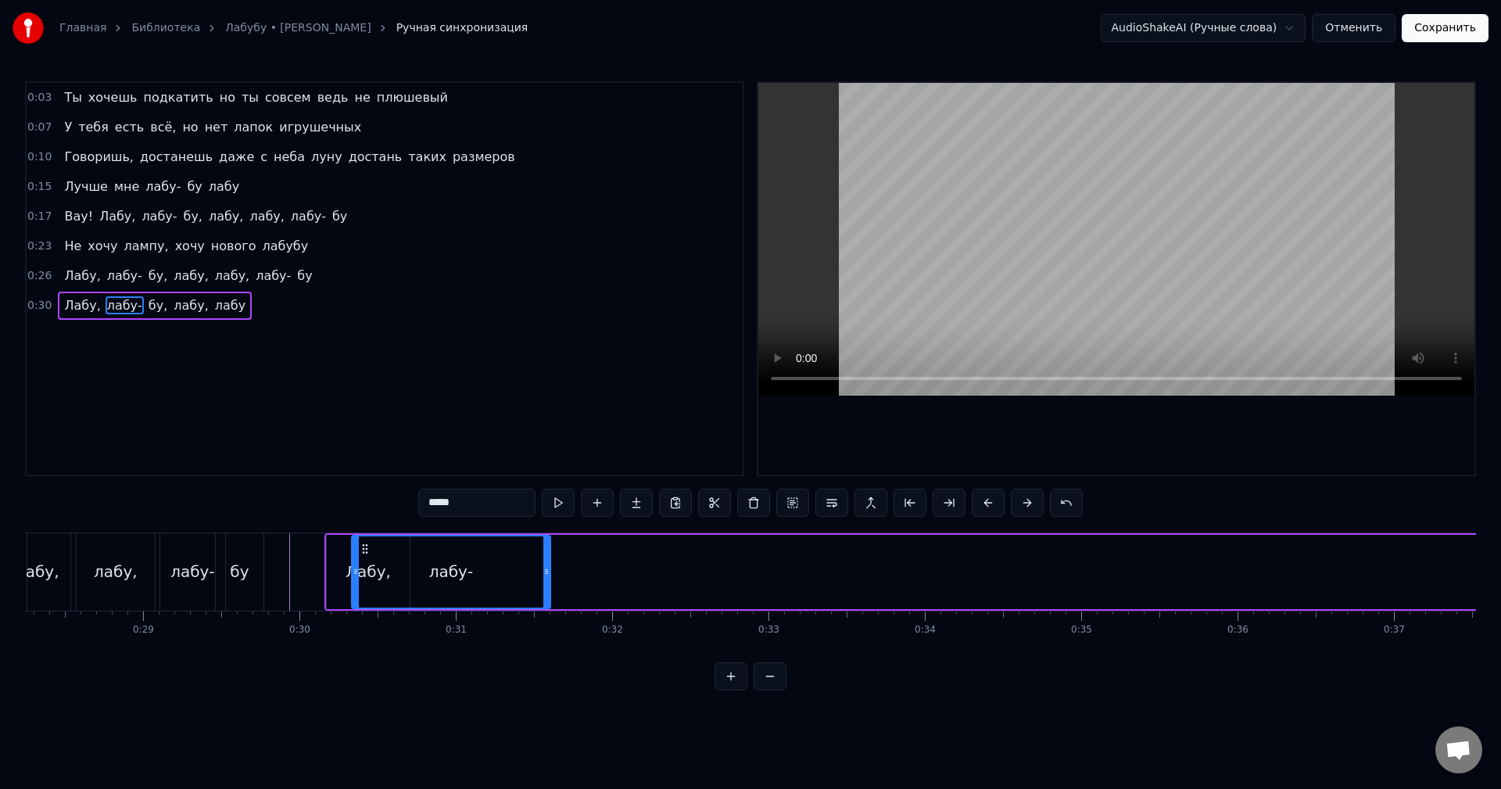
drag, startPoint x: 120, startPoint y: 543, endPoint x: 366, endPoint y: 538, distance: 245.6
click at [366, 538] on div "лабу-" at bounding box center [451, 571] width 197 height 71
drag, startPoint x: 355, startPoint y: 554, endPoint x: 485, endPoint y: 551, distance: 129.8
click at [483, 551] on div at bounding box center [480, 571] width 6 height 71
drag, startPoint x: 492, startPoint y: 549, endPoint x: 428, endPoint y: 550, distance: 64.1
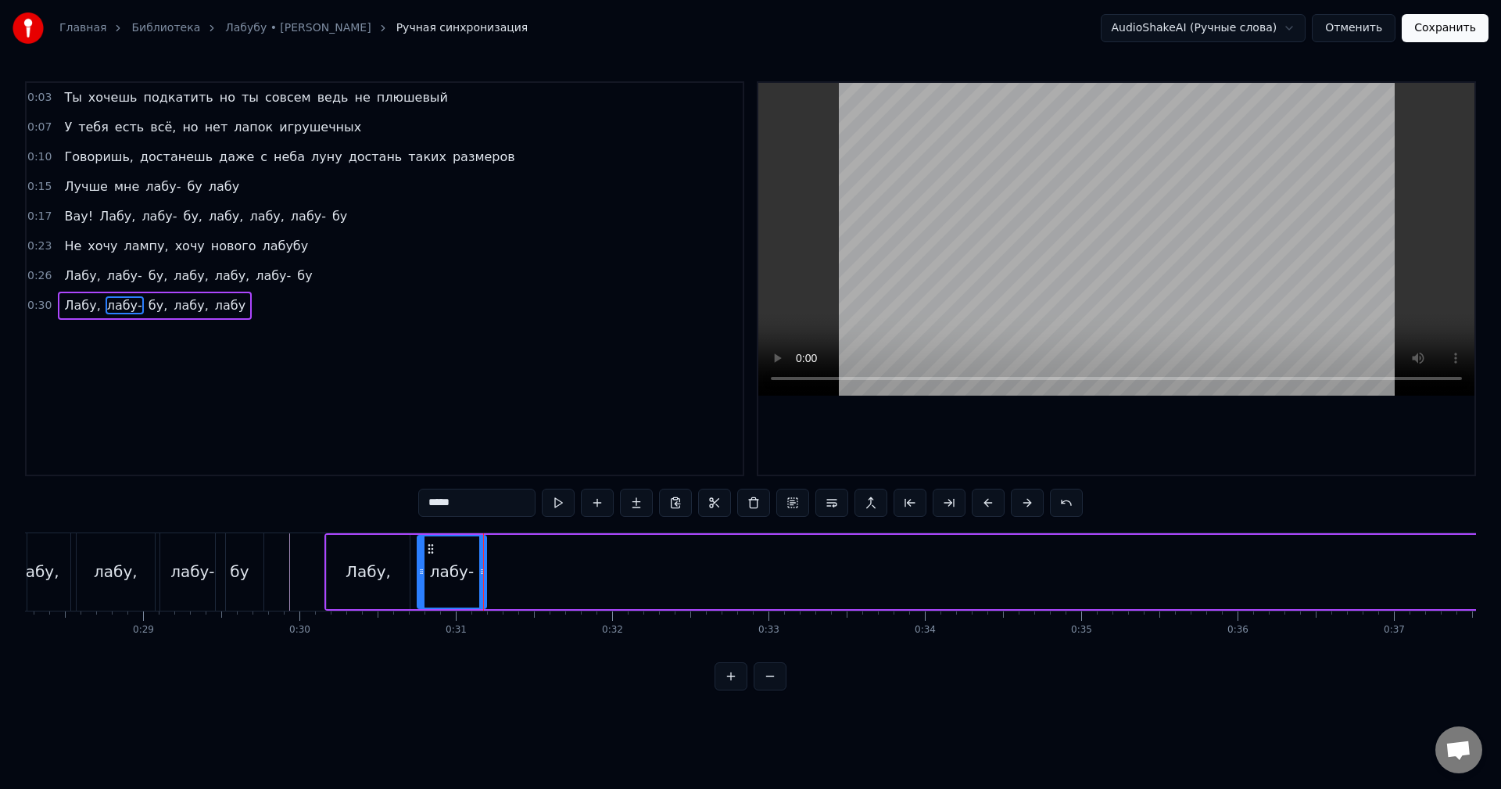
click at [428, 550] on icon at bounding box center [431, 549] width 13 height 13
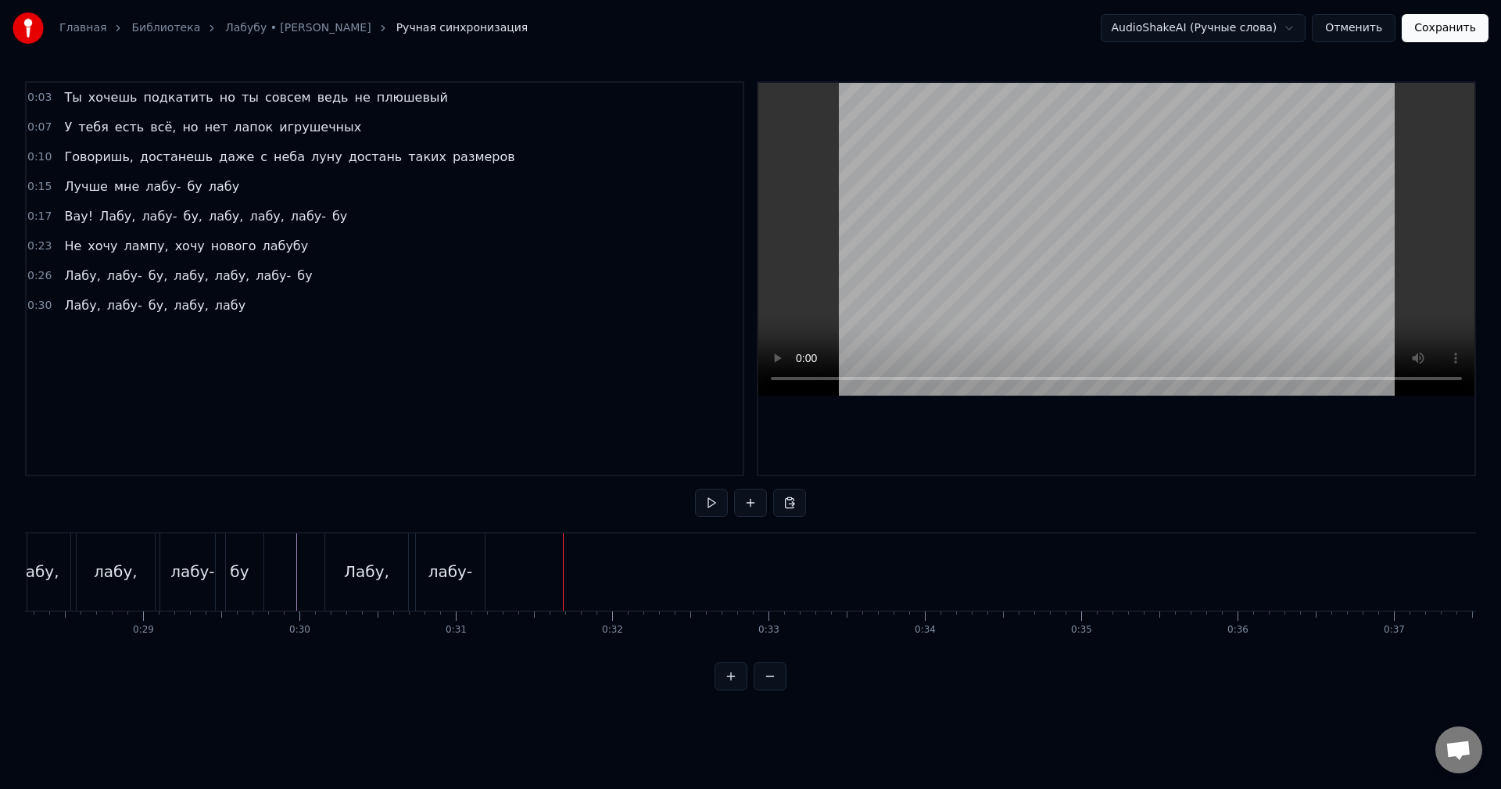
click at [437, 551] on div "лабу-" at bounding box center [450, 571] width 69 height 77
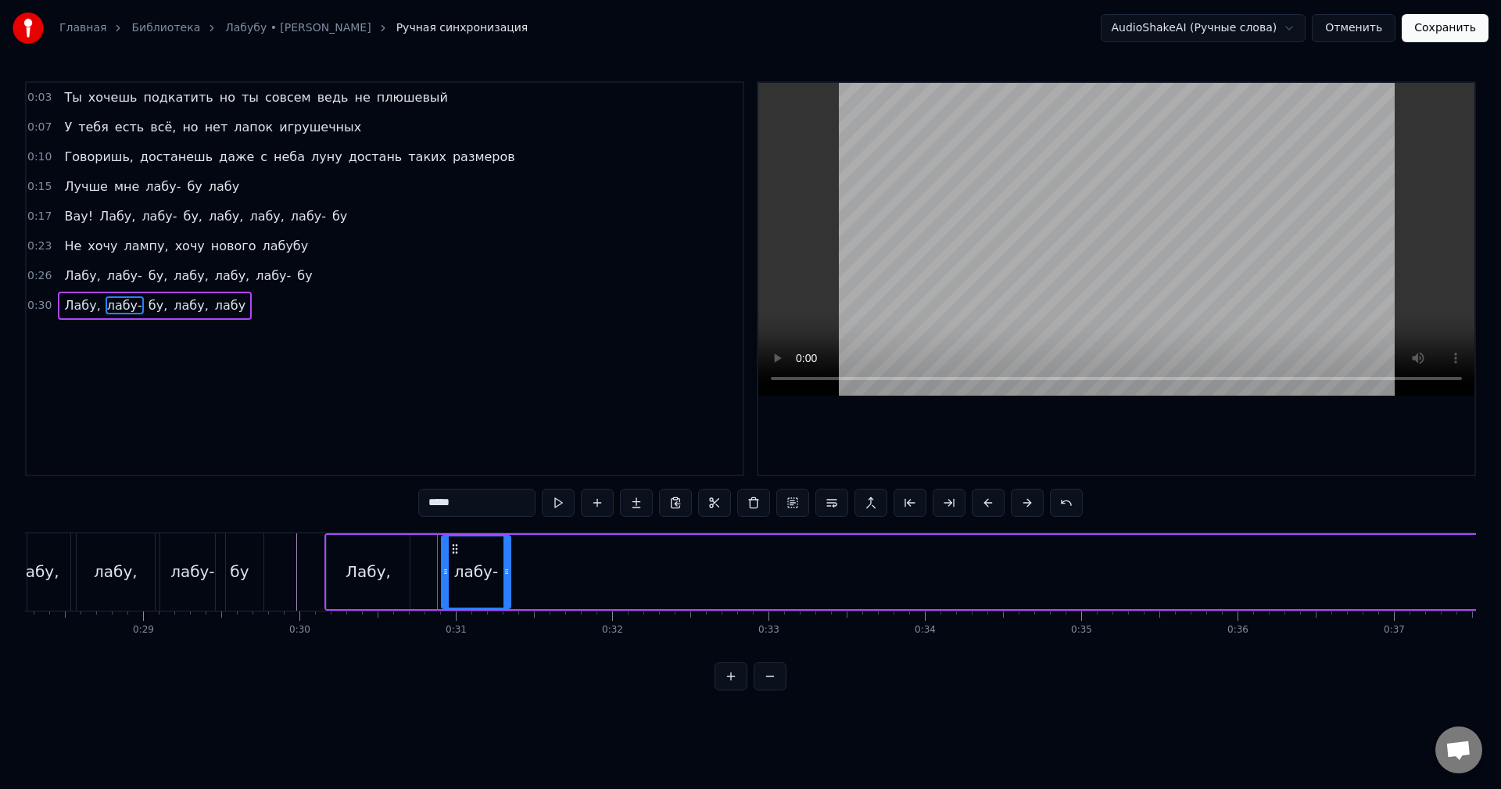
drag, startPoint x: 428, startPoint y: 544, endPoint x: 452, endPoint y: 545, distance: 24.2
click at [452, 545] on icon at bounding box center [455, 549] width 13 height 13
click at [147, 303] on span "бу," at bounding box center [158, 305] width 22 height 18
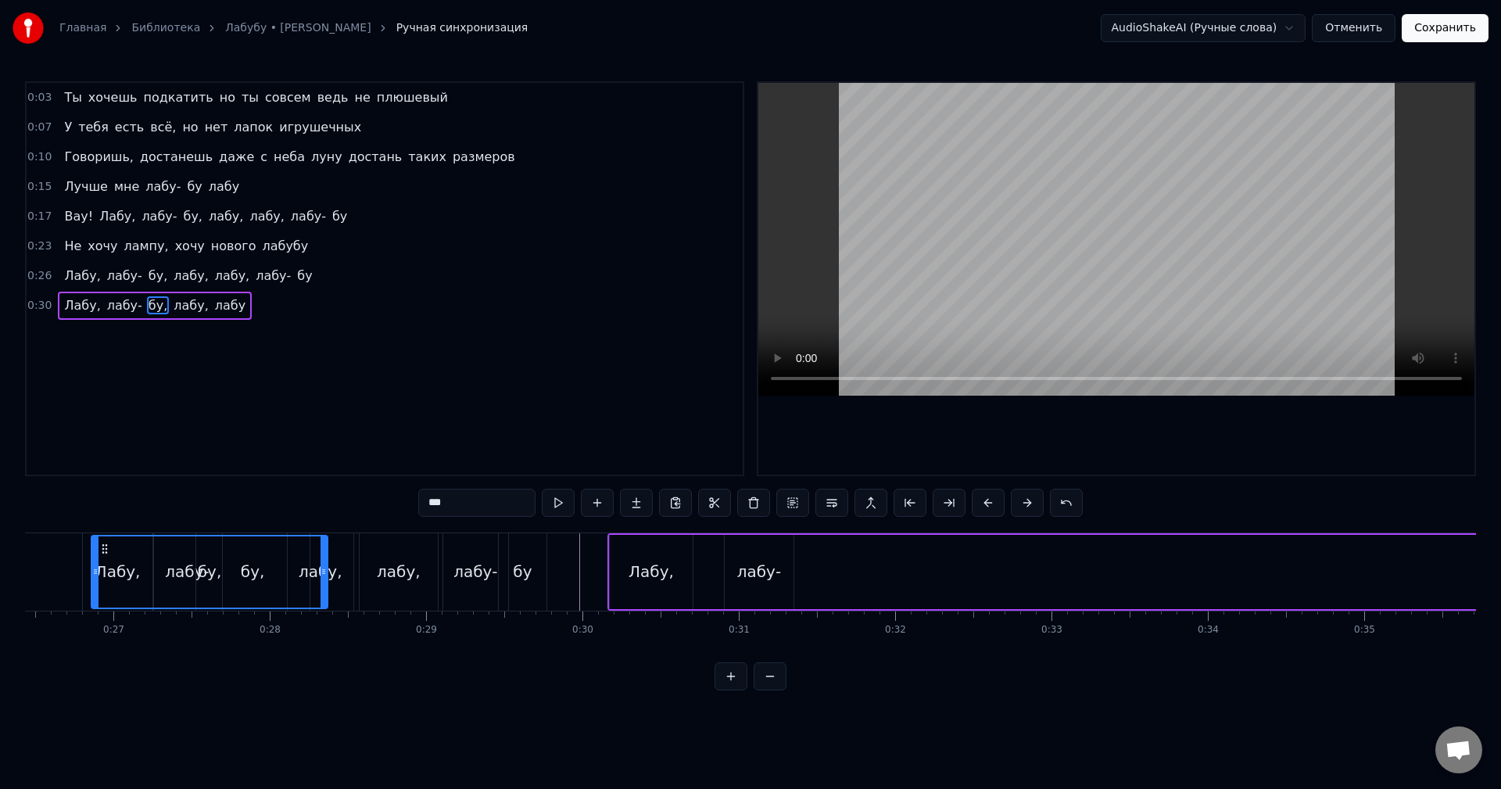
scroll to position [0, 4103]
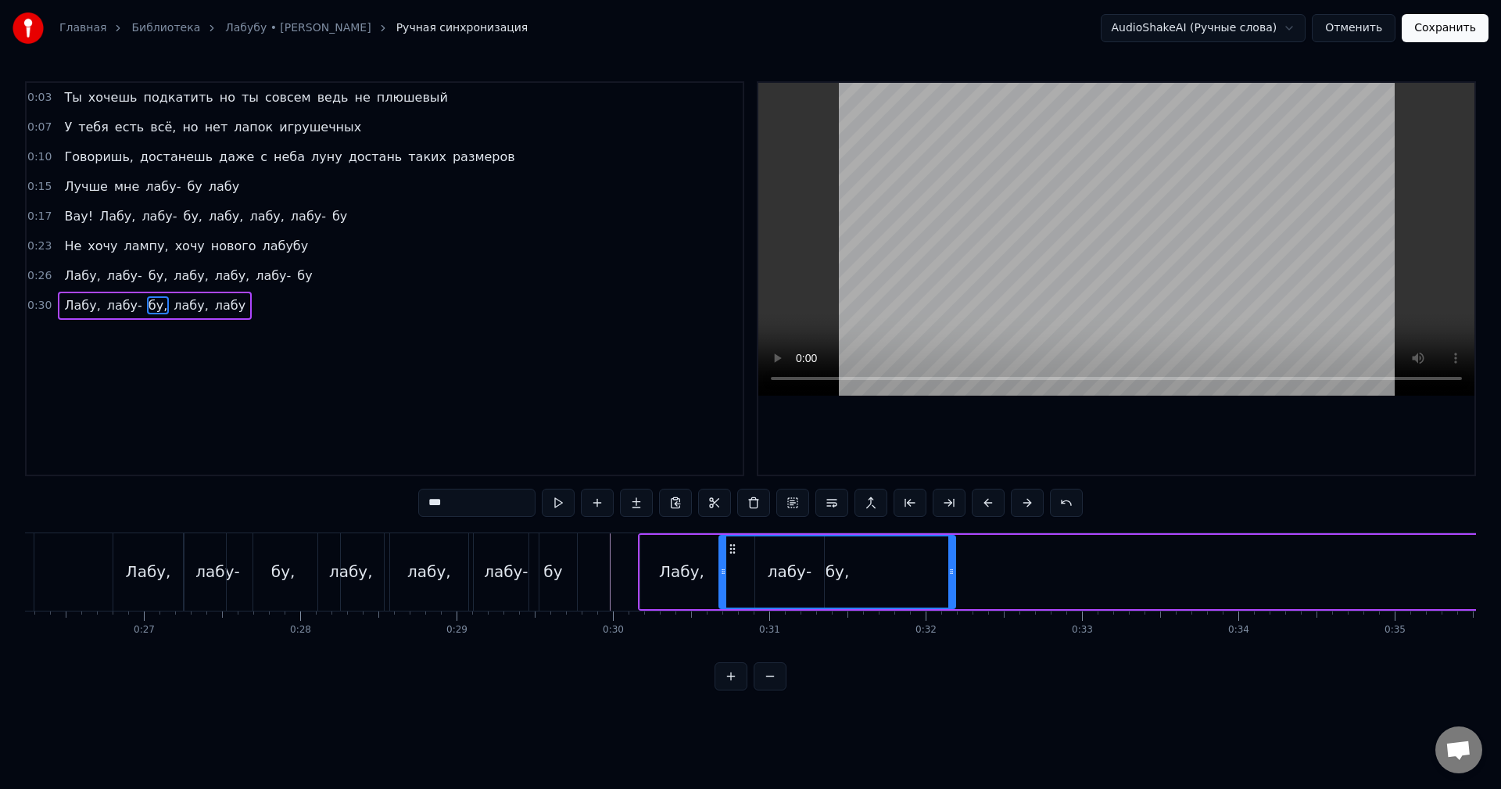
drag, startPoint x: 116, startPoint y: 543, endPoint x: 731, endPoint y: 525, distance: 614.8
click at [731, 525] on div "0:03 Ты хочешь подкатить но ты совсем ведь не плюшевый 0:07 У тебя есть всё, но…" at bounding box center [750, 385] width 1451 height 609
drag, startPoint x: 724, startPoint y: 564, endPoint x: 905, endPoint y: 558, distance: 181.5
drag, startPoint x: 905, startPoint y: 549, endPoint x: 817, endPoint y: 549, distance: 88.3
click at [817, 549] on circle at bounding box center [817, 548] width 1 height 1
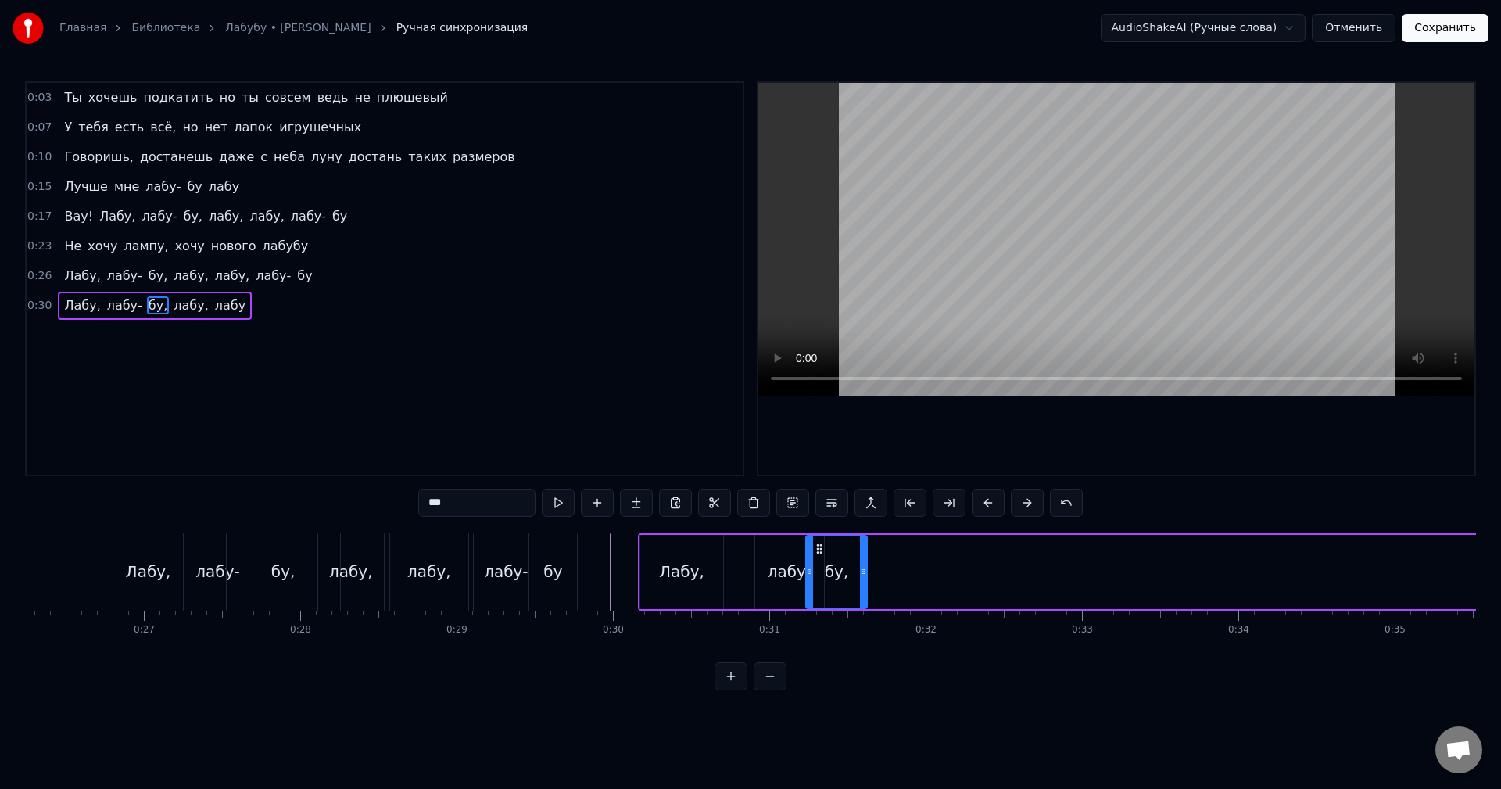
click at [172, 306] on span "лабу," at bounding box center [191, 305] width 38 height 18
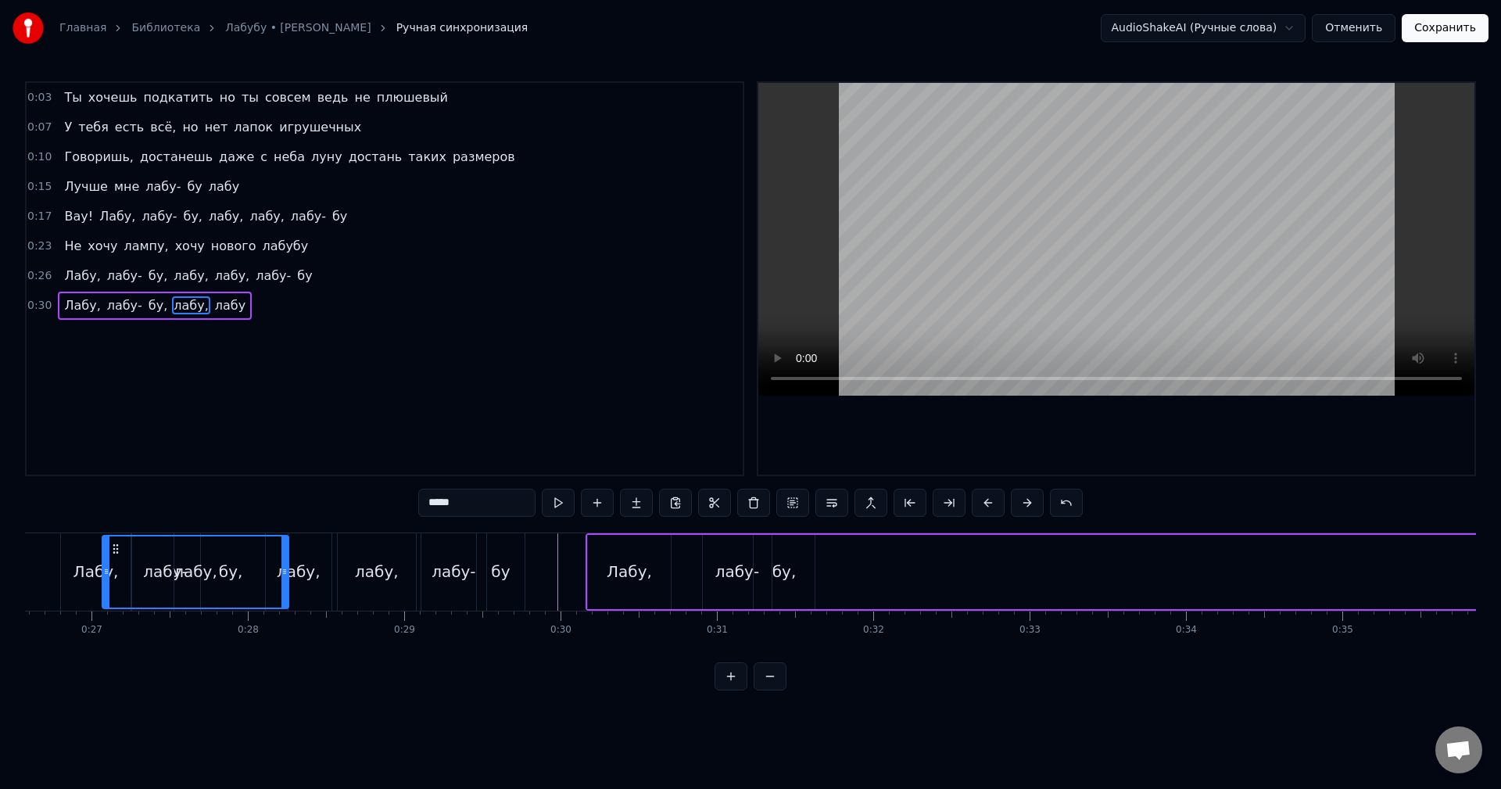
scroll to position [0, 4116]
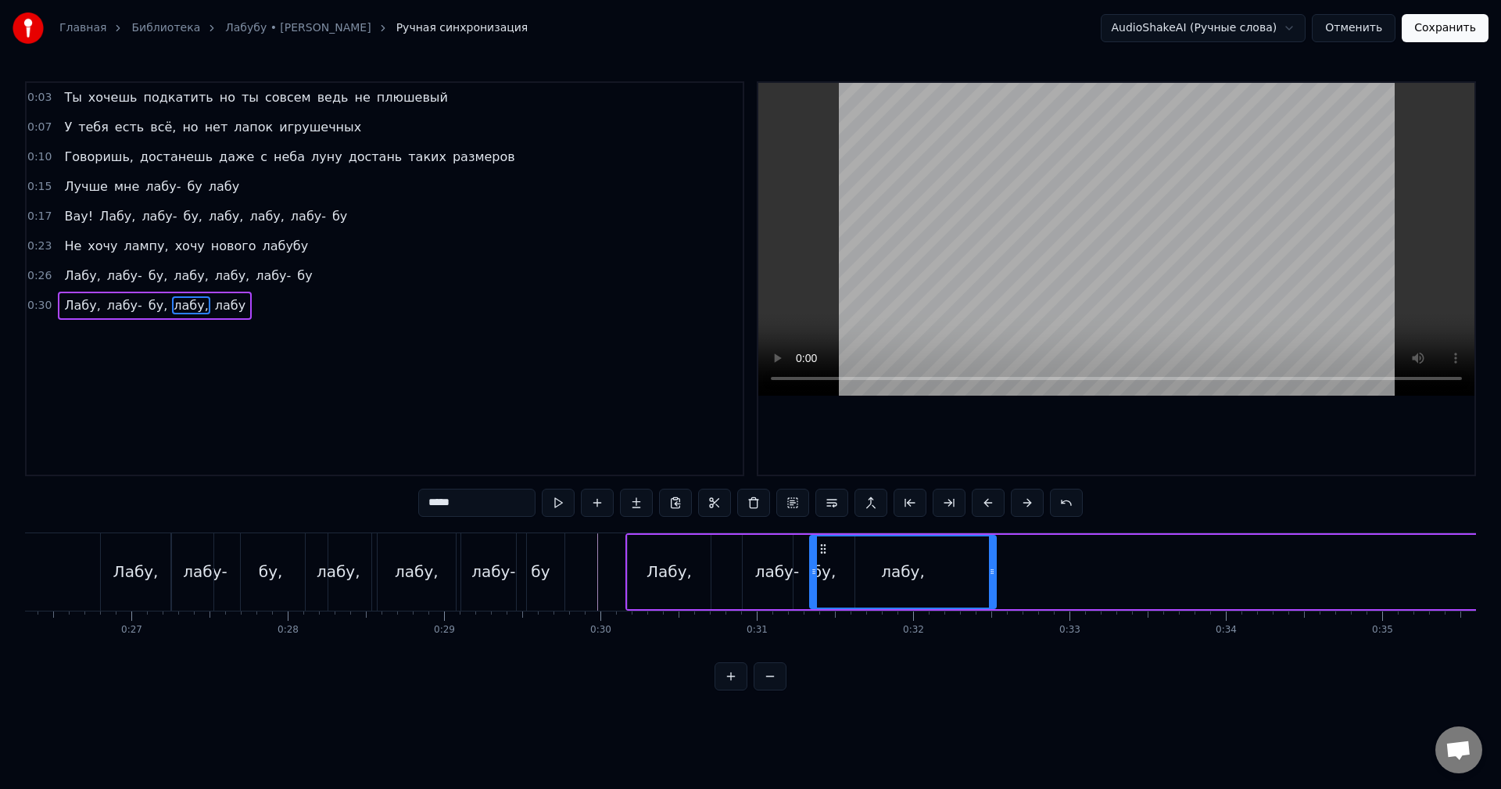
drag, startPoint x: 122, startPoint y: 546, endPoint x: 827, endPoint y: 531, distance: 705.4
click at [827, 531] on div "0:03 Ты хочешь подкатить но ты совсем ведь не плюшевый 0:07 У тебя есть всё, но…" at bounding box center [750, 385] width 1451 height 609
drag, startPoint x: 811, startPoint y: 558, endPoint x: 958, endPoint y: 554, distance: 147.0
click at [954, 560] on div at bounding box center [956, 571] width 6 height 71
drag, startPoint x: 963, startPoint y: 548, endPoint x: 888, endPoint y: 548, distance: 75.1
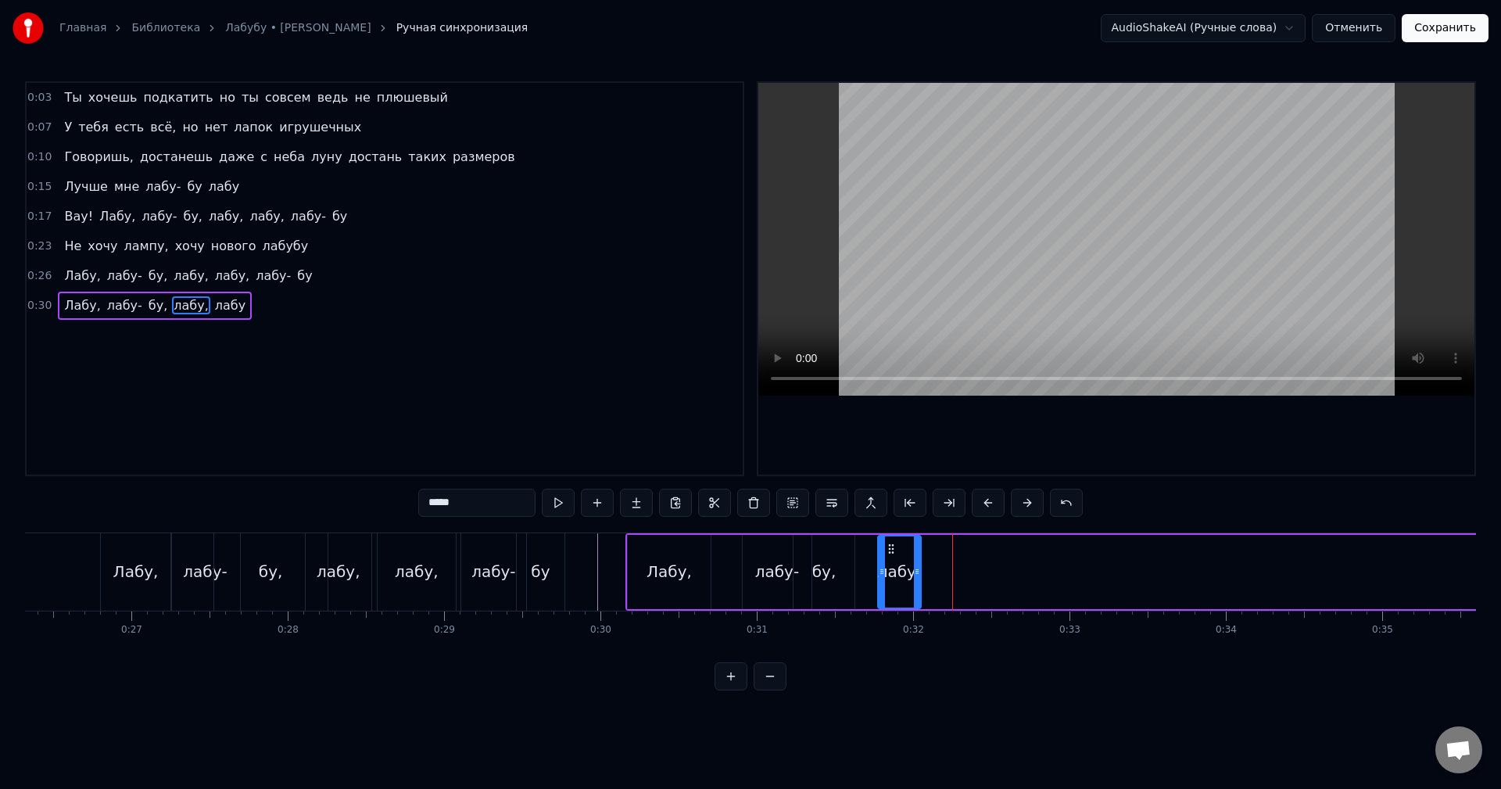
click at [888, 548] on icon at bounding box center [891, 549] width 13 height 13
click at [218, 308] on span "лабу" at bounding box center [230, 305] width 34 height 18
type input "****"
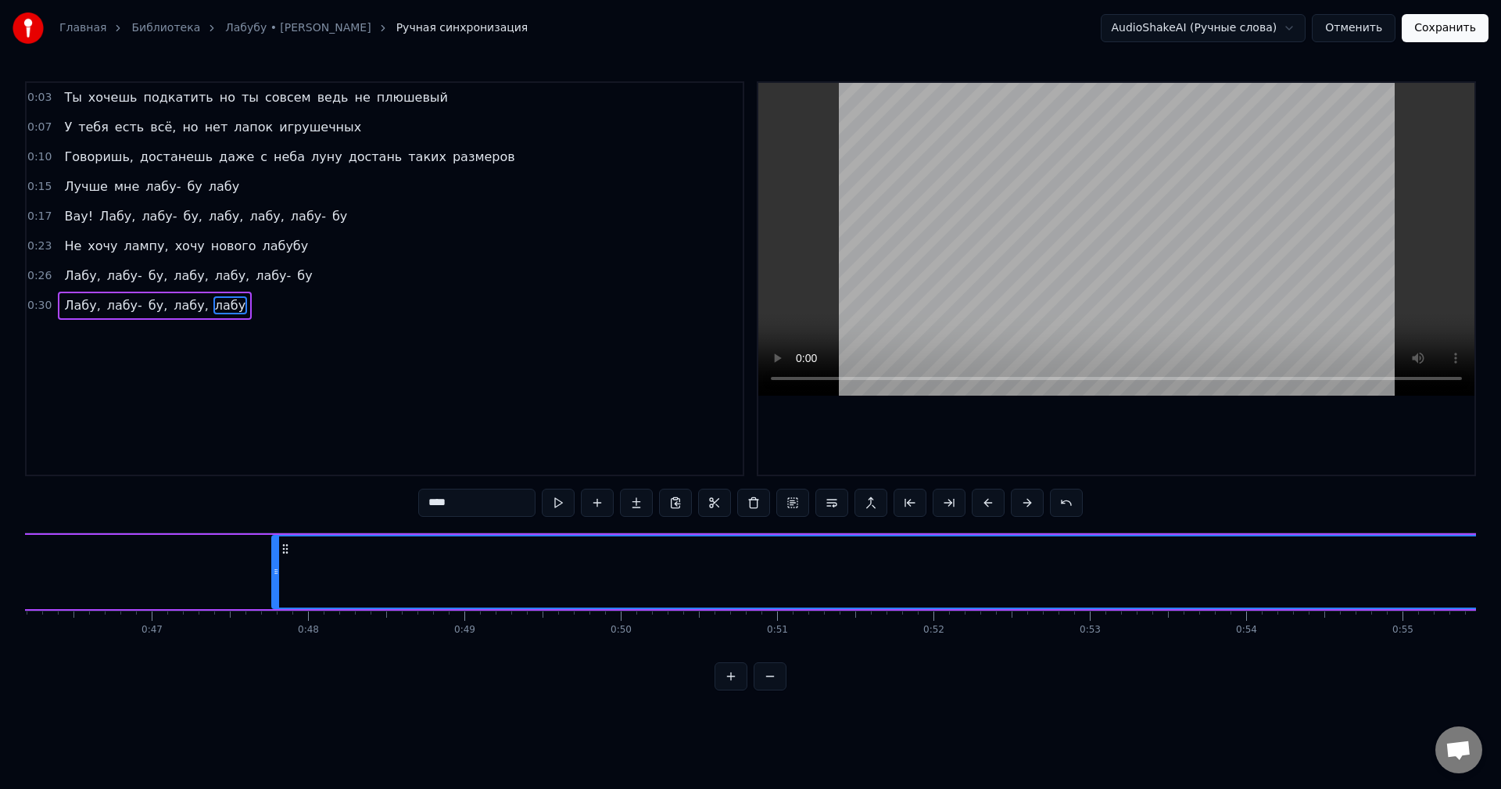
drag, startPoint x: 112, startPoint y: 544, endPoint x: 288, endPoint y: 551, distance: 176.8
click at [288, 551] on icon at bounding box center [285, 549] width 13 height 13
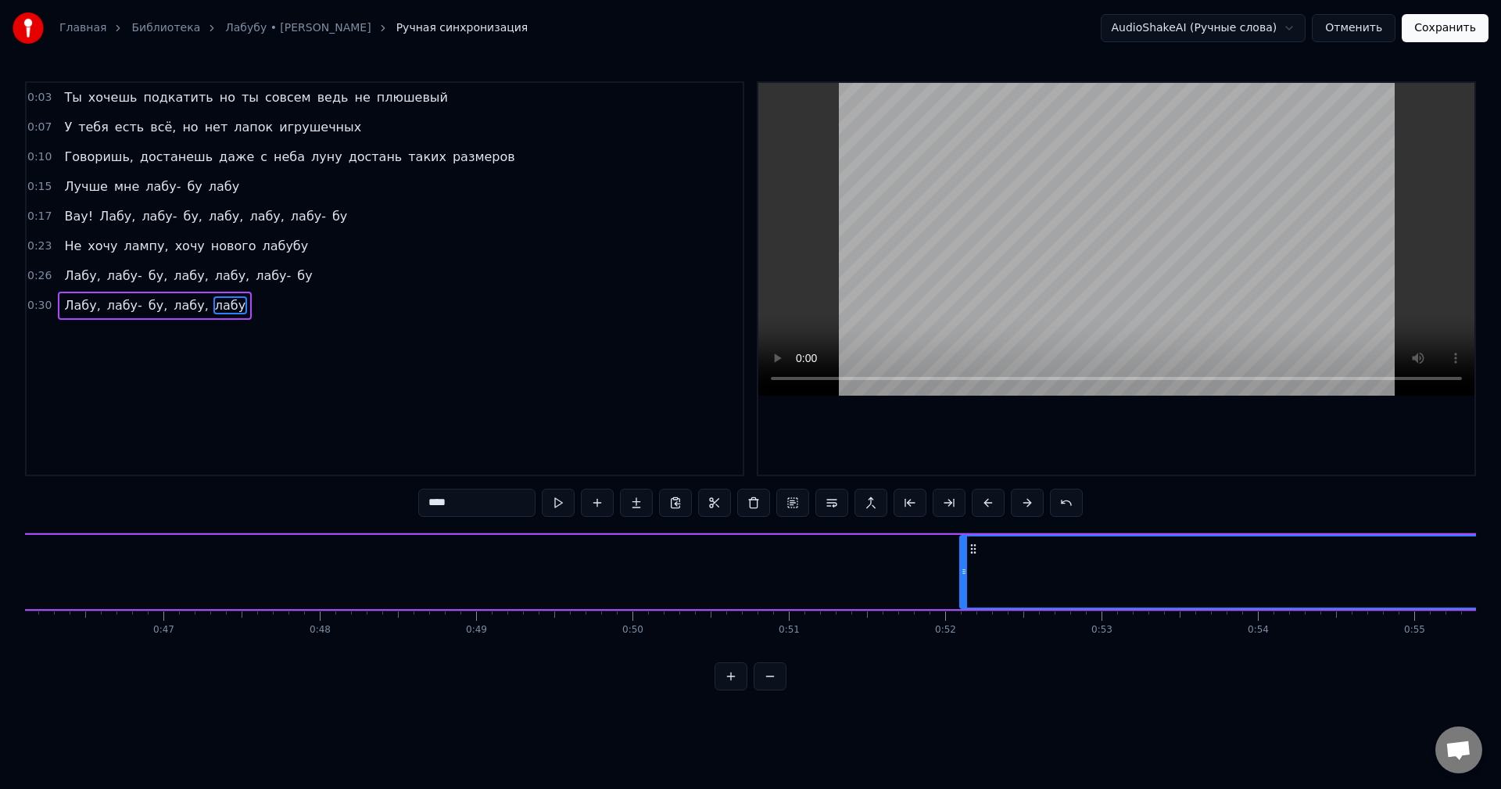
drag, startPoint x: 281, startPoint y: 573, endPoint x: 1055, endPoint y: 575, distance: 774.8
click at [967, 575] on icon at bounding box center [964, 571] width 6 height 13
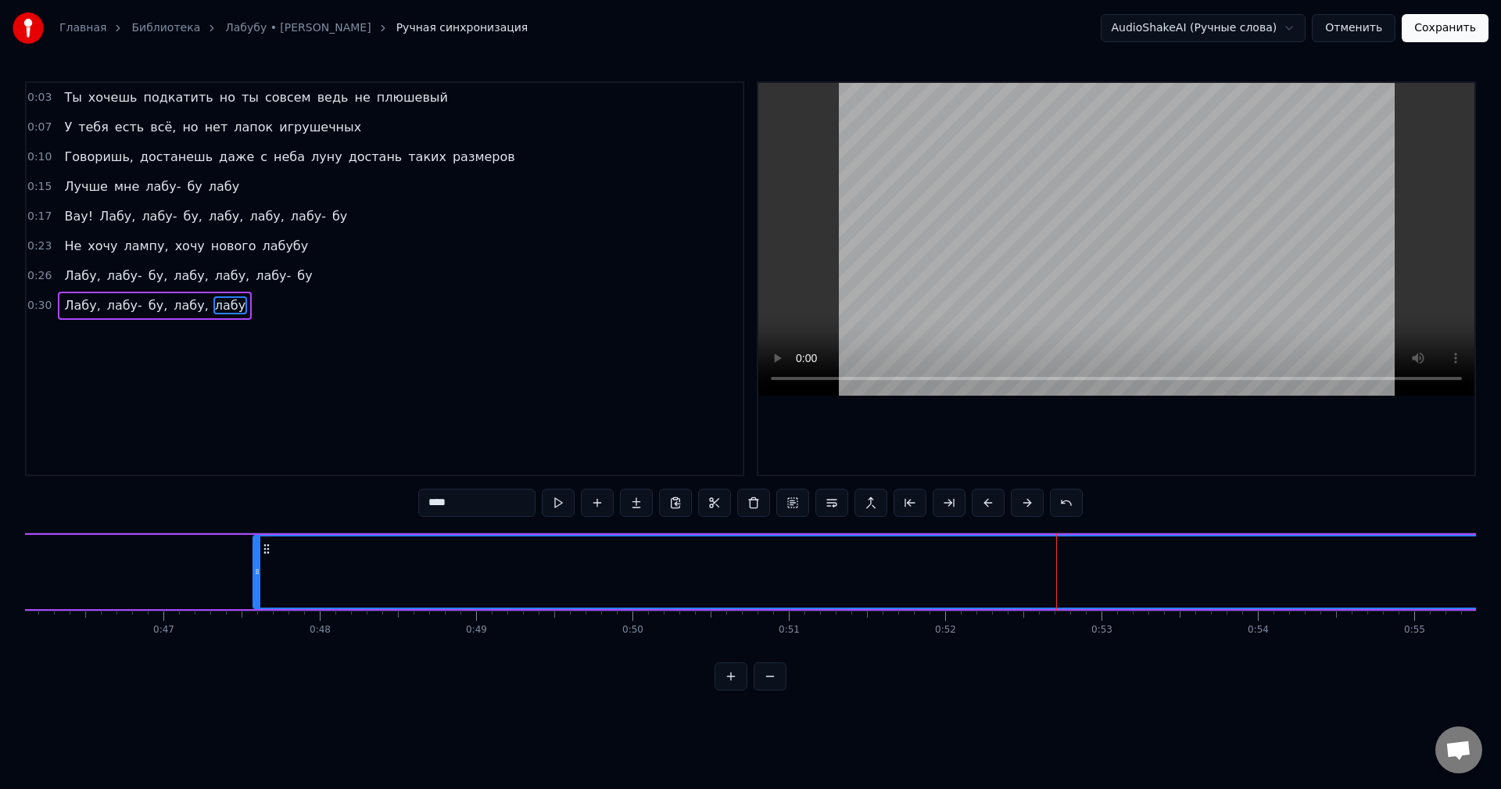
scroll to position [0, 7187]
drag, startPoint x: 1067, startPoint y: 550, endPoint x: 263, endPoint y: 546, distance: 804.5
click at [281, 543] on icon at bounding box center [287, 549] width 13 height 13
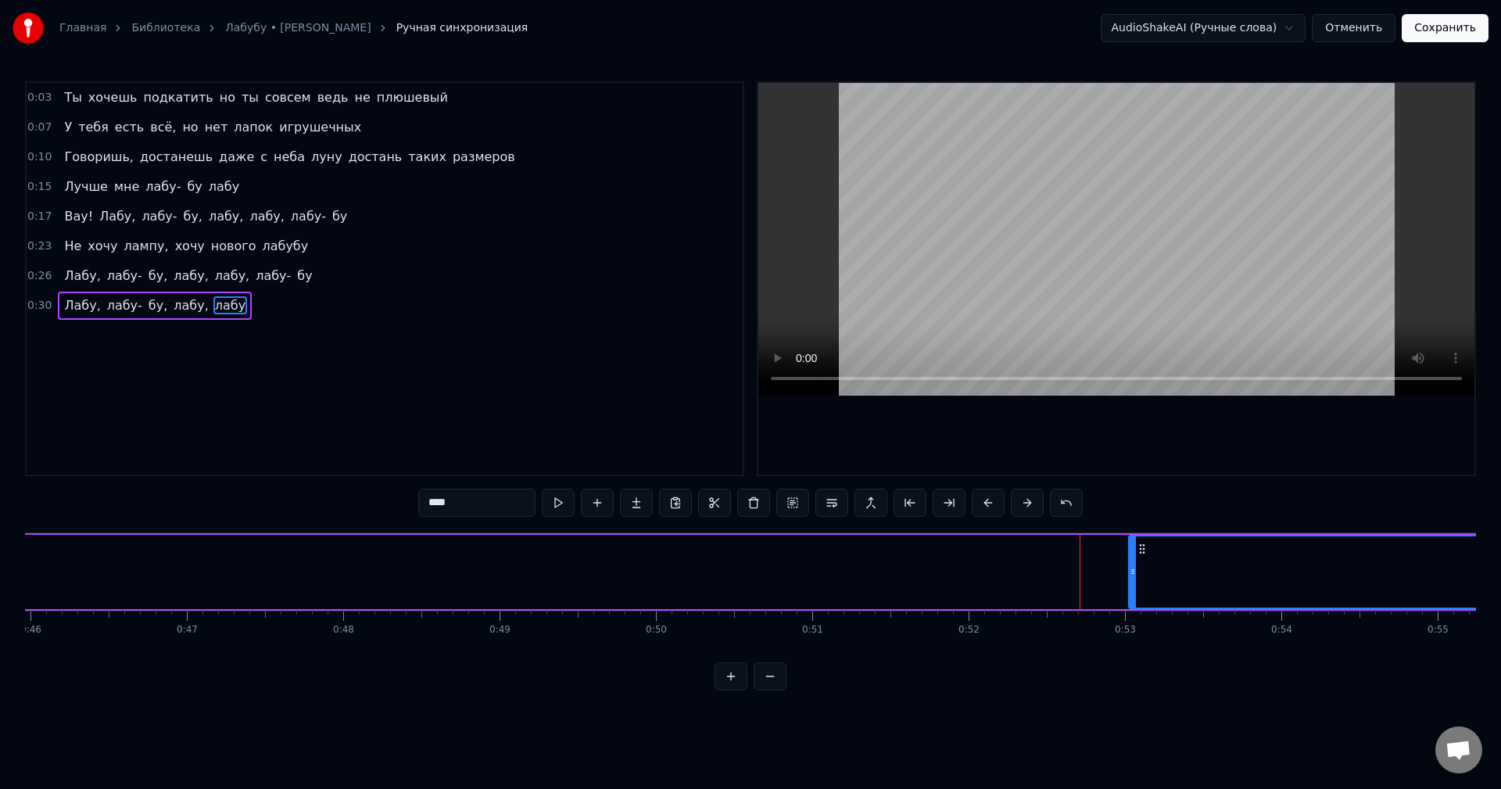
drag, startPoint x: 267, startPoint y: 582, endPoint x: 1197, endPoint y: 565, distance: 930.5
click at [1136, 565] on div at bounding box center [1133, 571] width 6 height 71
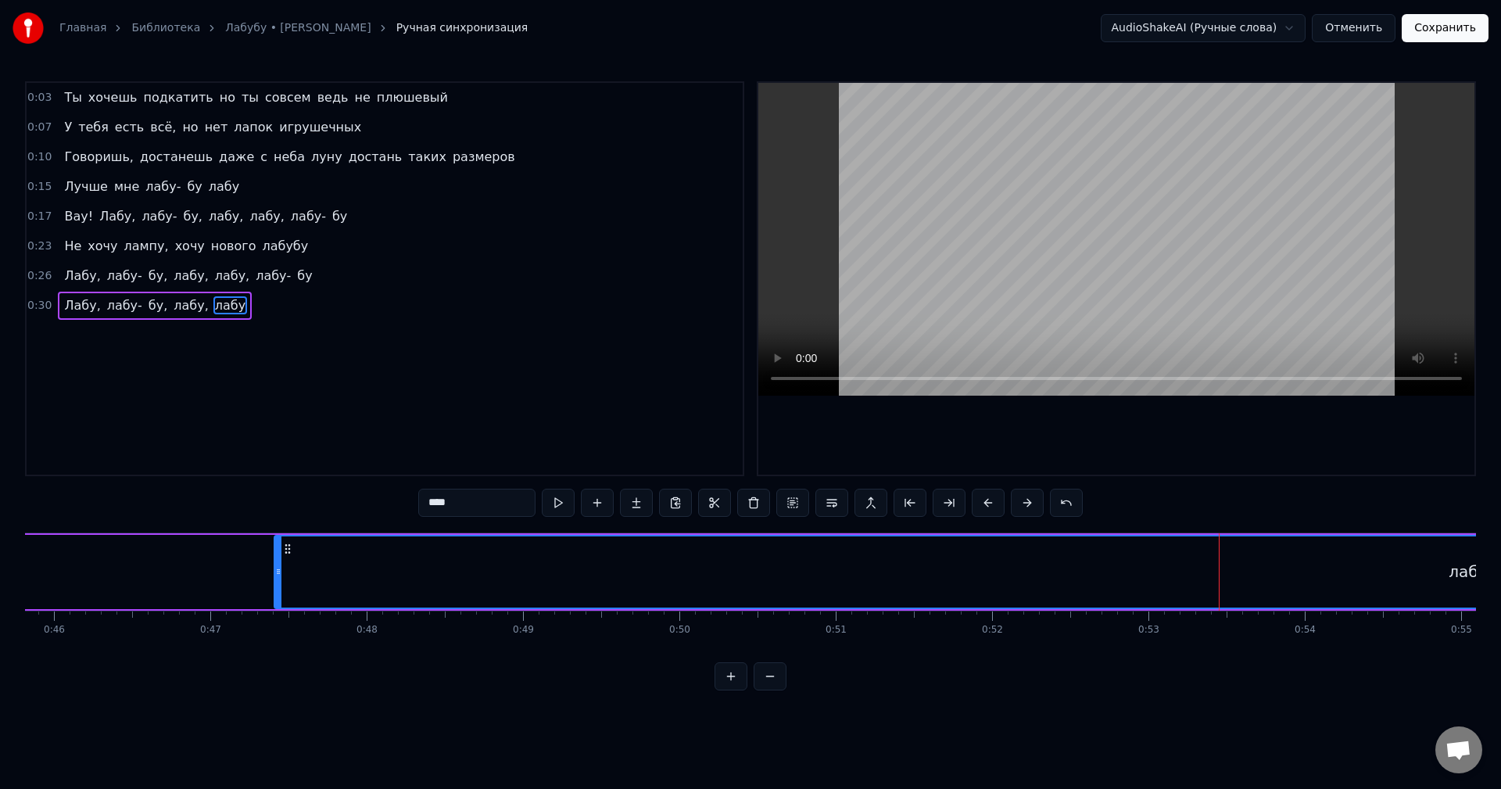
drag, startPoint x: 1206, startPoint y: 549, endPoint x: 207, endPoint y: 540, distance: 999.2
click at [275, 540] on div "лабу" at bounding box center [1468, 571] width 2386 height 71
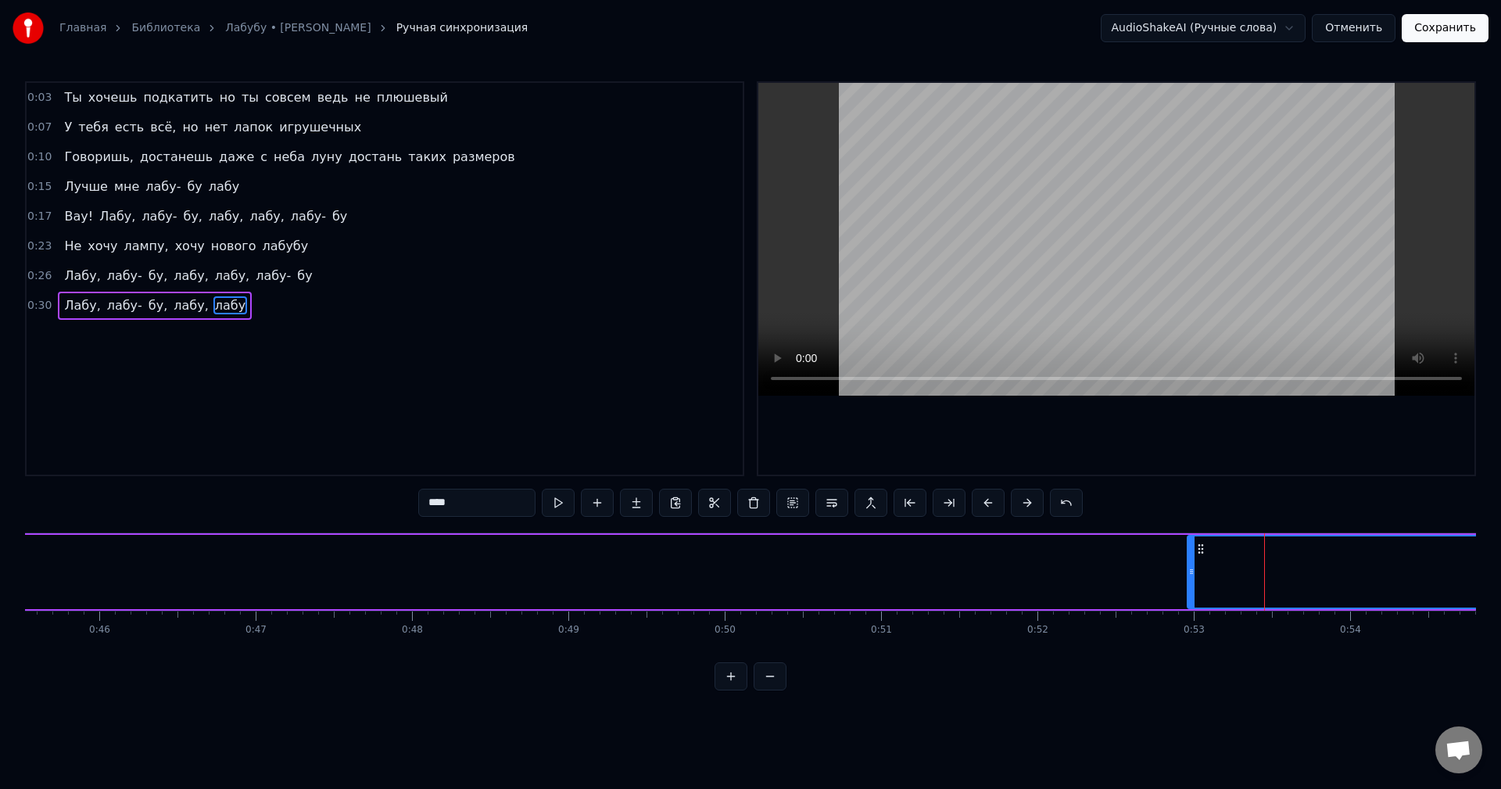
drag, startPoint x: 219, startPoint y: 578, endPoint x: 1208, endPoint y: 536, distance: 989.9
click at [1195, 536] on div at bounding box center [1191, 571] width 6 height 71
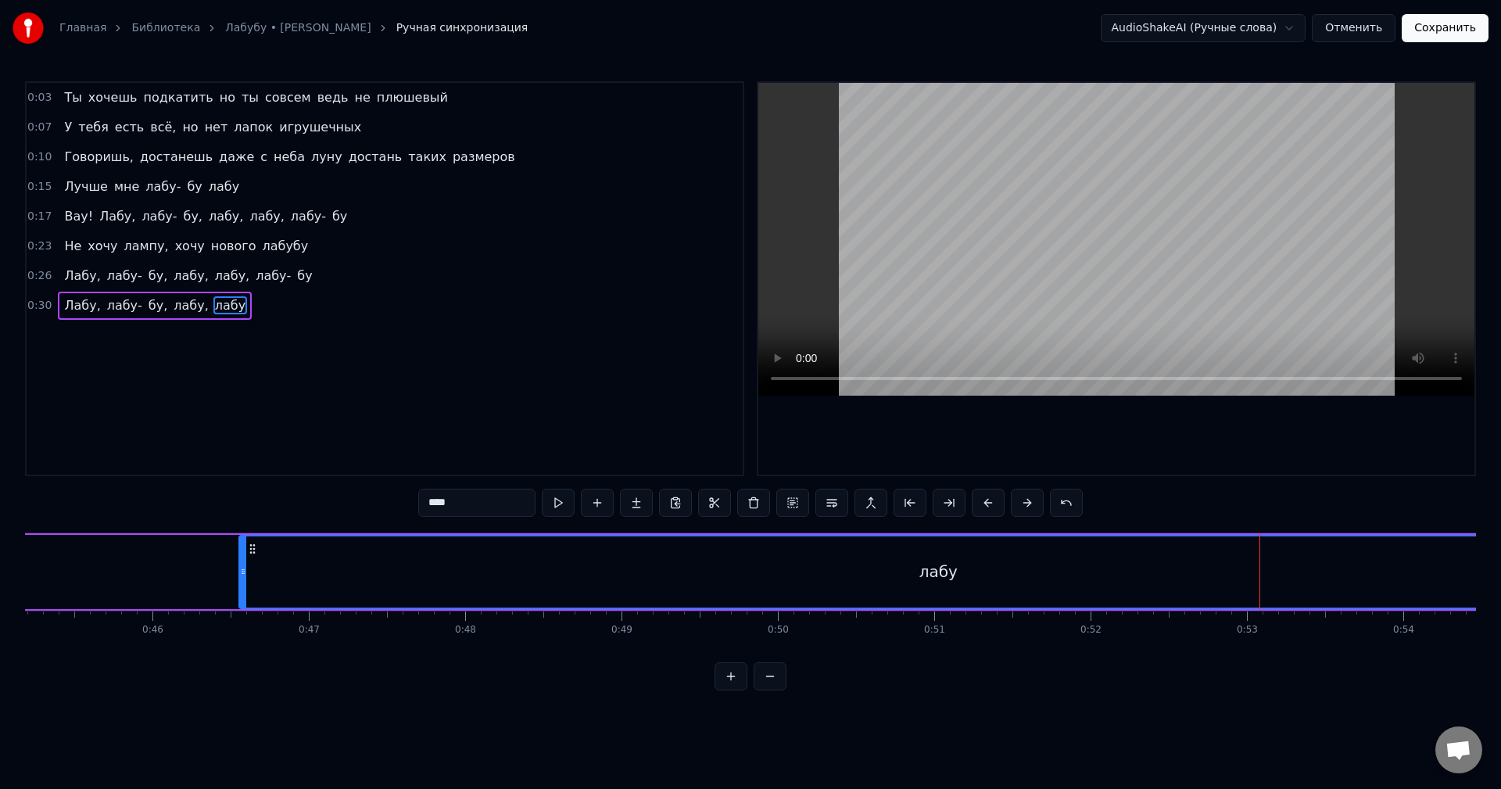
drag, startPoint x: 1216, startPoint y: 543, endPoint x: 233, endPoint y: 530, distance: 982.8
click at [237, 526] on div "0:03 Ты хочешь подкатить но ты совсем ведь не плюшевый 0:07 У тебя есть всё, но…" at bounding box center [750, 385] width 1451 height 609
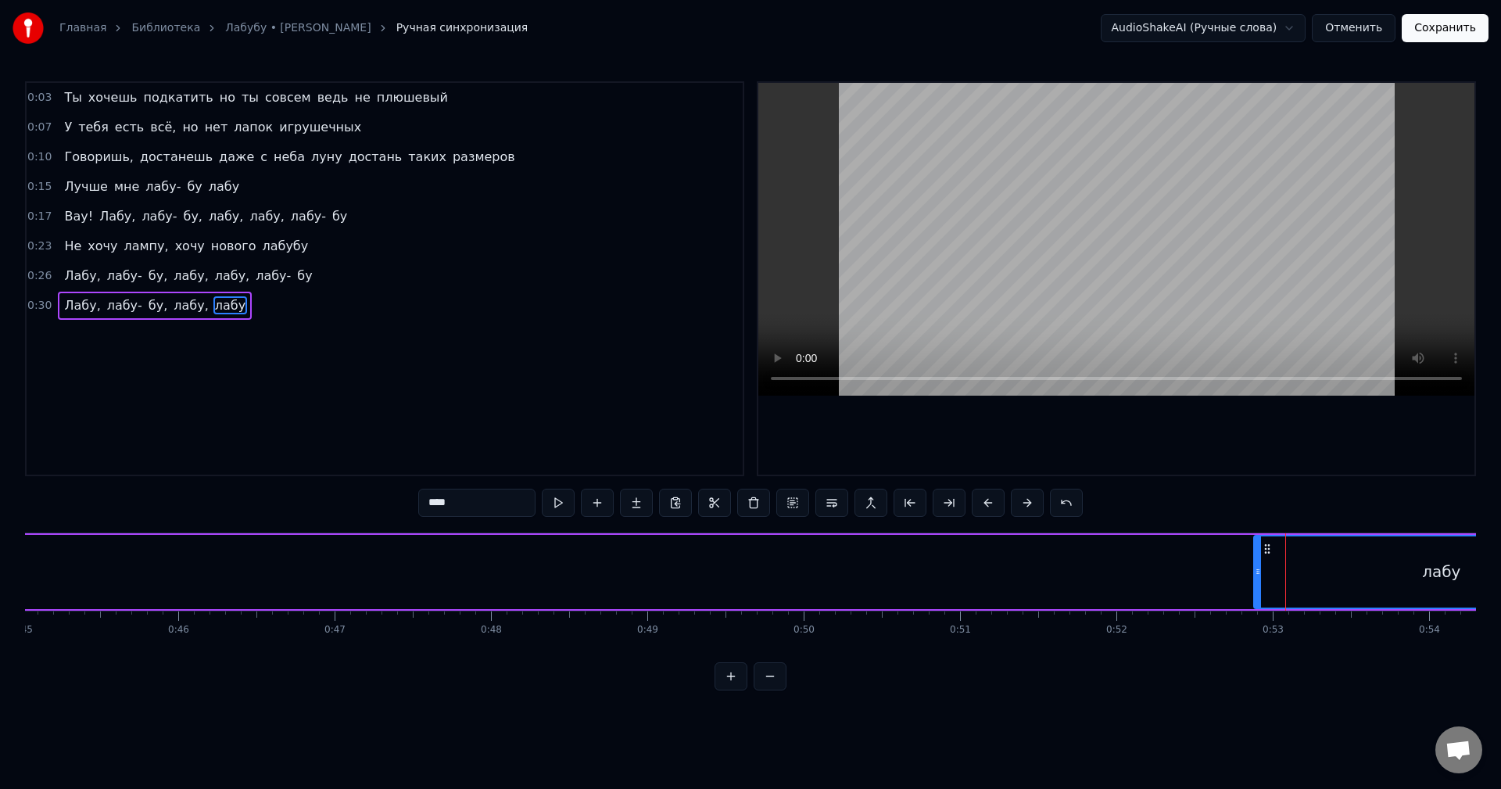
drag, startPoint x: 233, startPoint y: 570, endPoint x: 1266, endPoint y: 543, distance: 1033.1
click at [1261, 544] on div at bounding box center [1258, 571] width 6 height 71
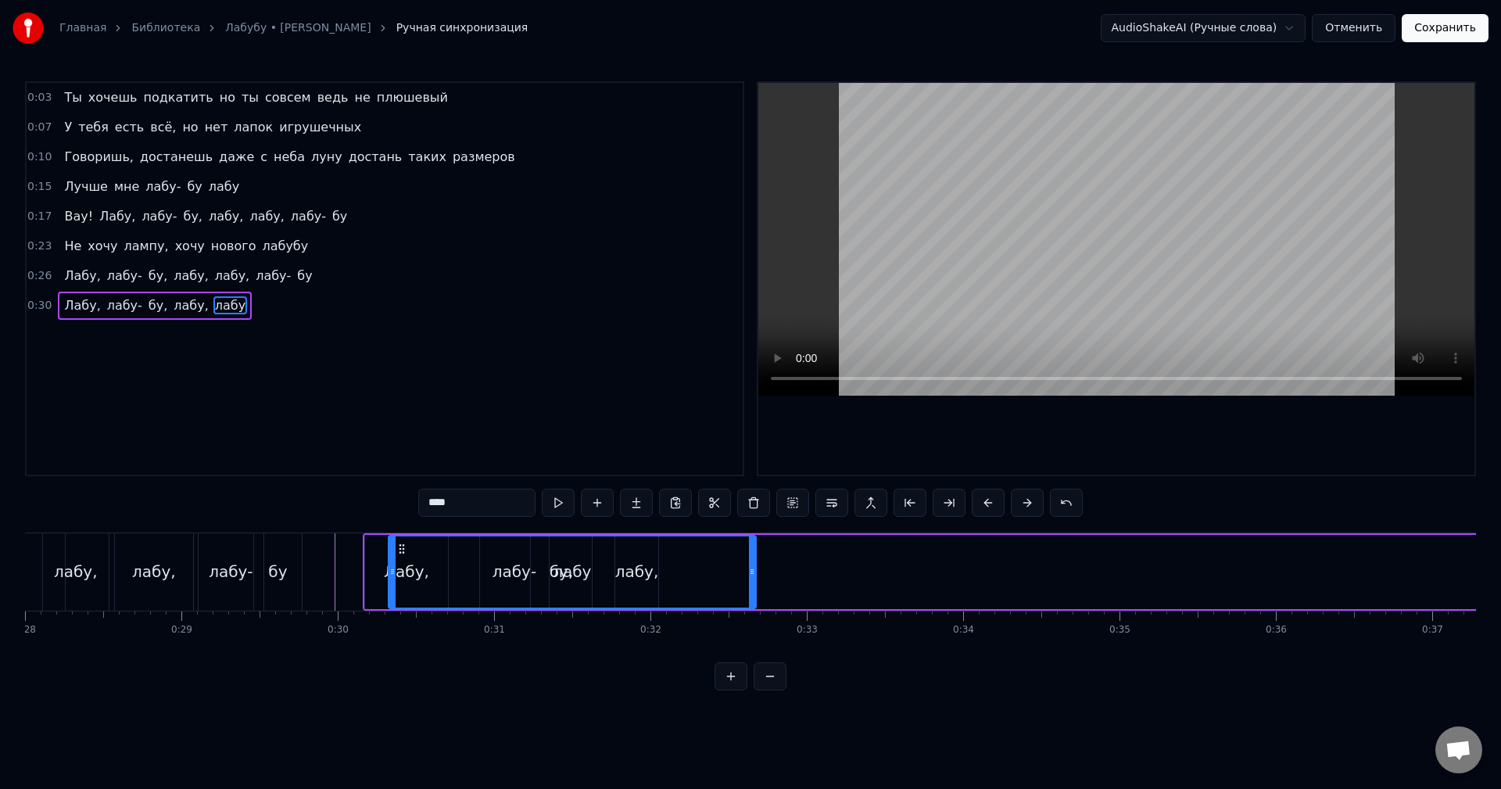
scroll to position [0, 4373]
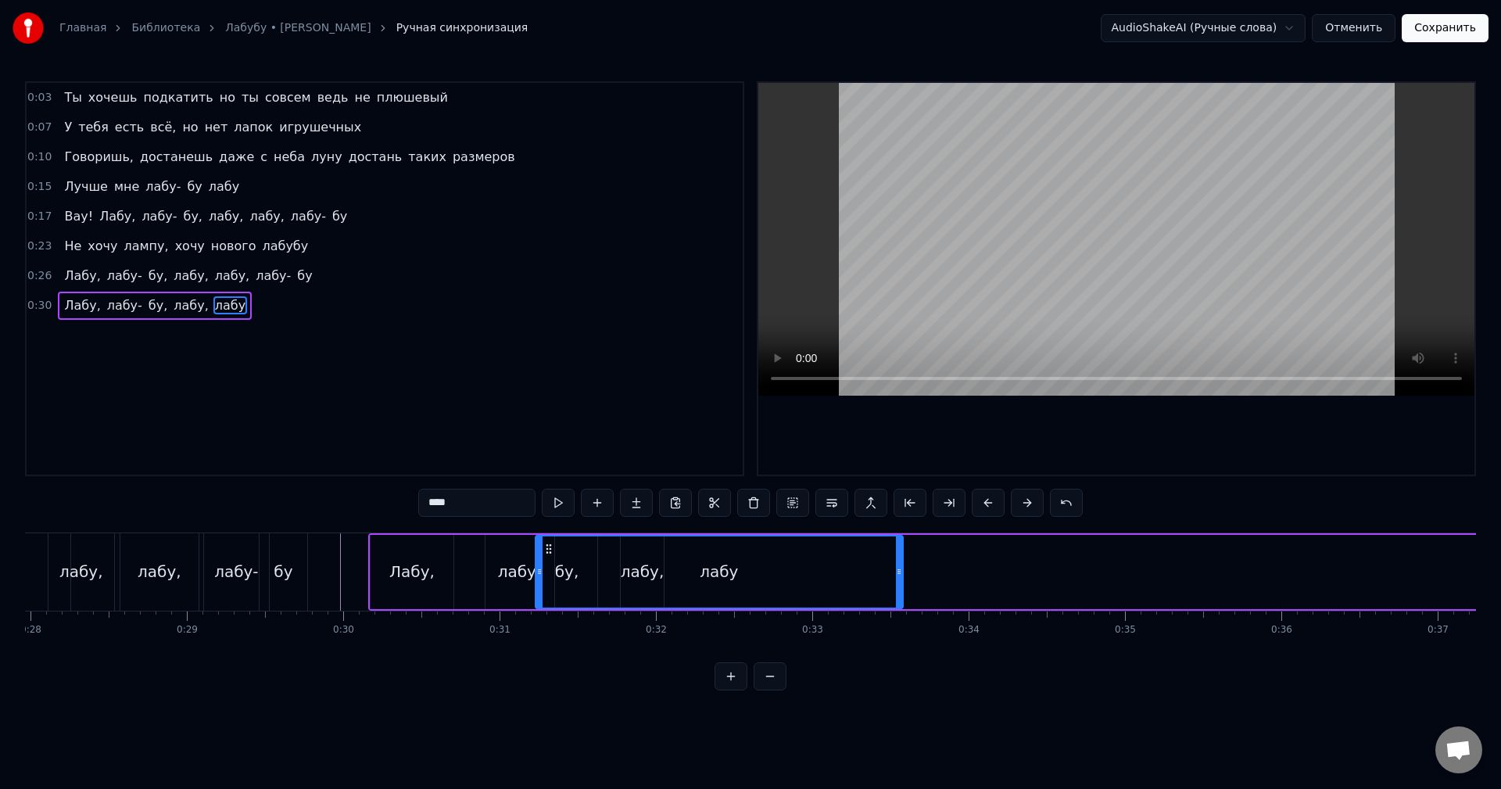
drag, startPoint x: 1273, startPoint y: 549, endPoint x: 545, endPoint y: 526, distance: 728.2
click at [545, 526] on div "0:03 Ты хочешь подкатить но ты совсем ведь не плюшевый 0:07 У тебя есть всё, но…" at bounding box center [750, 385] width 1451 height 609
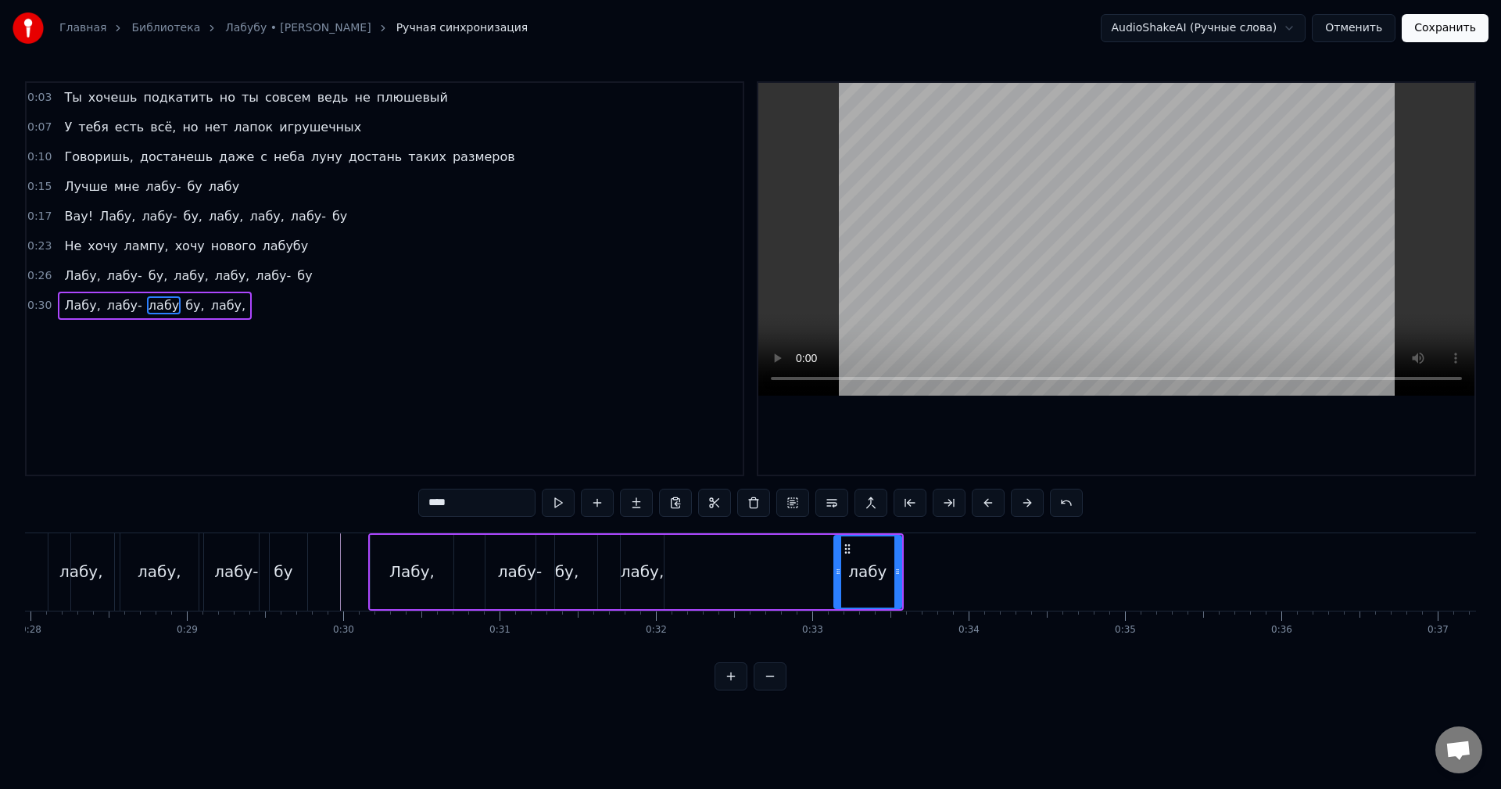
drag, startPoint x: 537, startPoint y: 544, endPoint x: 838, endPoint y: 551, distance: 301.1
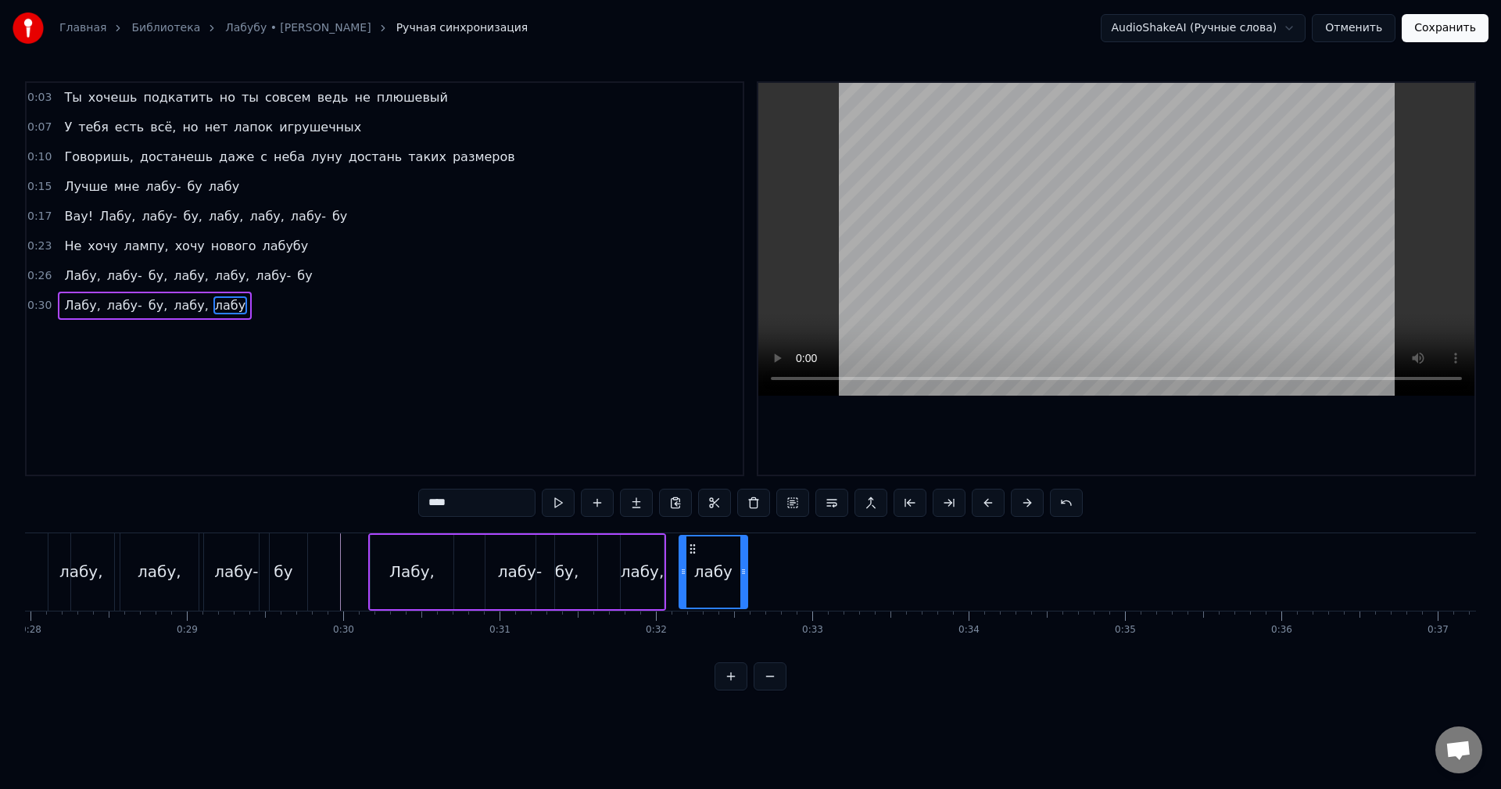
drag, startPoint x: 845, startPoint y: 550, endPoint x: 691, endPoint y: 546, distance: 154.1
click at [691, 546] on icon at bounding box center [692, 549] width 13 height 13
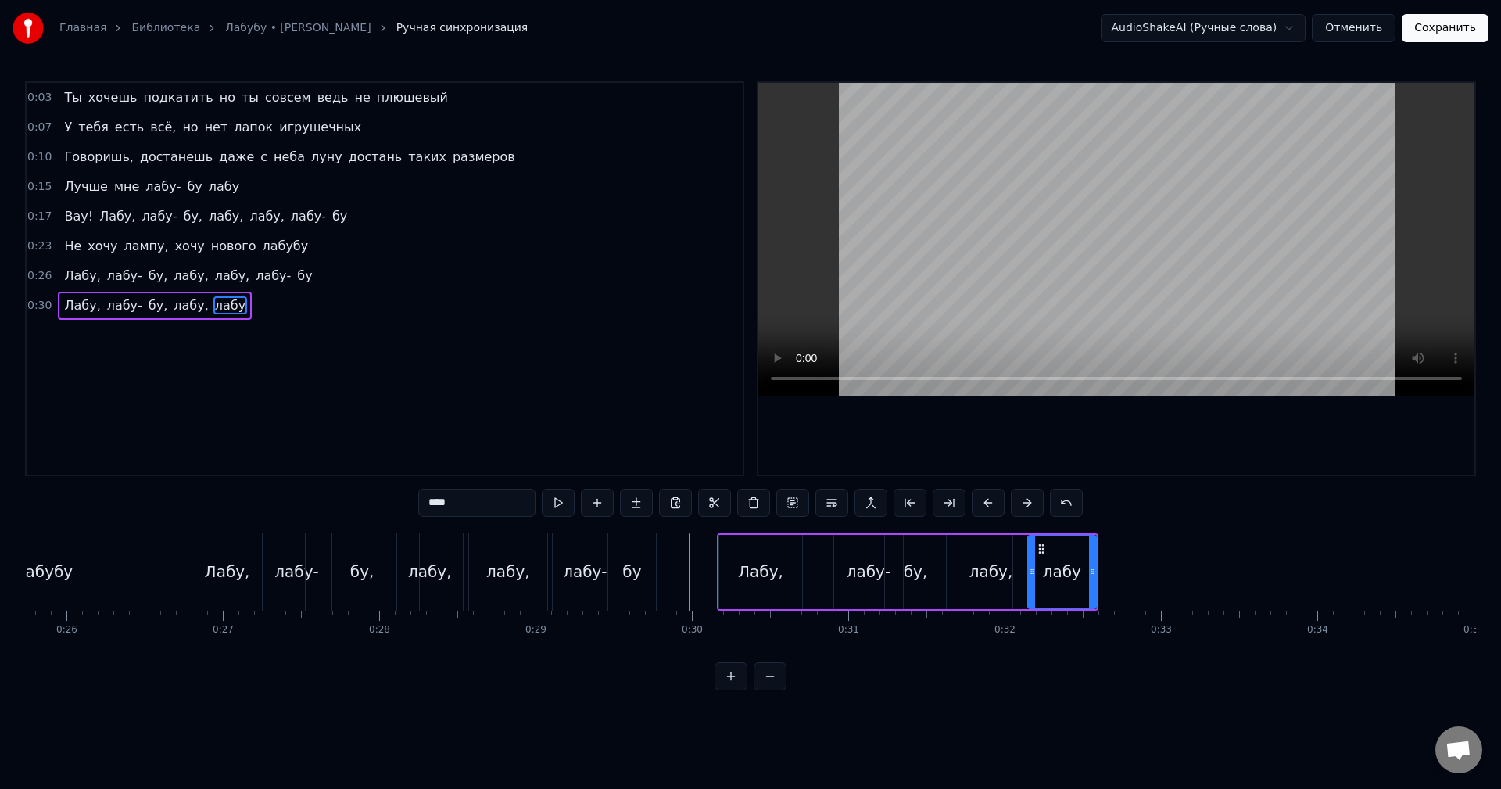
scroll to position [0, 3814]
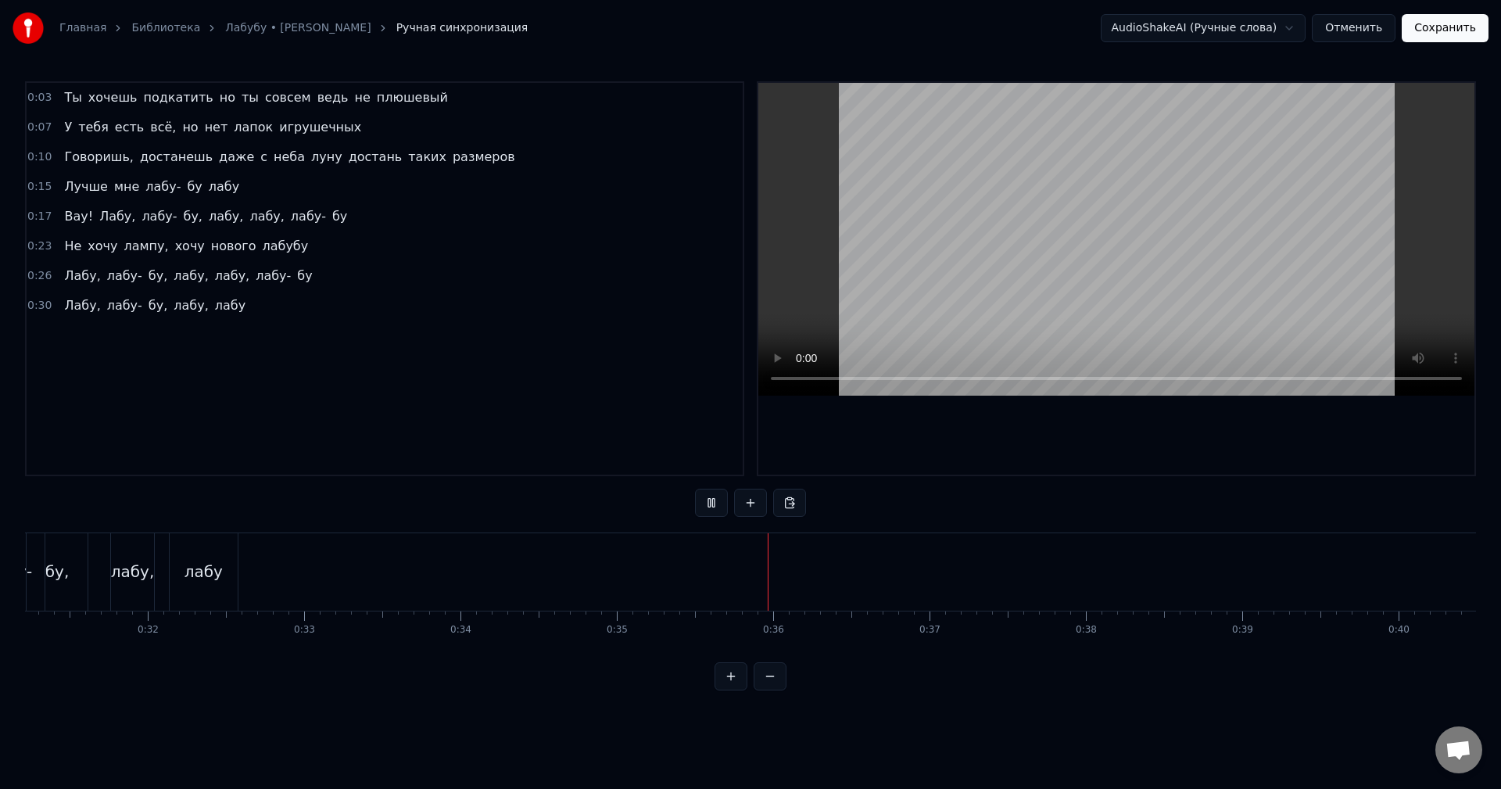
scroll to position [0, 4873]
click at [1426, 35] on button "Сохранить" at bounding box center [1445, 28] width 87 height 28
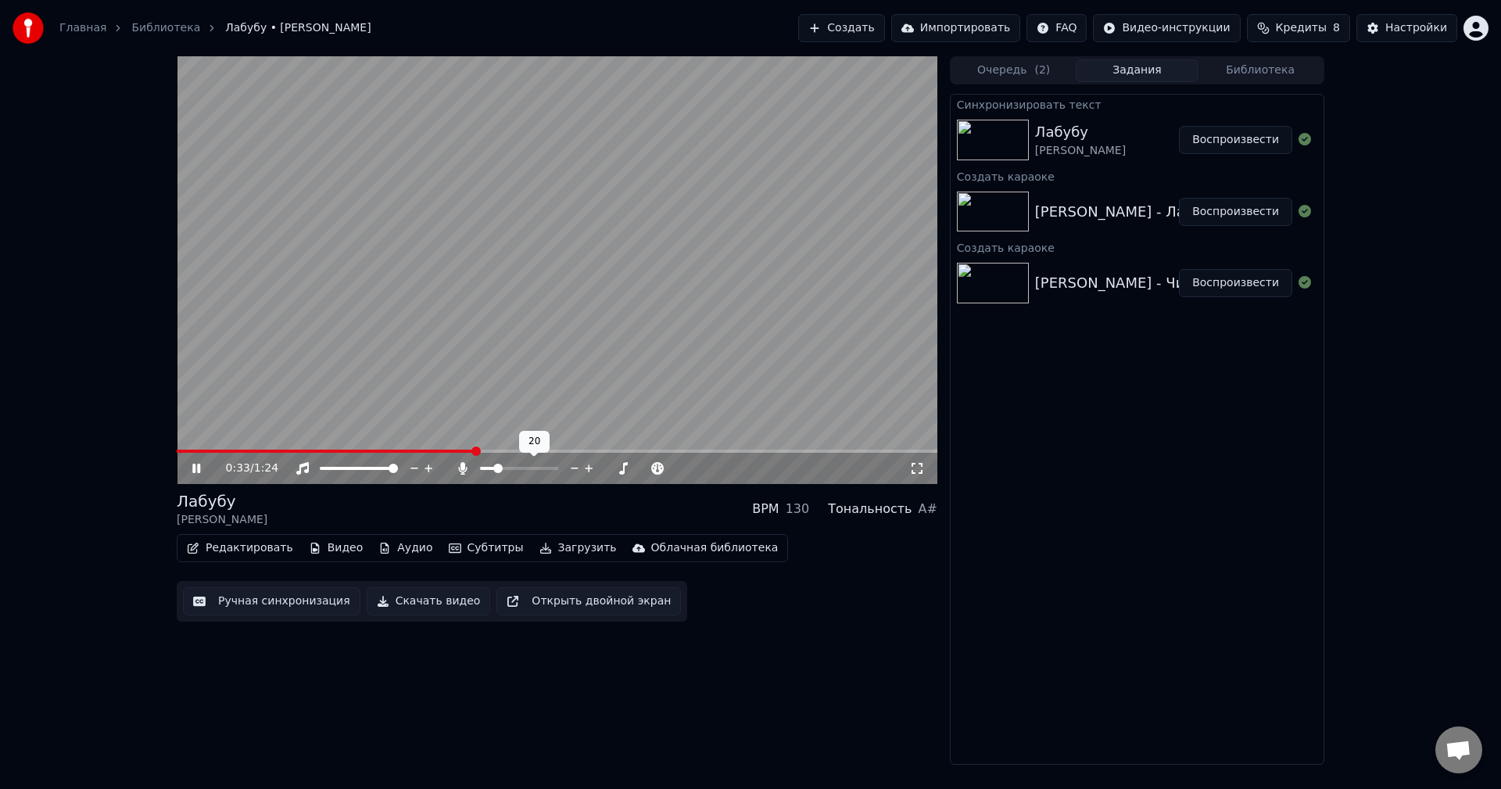
click at [496, 470] on span at bounding box center [497, 468] width 9 height 9
click at [876, 36] on button "Создать" at bounding box center [841, 28] width 86 height 28
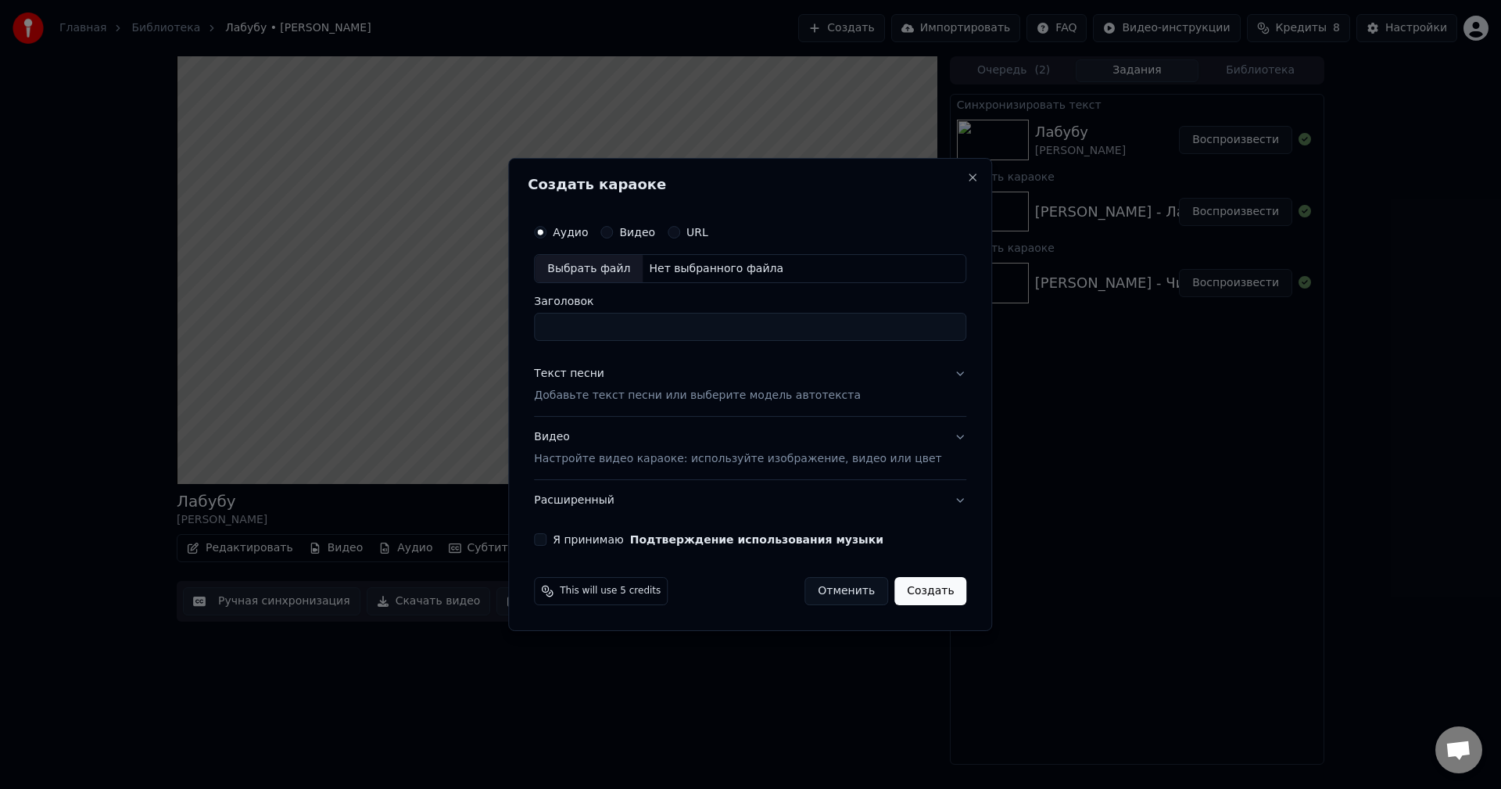
click at [608, 271] on div "Выбрать файл" at bounding box center [589, 269] width 108 height 28
click at [619, 270] on div "Выбрать файл" at bounding box center [589, 269] width 108 height 28
type input "*********"
click at [942, 378] on button "Текст песни Добавьте текст песни или выберите модель автотекста" at bounding box center [750, 385] width 432 height 63
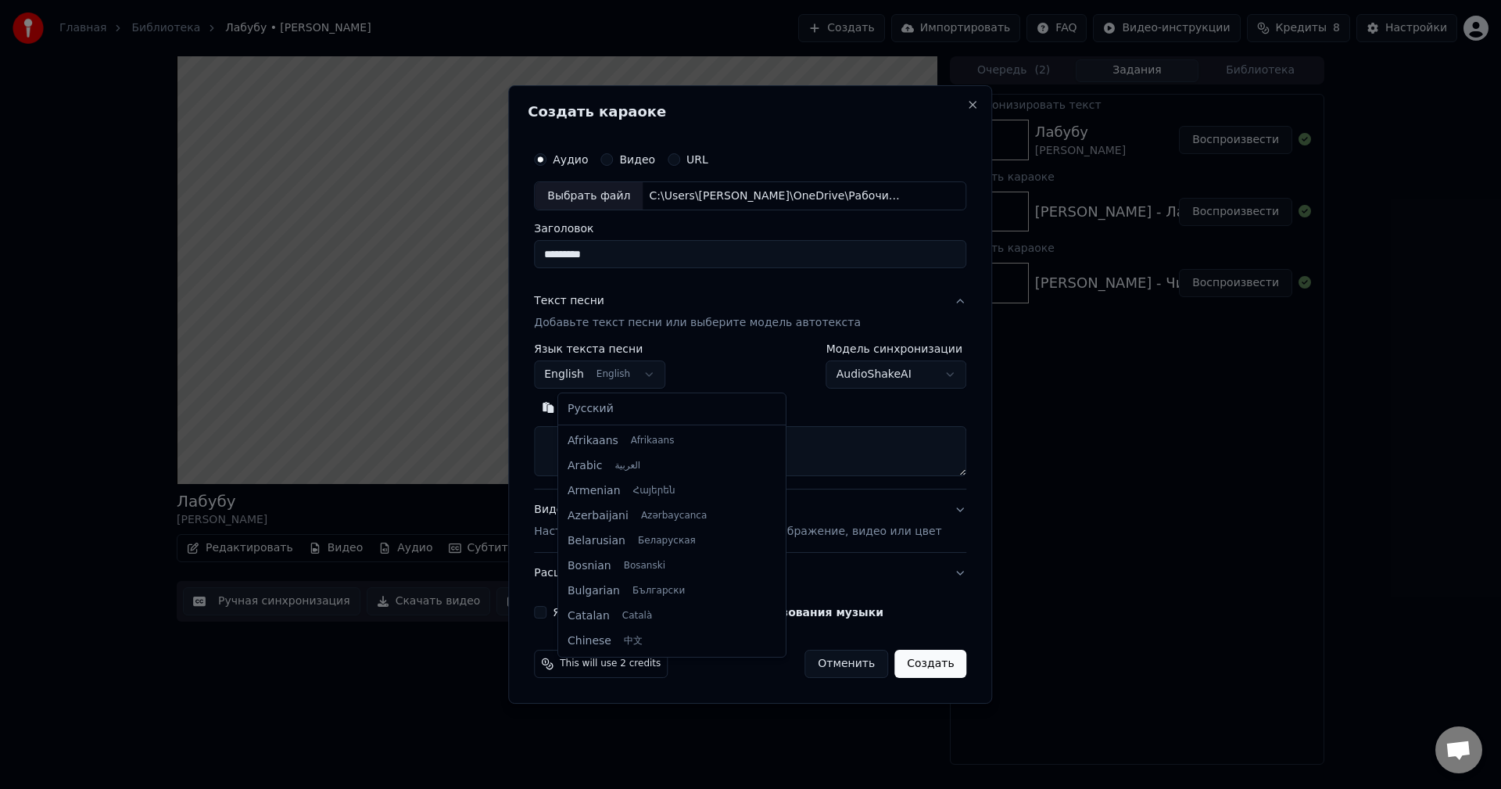
click at [661, 377] on body "Главная Библиотека Лабубу • [PERSON_NAME] Создать Импортировать FAQ Видео-инстр…" at bounding box center [750, 394] width 1501 height 789
select select "**"
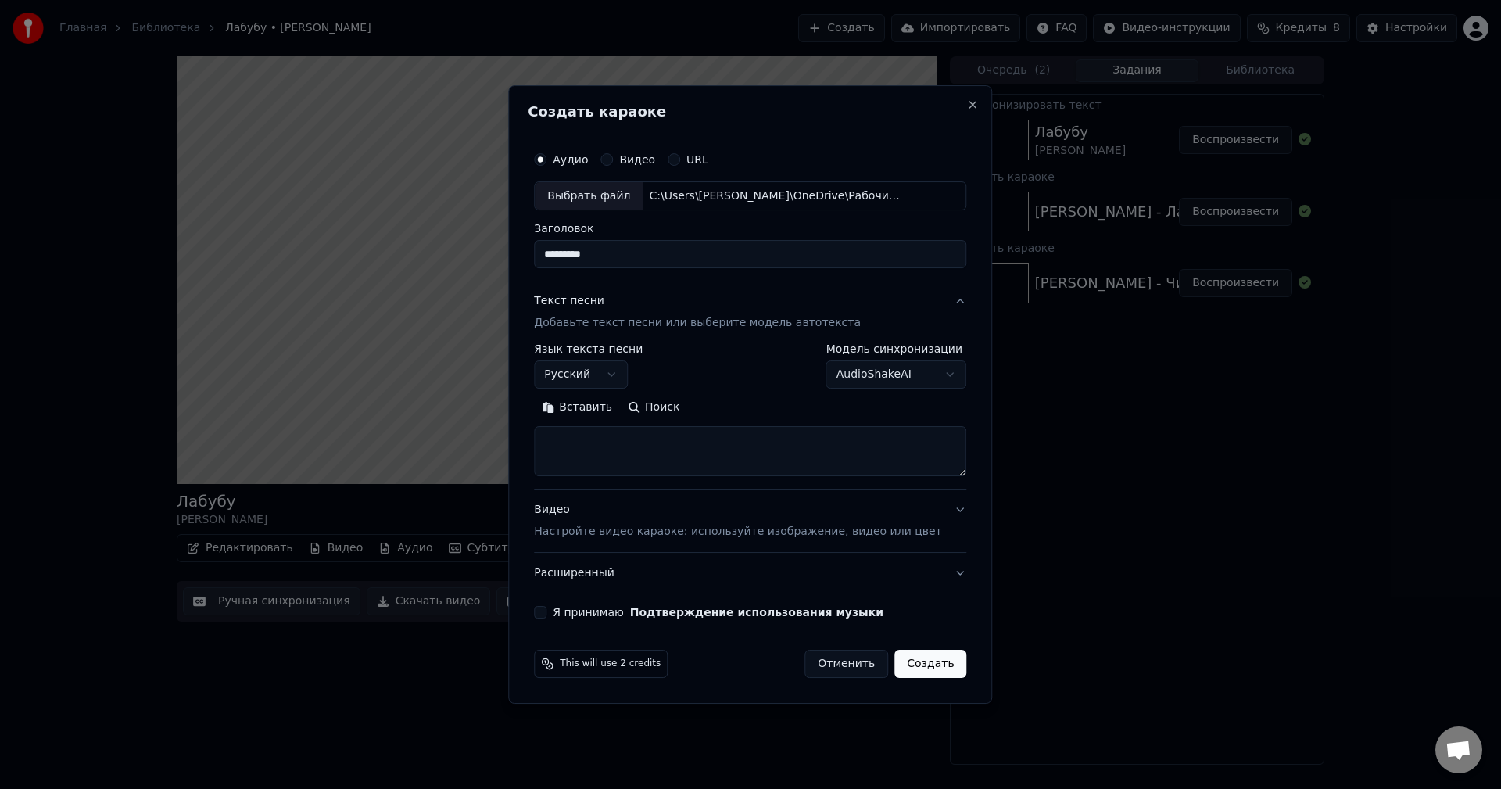
click at [628, 450] on textarea at bounding box center [750, 452] width 432 height 50
paste textarea "**********"
click at [726, 407] on button "Развернуть" at bounding box center [738, 408] width 99 height 25
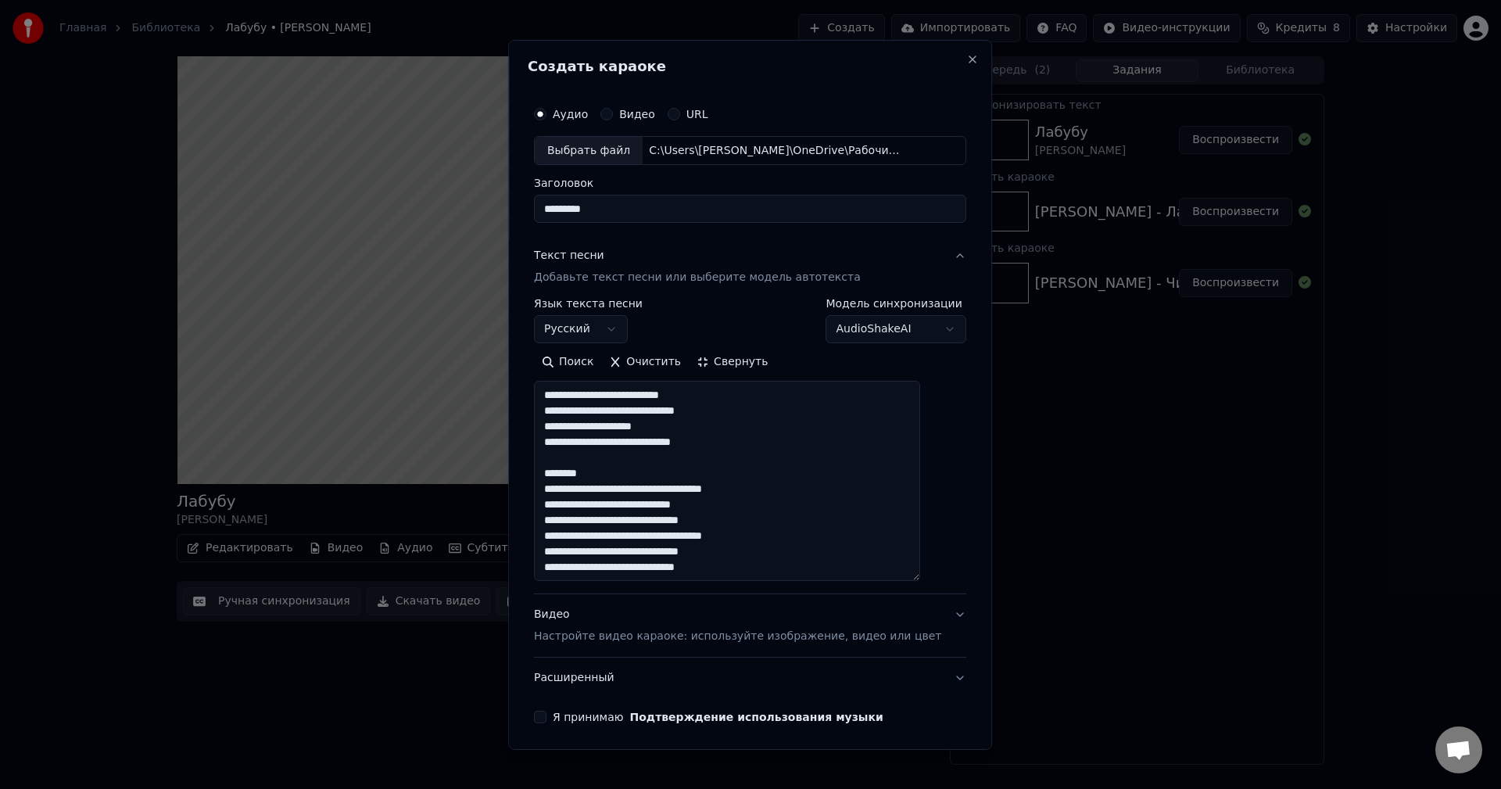
click at [619, 476] on textarea "**********" at bounding box center [727, 481] width 386 height 200
drag, startPoint x: 561, startPoint y: 506, endPoint x: 751, endPoint y: 548, distance: 195.4
click at [751, 548] on textarea "**********" at bounding box center [727, 481] width 386 height 200
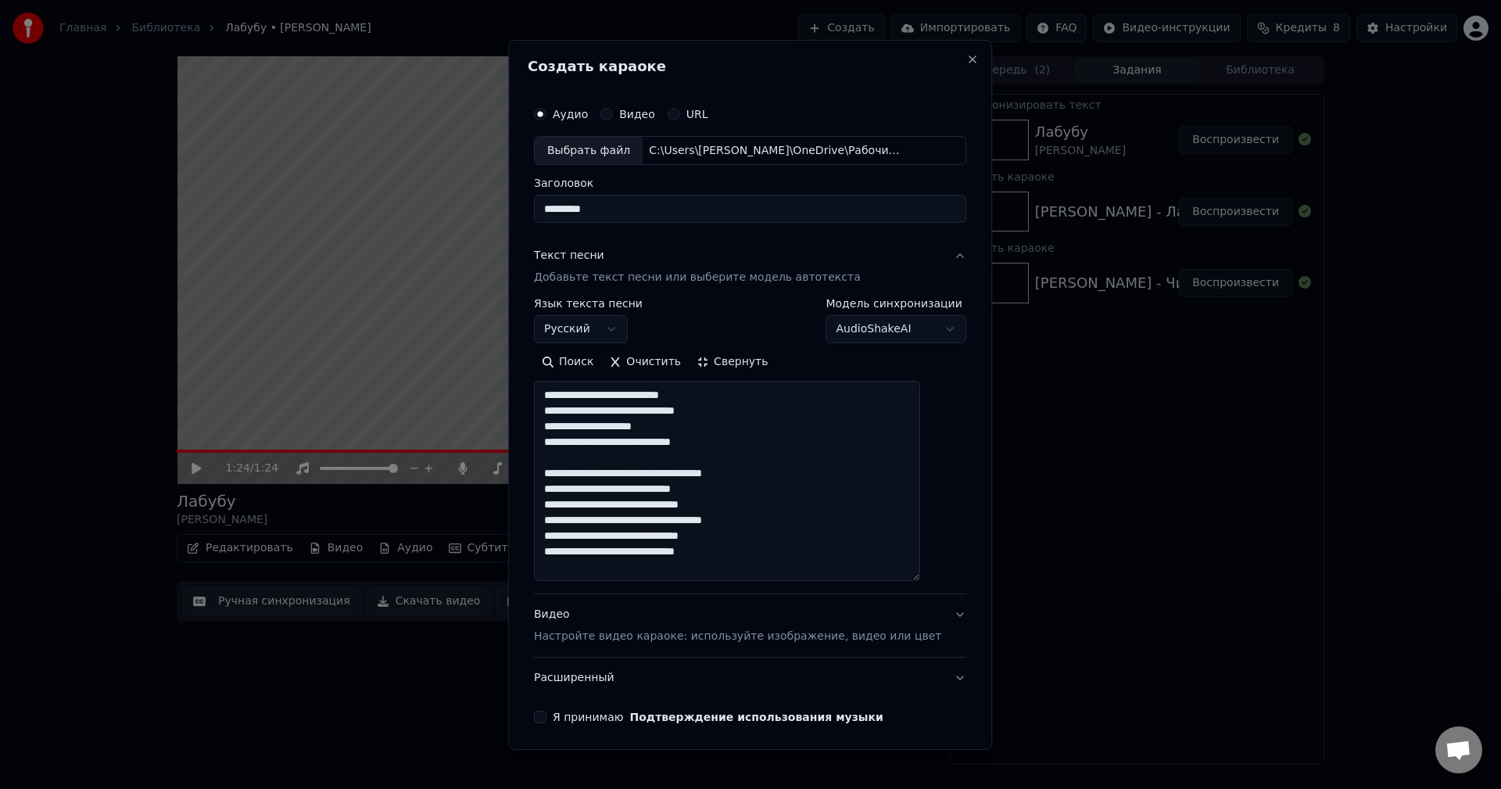
click at [749, 554] on textarea "**********" at bounding box center [727, 481] width 386 height 200
click at [794, 520] on textarea "**********" at bounding box center [727, 481] width 386 height 200
drag, startPoint x: 563, startPoint y: 503, endPoint x: 742, endPoint y: 553, distance: 185.9
click at [742, 553] on textarea "**********" at bounding box center [727, 481] width 386 height 200
click at [743, 553] on textarea "**********" at bounding box center [727, 481] width 386 height 200
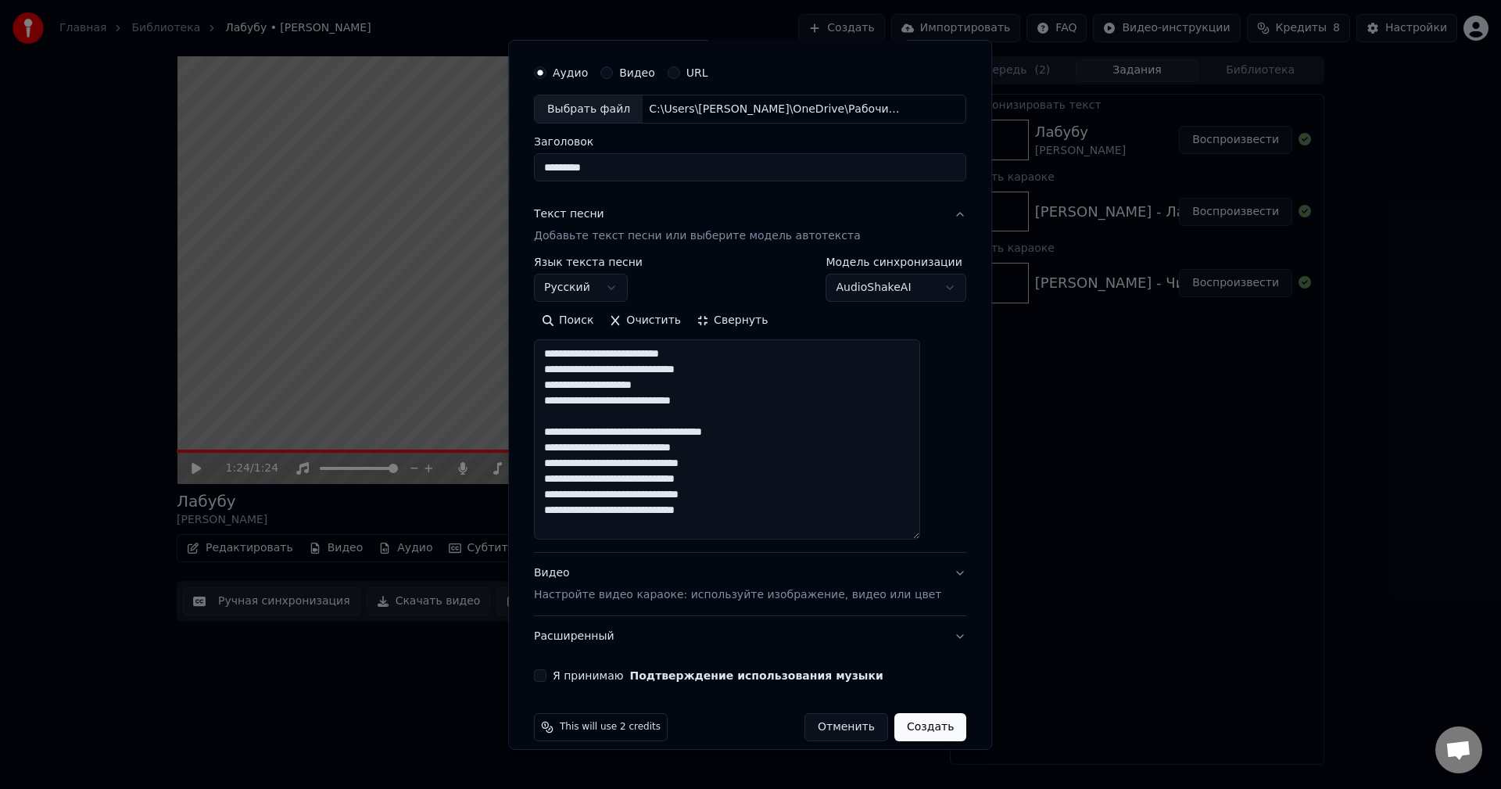
scroll to position [59, 0]
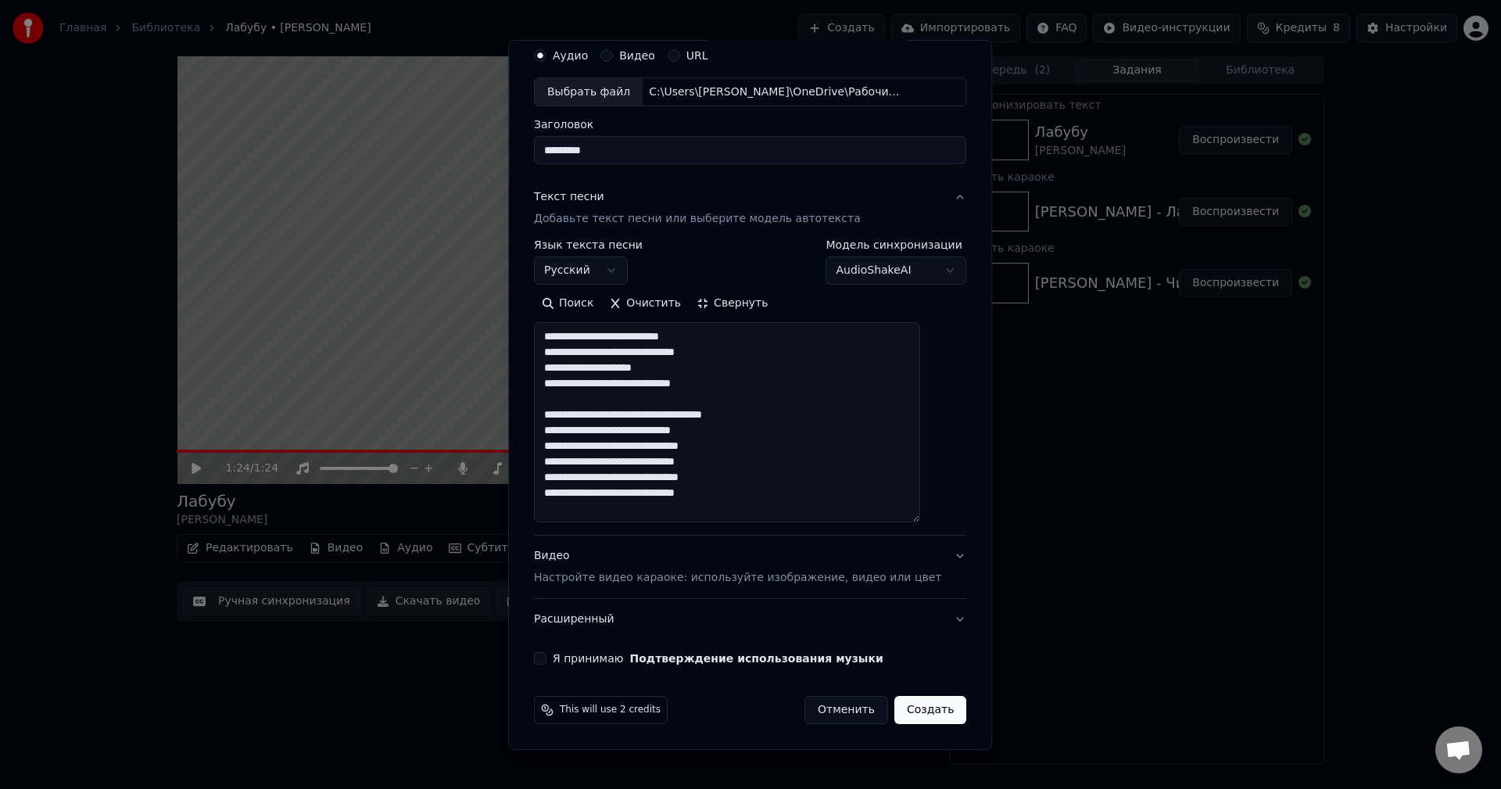
click at [671, 514] on textarea "**********" at bounding box center [727, 422] width 386 height 200
click at [745, 507] on textarea "**********" at bounding box center [727, 422] width 386 height 200
paste textarea "**********"
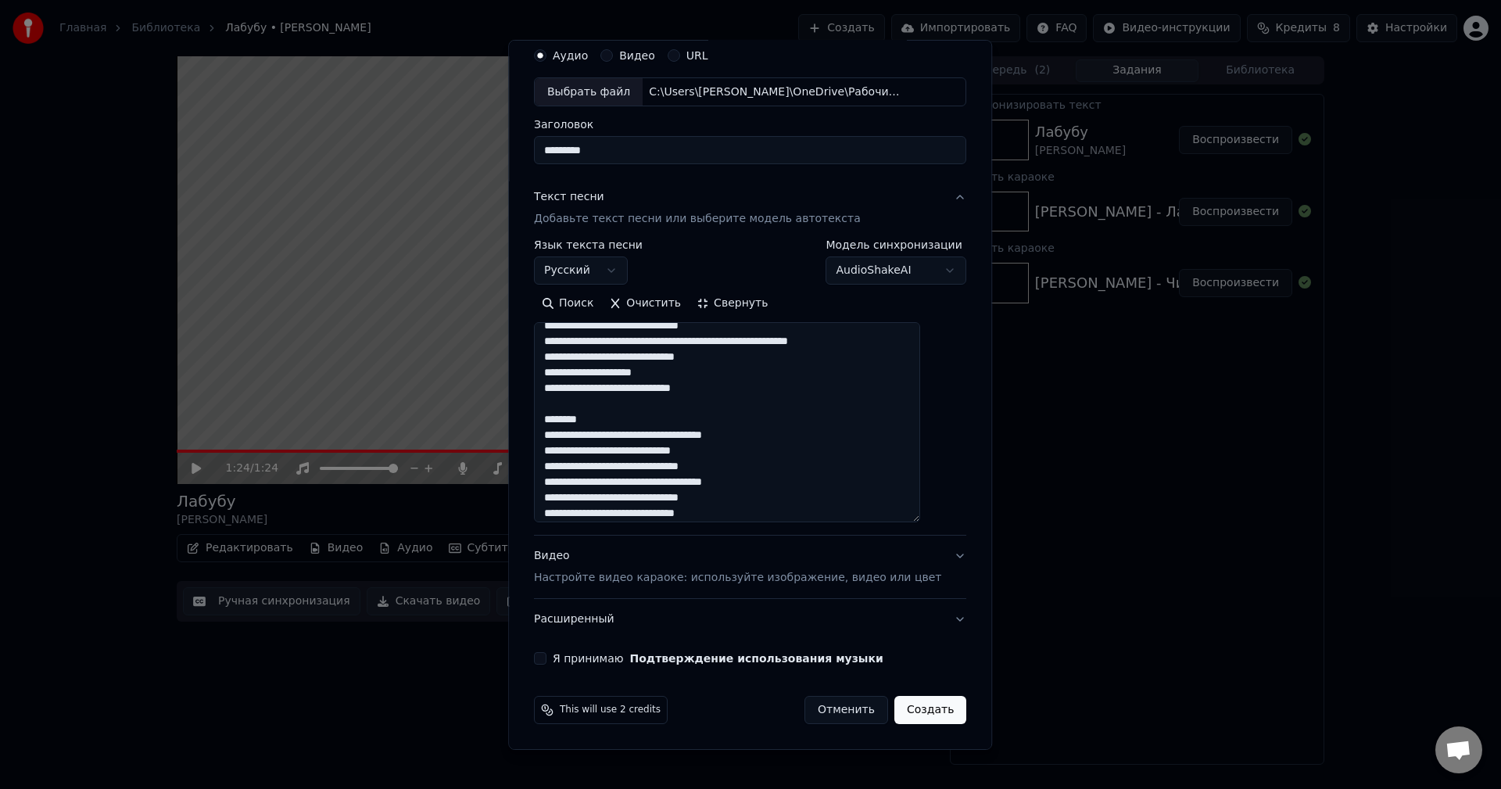
click at [636, 425] on textarea "**********" at bounding box center [727, 422] width 386 height 200
drag, startPoint x: 747, startPoint y: 457, endPoint x: 740, endPoint y: 342, distance: 114.4
click at [740, 342] on textarea "**********" at bounding box center [727, 422] width 386 height 200
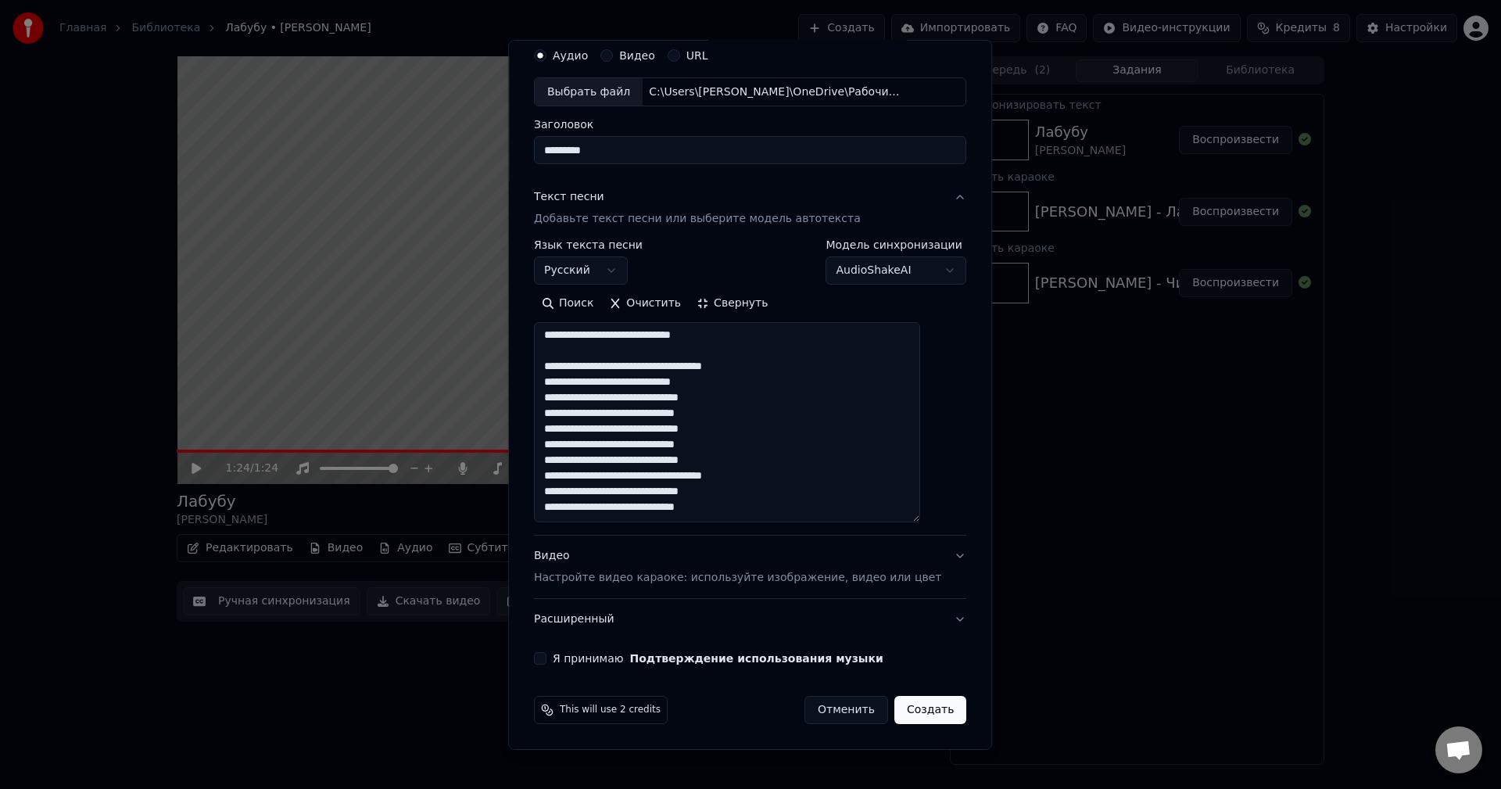
scroll to position [48, 0]
drag, startPoint x: 760, startPoint y: 503, endPoint x: 736, endPoint y: 481, distance: 33.2
click at [736, 481] on textarea "**********" at bounding box center [727, 422] width 386 height 200
type textarea "**********"
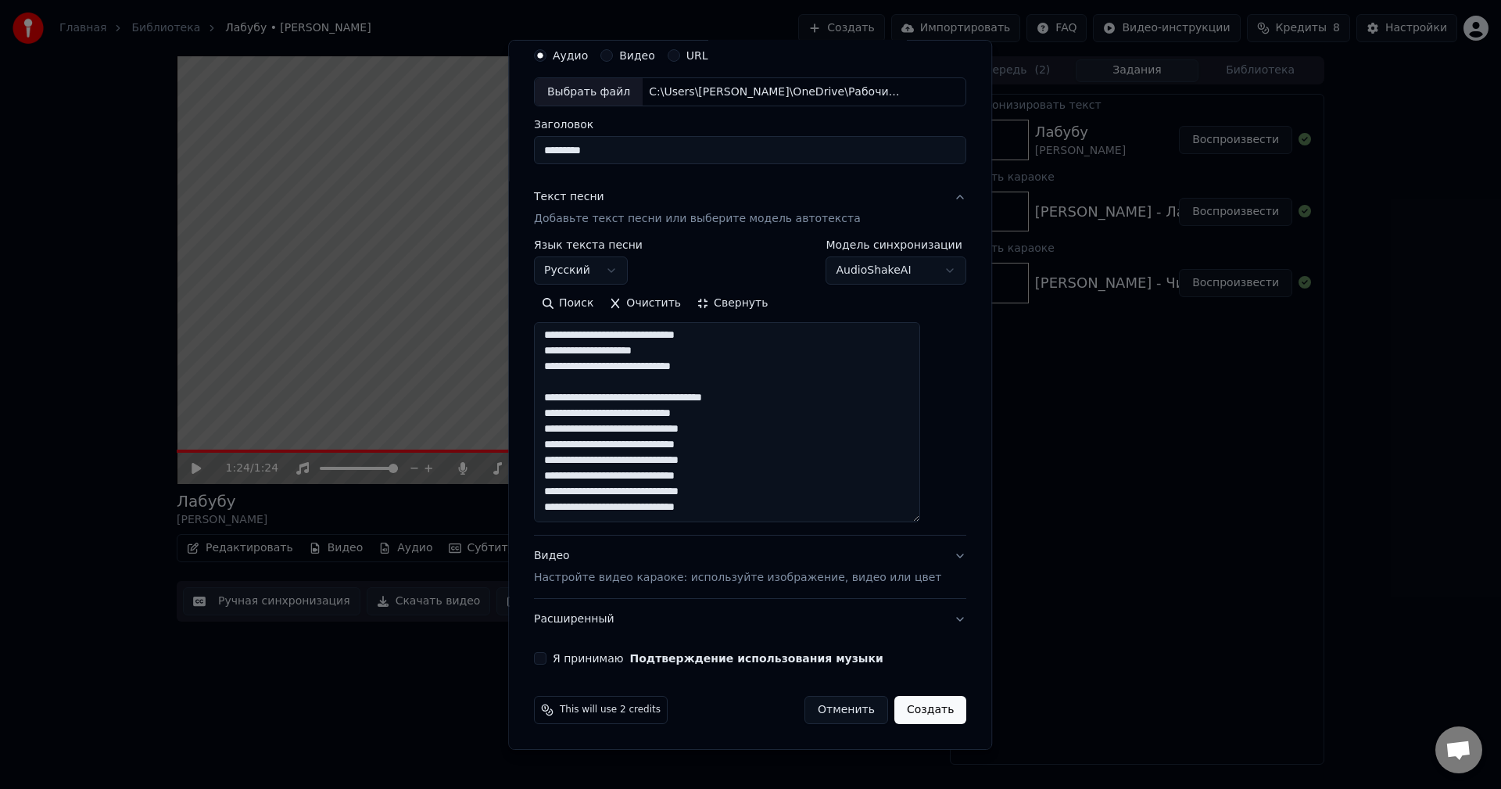
click at [546, 658] on button "Я принимаю Подтверждение использования музыки" at bounding box center [540, 658] width 13 height 13
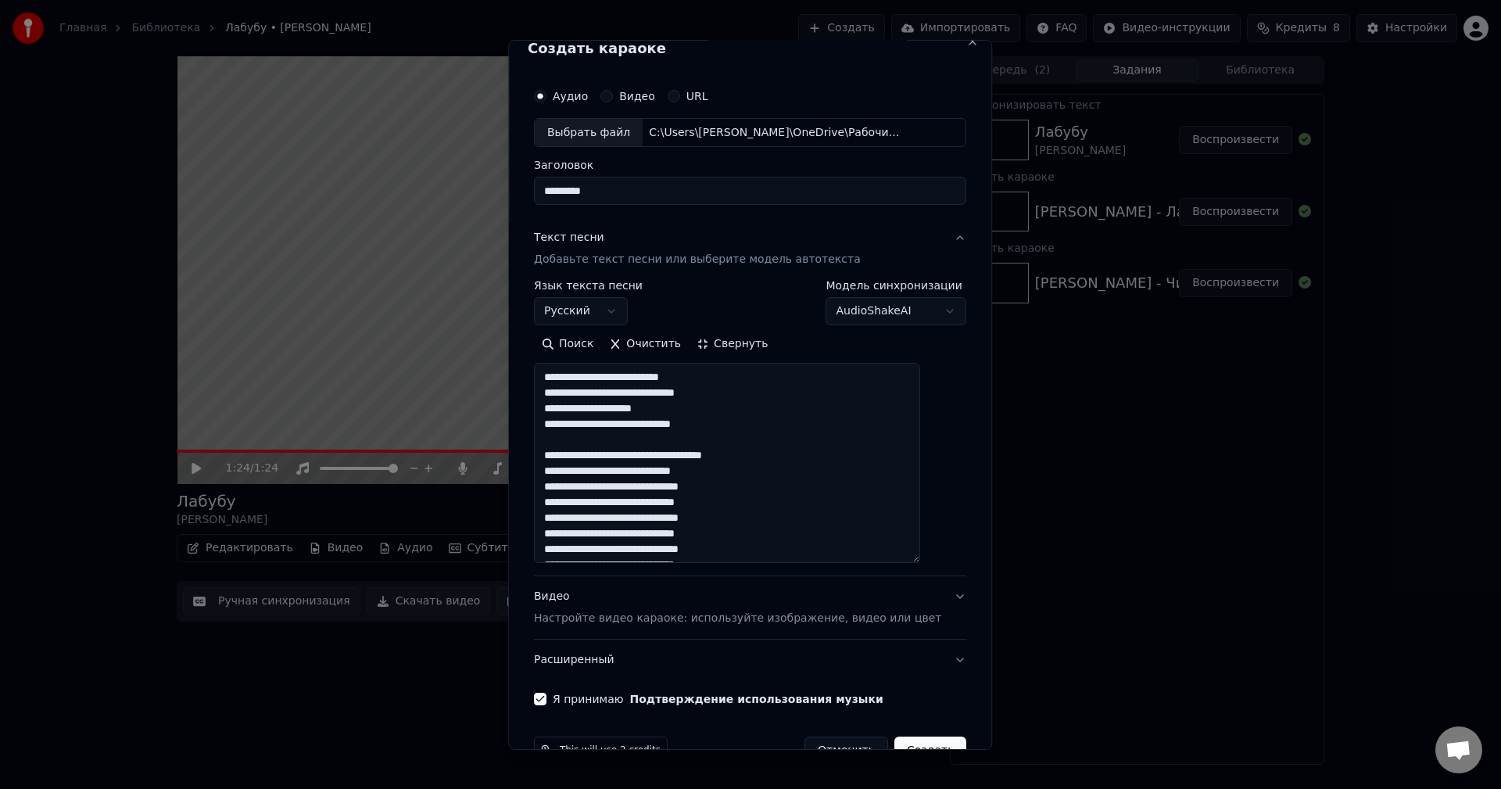
scroll to position [0, 0]
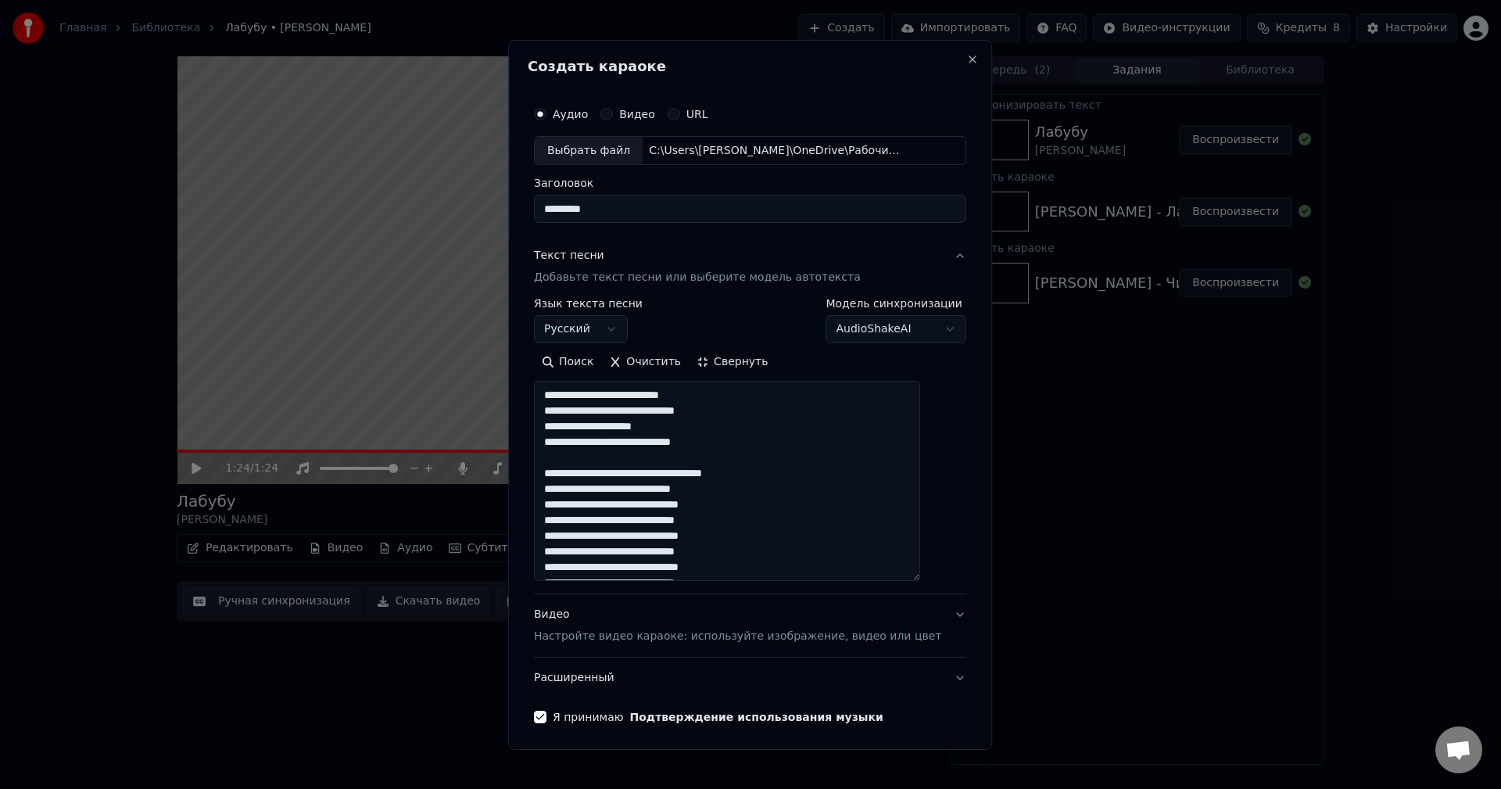
click at [926, 615] on button "Видео Настройте видео караоке: используйте изображение, видео или цвет" at bounding box center [750, 625] width 432 height 63
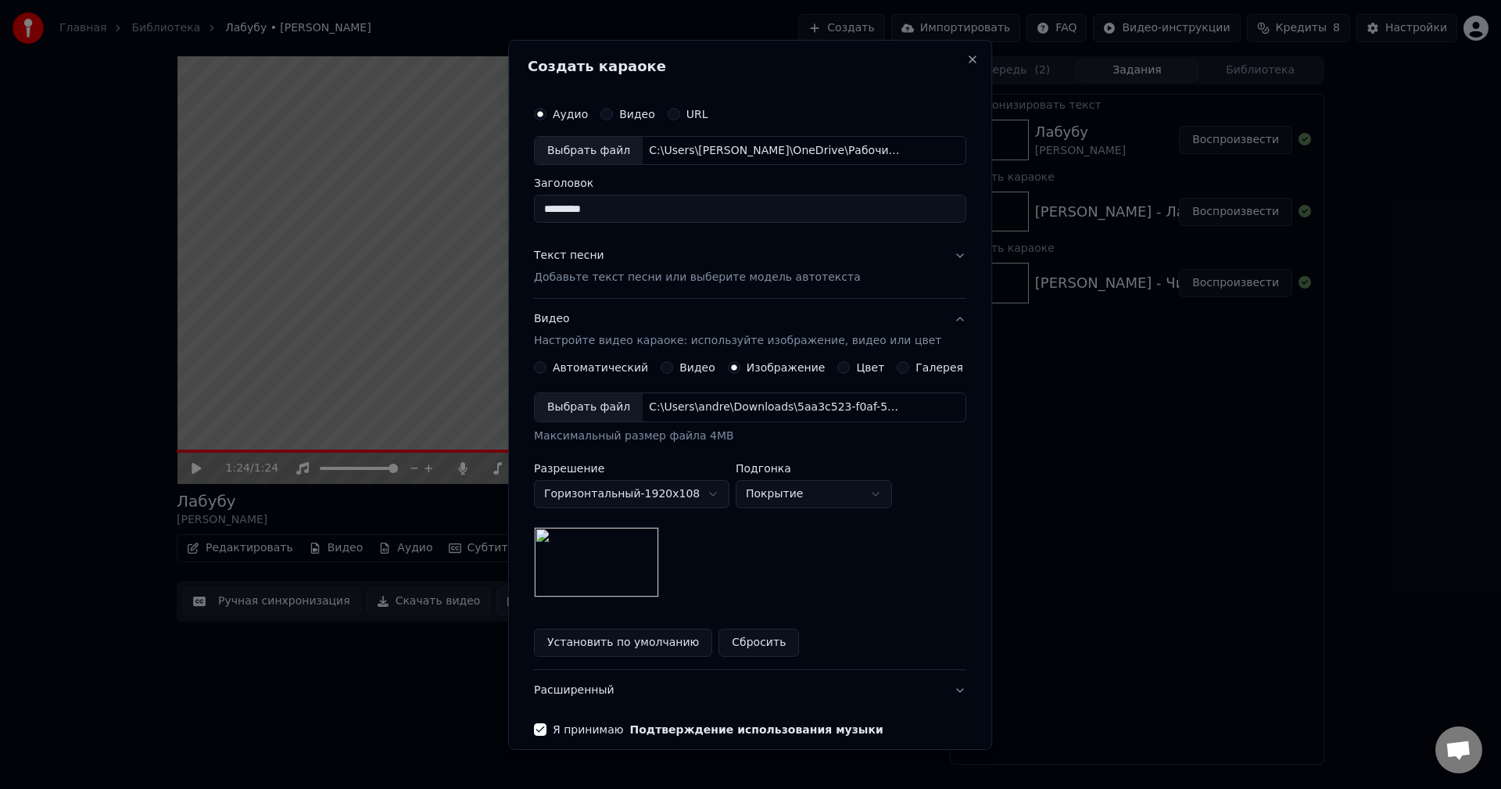
click at [590, 401] on div "Выбрать файл" at bounding box center [589, 407] width 108 height 28
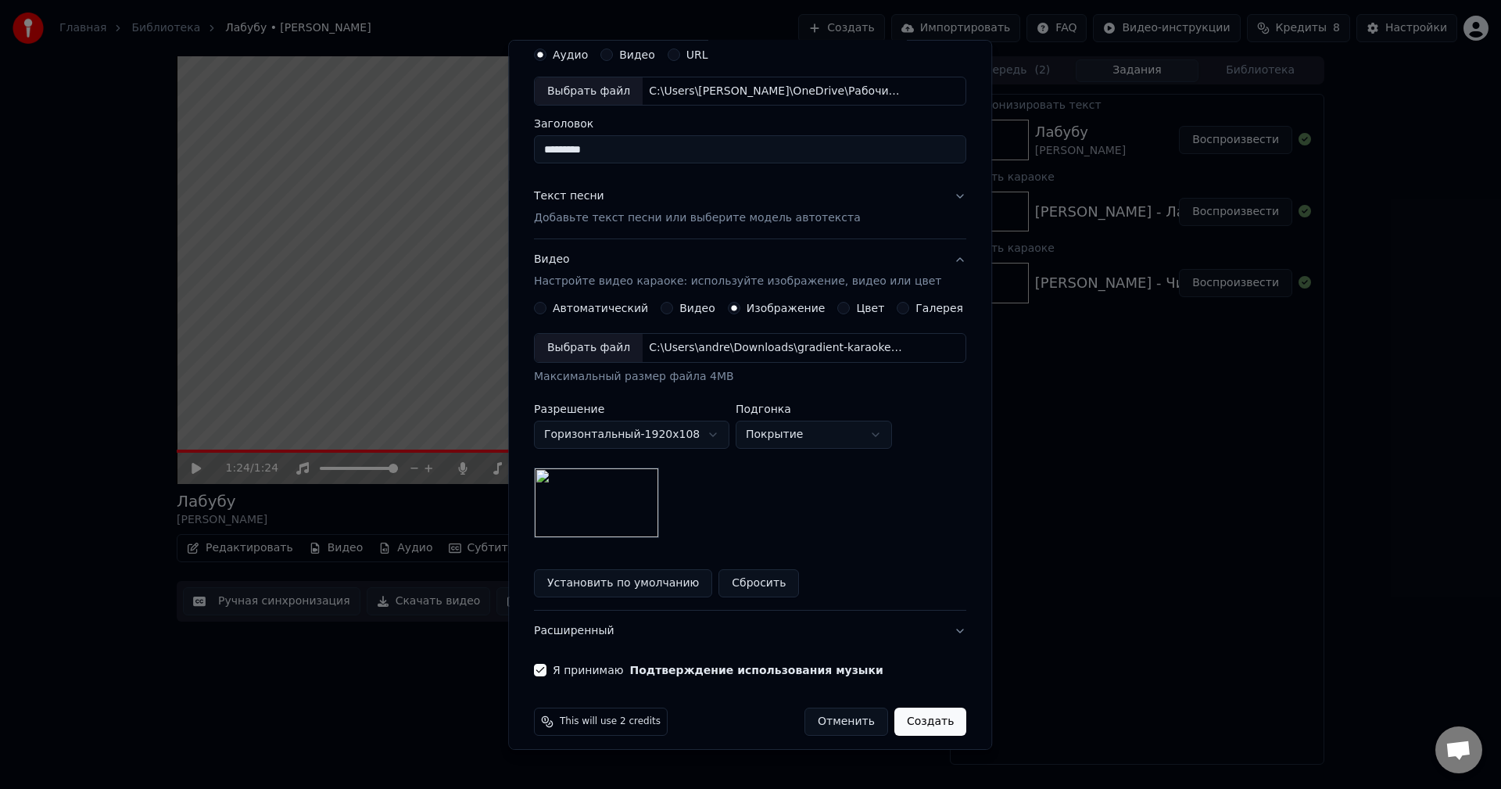
scroll to position [71, 0]
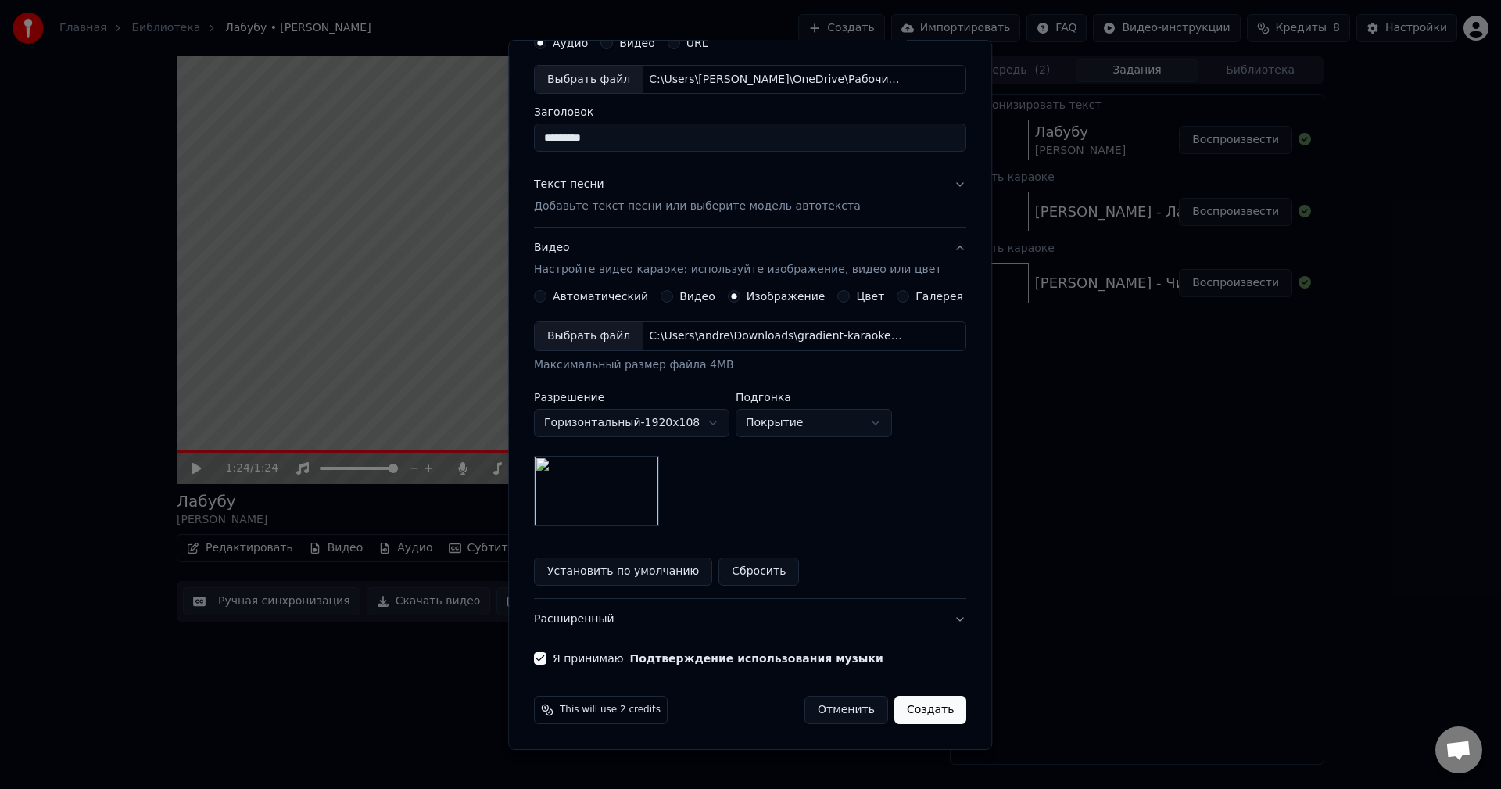
click at [902, 706] on button "Создать" at bounding box center [930, 710] width 72 height 28
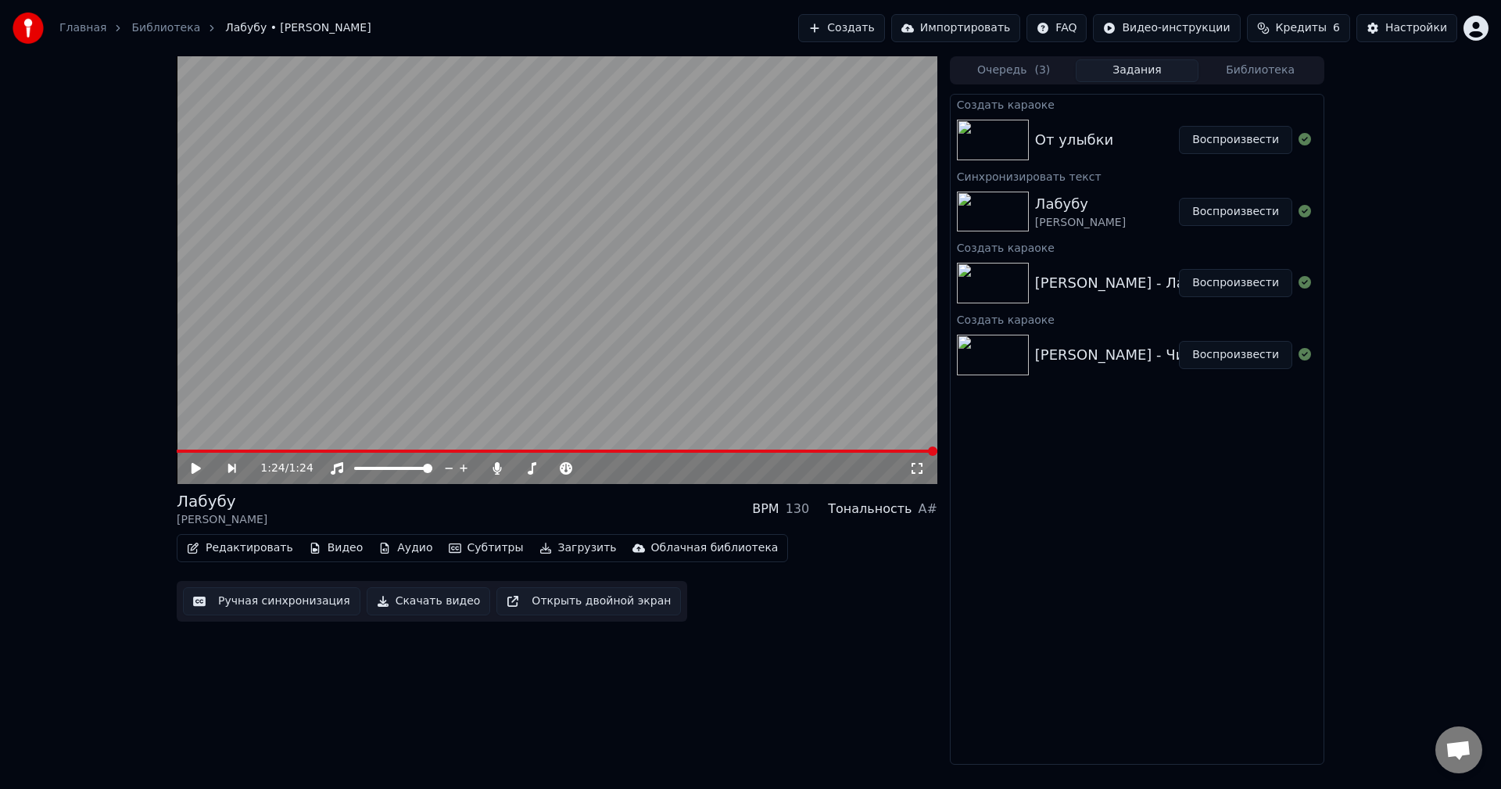
click at [1120, 148] on div "От улыбки" at bounding box center [1107, 140] width 144 height 22
click at [1217, 145] on button "Воспроизвести" at bounding box center [1235, 140] width 113 height 28
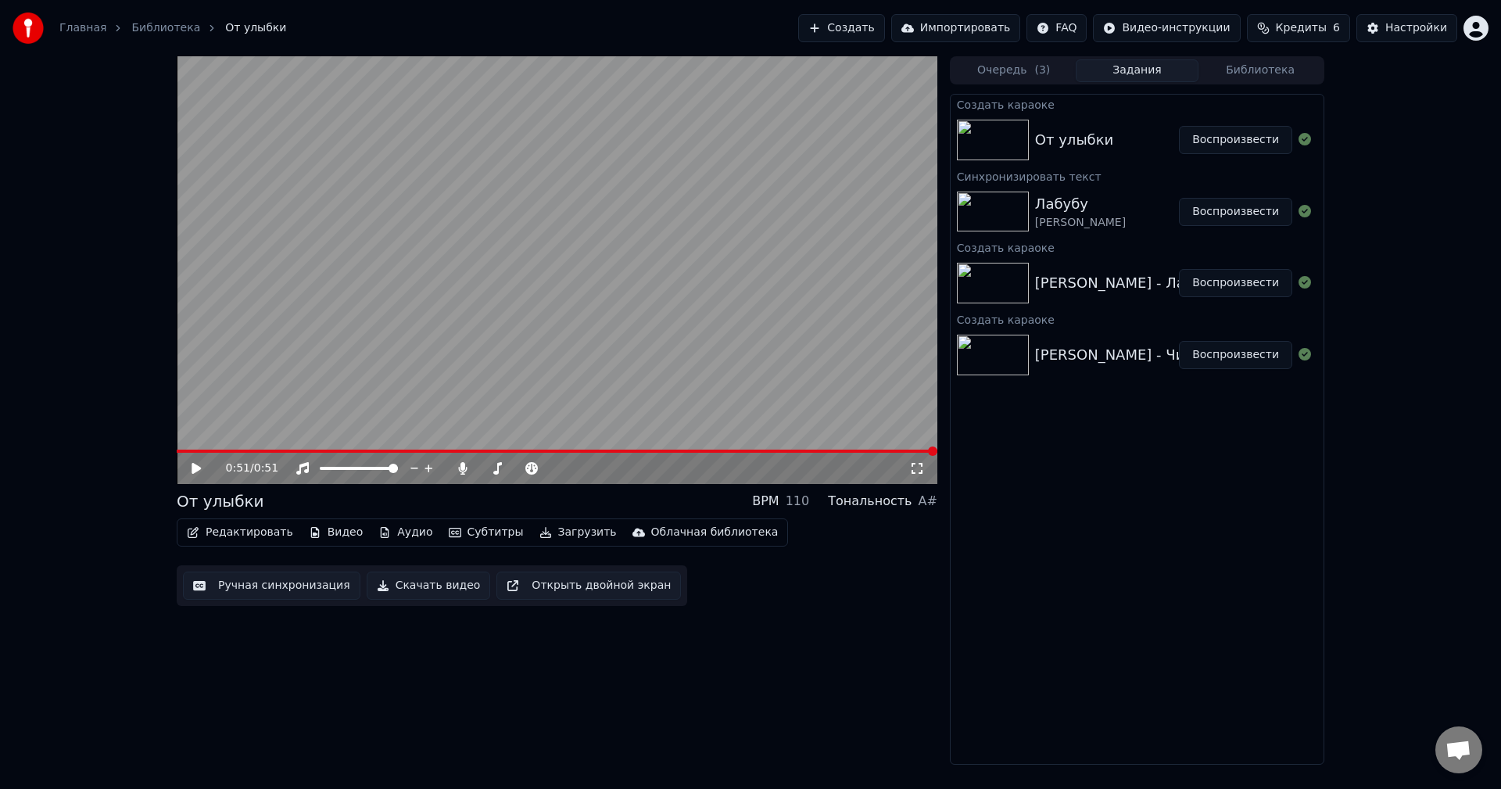
click at [884, 31] on button "Создать" at bounding box center [841, 28] width 86 height 28
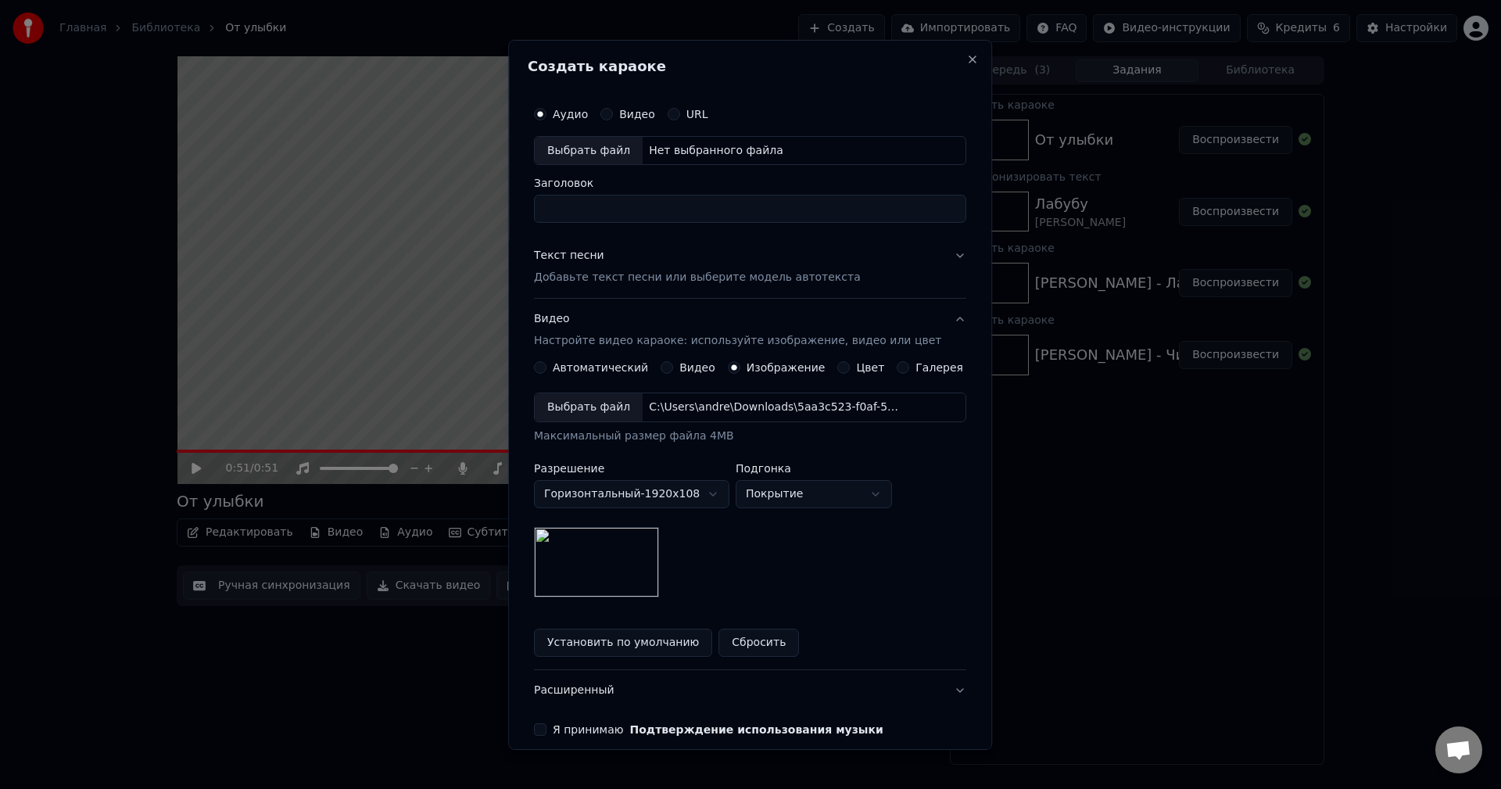
click at [594, 149] on div "Выбрать файл" at bounding box center [589, 150] width 108 height 28
click at [627, 147] on div "Выбрать файл" at bounding box center [589, 150] width 108 height 28
click at [656, 219] on input "**********" at bounding box center [750, 209] width 432 height 28
type input "*"
type input "**********"
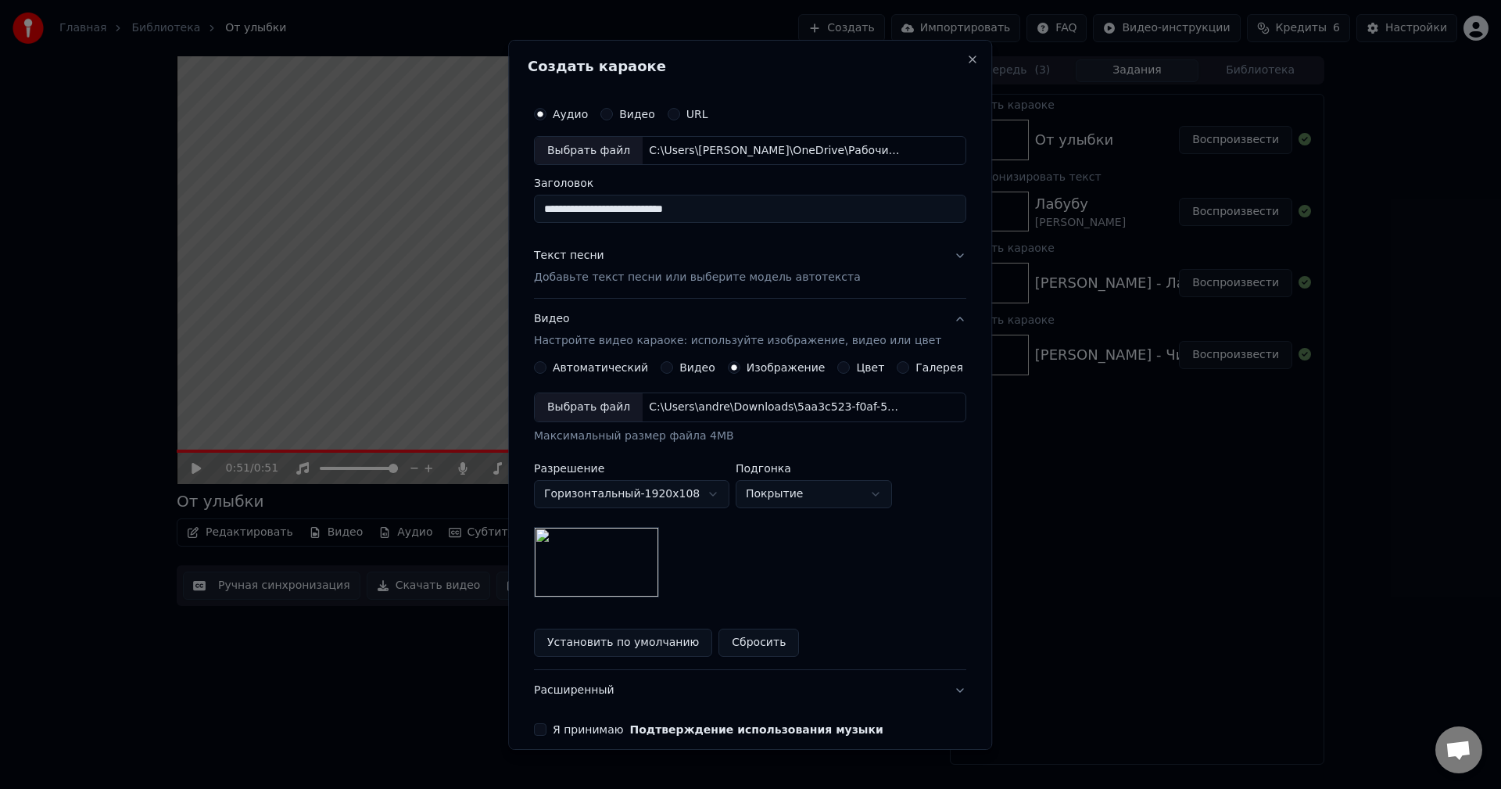
click at [618, 153] on div "Выбрать файл" at bounding box center [589, 150] width 108 height 28
click at [938, 260] on button "Текст песни Добавьте текст песни или выберите модель автотекста" at bounding box center [750, 266] width 432 height 63
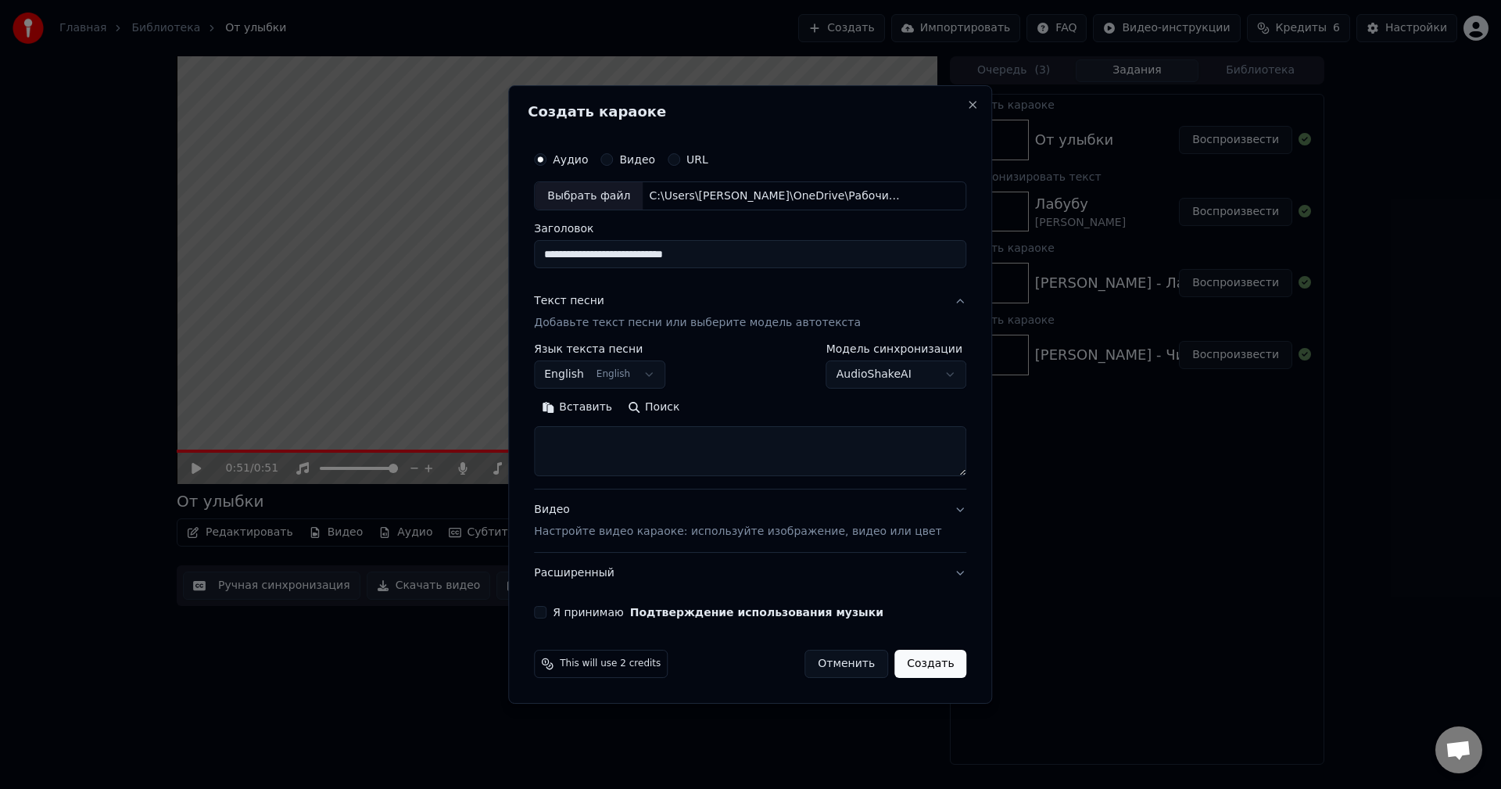
click at [653, 449] on textarea at bounding box center [750, 452] width 432 height 50
click at [633, 374] on body "Главная Библиотека От улыбки Создать Импортировать FAQ Видео-инструкции Кредиты…" at bounding box center [750, 394] width 1501 height 789
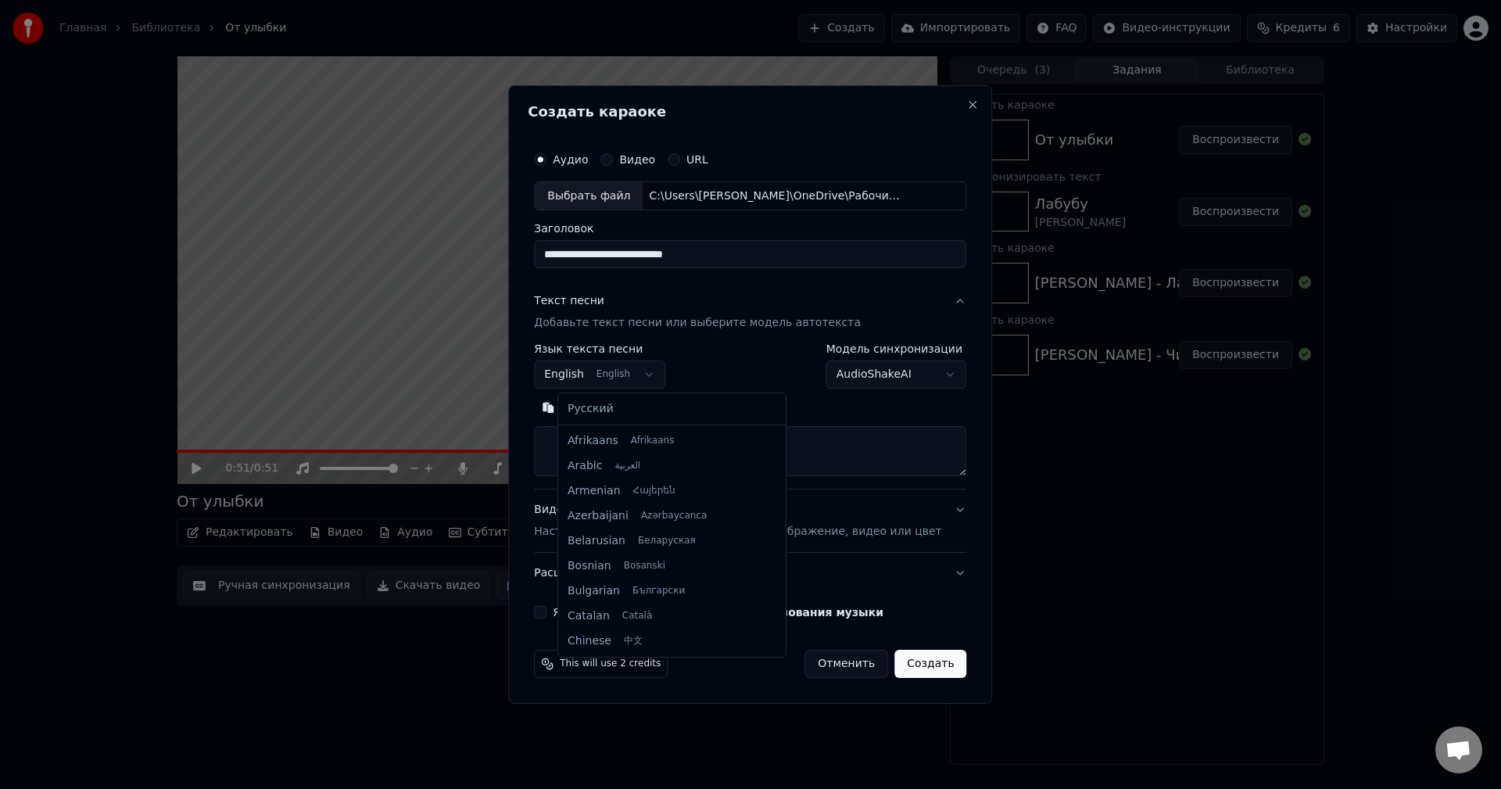
scroll to position [125, 0]
select select "**"
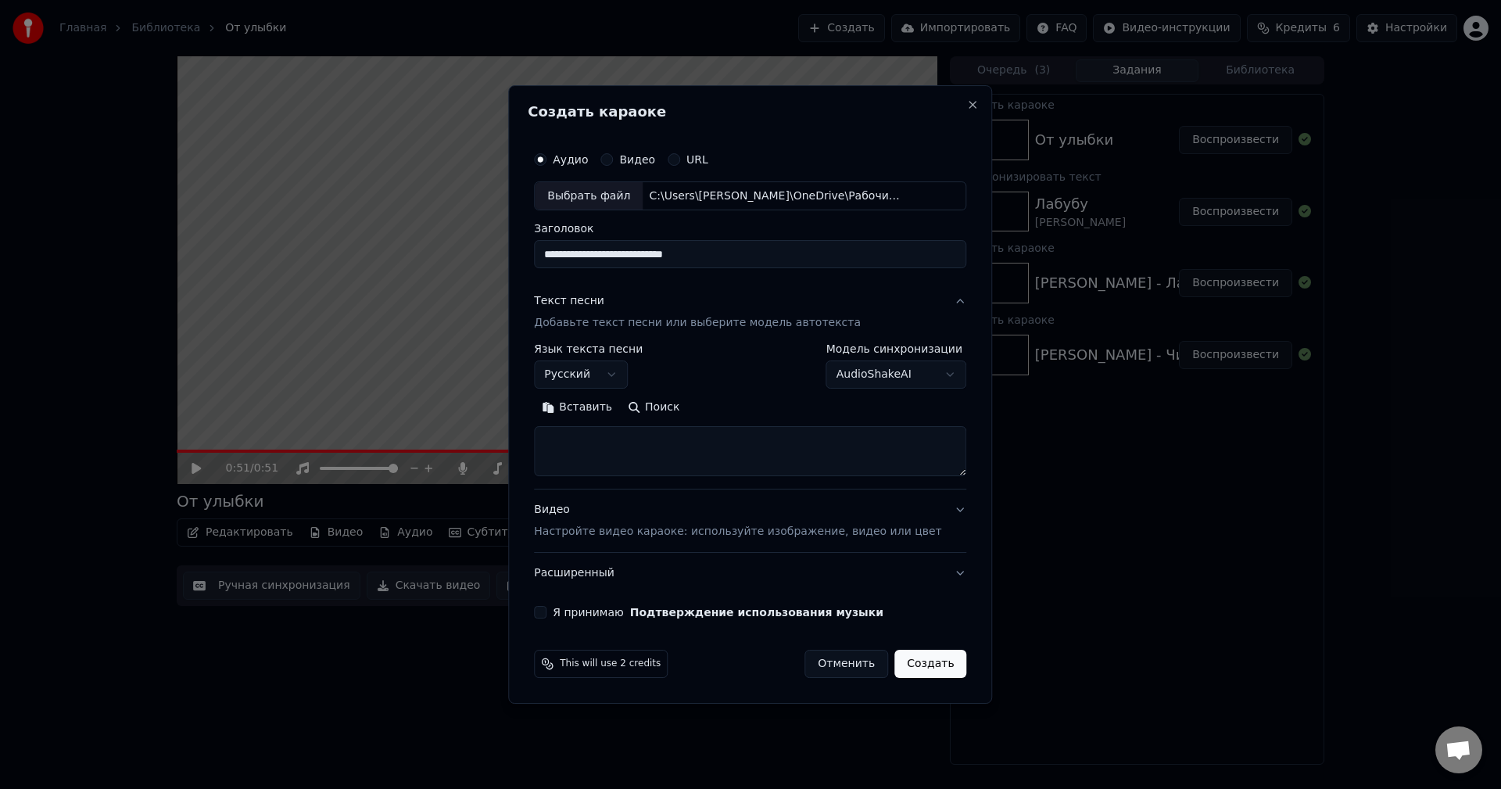
click at [656, 443] on textarea at bounding box center [750, 452] width 432 height 50
paste textarea "**********"
click at [747, 408] on button "Развернуть" at bounding box center [738, 408] width 99 height 25
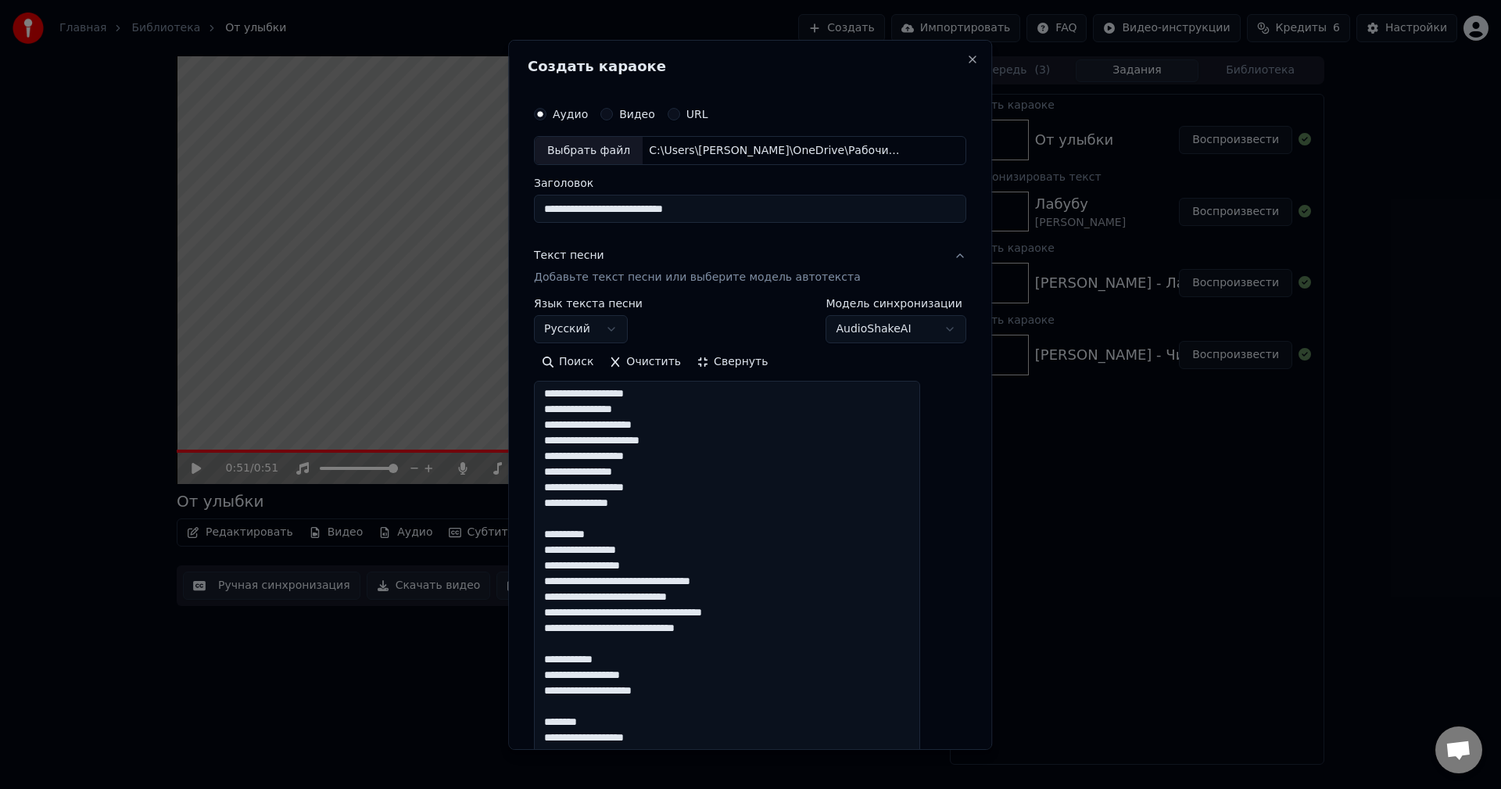
scroll to position [2, 0]
click at [620, 538] on textarea "**********" at bounding box center [727, 684] width 386 height 606
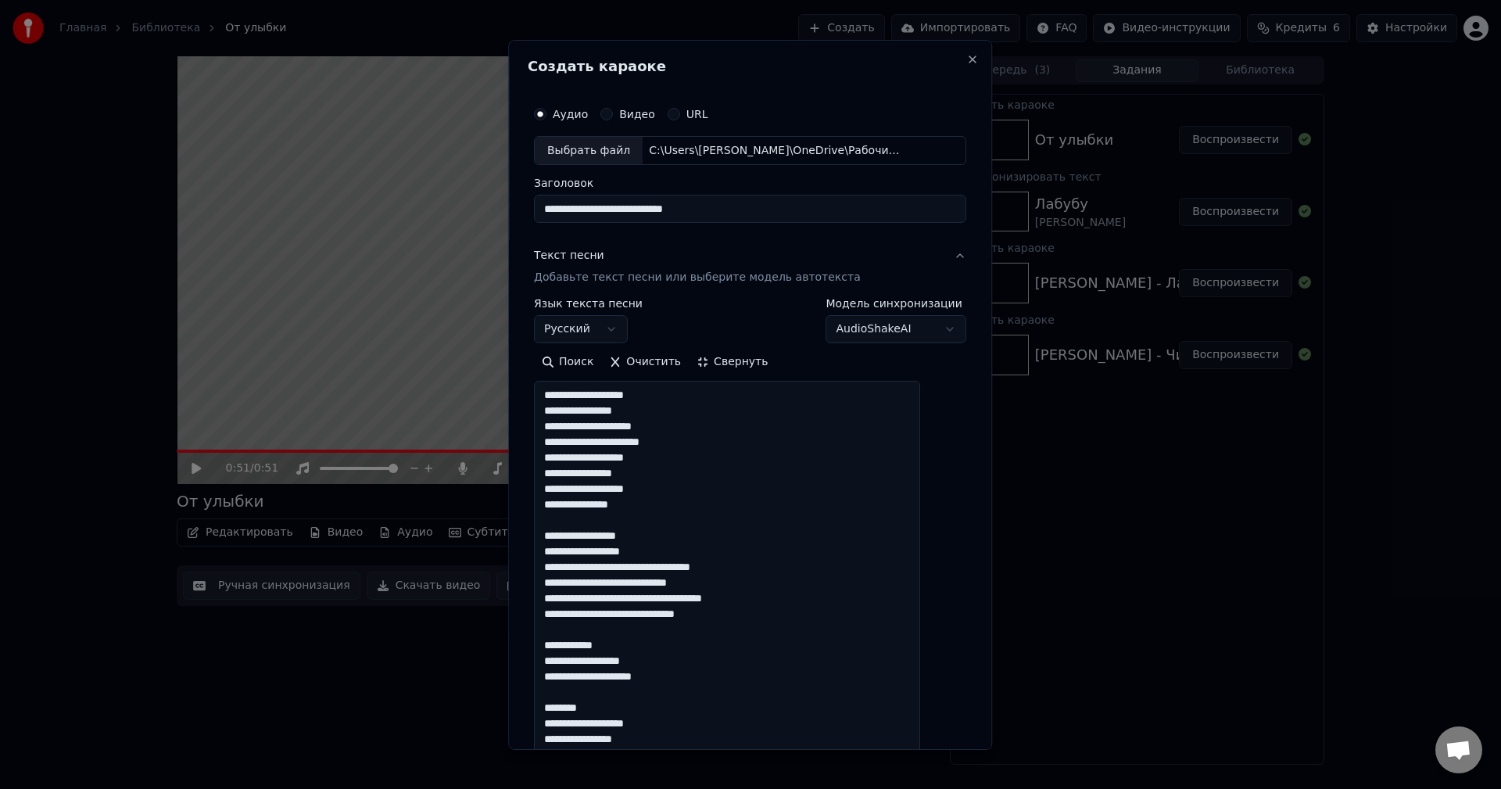
scroll to position [0, 0]
click at [655, 648] on textarea "**********" at bounding box center [727, 684] width 386 height 606
click at [637, 694] on textarea "**********" at bounding box center [727, 684] width 386 height 606
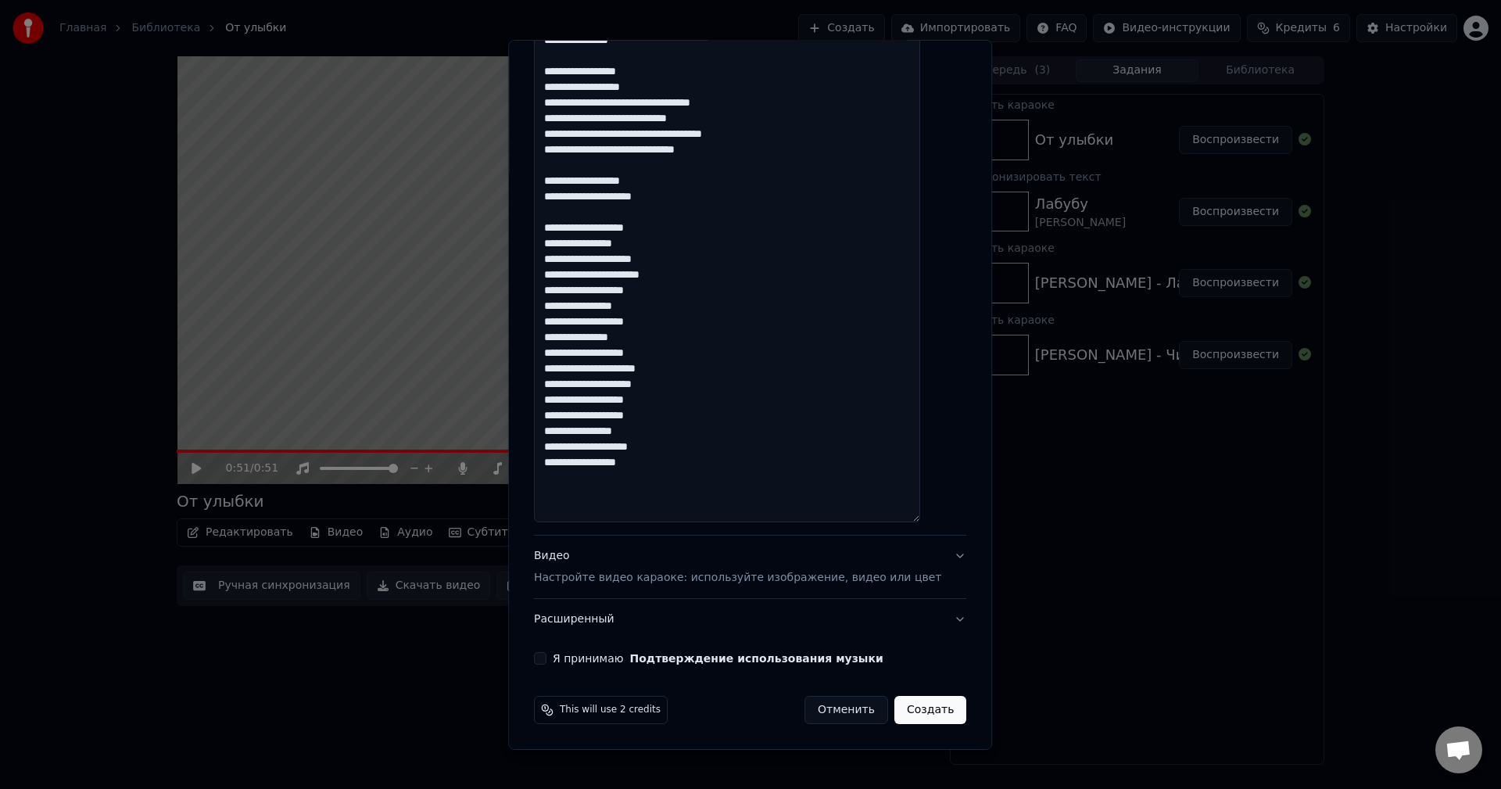
type textarea "**********"
click at [934, 557] on button "Видео Настройте видео караоке: используйте изображение, видео или цвет" at bounding box center [750, 567] width 432 height 63
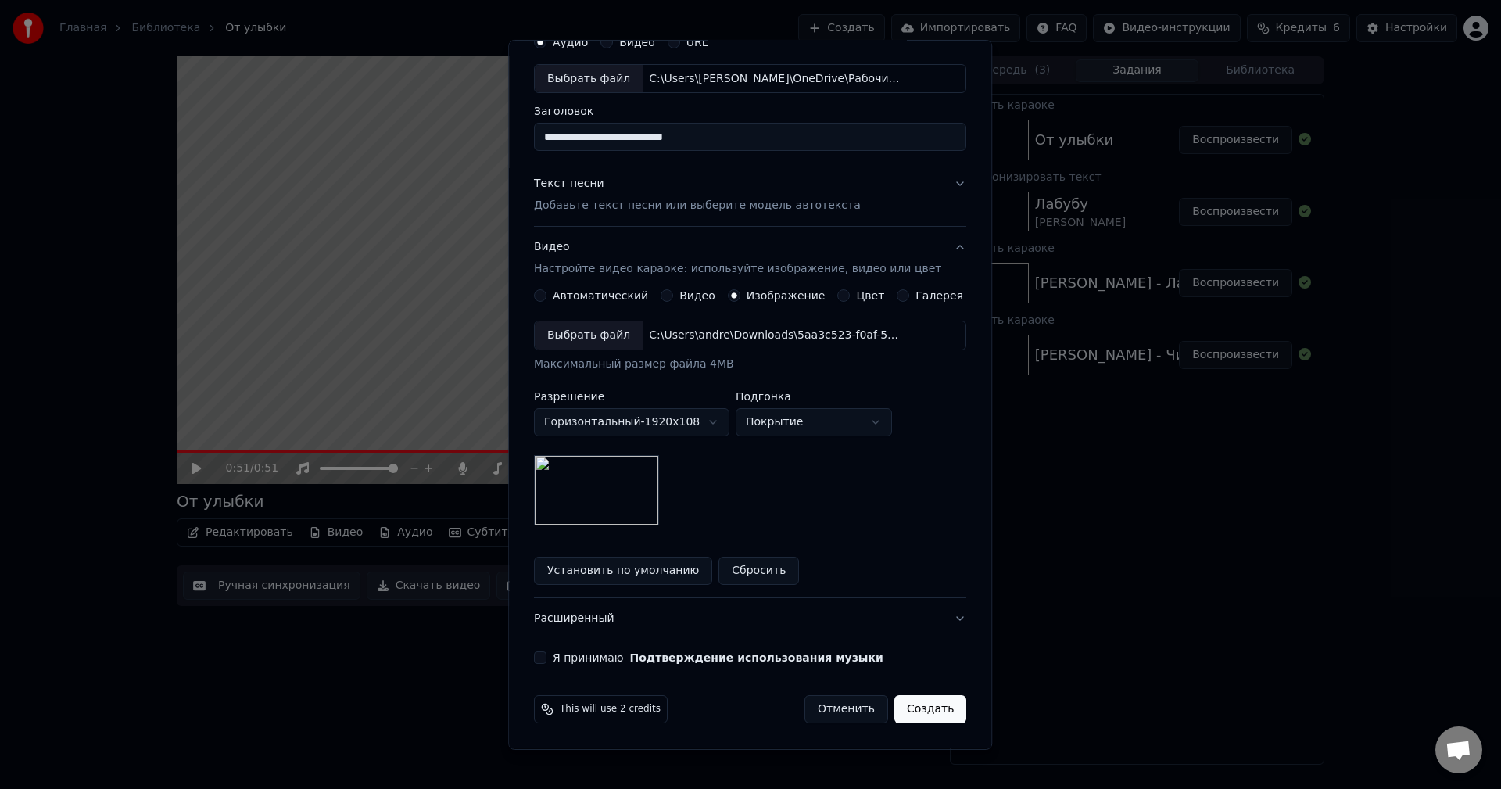
scroll to position [72, 0]
click at [589, 335] on div "Выбрать файл" at bounding box center [589, 335] width 108 height 28
click at [546, 658] on button "Я принимаю Подтверждение использования музыки" at bounding box center [540, 657] width 13 height 13
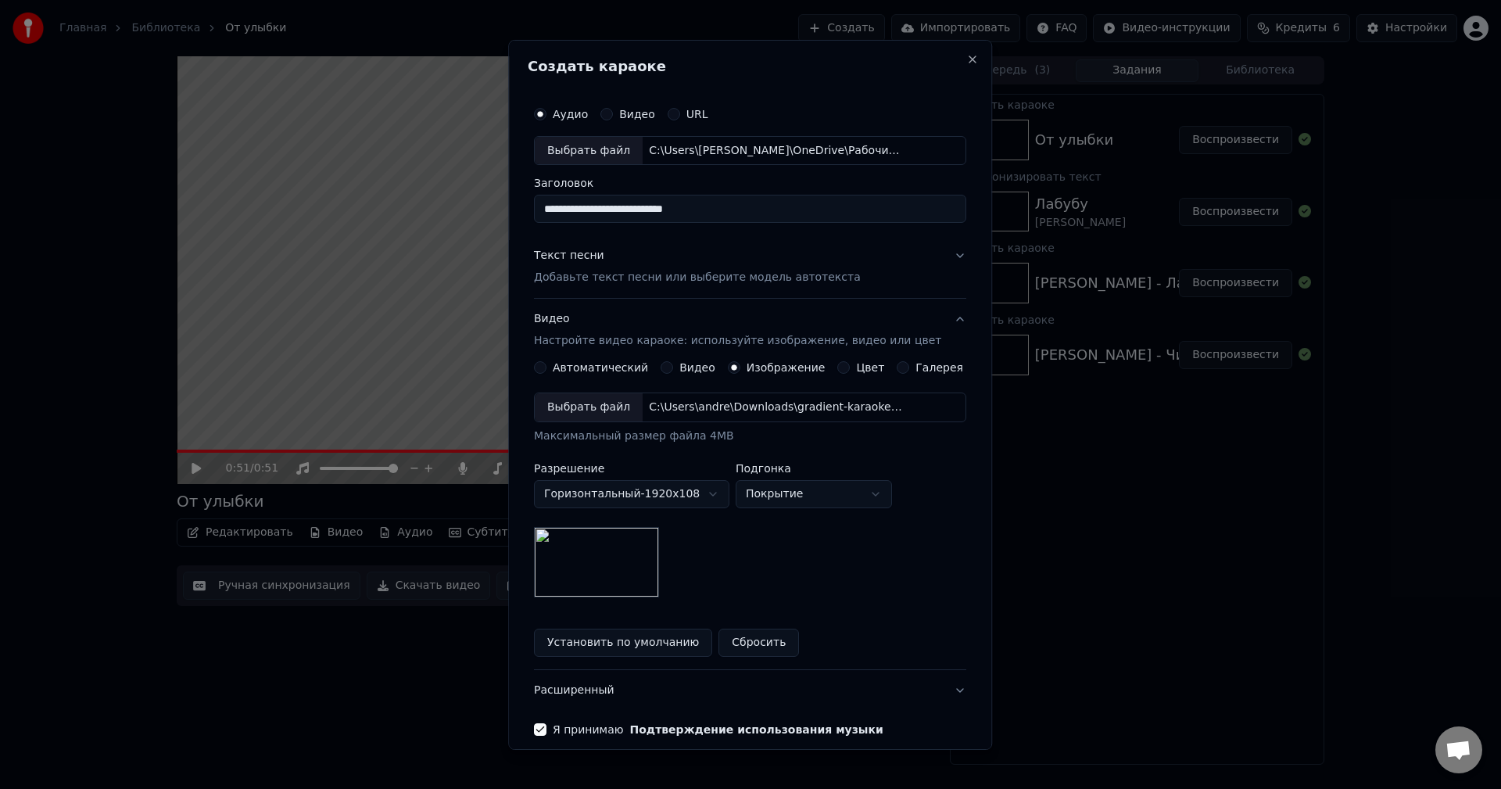
scroll to position [71, 0]
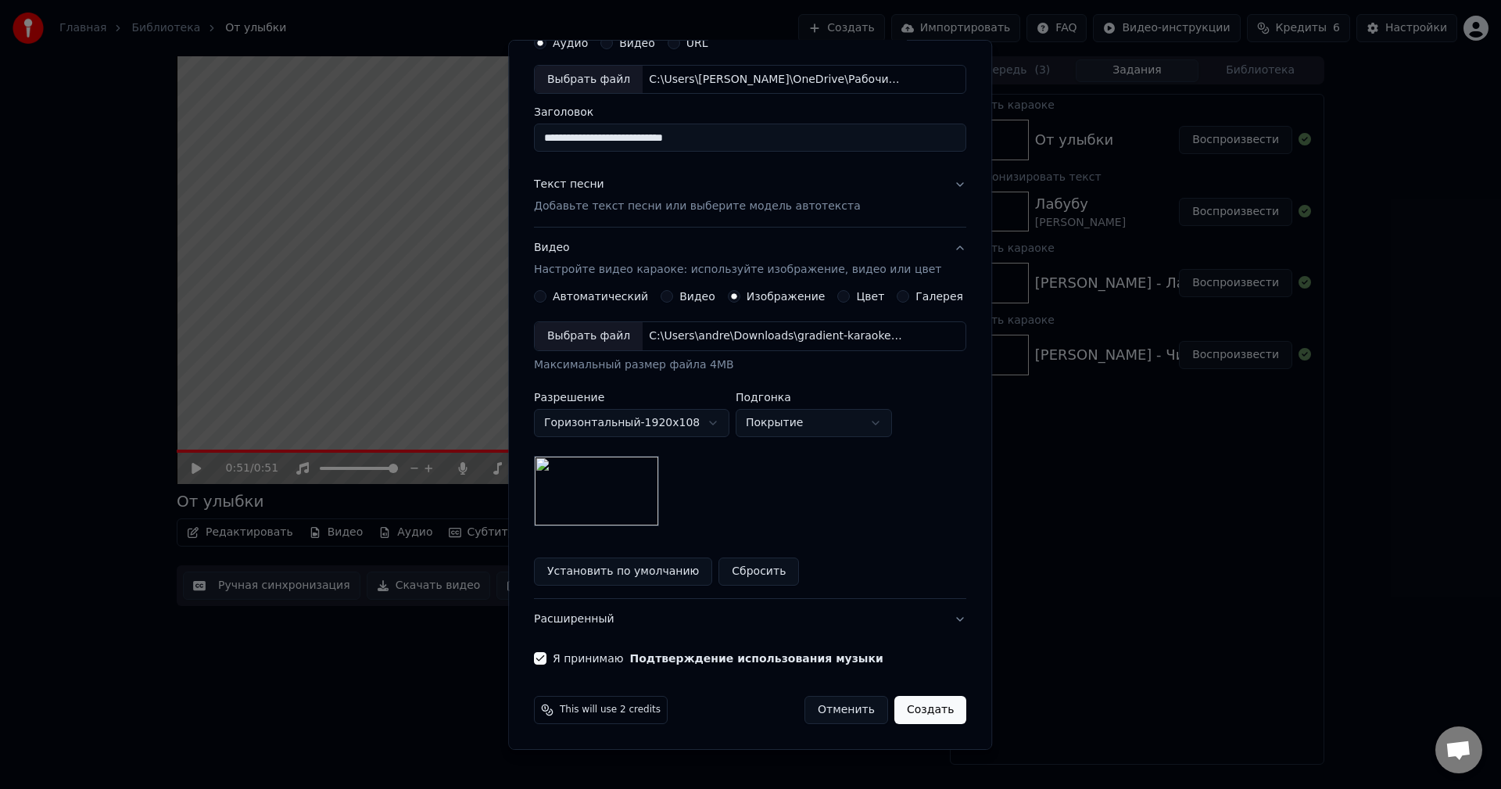
click at [908, 708] on button "Создать" at bounding box center [930, 710] width 72 height 28
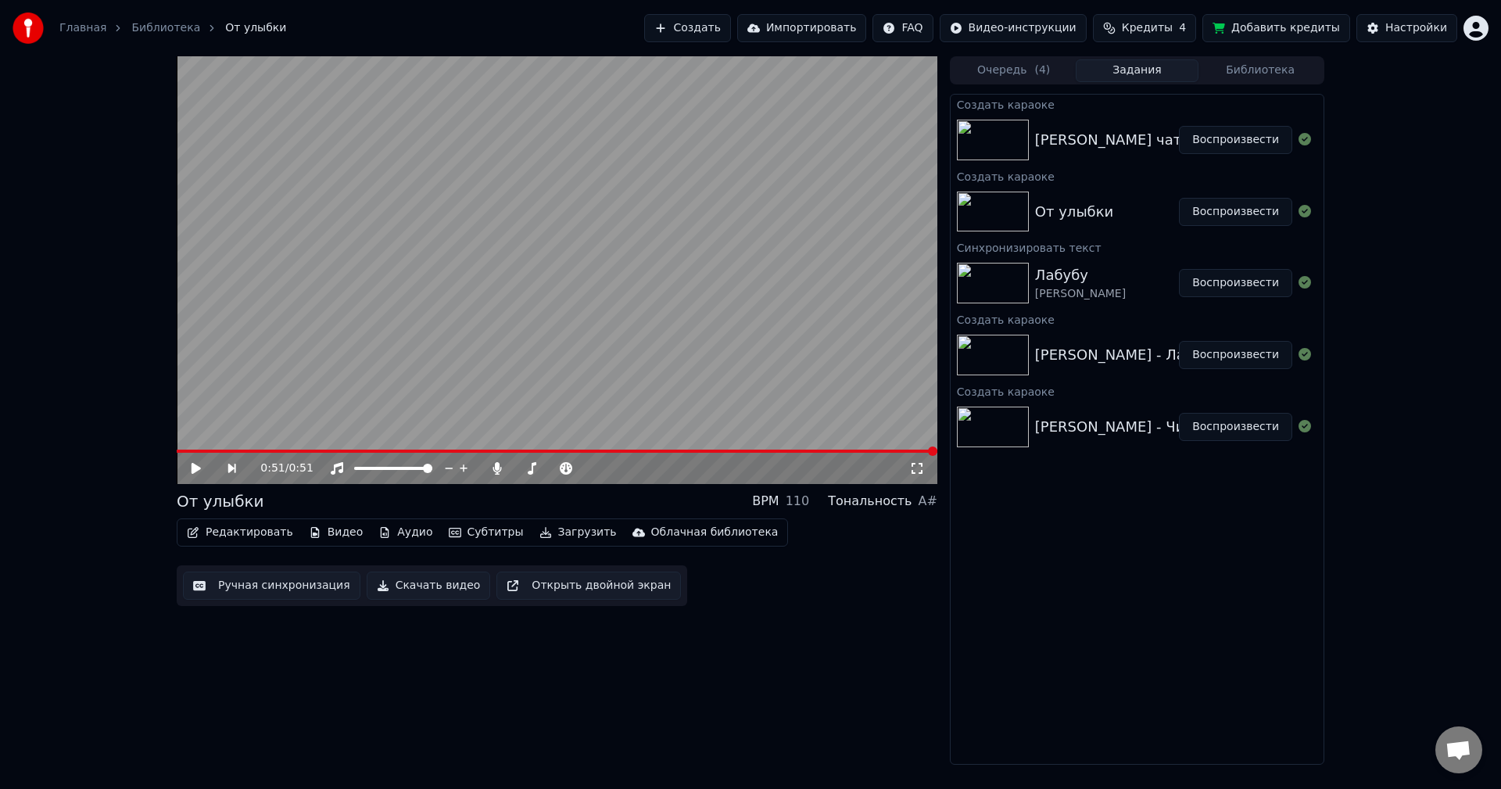
click at [1216, 142] on button "Воспроизвести" at bounding box center [1235, 140] width 113 height 28
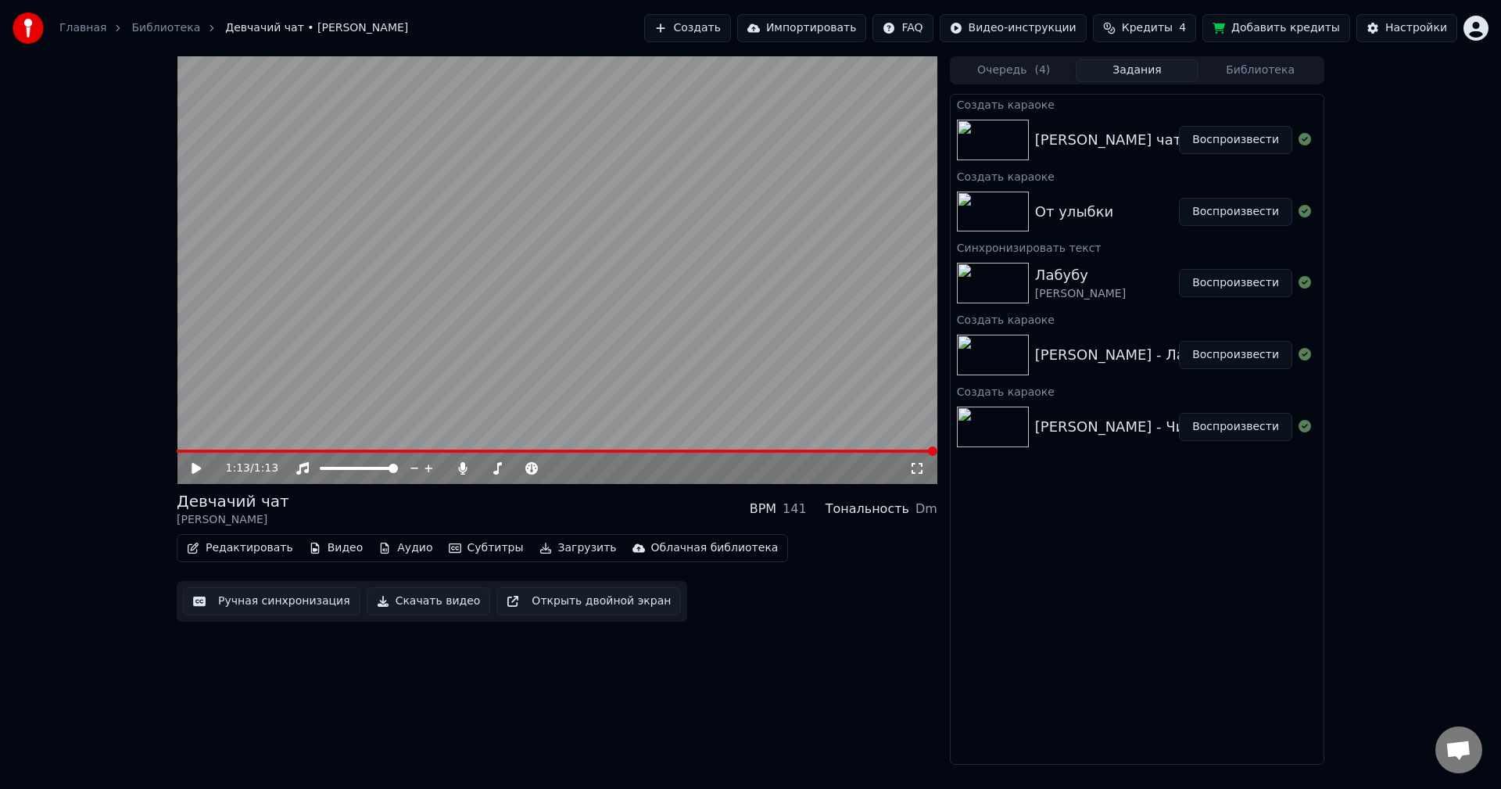
click at [425, 598] on button "Скачать видео" at bounding box center [429, 601] width 124 height 28
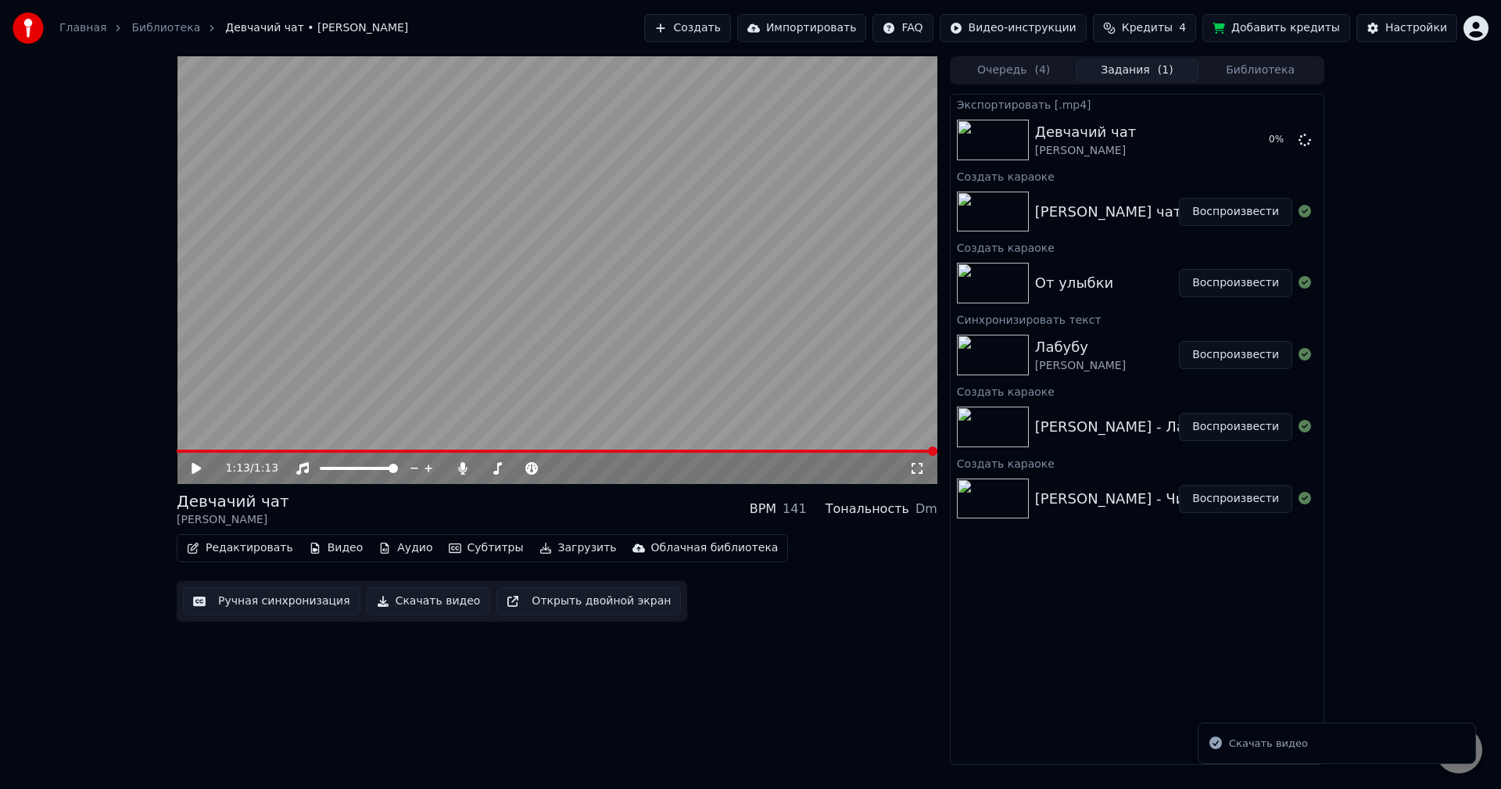
click at [1231, 288] on button "Воспроизвести" at bounding box center [1235, 283] width 113 height 28
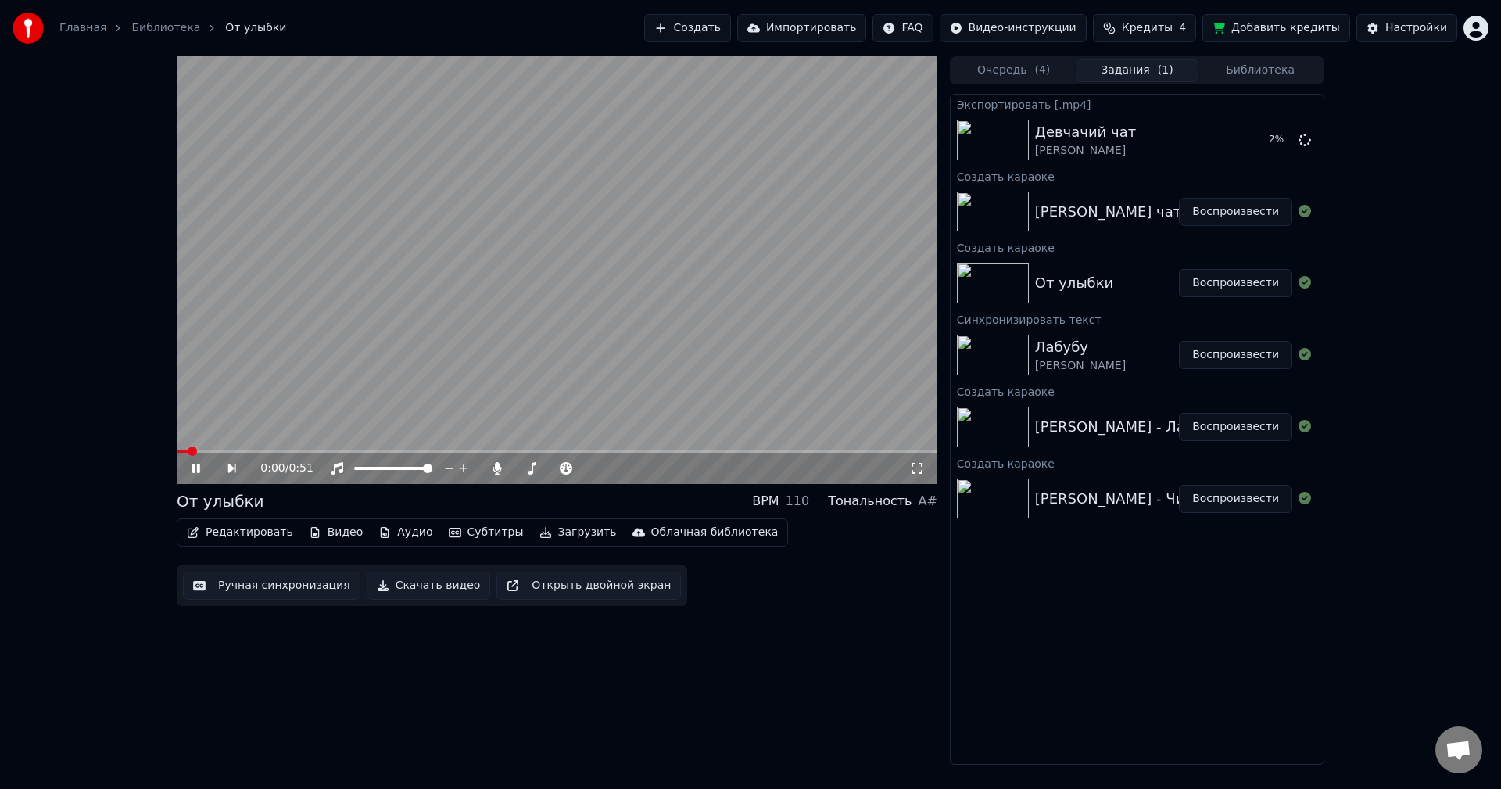
click at [432, 586] on button "Скачать видео" at bounding box center [429, 586] width 124 height 28
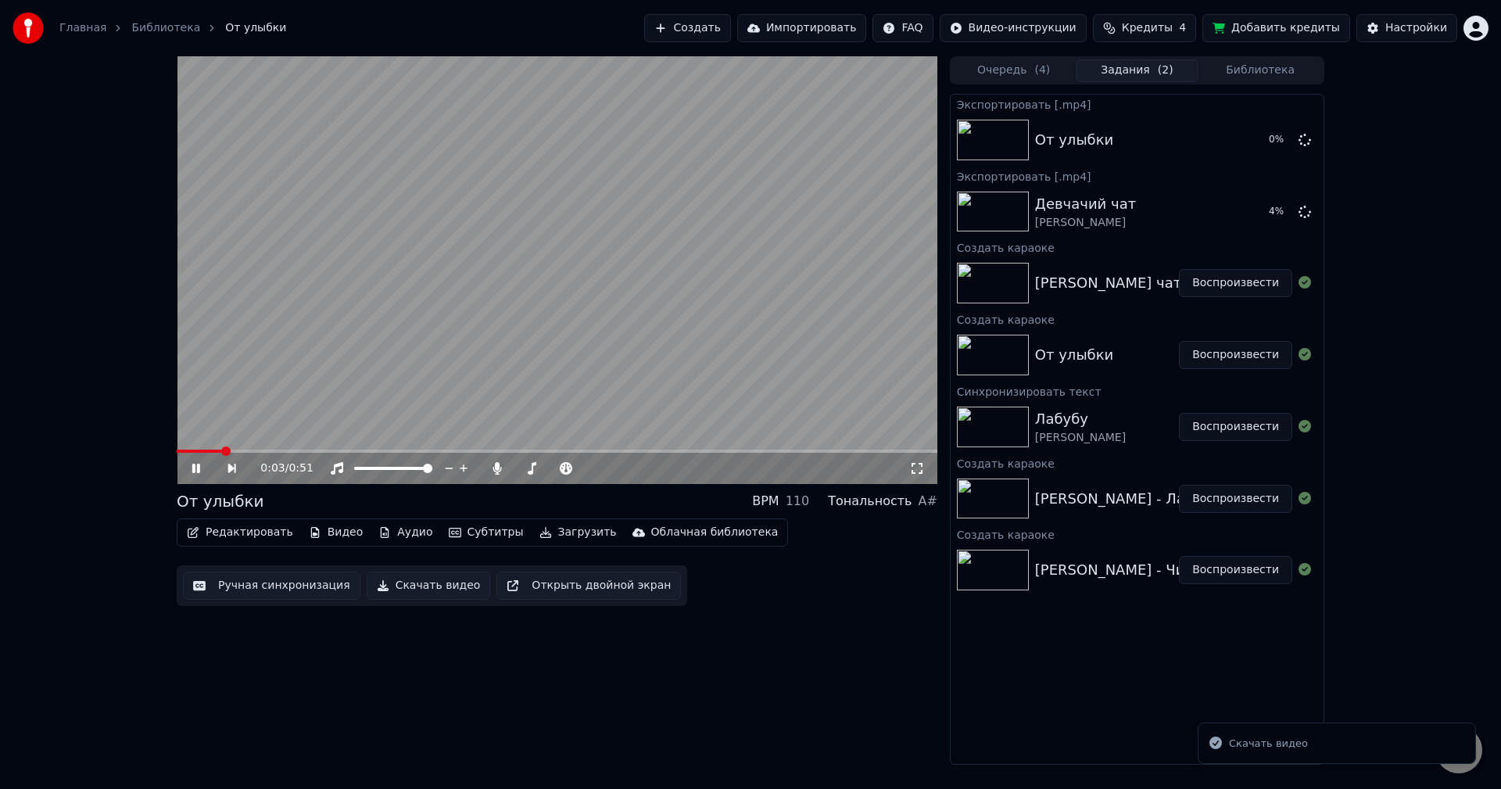
click at [1249, 435] on button "Воспроизвести" at bounding box center [1235, 427] width 113 height 28
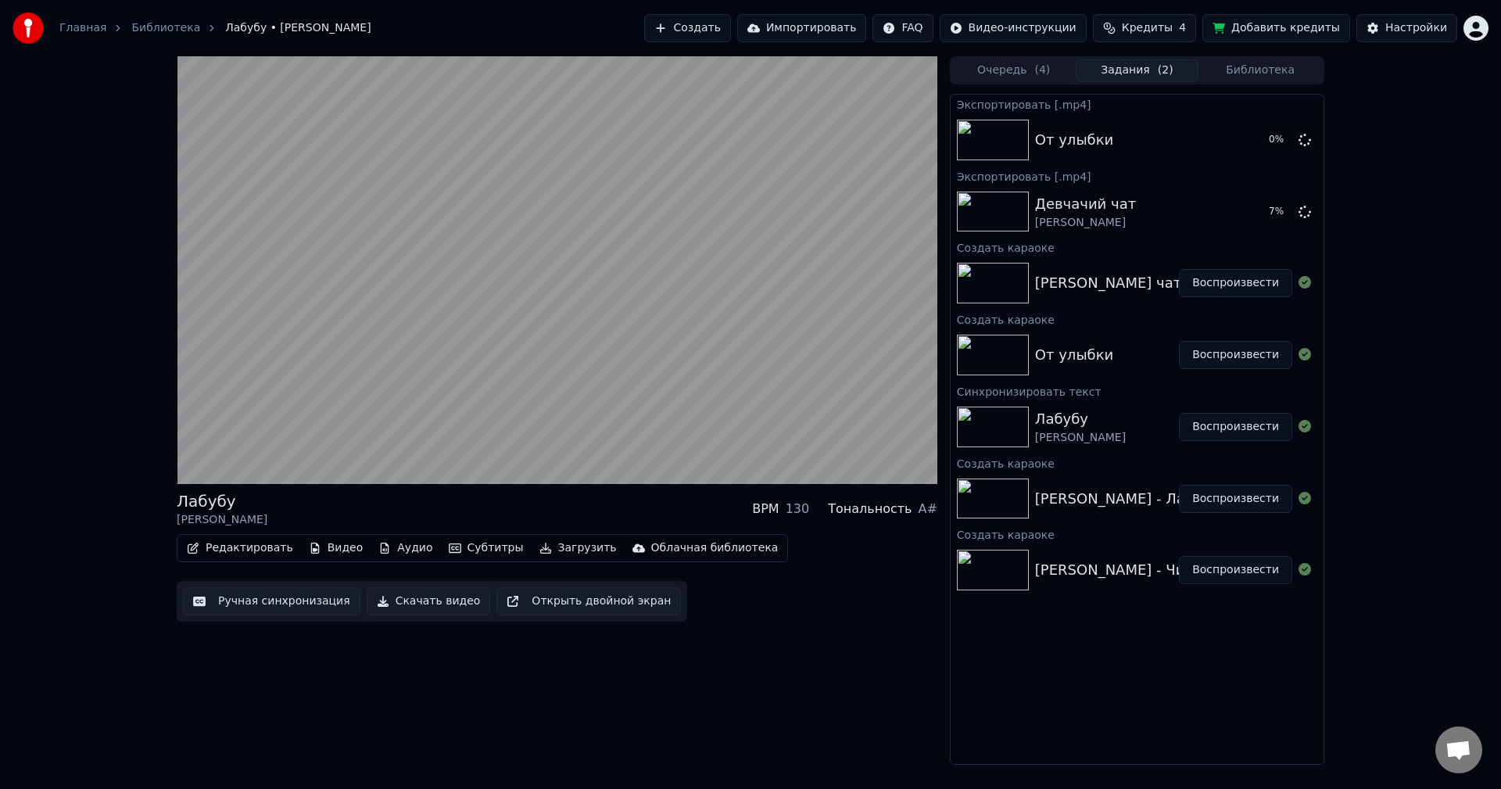
click at [390, 604] on button "Скачать видео" at bounding box center [429, 601] width 124 height 28
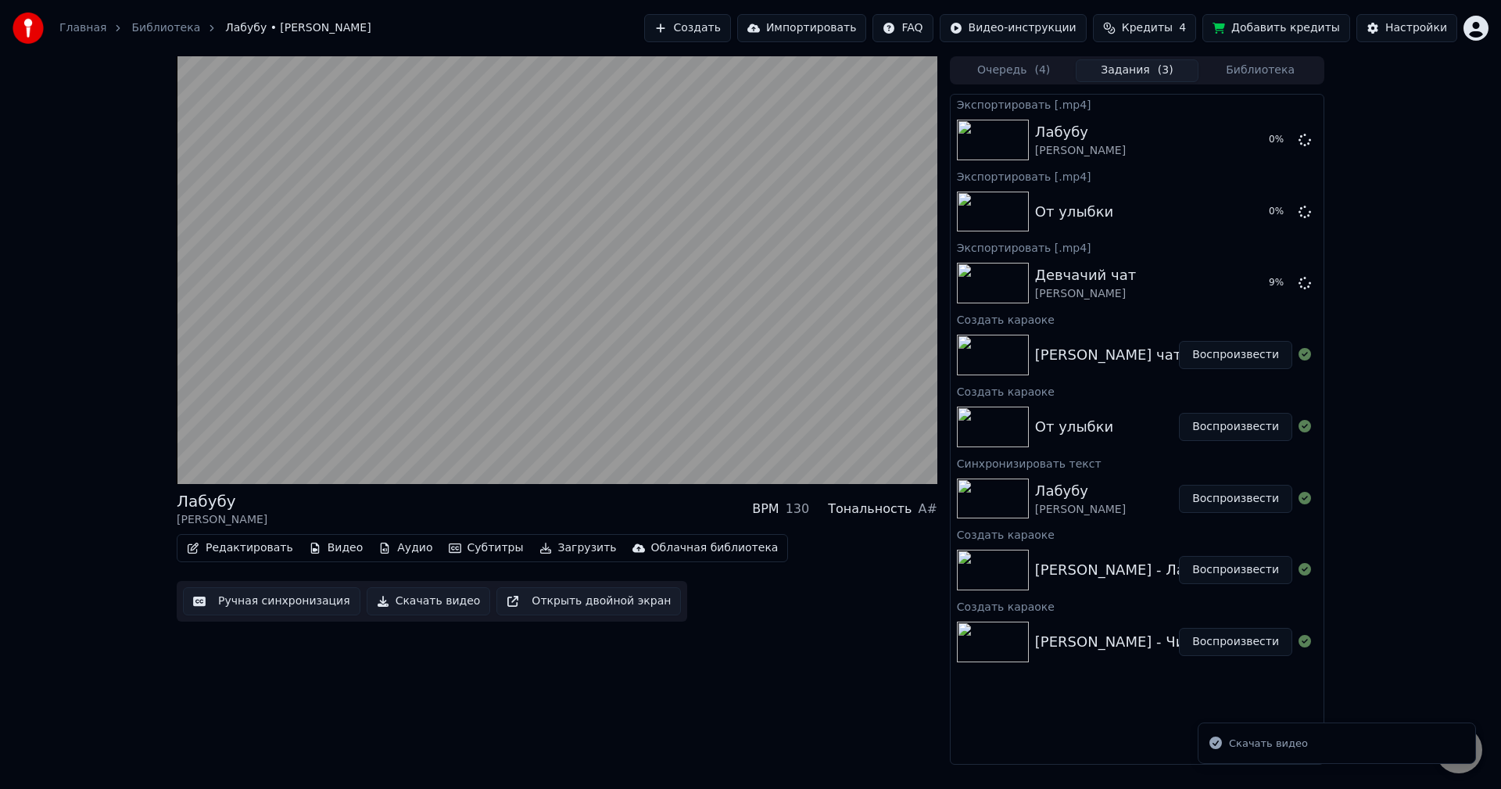
click at [1248, 643] on button "Воспроизвести" at bounding box center [1235, 642] width 113 height 28
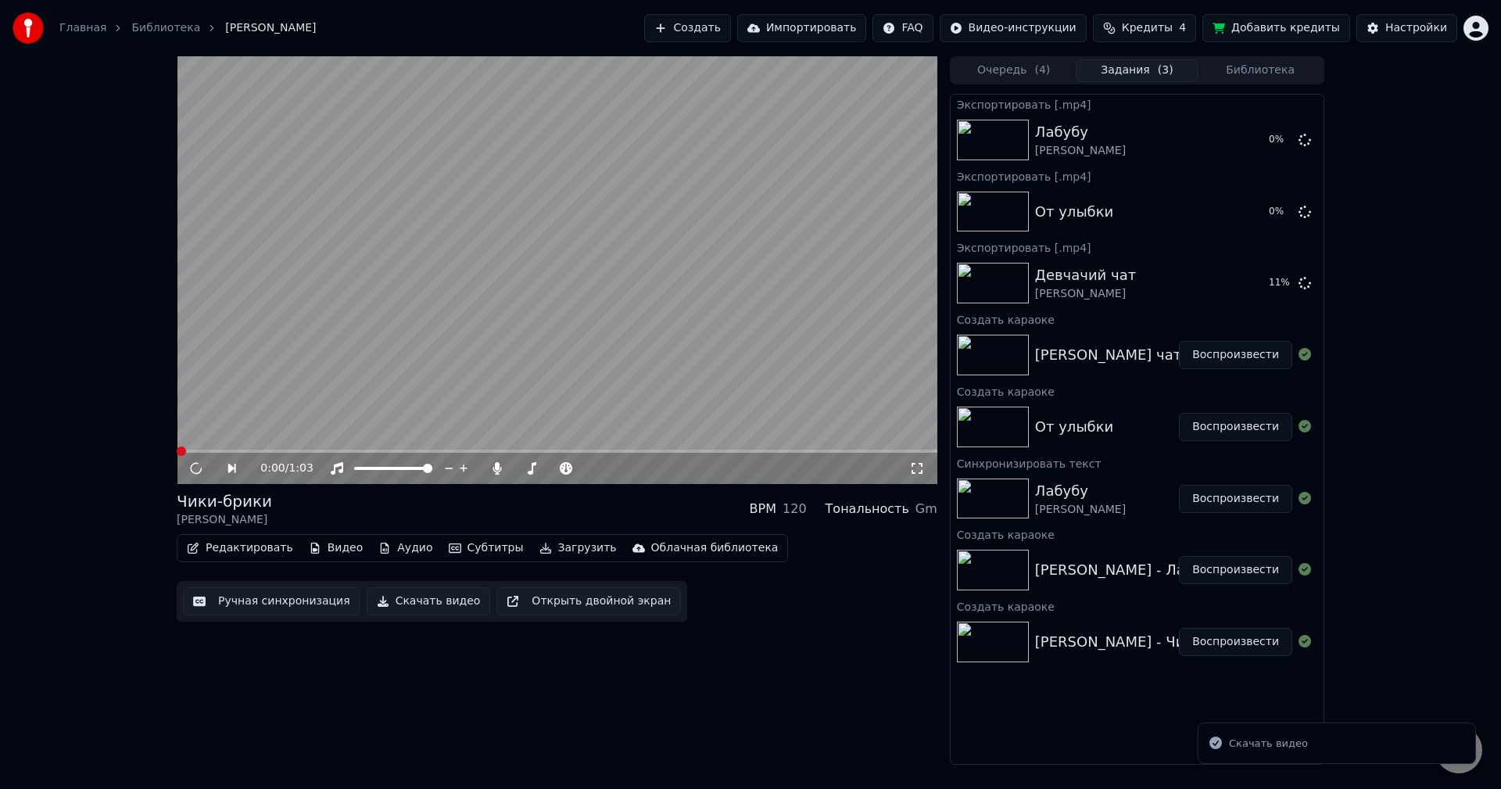
click at [400, 598] on button "Скачать видео" at bounding box center [429, 601] width 124 height 28
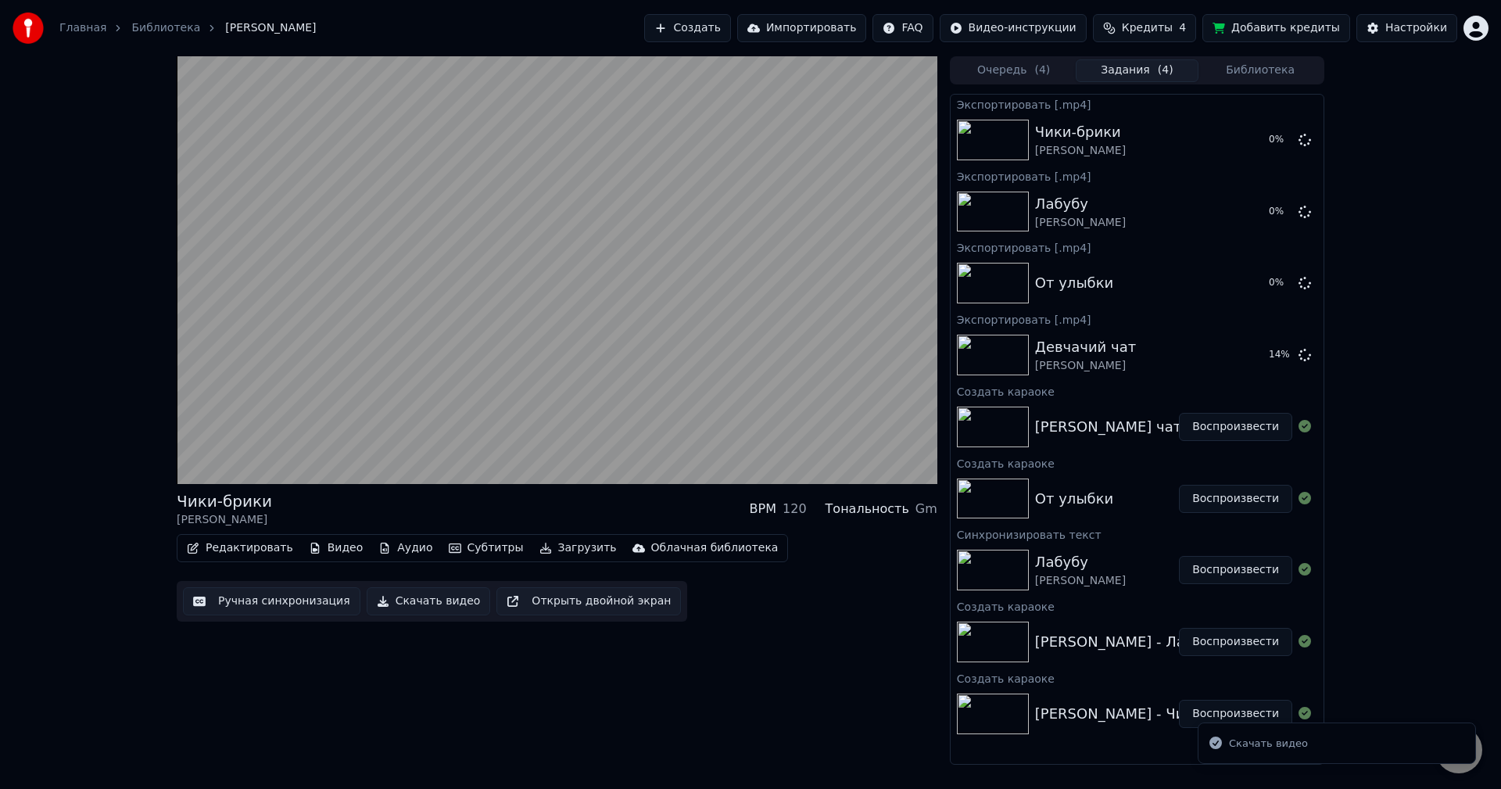
click at [1227, 428] on button "Воспроизвести" at bounding box center [1235, 427] width 113 height 28
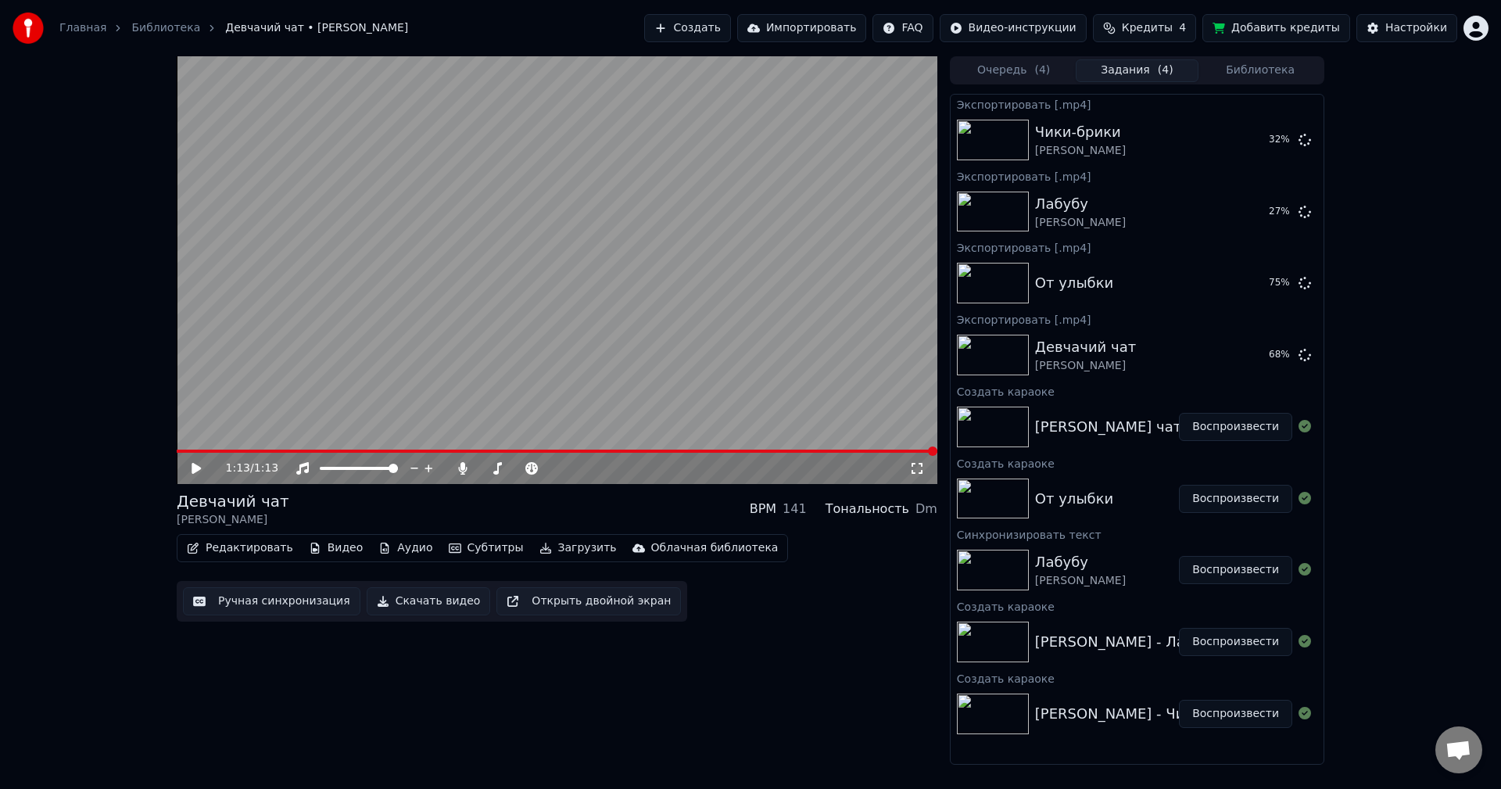
click at [1239, 718] on button "Воспроизвести" at bounding box center [1235, 714] width 113 height 28
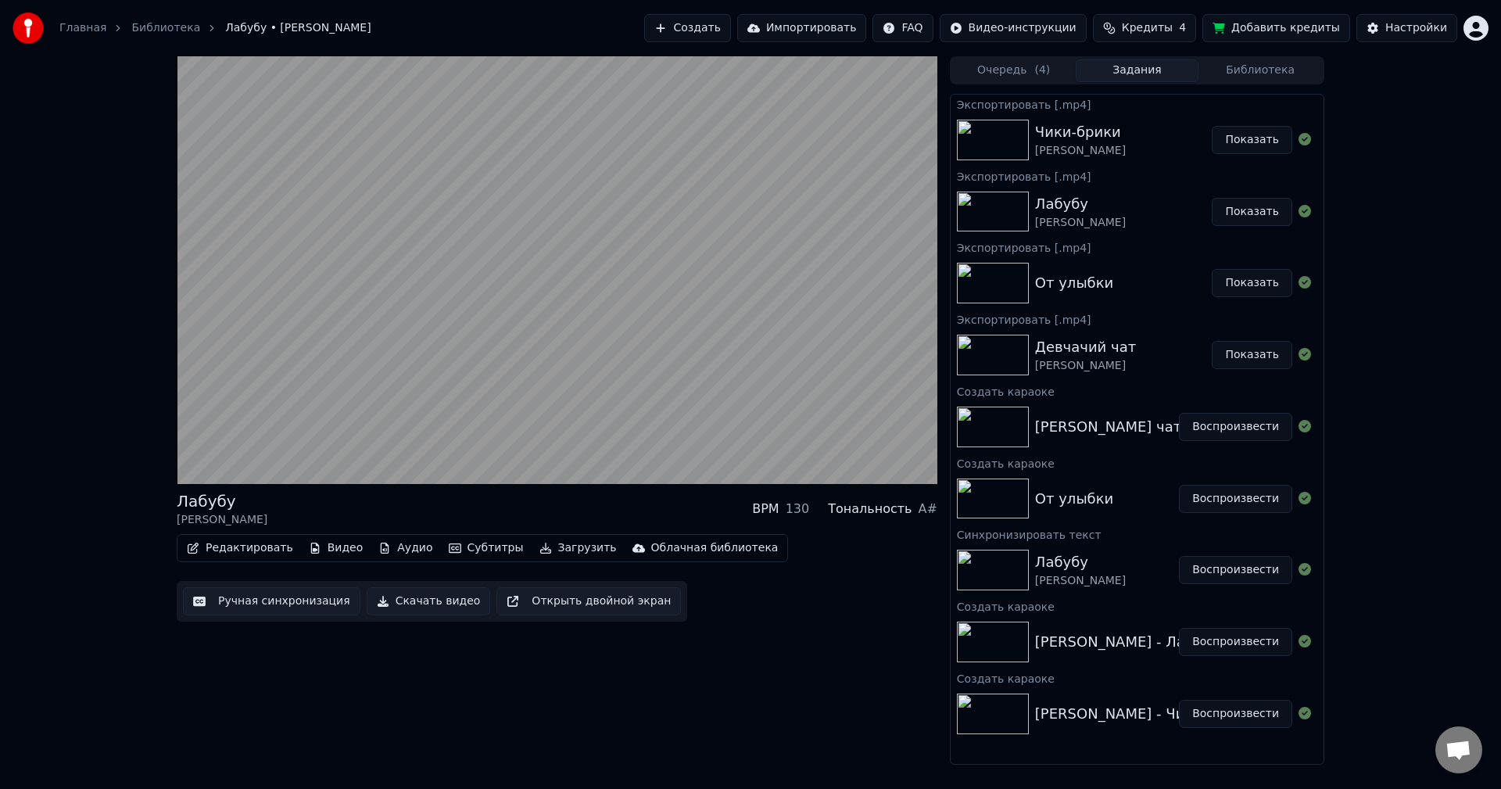
click at [1179, 700] on button "Воспроизвести" at bounding box center [1235, 714] width 113 height 28
